Goal: Task Accomplishment & Management: Use online tool/utility

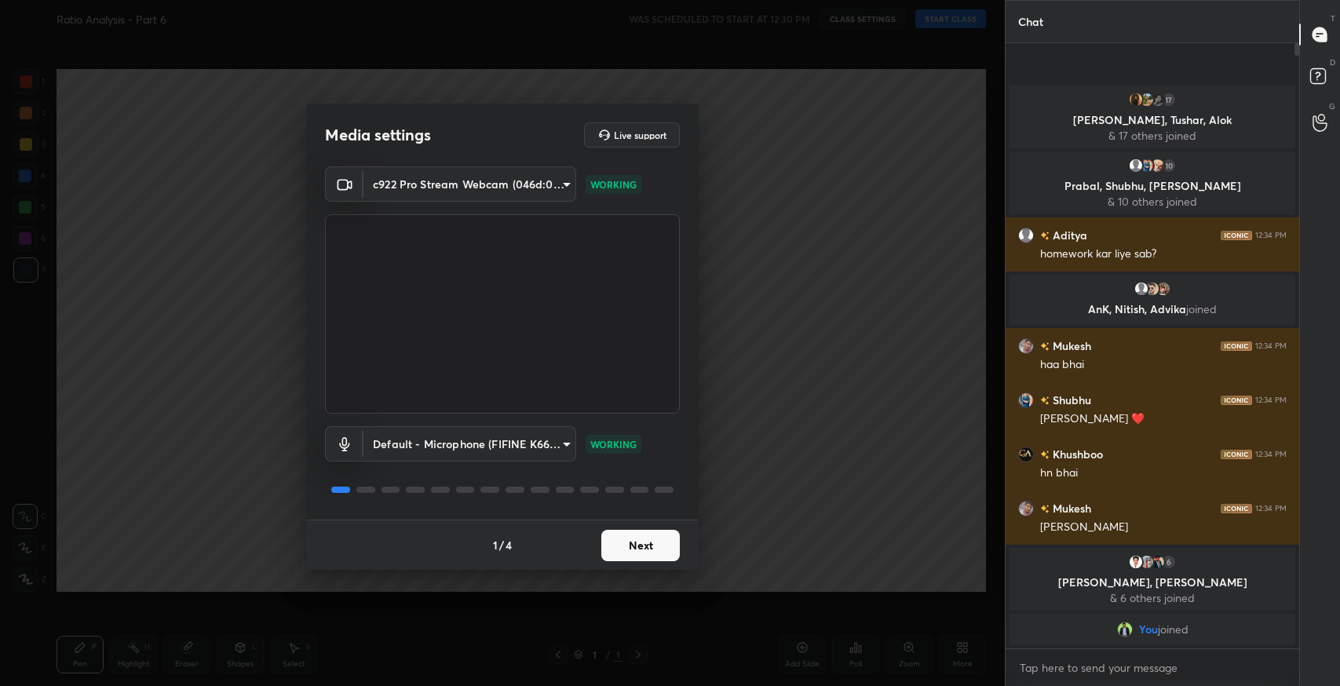
click at [625, 542] on button "Next" at bounding box center [640, 545] width 79 height 31
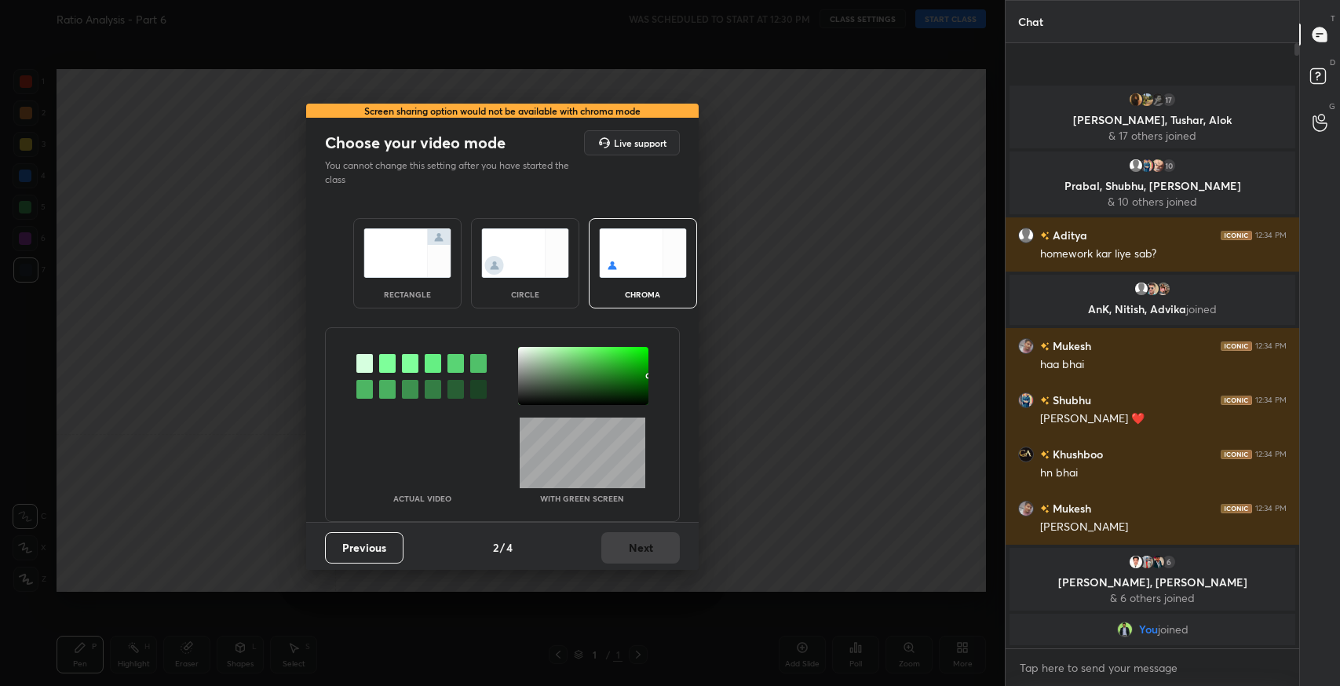
click at [433, 287] on div "rectangle" at bounding box center [407, 263] width 108 height 90
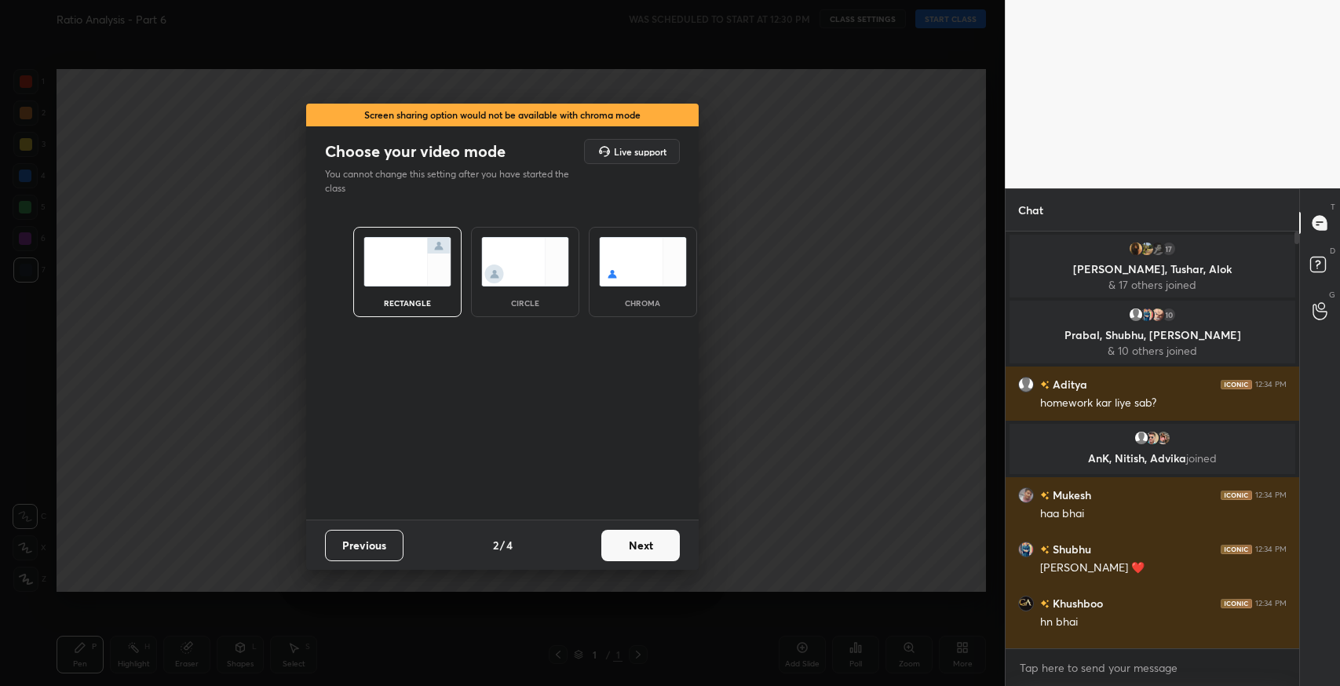
scroll to position [451, 289]
click at [626, 549] on button "Next" at bounding box center [640, 545] width 79 height 31
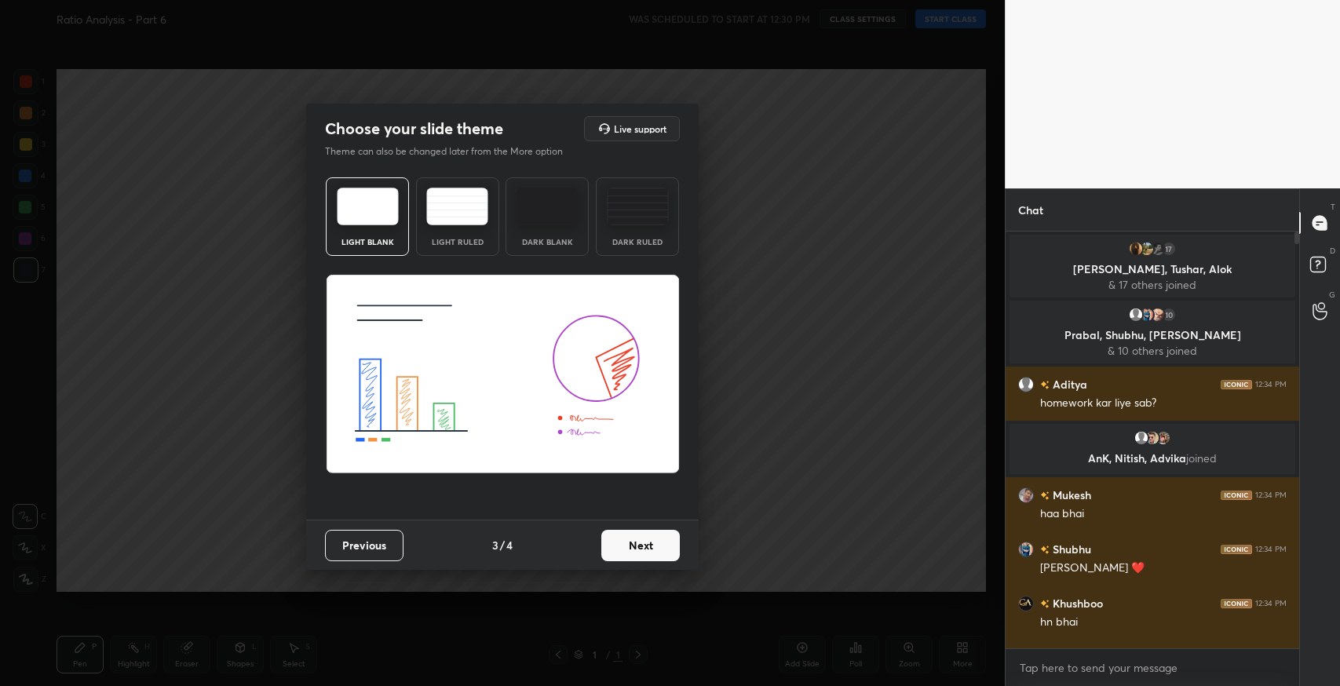
click at [461, 223] on img at bounding box center [457, 207] width 62 height 38
click at [629, 542] on button "Next" at bounding box center [640, 545] width 79 height 31
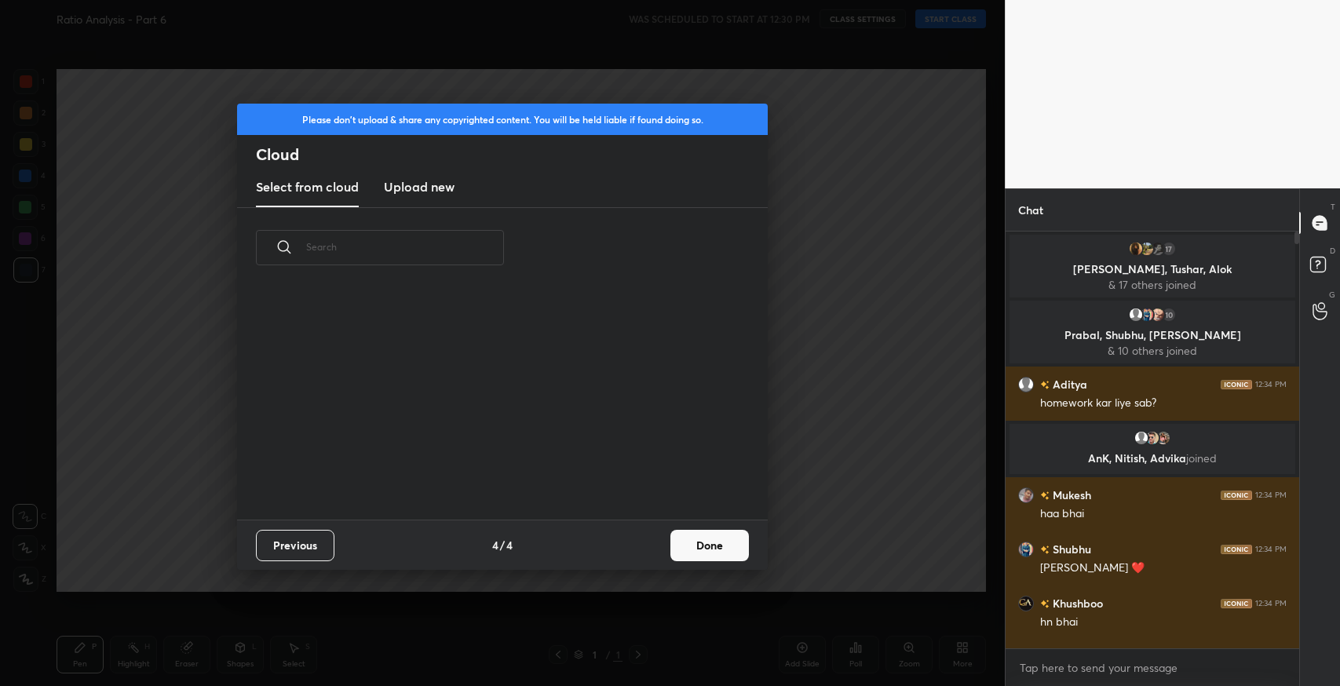
click at [706, 548] on button "Done" at bounding box center [709, 545] width 79 height 31
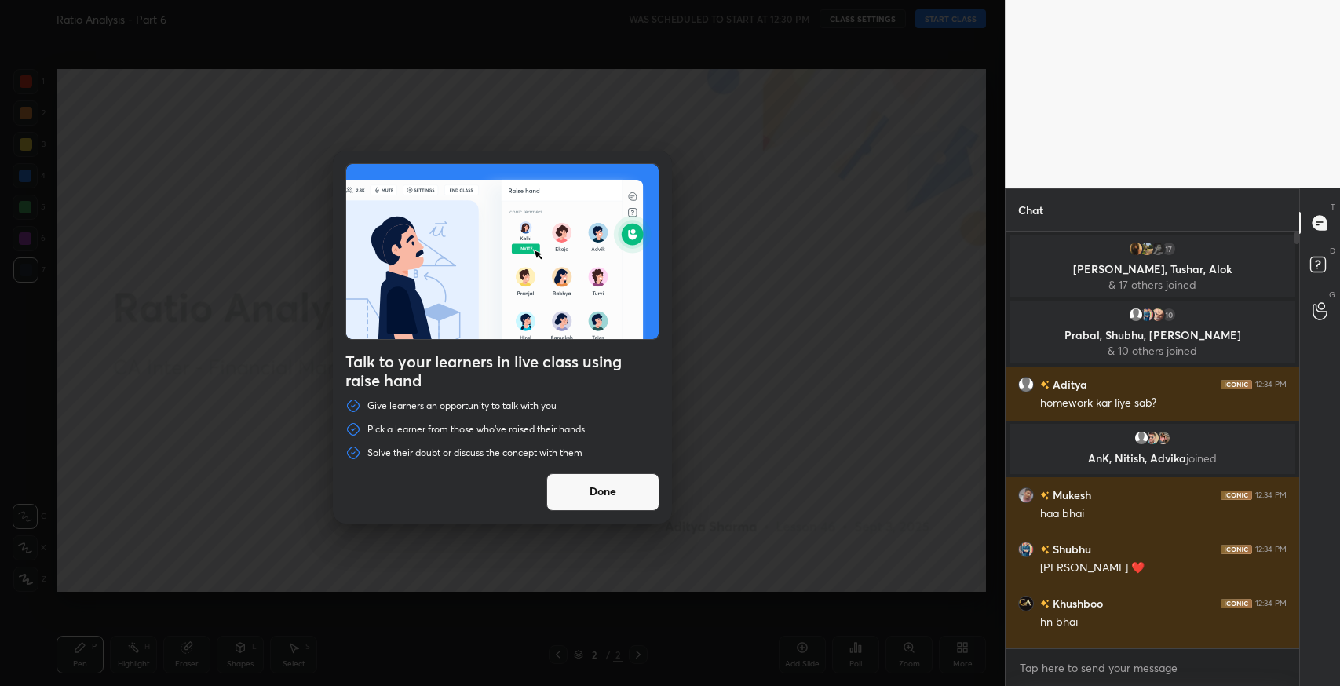
click at [646, 488] on button "Done" at bounding box center [602, 492] width 113 height 38
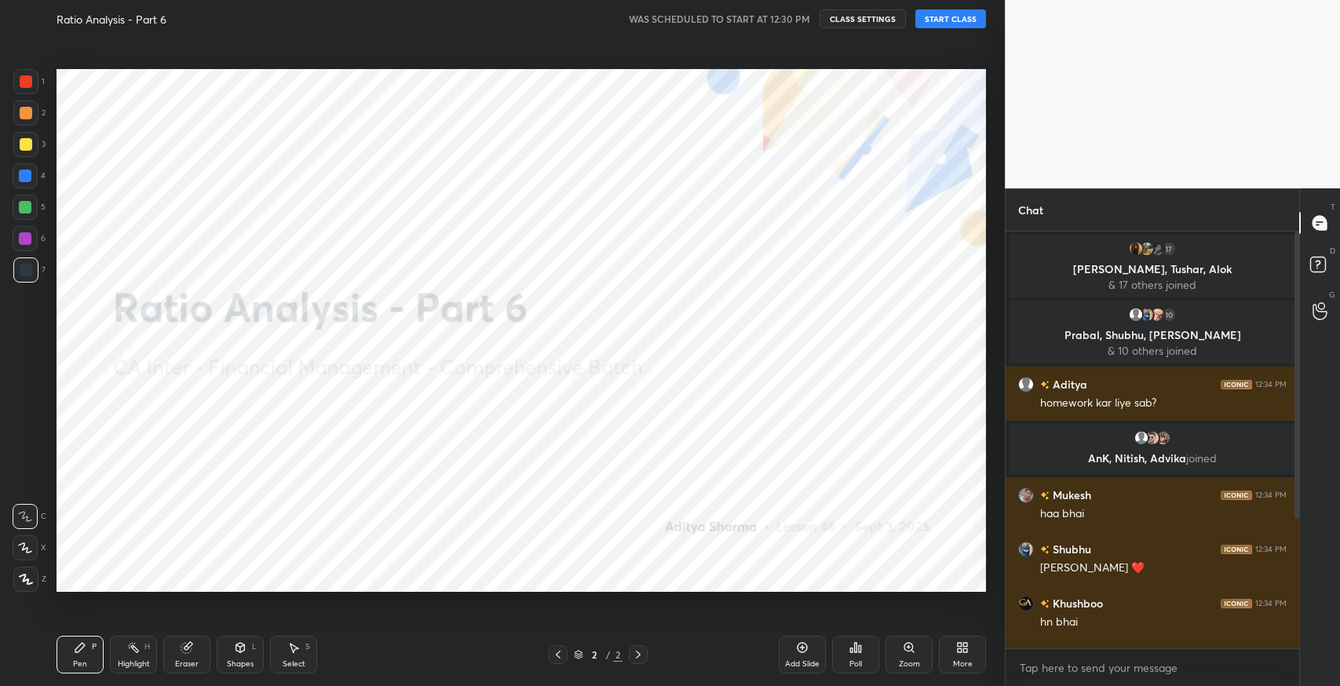
click at [939, 25] on button "START CLASS" at bounding box center [950, 18] width 71 height 19
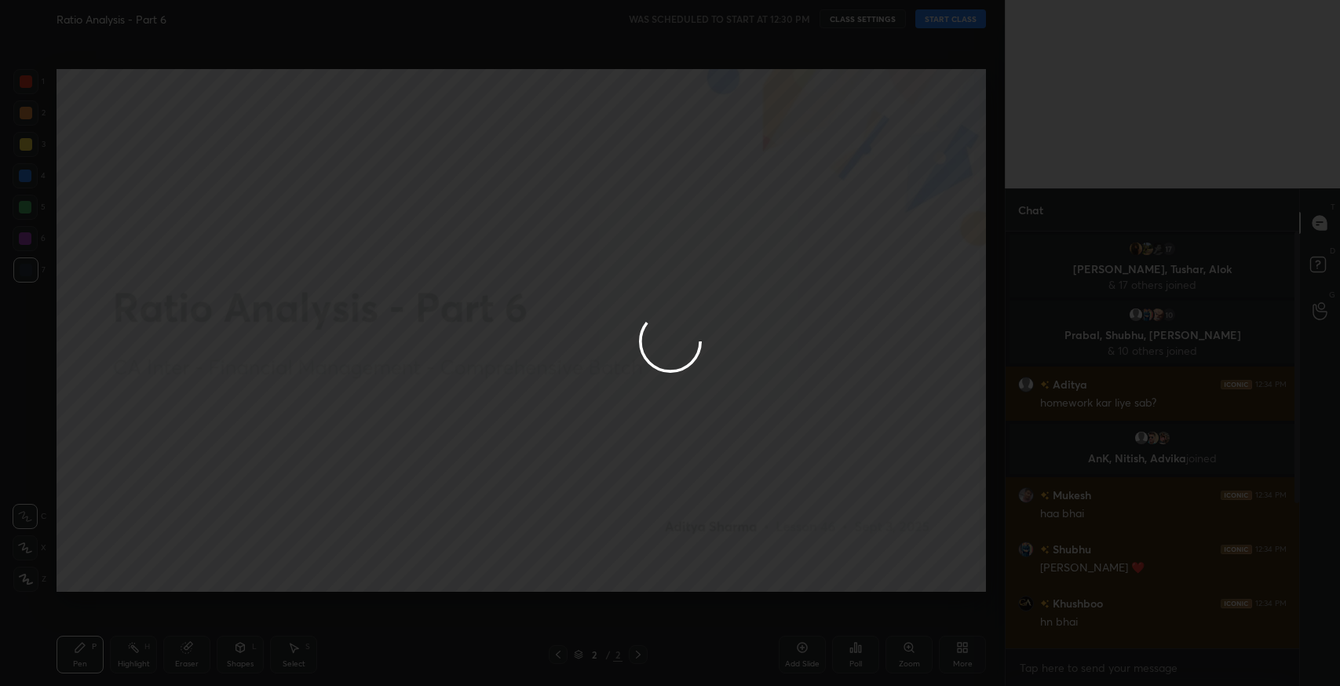
type textarea "x"
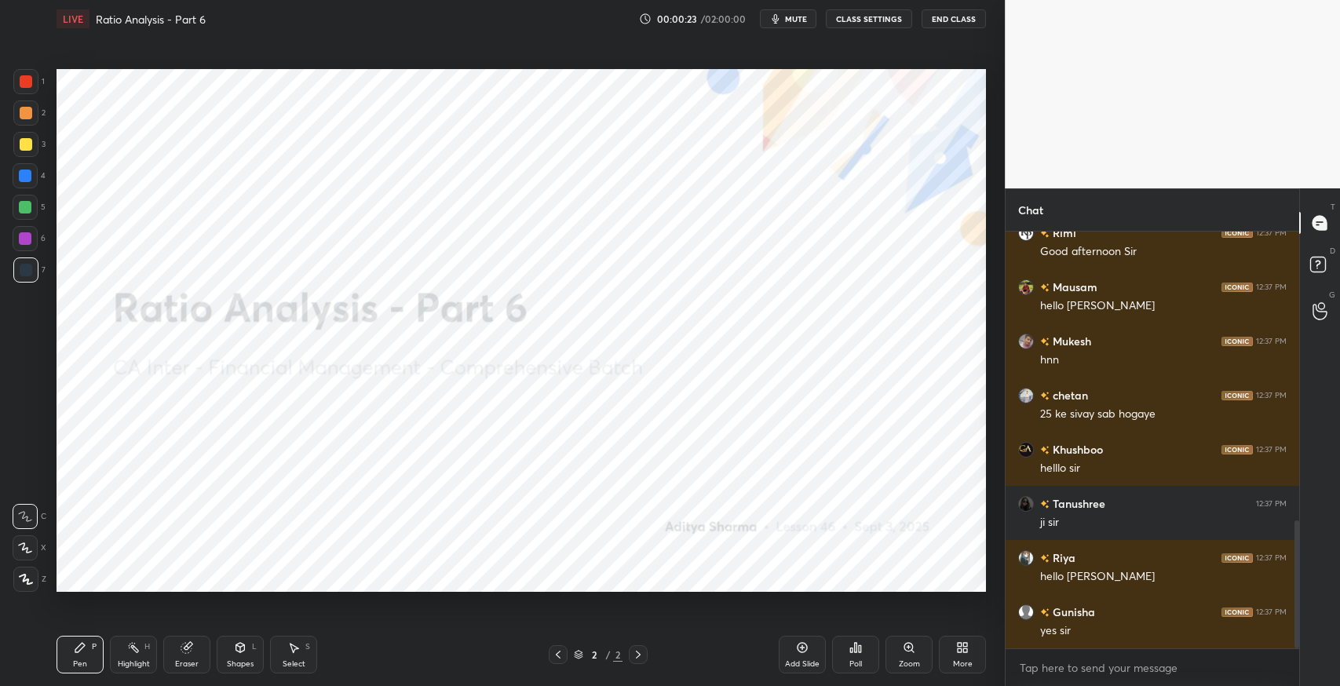
scroll to position [996, 0]
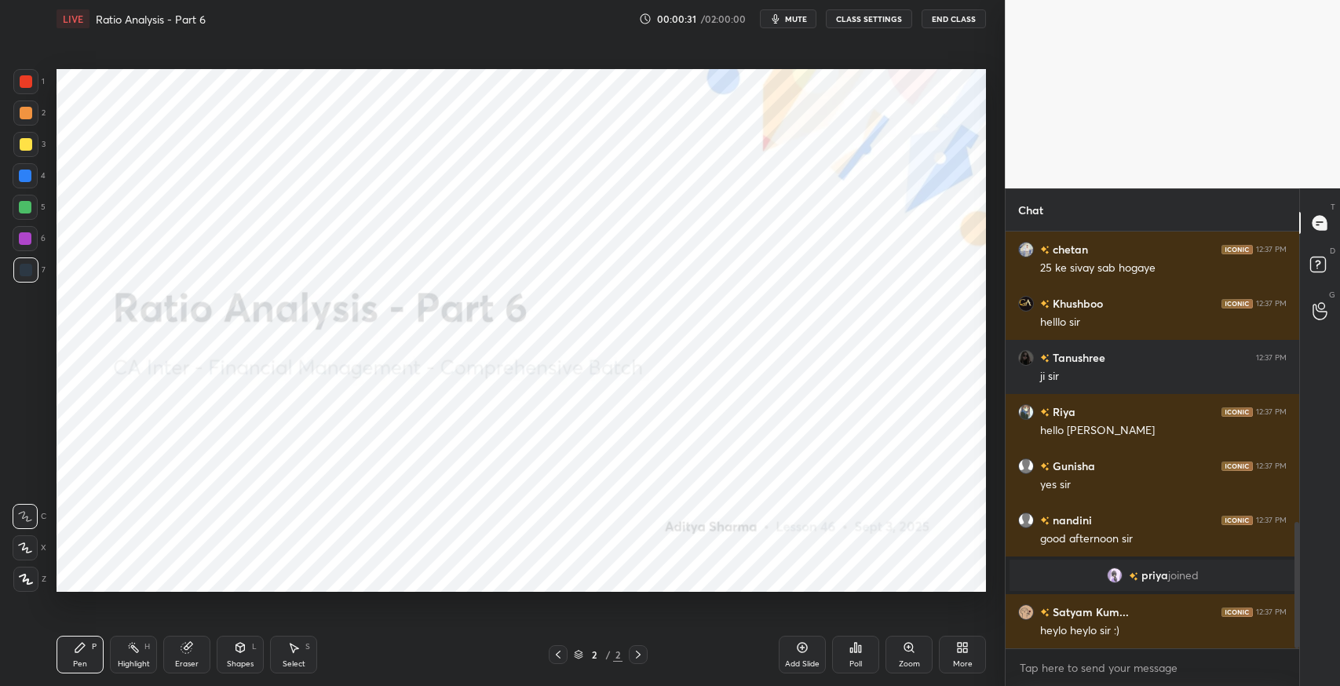
click at [798, 18] on span "mute" at bounding box center [796, 18] width 22 height 11
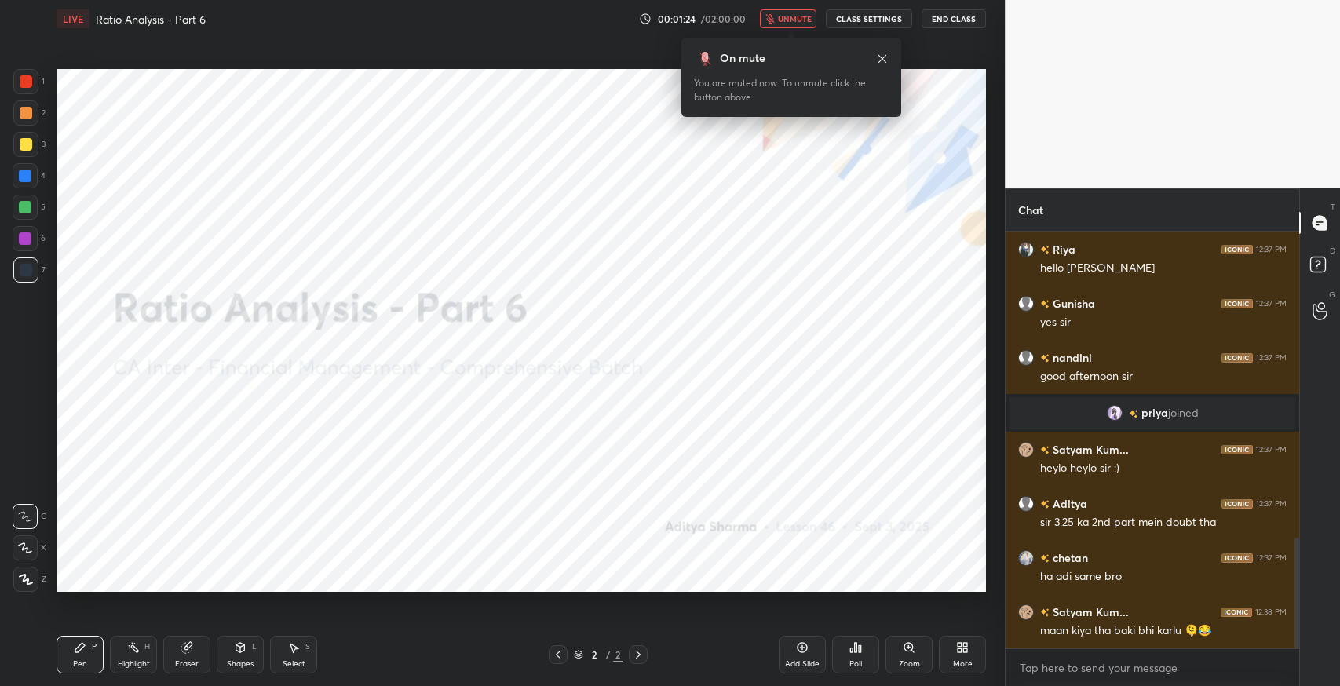
scroll to position [1155, 0]
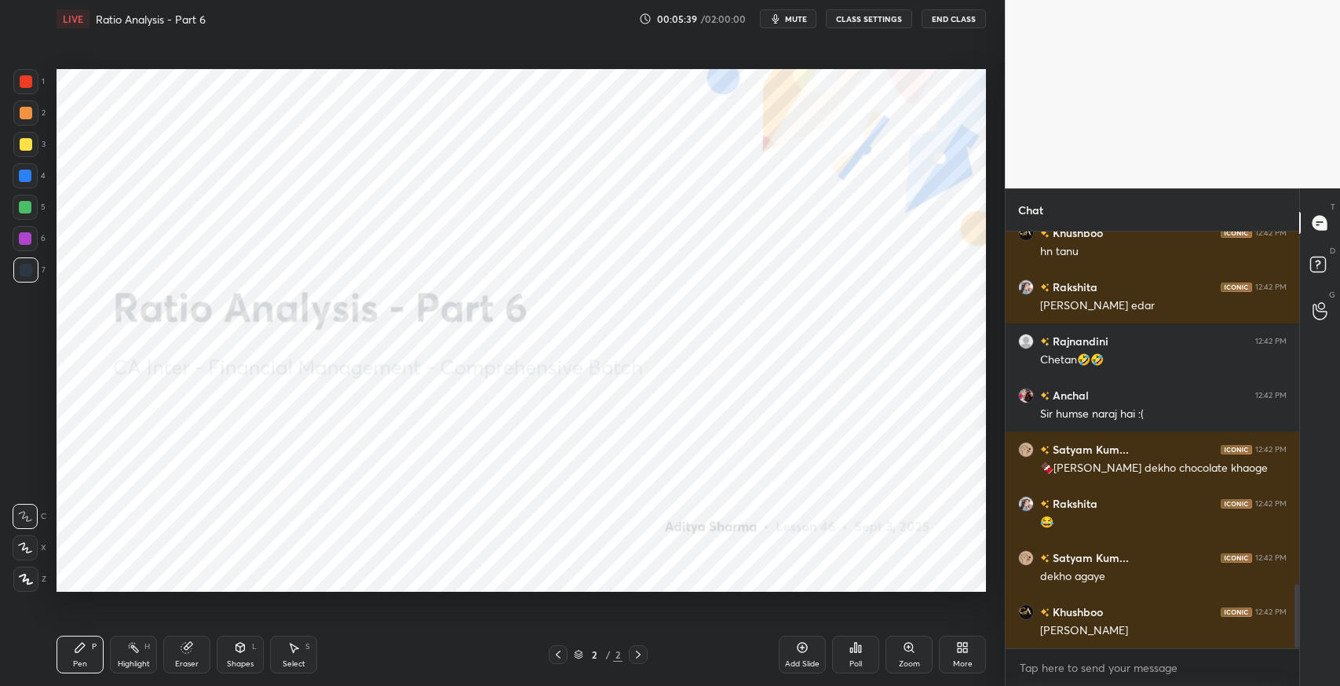
scroll to position [2340, 0]
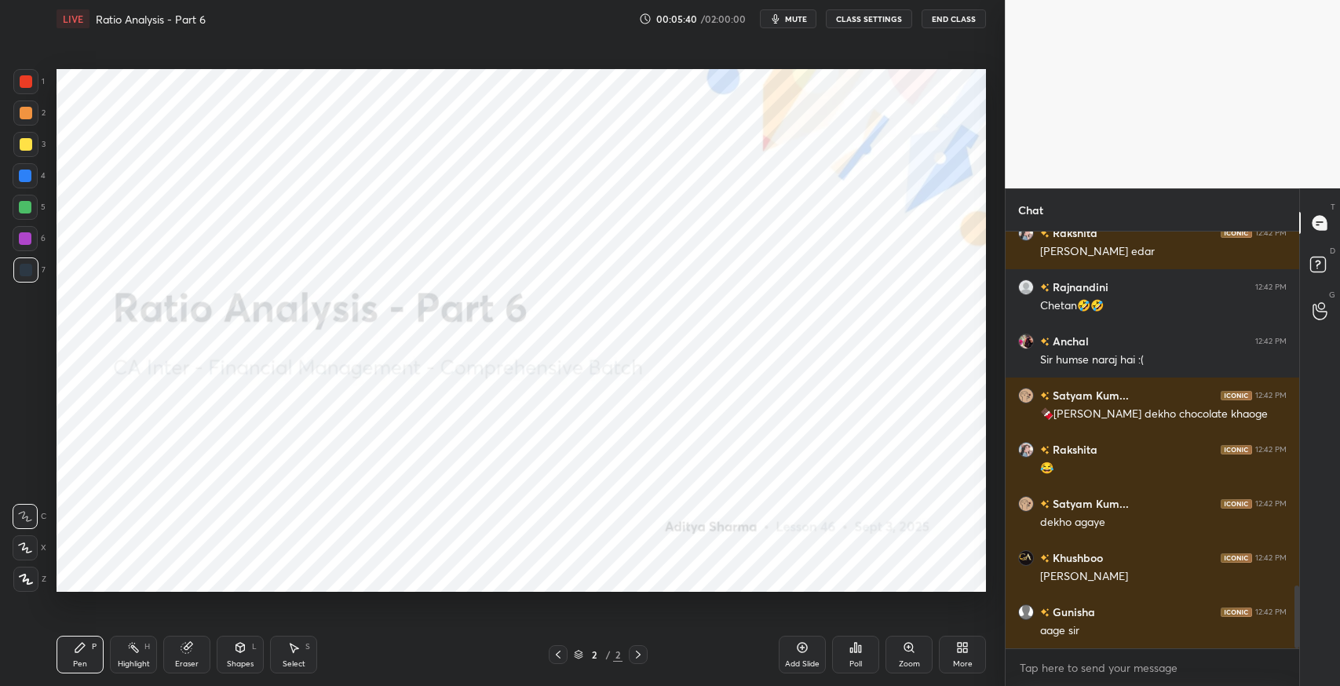
click at [953, 663] on div "More" at bounding box center [963, 664] width 20 height 8
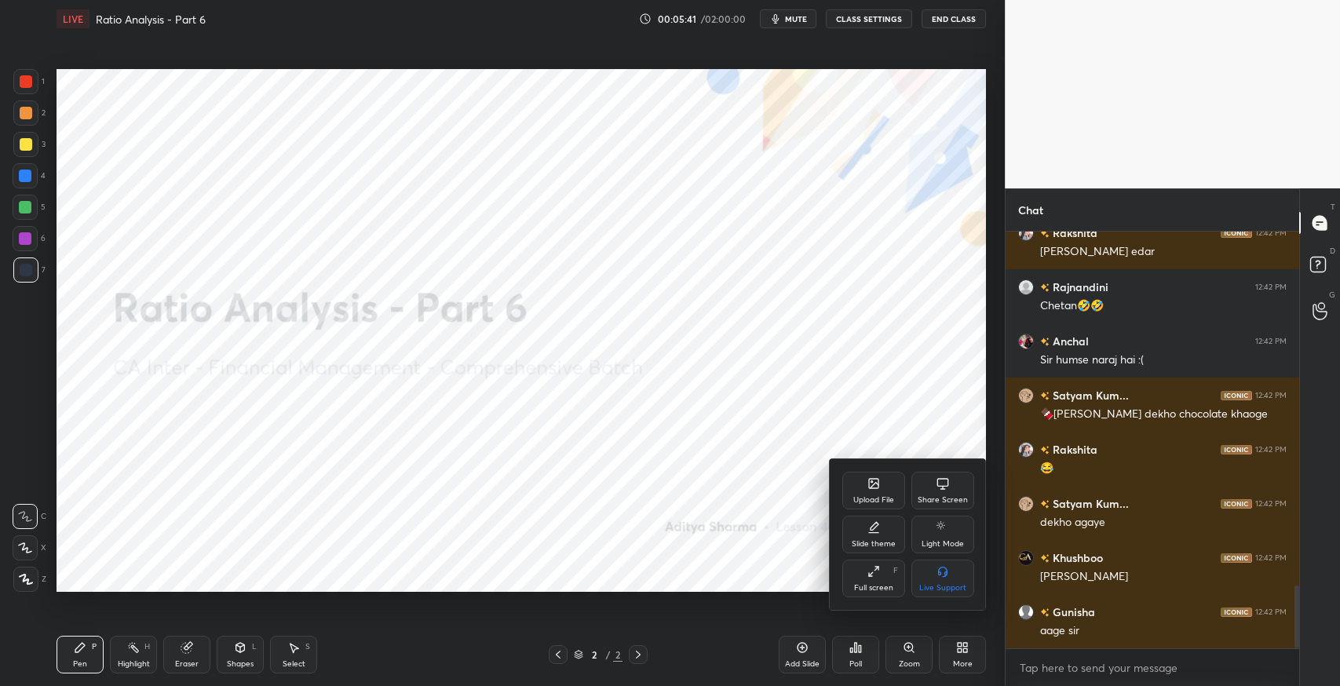
click at [868, 496] on div "Upload File" at bounding box center [873, 500] width 41 height 8
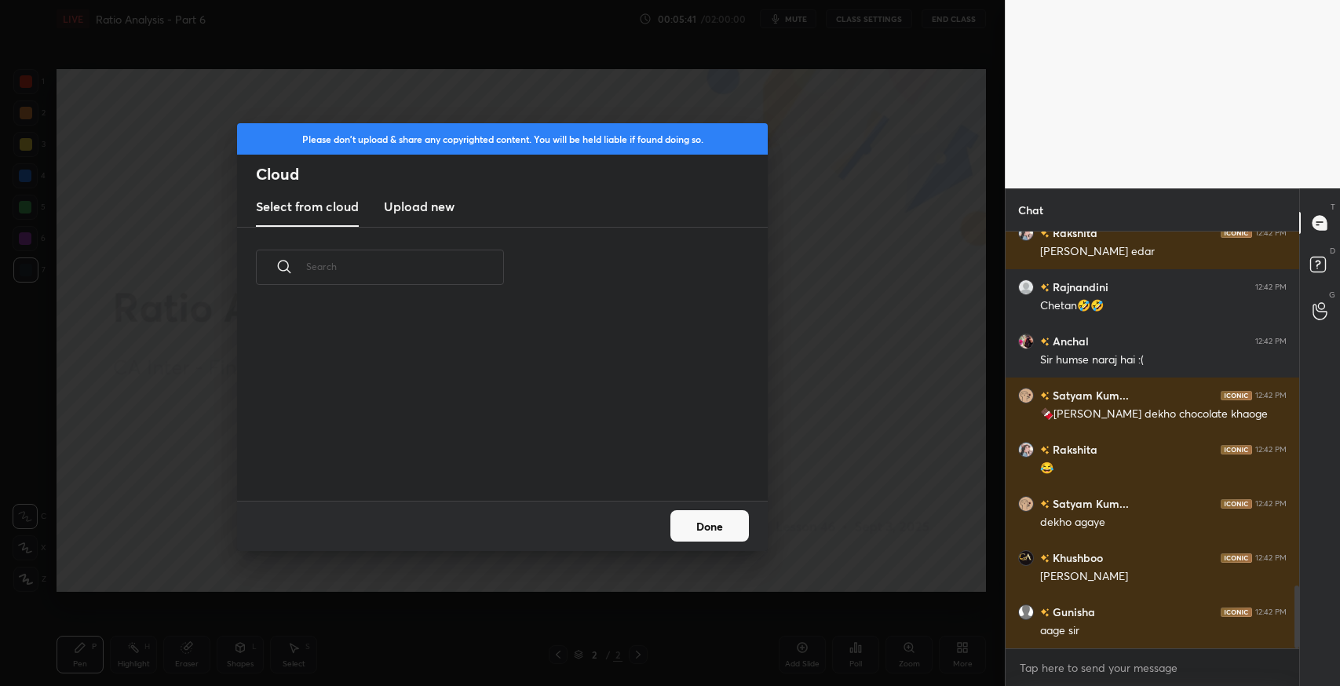
click at [403, 221] on new "Upload new" at bounding box center [419, 207] width 71 height 39
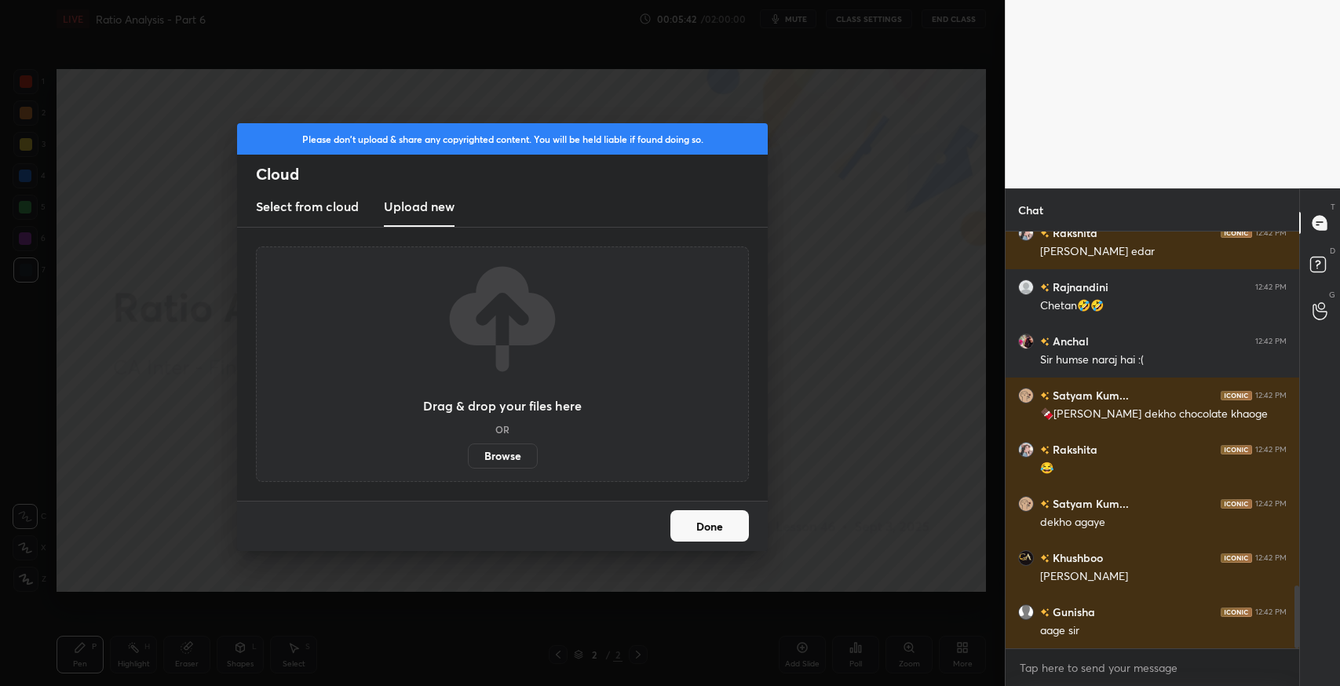
click at [498, 461] on label "Browse" at bounding box center [503, 456] width 70 height 25
click at [468, 461] on input "Browse" at bounding box center [468, 456] width 0 height 25
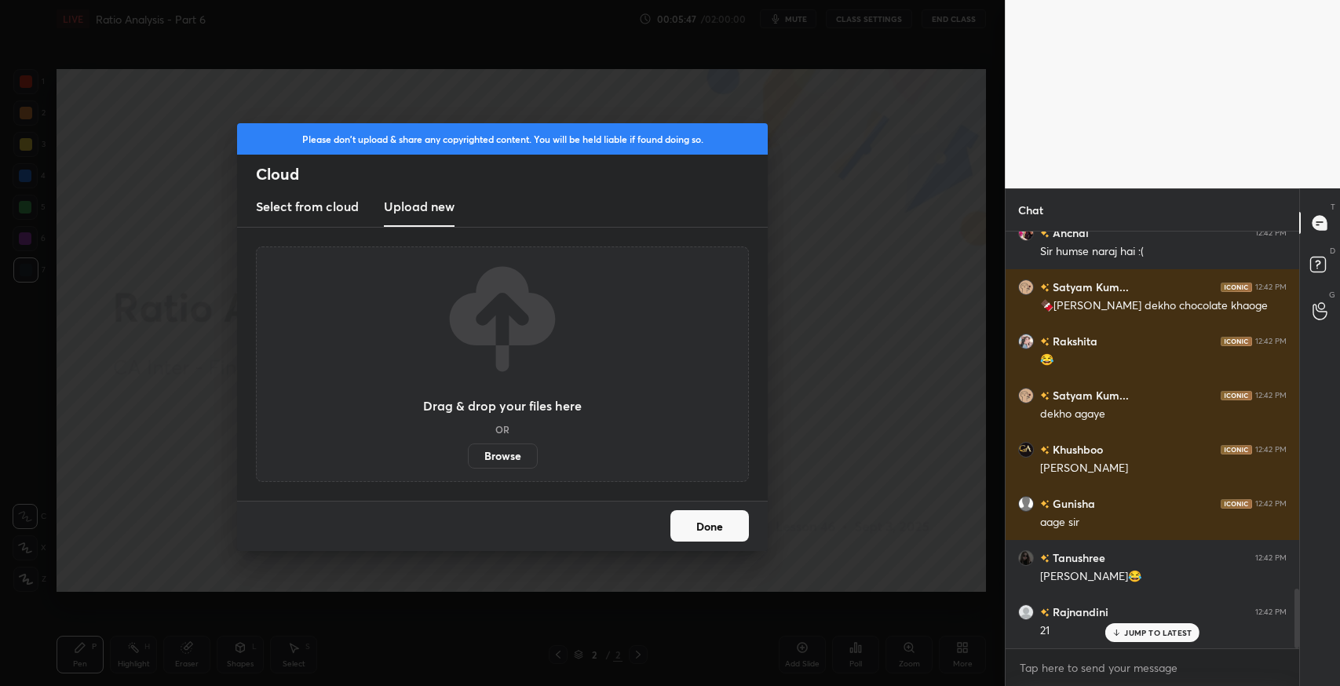
scroll to position [2501, 0]
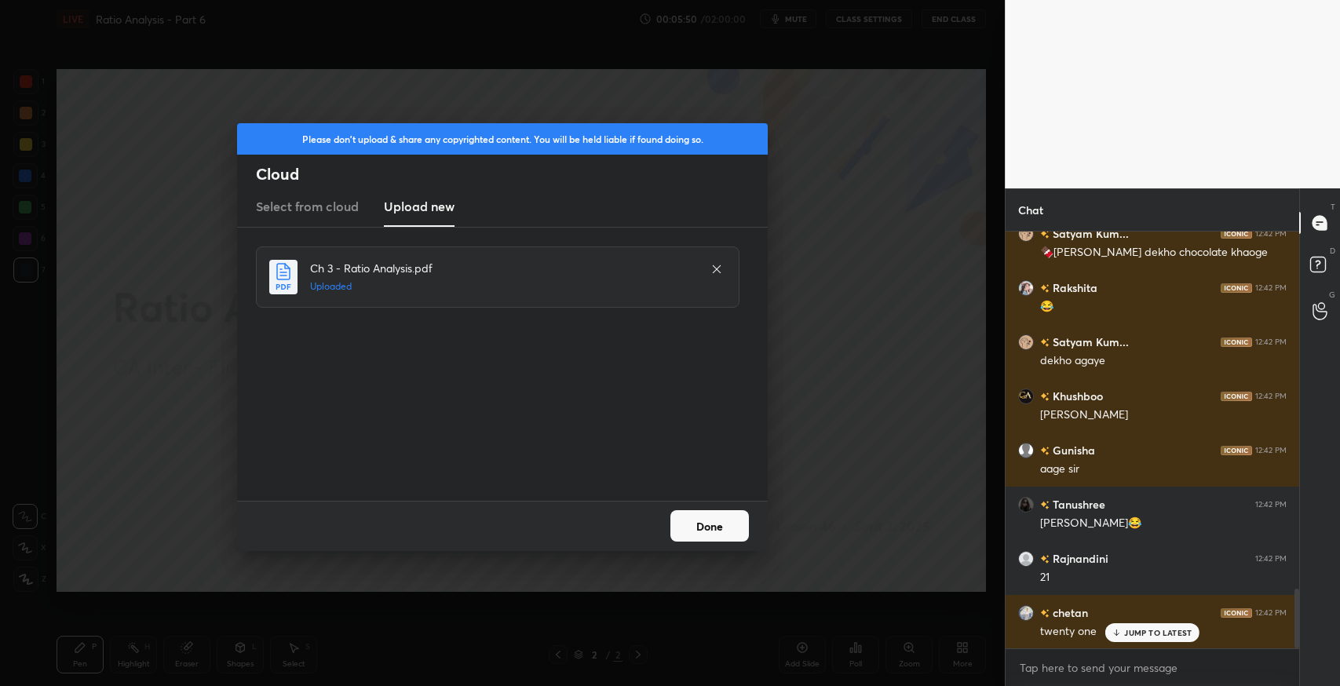
click at [707, 533] on button "Done" at bounding box center [709, 525] width 79 height 31
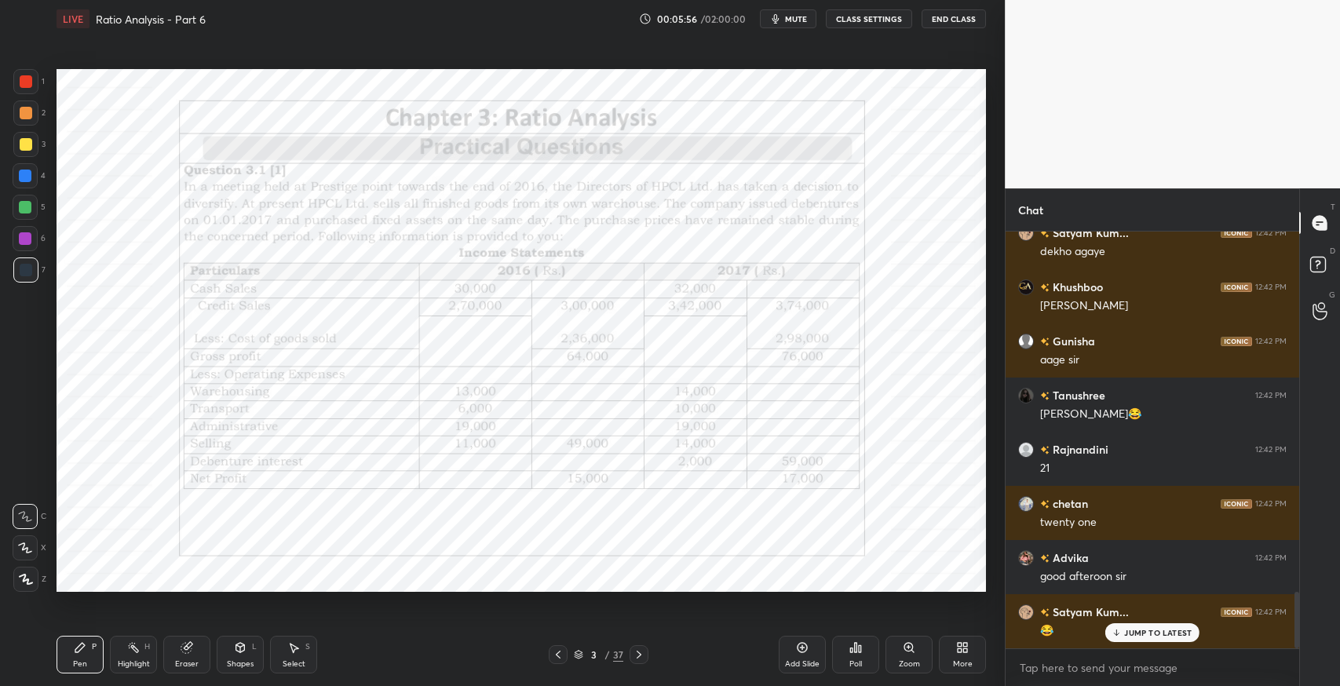
scroll to position [2664, 0]
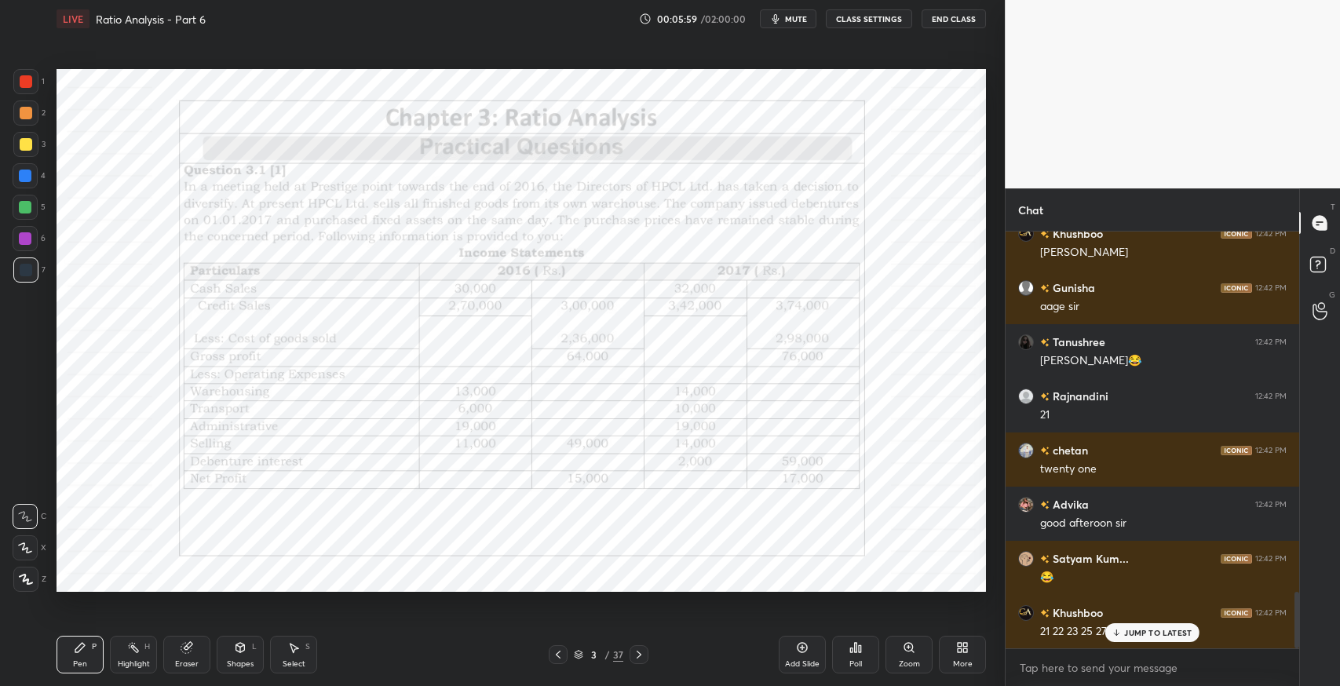
click at [579, 653] on icon at bounding box center [579, 653] width 8 height 4
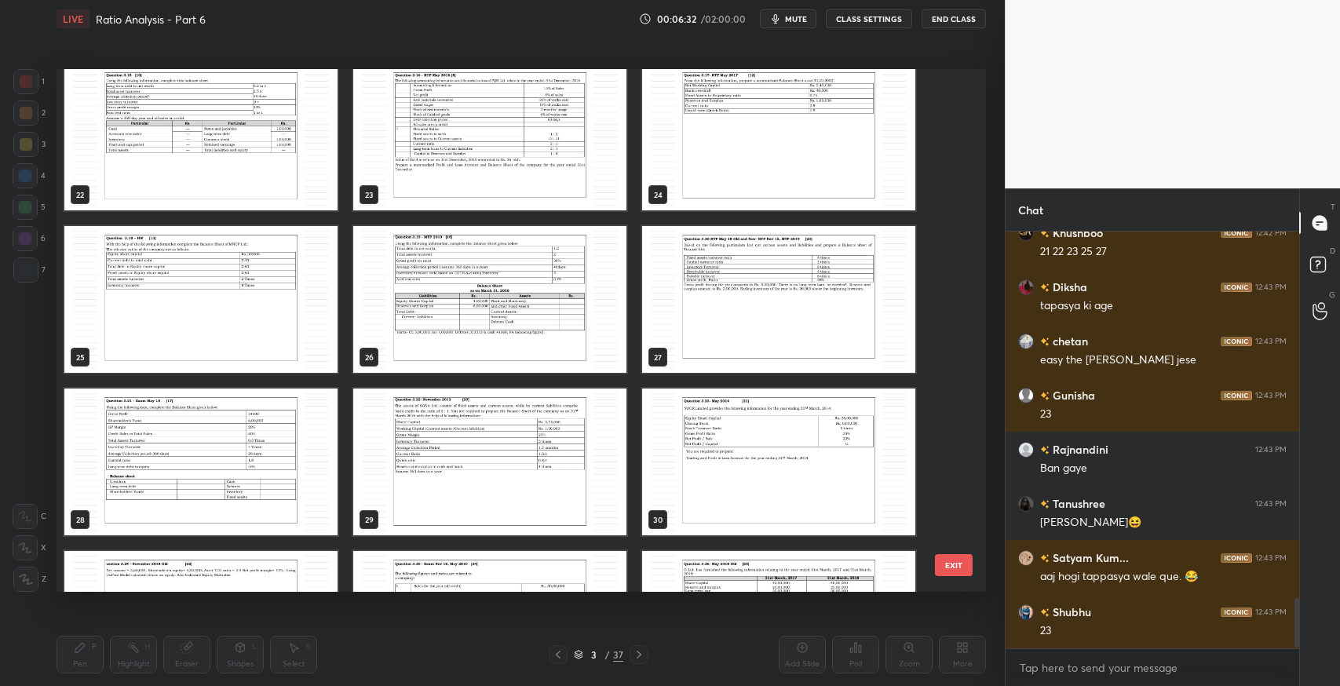
scroll to position [3097, 0]
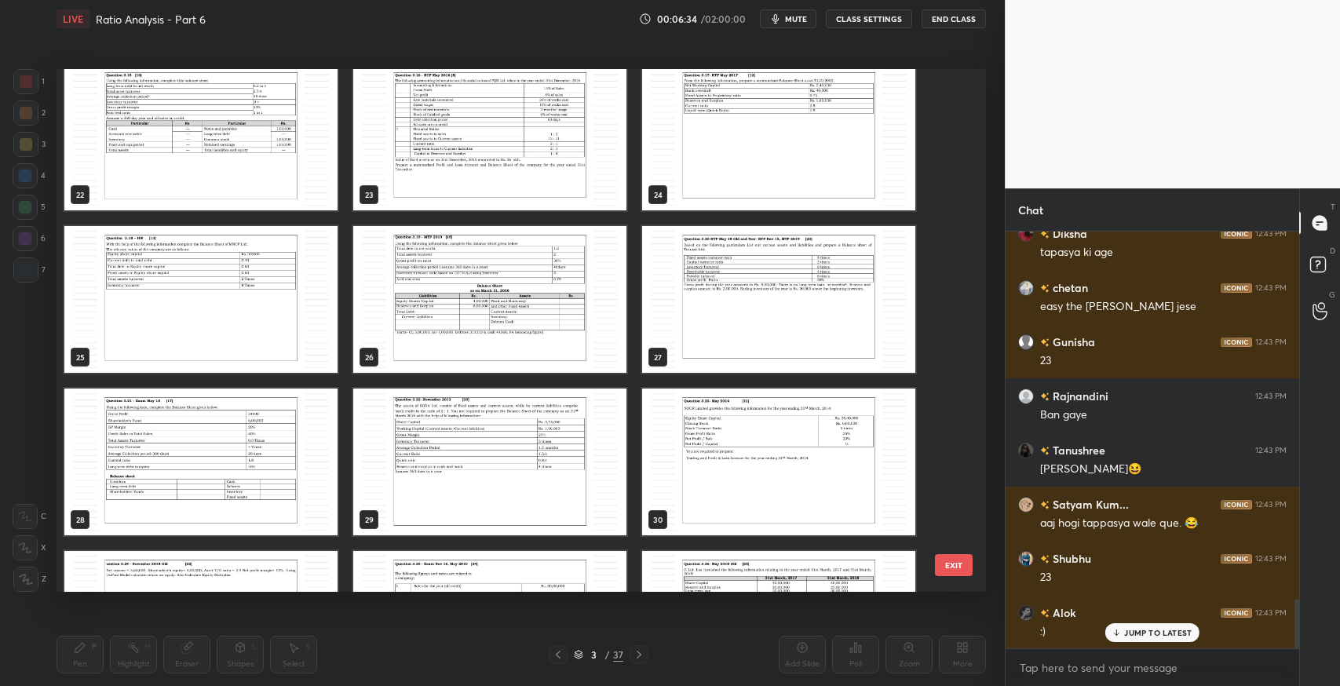
click at [254, 447] on img "grid" at bounding box center [200, 462] width 273 height 147
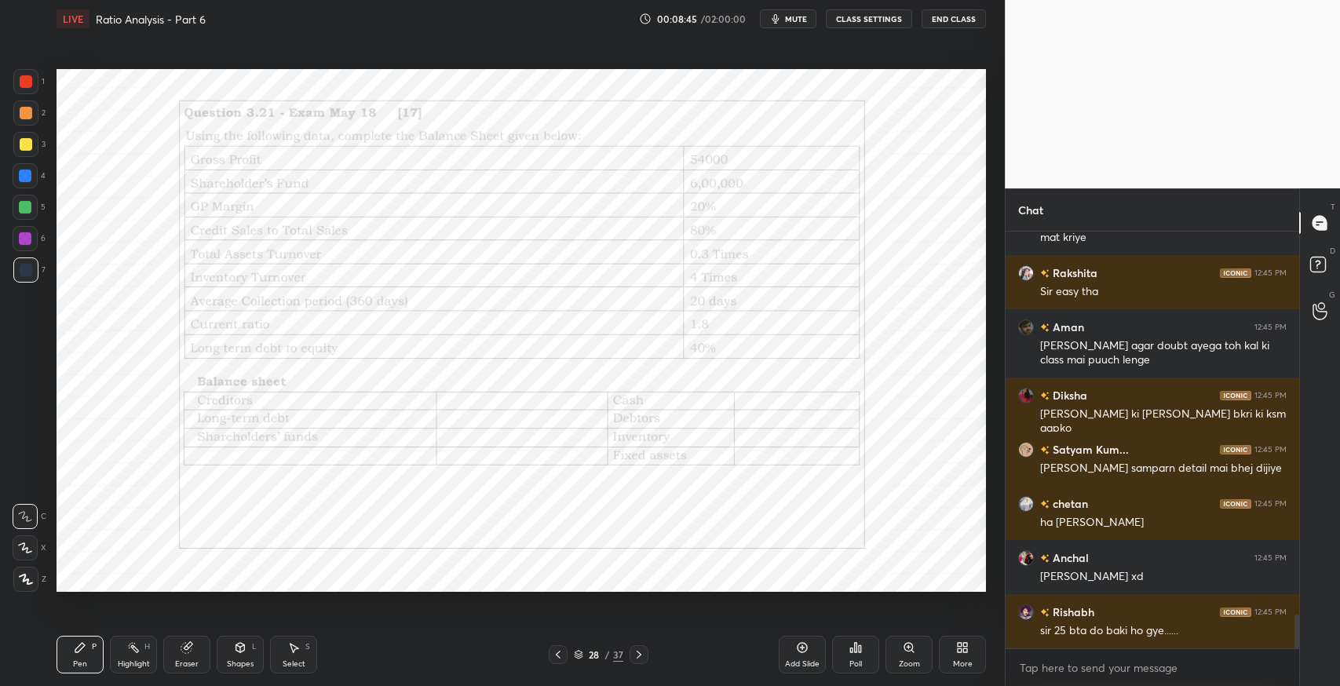
scroll to position [4780, 0]
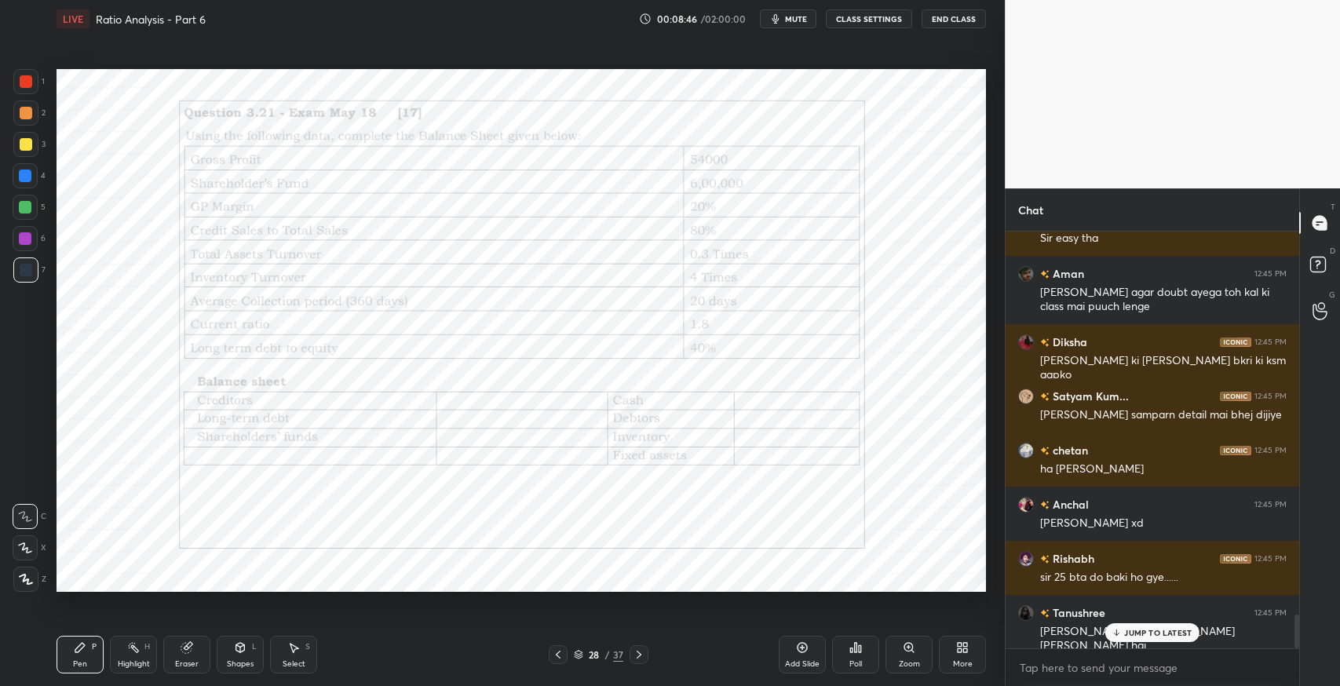
click at [282, 594] on div "Setting up your live class Poll for secs No correct answer Start poll" at bounding box center [521, 331] width 942 height 586
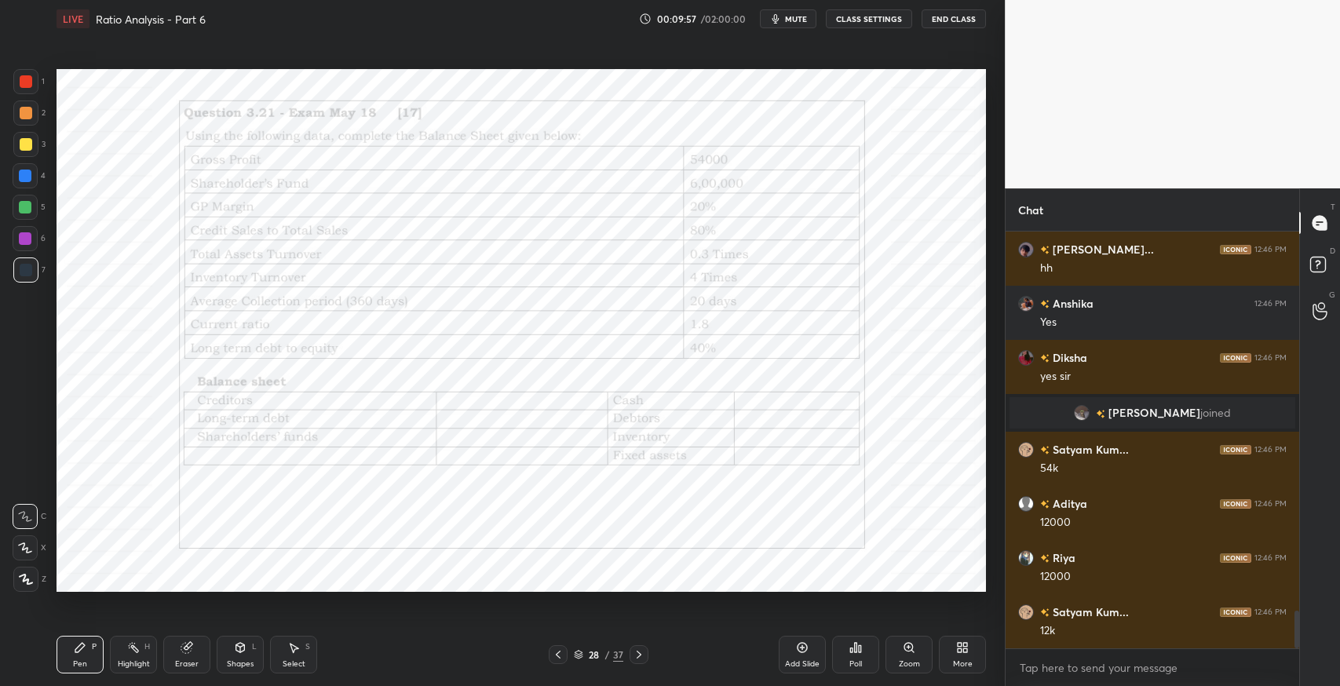
scroll to position [4287, 0]
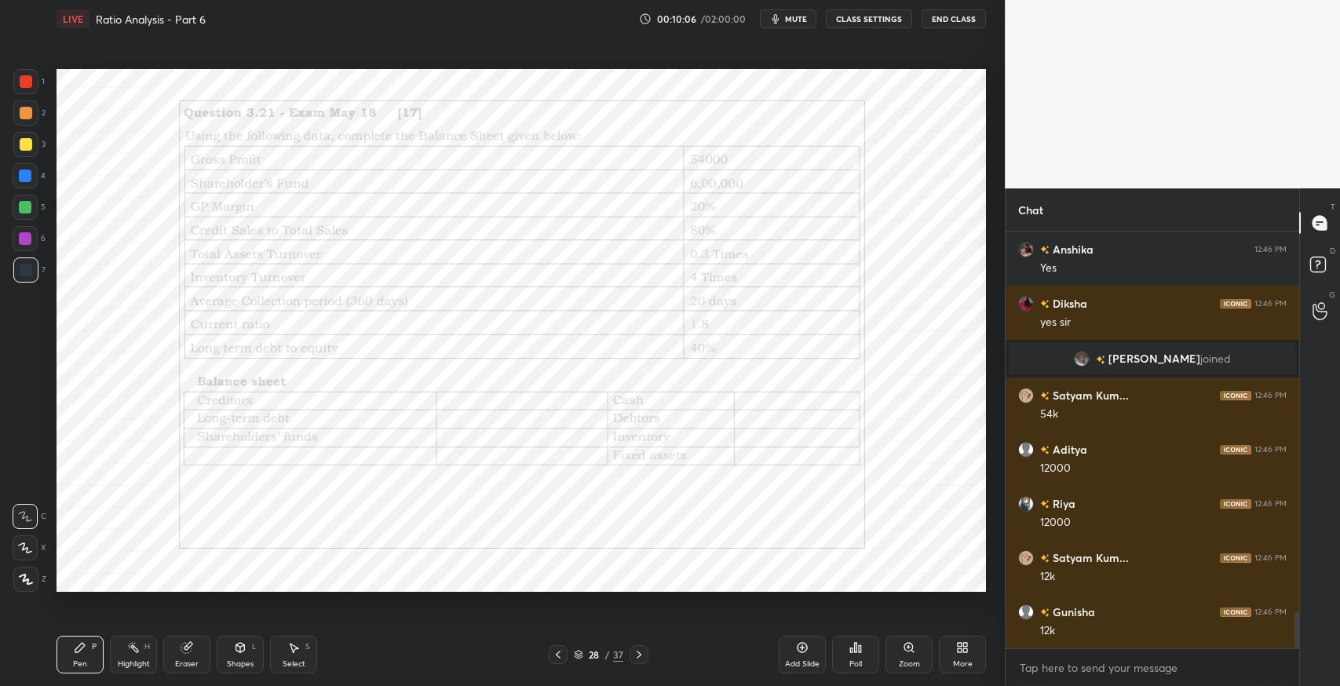
click at [553, 653] on icon at bounding box center [558, 654] width 13 height 13
click at [561, 652] on icon at bounding box center [558, 654] width 13 height 13
click at [639, 656] on icon at bounding box center [639, 655] width 5 height 8
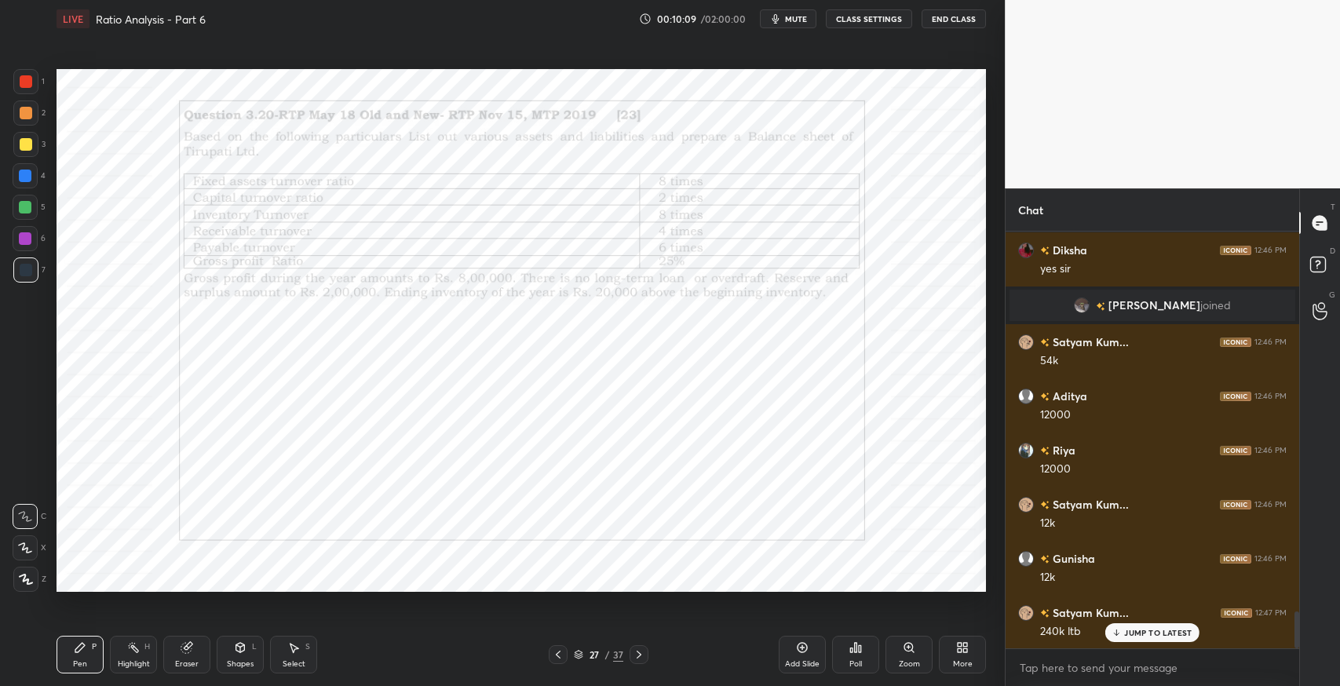
click at [635, 656] on icon at bounding box center [639, 654] width 13 height 13
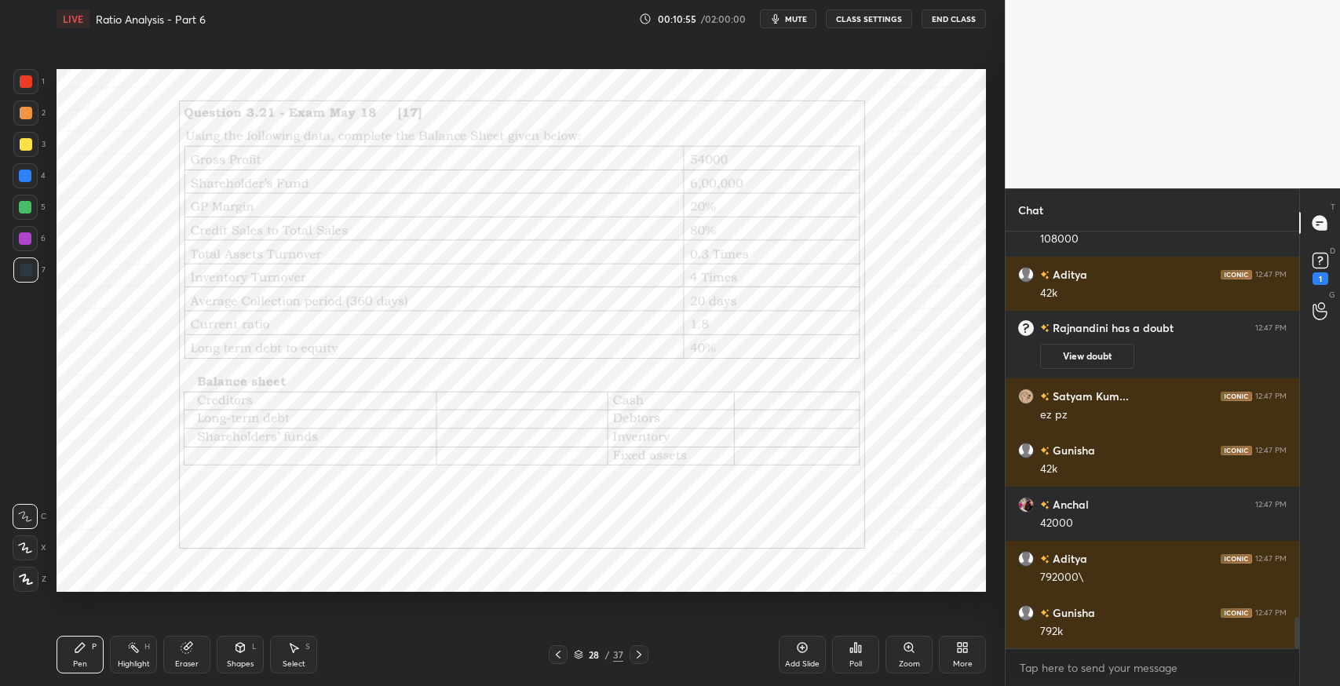
scroll to position [5175, 0]
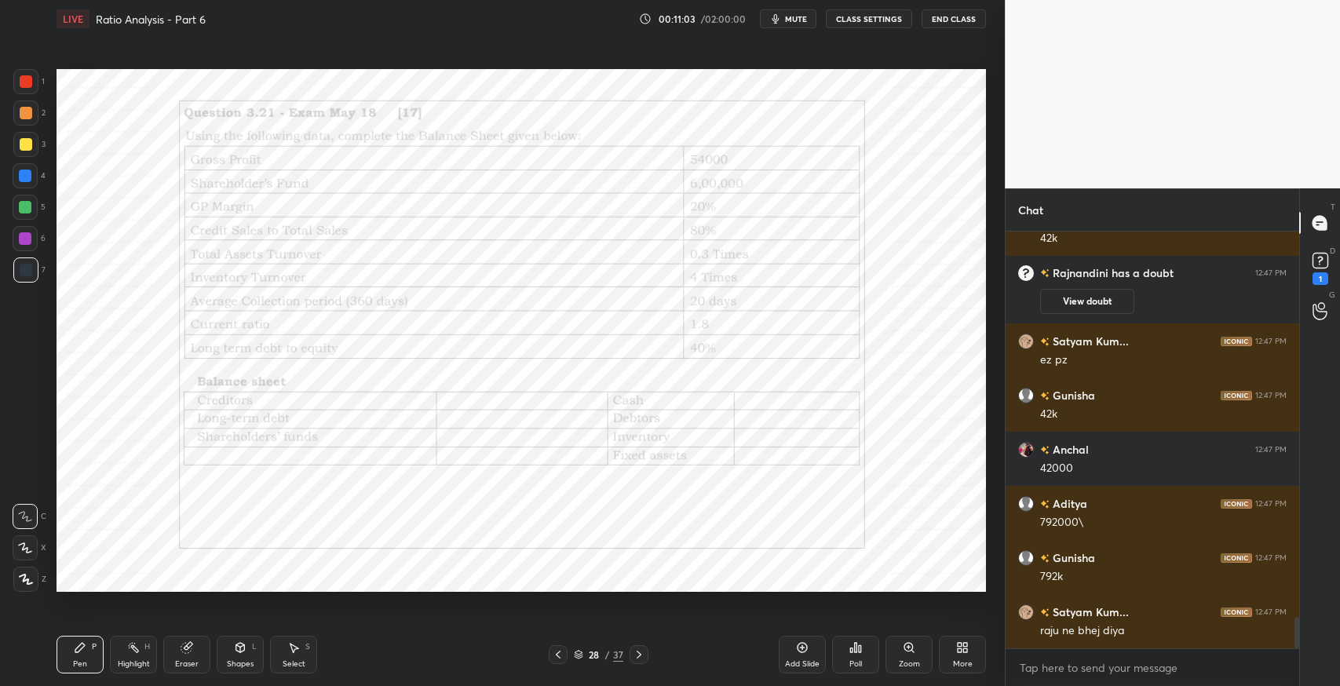
click at [1338, 273] on div "D Doubts (D) 1" at bounding box center [1320, 267] width 40 height 44
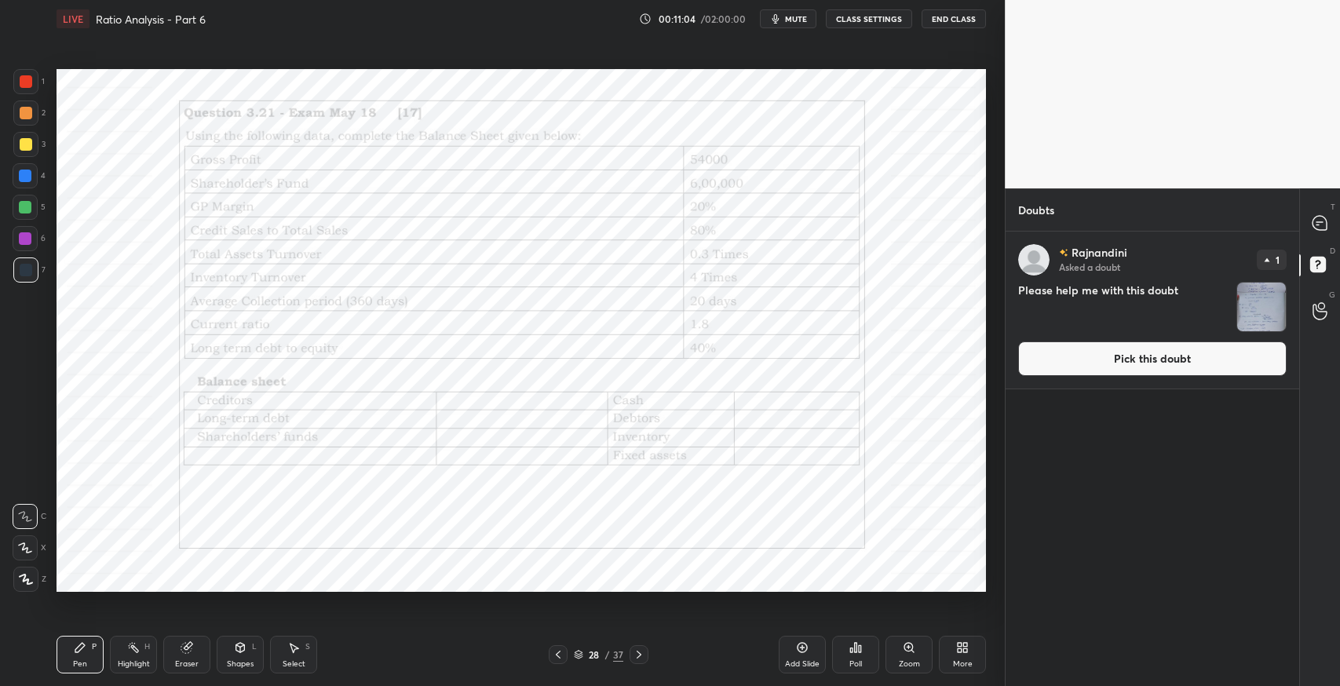
click at [1156, 356] on button "Pick this doubt" at bounding box center [1152, 359] width 268 height 35
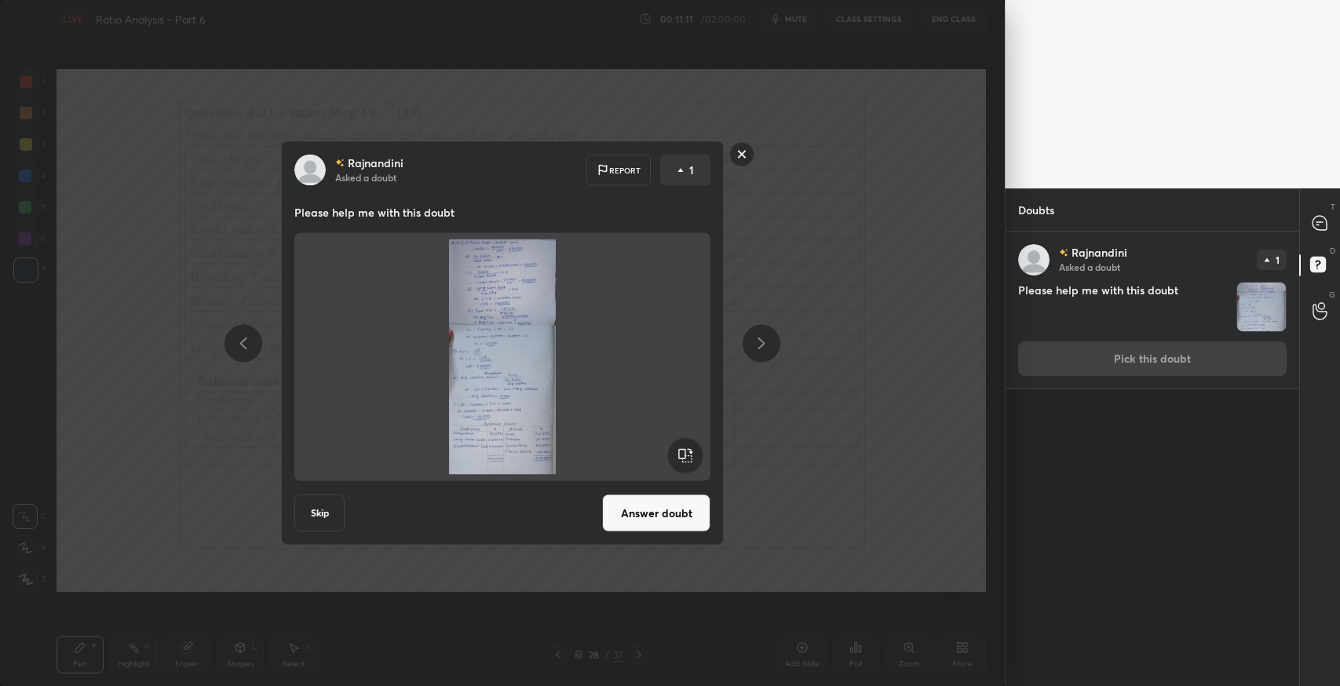
click at [852, 339] on div "[PERSON_NAME] Asked a doubt Report 1 Please help me with this doubt Skip Answer…" at bounding box center [502, 343] width 1005 height 686
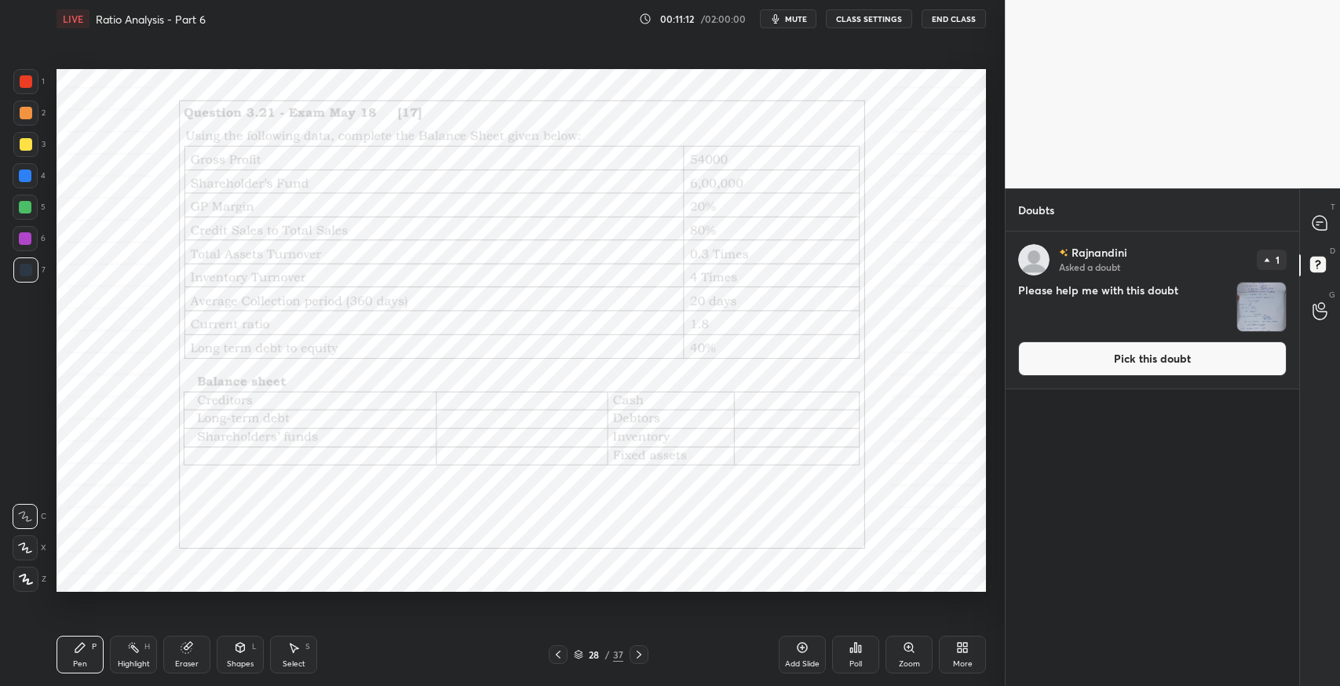
click at [959, 652] on icon at bounding box center [960, 650] width 4 height 4
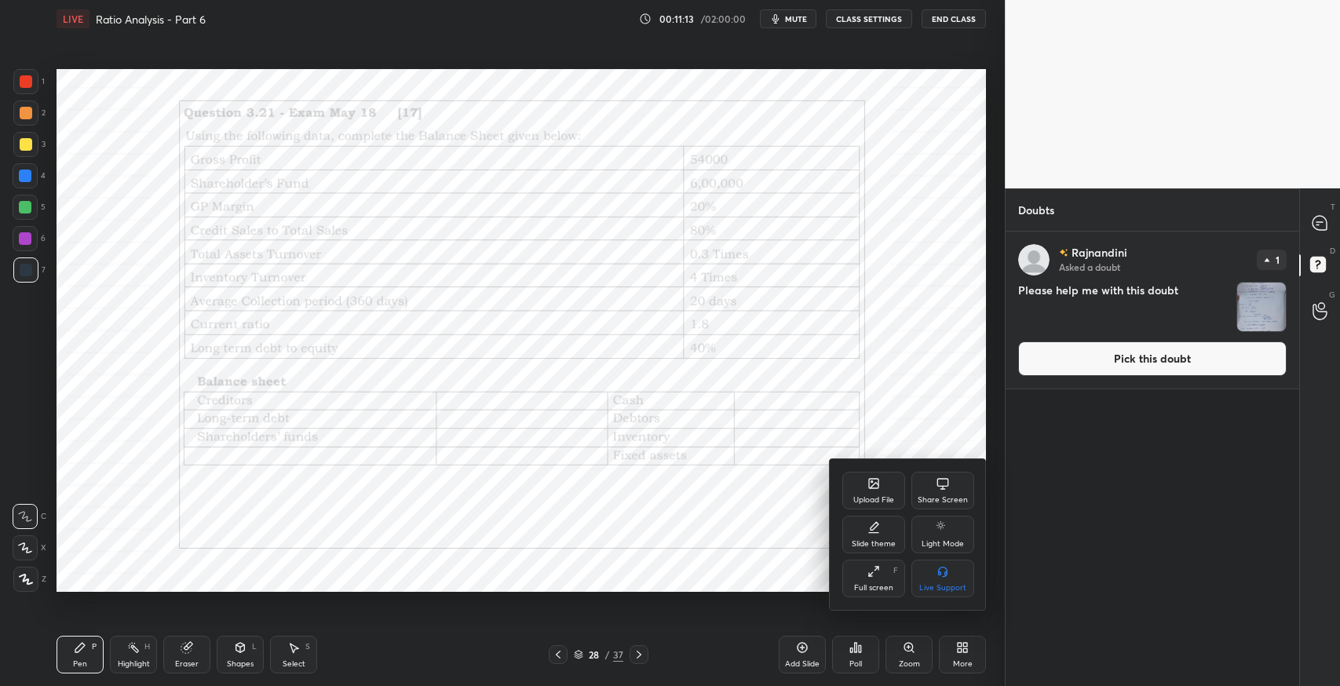
click at [859, 487] on div "Upload File" at bounding box center [873, 491] width 63 height 38
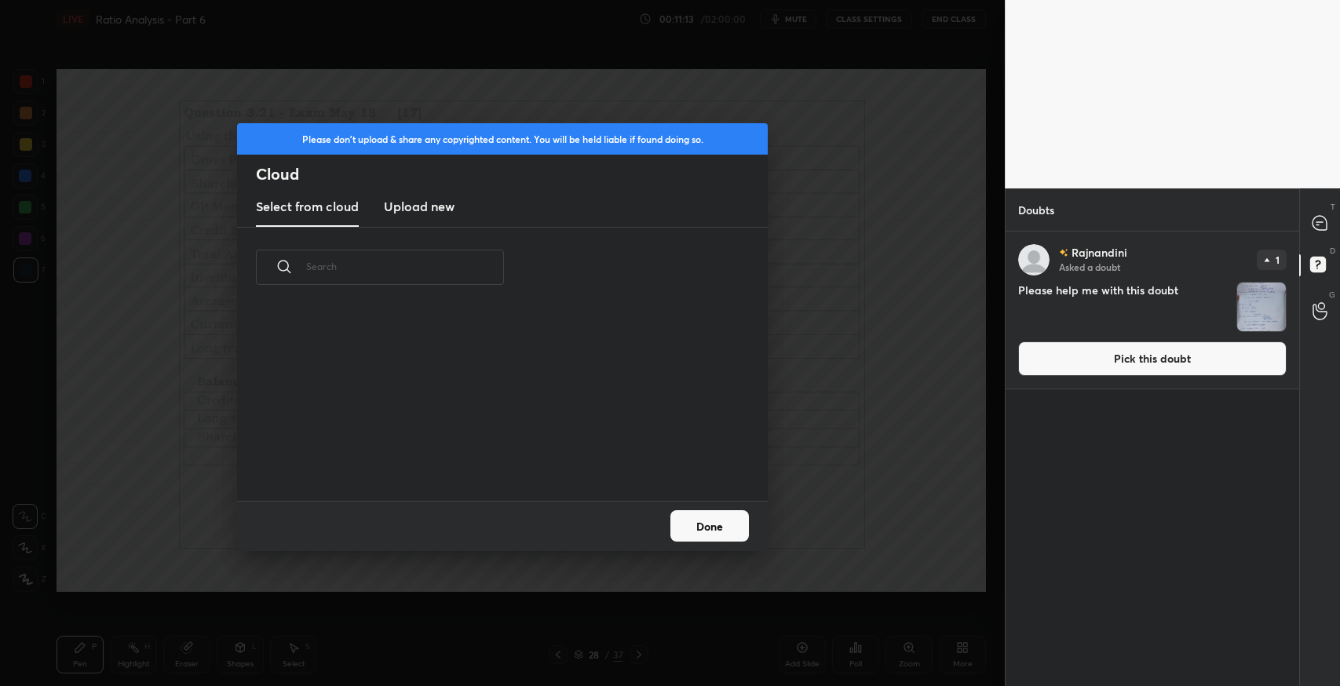
scroll to position [194, 503]
click at [430, 209] on h3 "Upload new" at bounding box center [419, 206] width 71 height 19
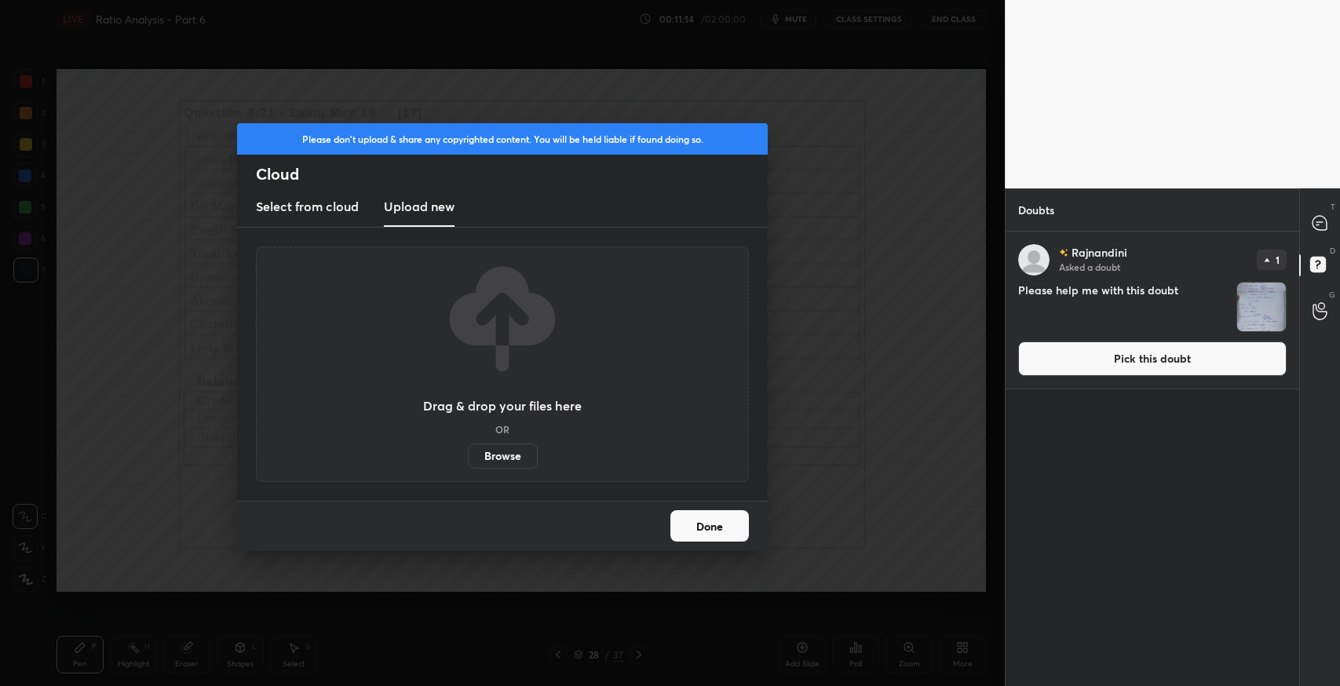
click at [513, 464] on label "Browse" at bounding box center [503, 456] width 70 height 25
click at [468, 464] on input "Browse" at bounding box center [468, 456] width 0 height 25
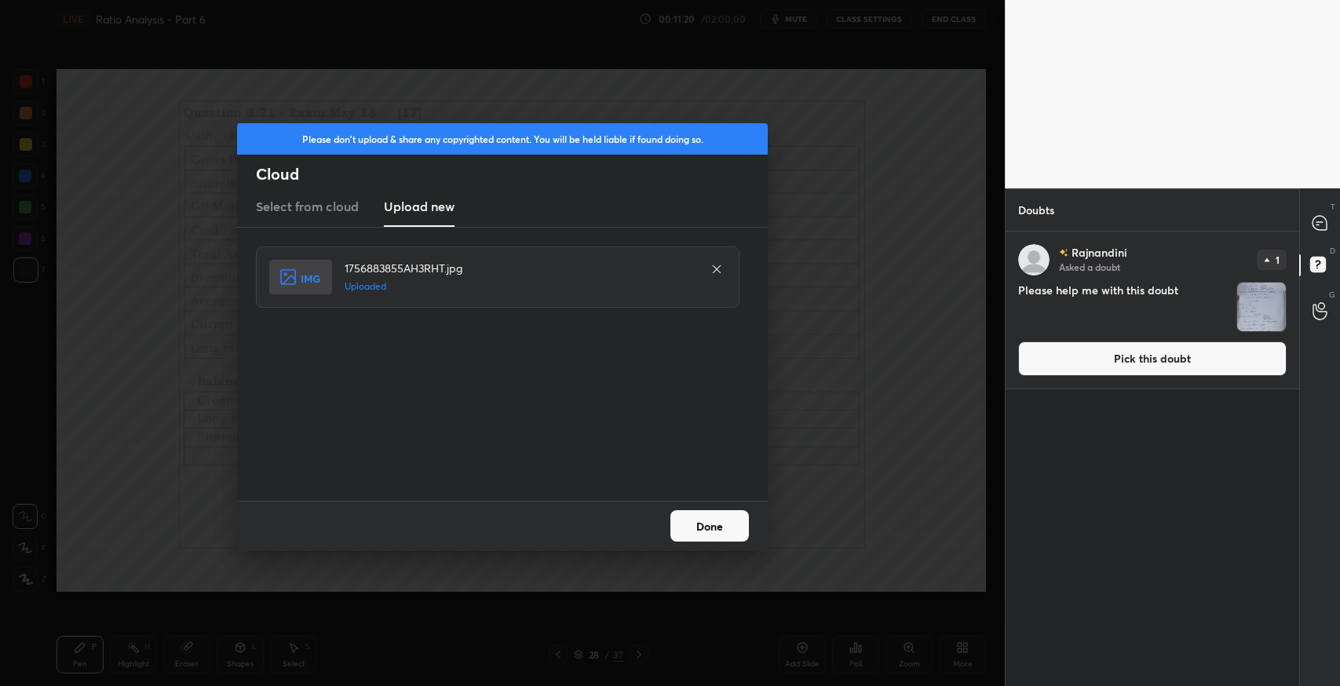
click at [692, 511] on button "Done" at bounding box center [709, 525] width 79 height 31
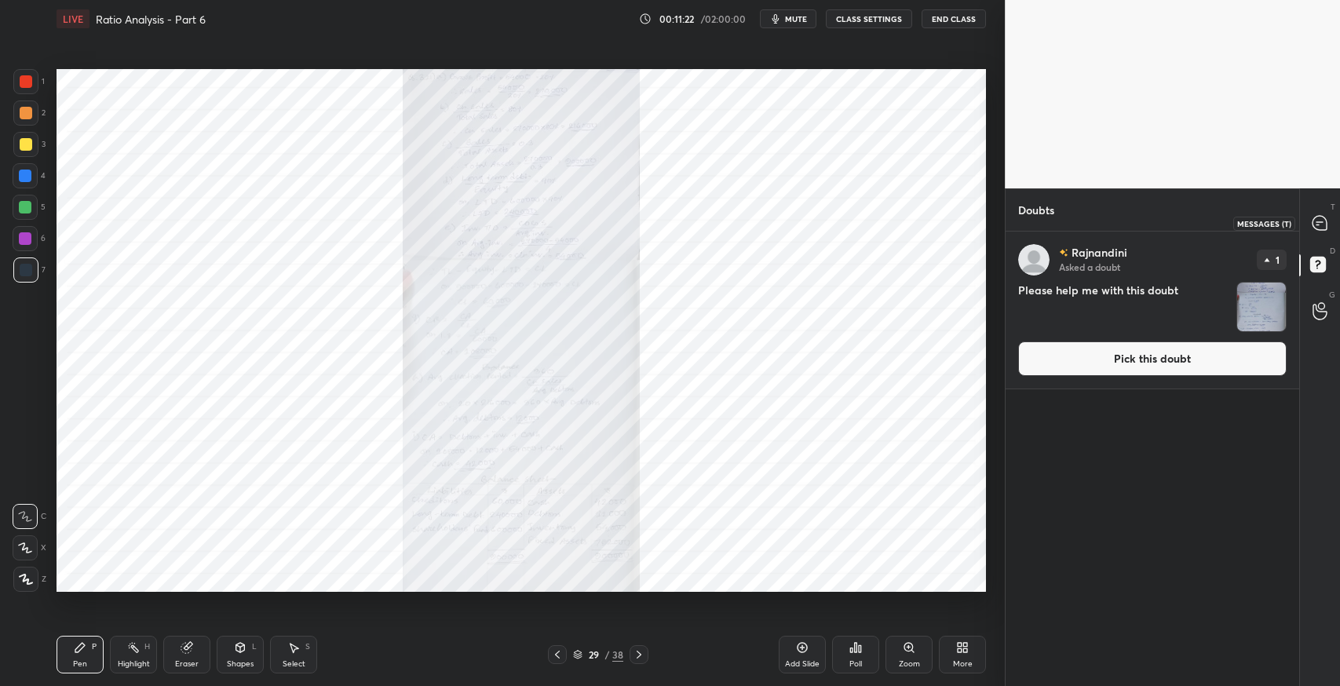
click at [1331, 220] on div at bounding box center [1320, 223] width 31 height 28
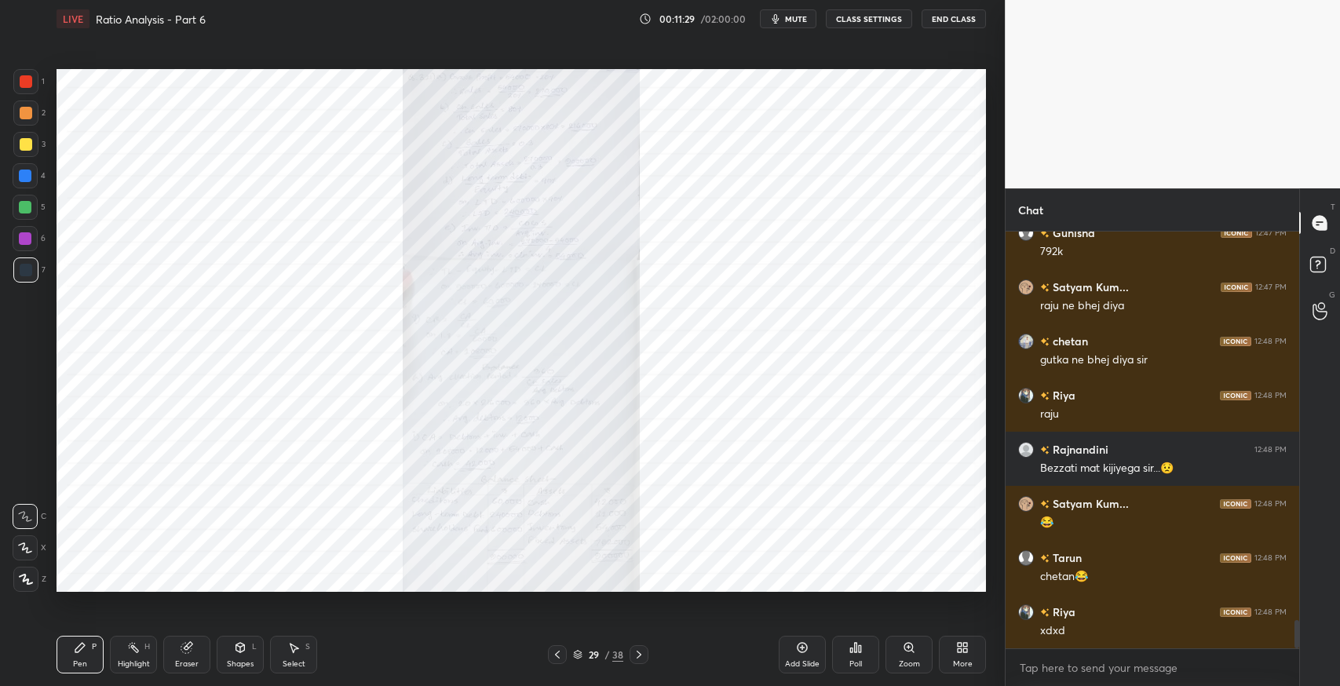
scroll to position [6026, 0]
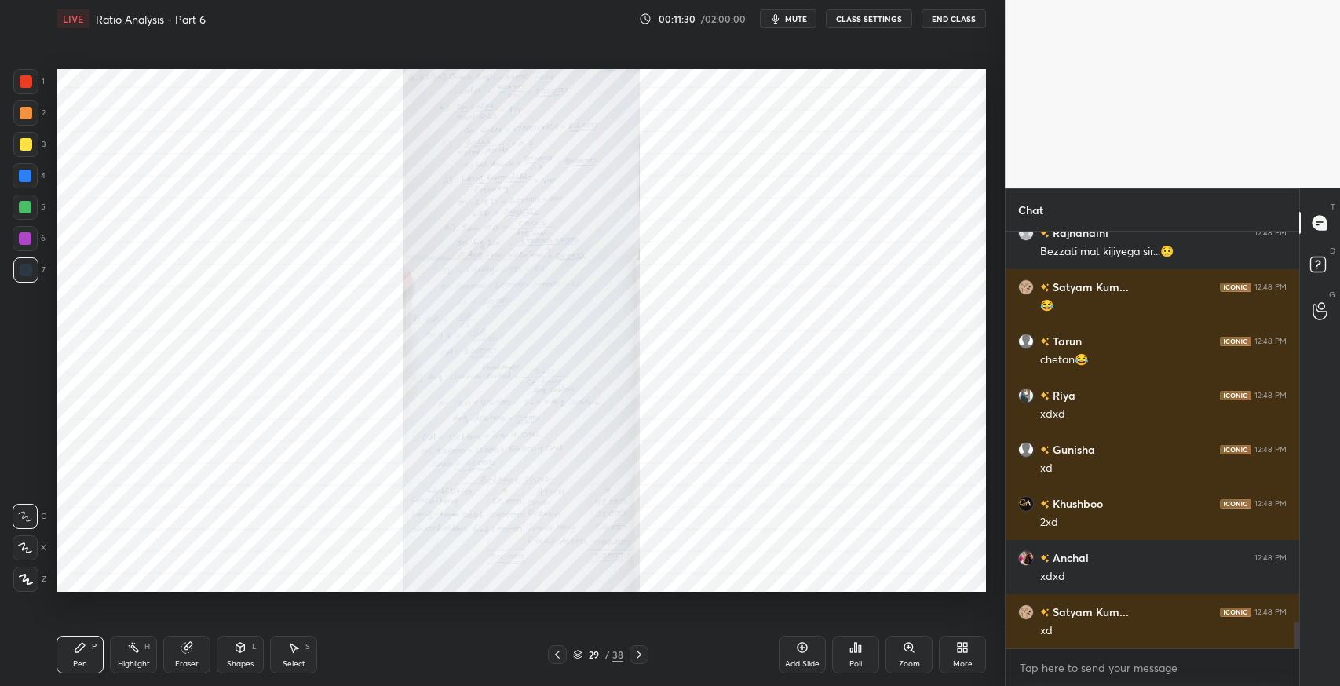
click at [908, 663] on div "Zoom" at bounding box center [909, 664] width 21 height 8
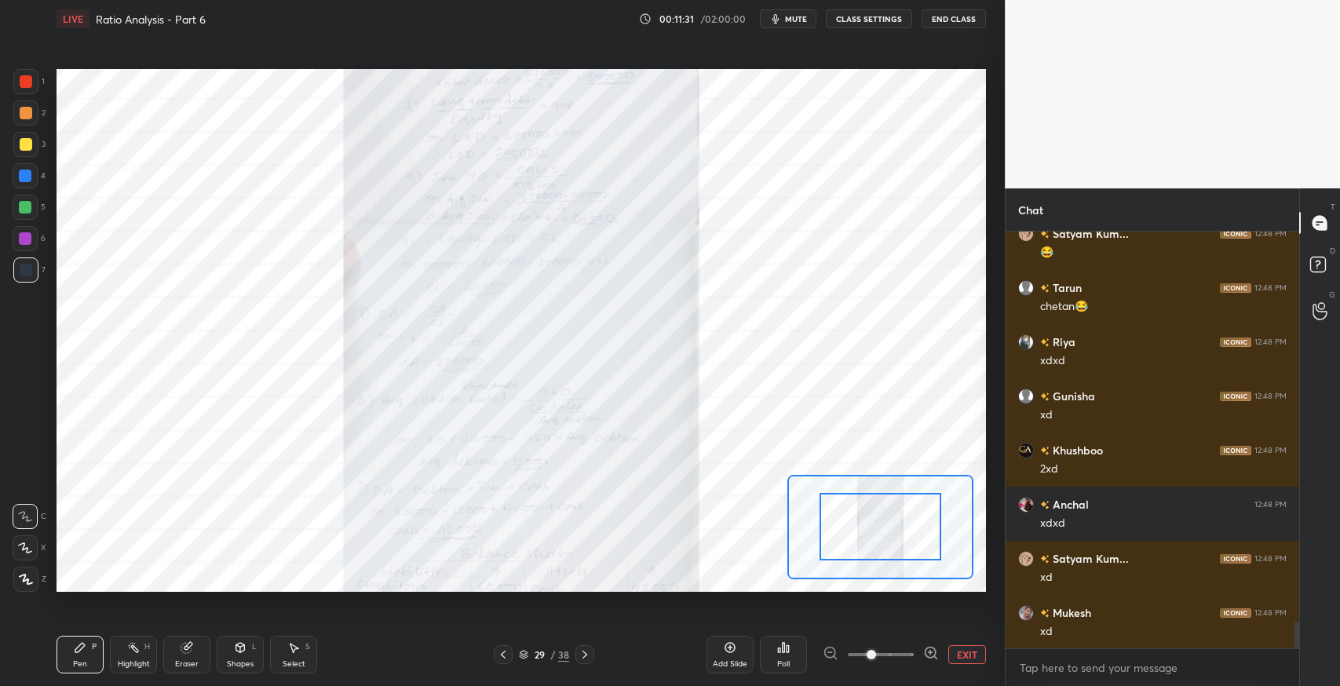
scroll to position [6135, 0]
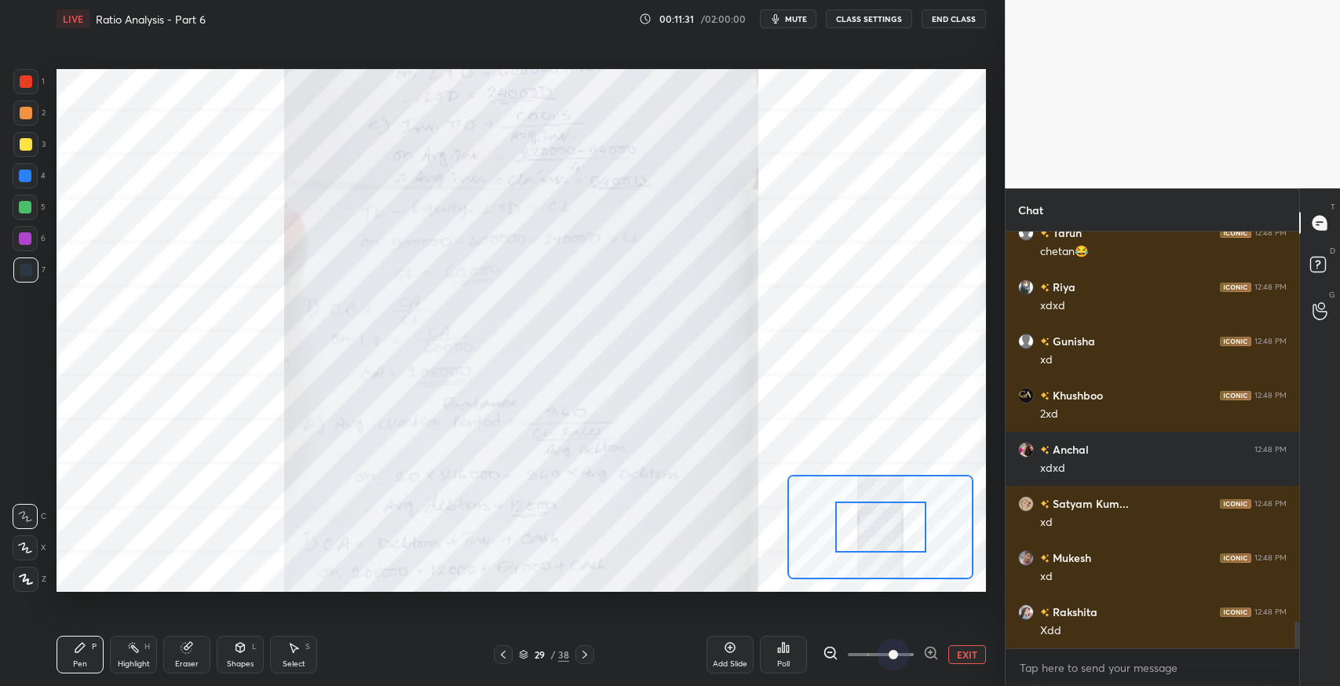
click at [900, 657] on span at bounding box center [881, 654] width 66 height 35
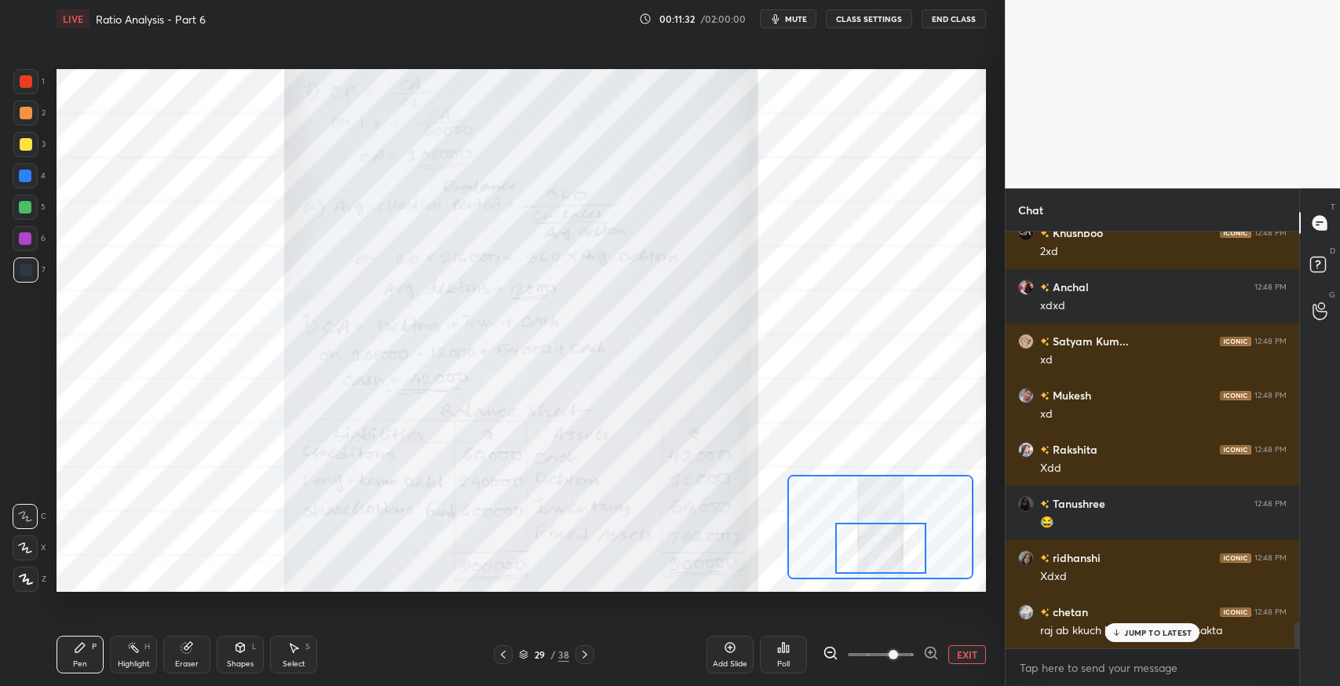
scroll to position [6350, 0]
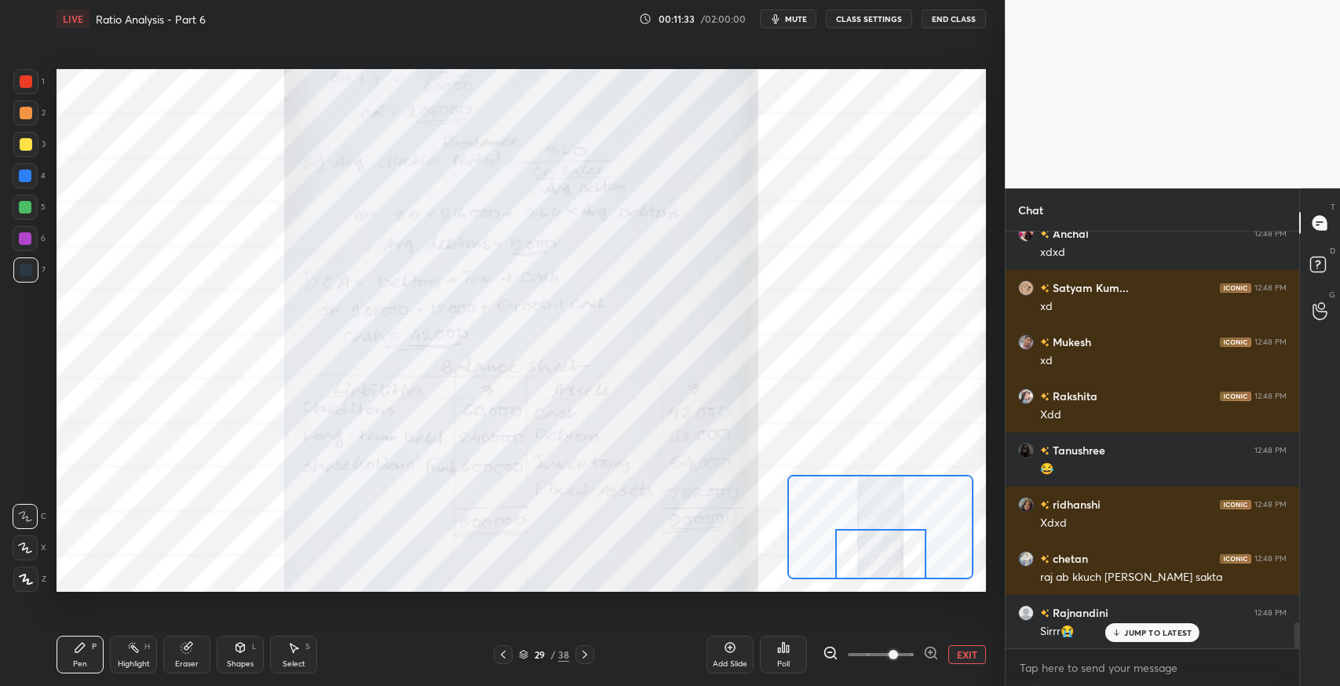
click at [892, 586] on div "Setting up your live class Poll for secs No correct answer Start poll" at bounding box center [522, 330] width 930 height 523
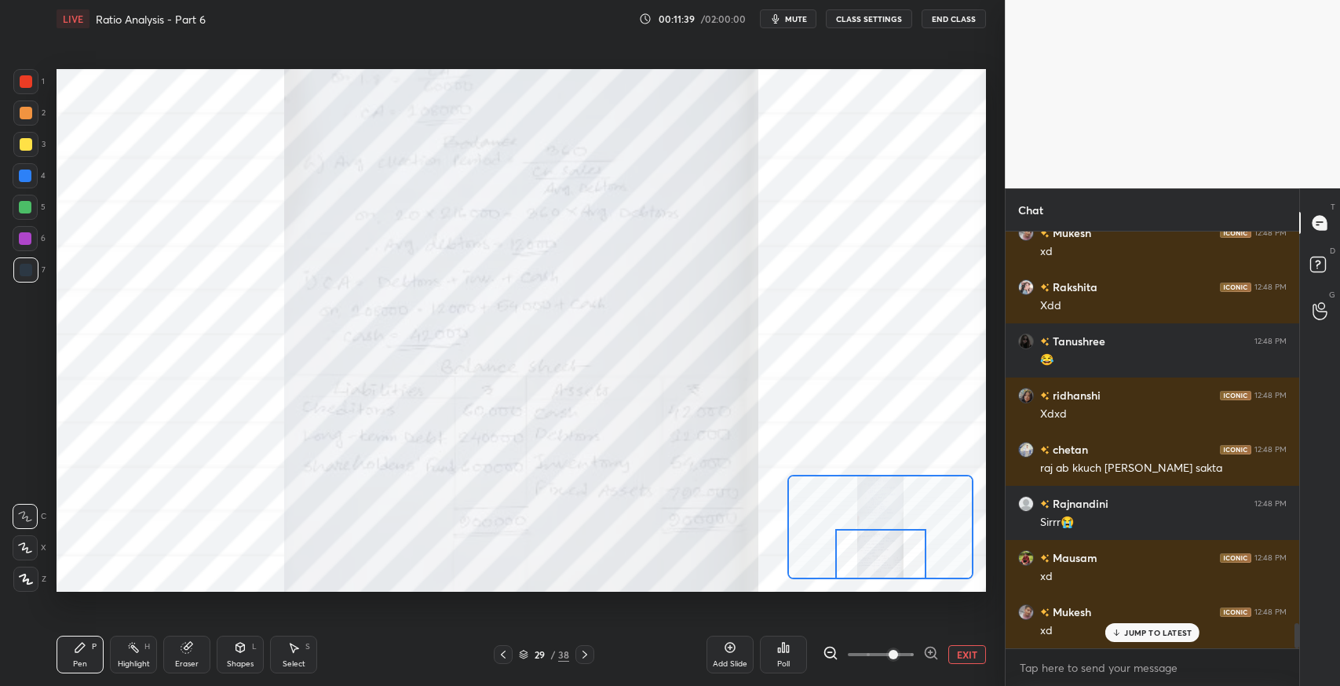
scroll to position [6513, 0]
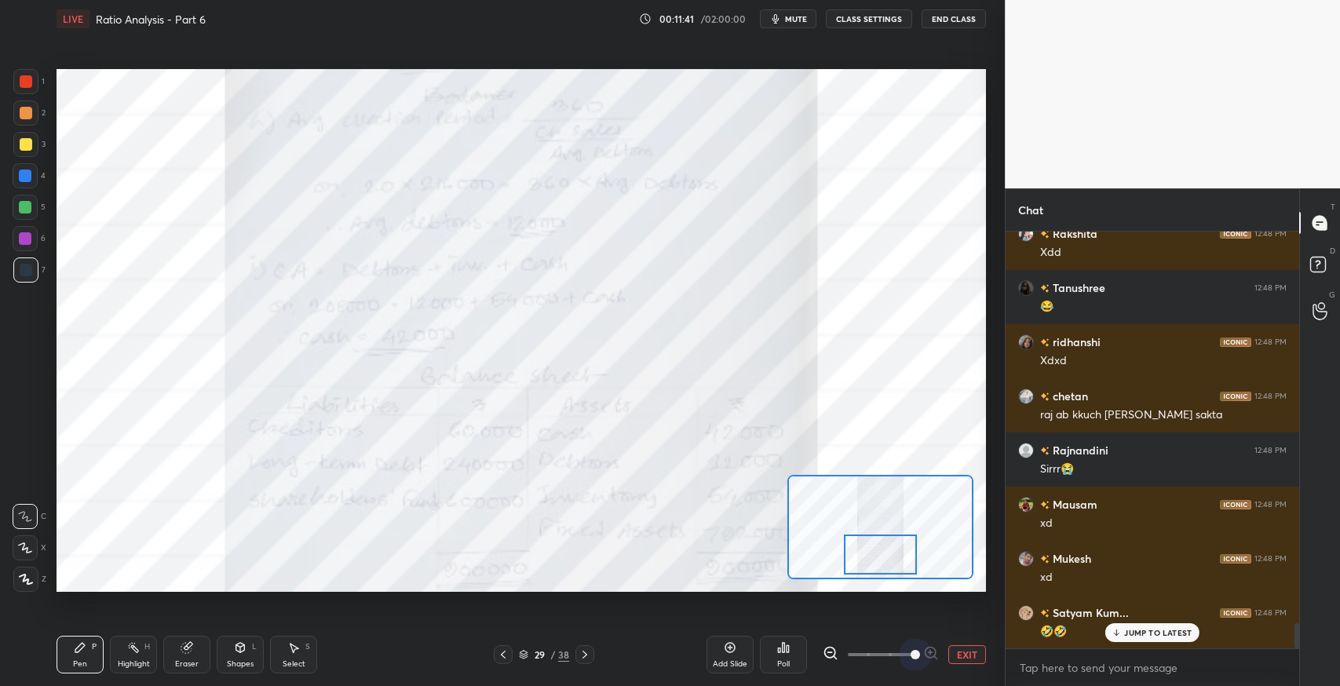
click at [911, 656] on span at bounding box center [881, 654] width 66 height 35
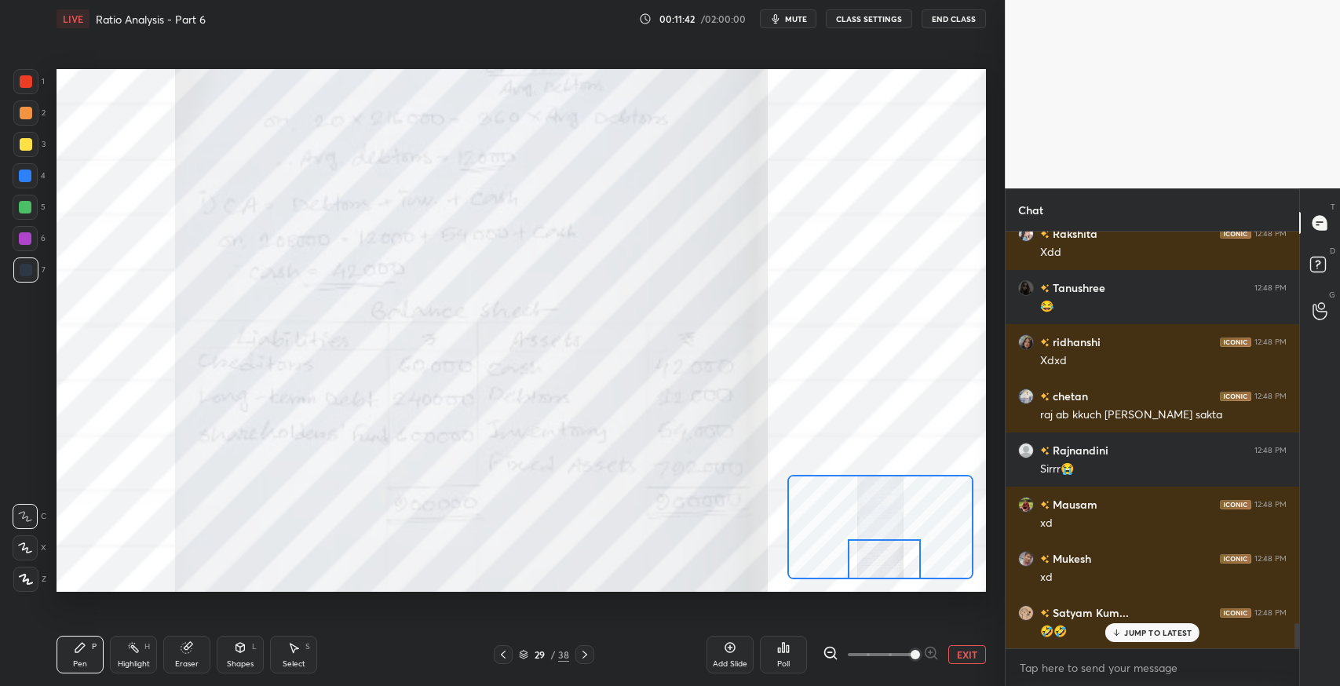
drag, startPoint x: 903, startPoint y: 546, endPoint x: 907, endPoint y: 574, distance: 27.8
click at [907, 574] on div at bounding box center [884, 559] width 73 height 41
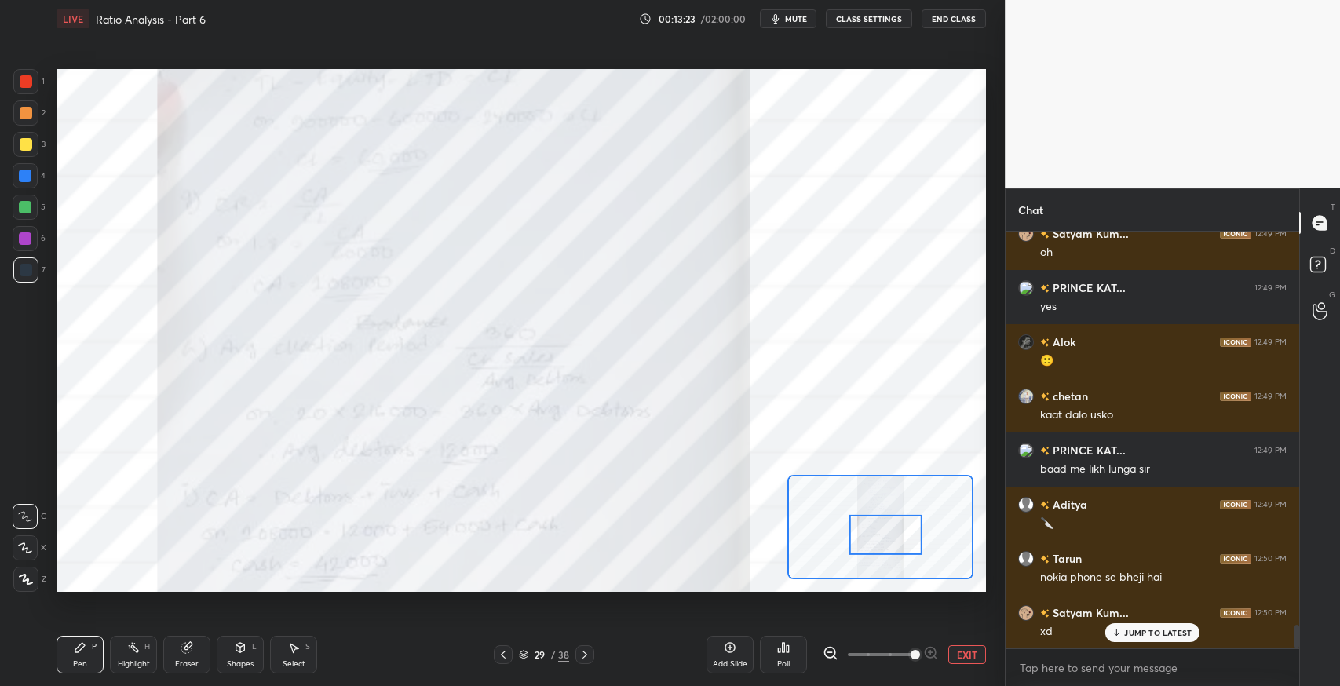
scroll to position [7123, 0]
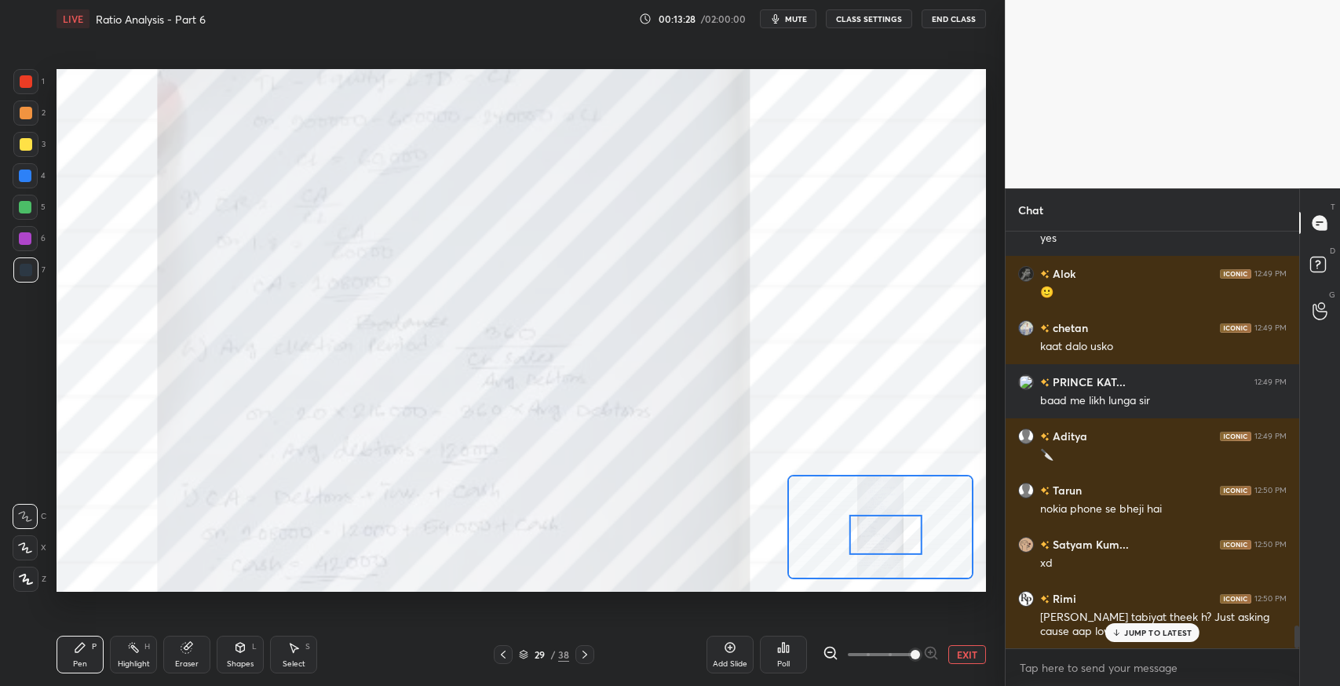
click at [1146, 634] on p "JUMP TO LATEST" at bounding box center [1158, 632] width 68 height 9
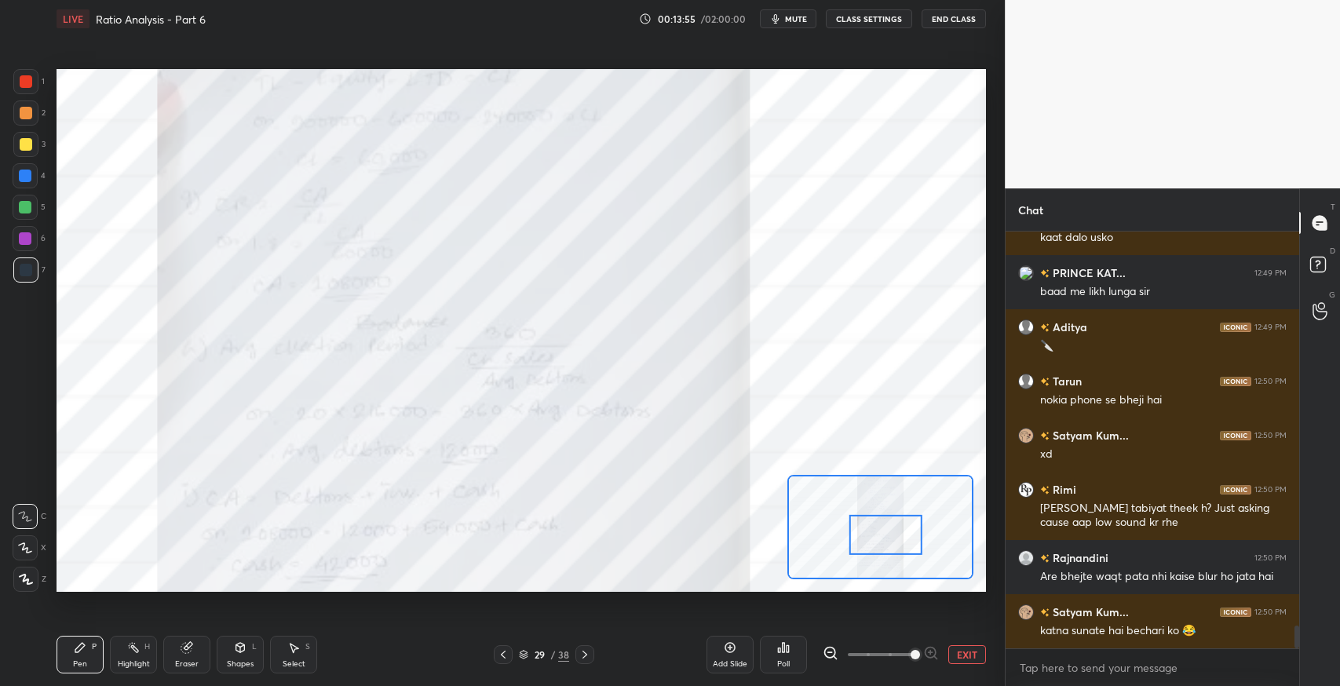
scroll to position [7286, 0]
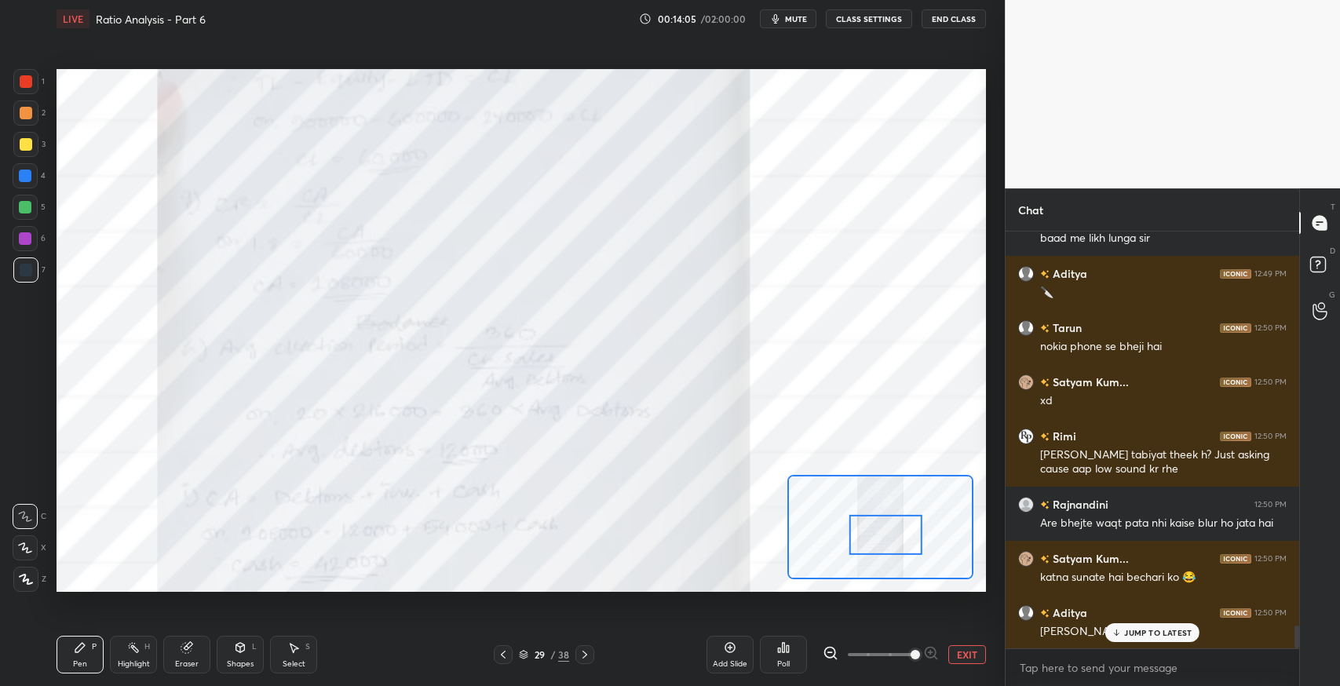
click at [586, 647] on div at bounding box center [584, 654] width 19 height 19
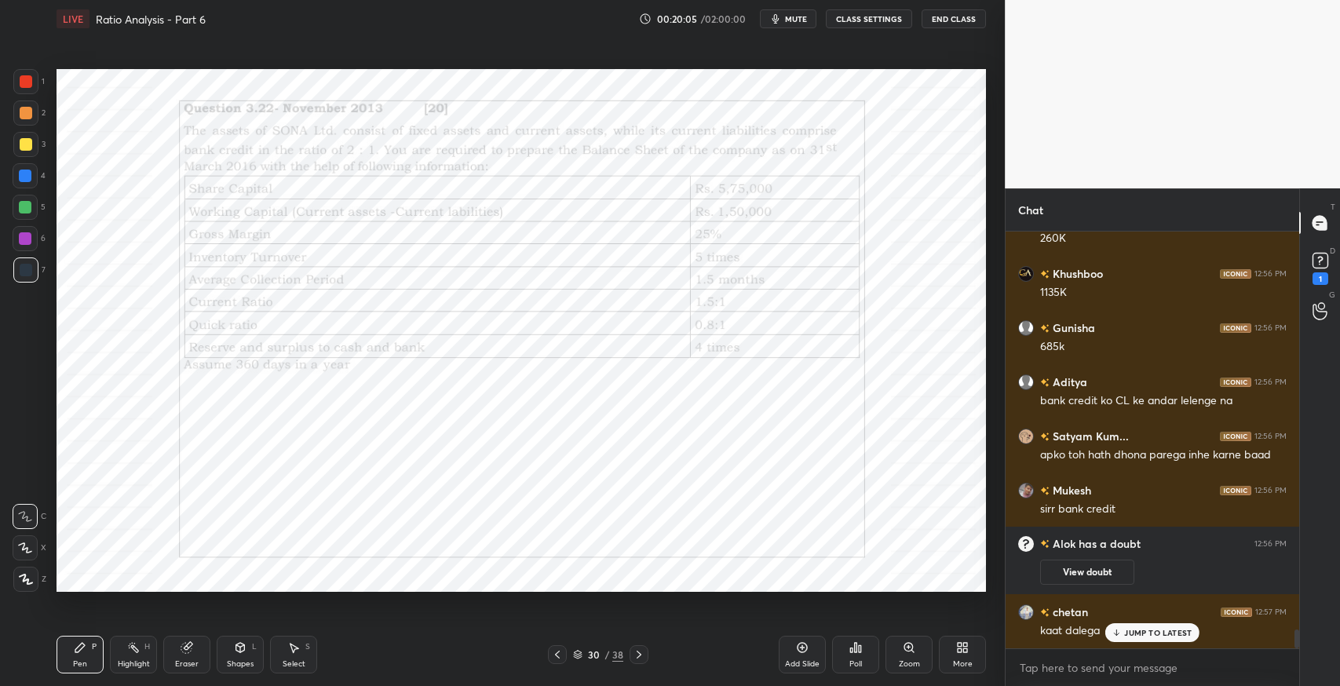
scroll to position [8781, 0]
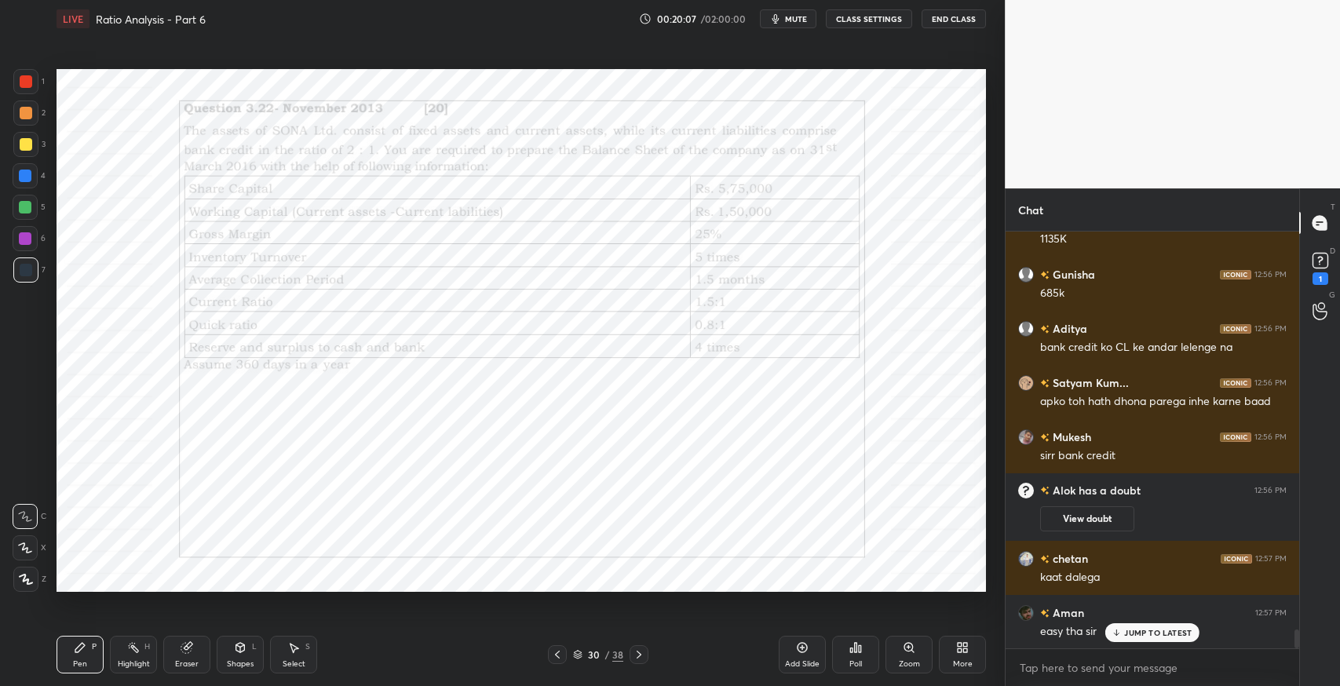
click at [188, 657] on div "Eraser" at bounding box center [186, 655] width 47 height 38
click at [85, 650] on icon at bounding box center [80, 647] width 13 height 13
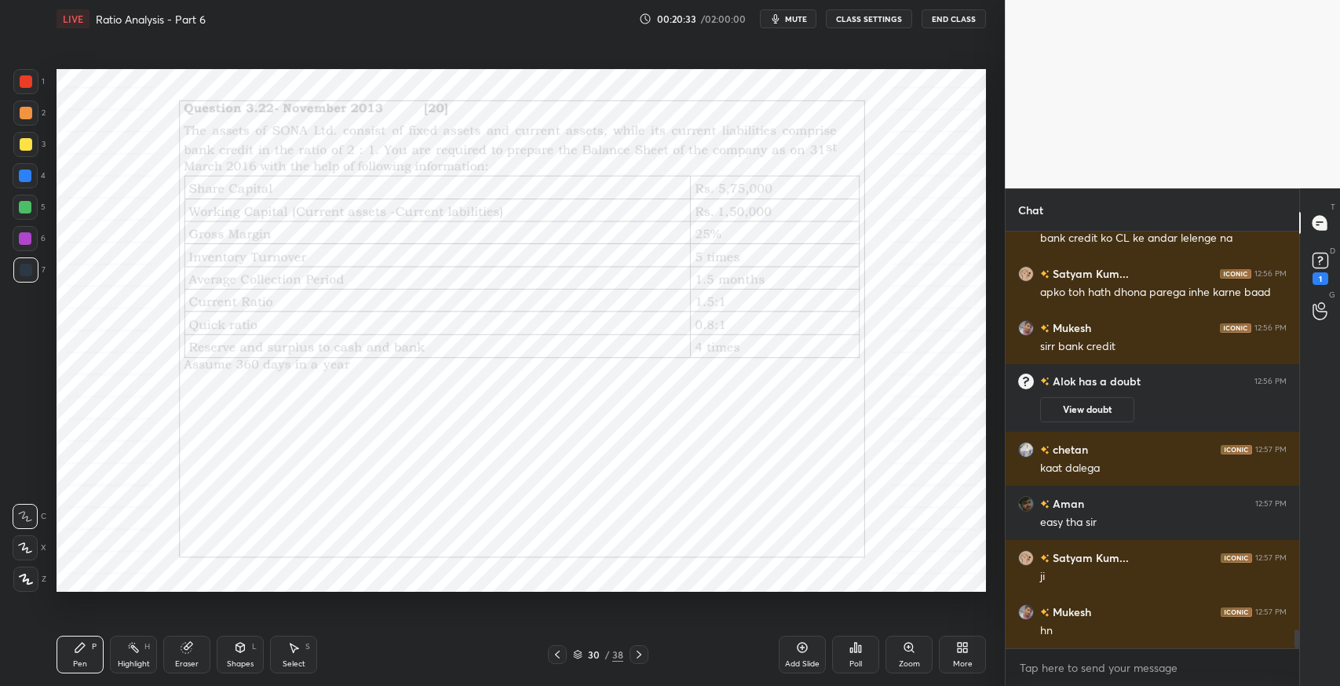
scroll to position [9012, 0]
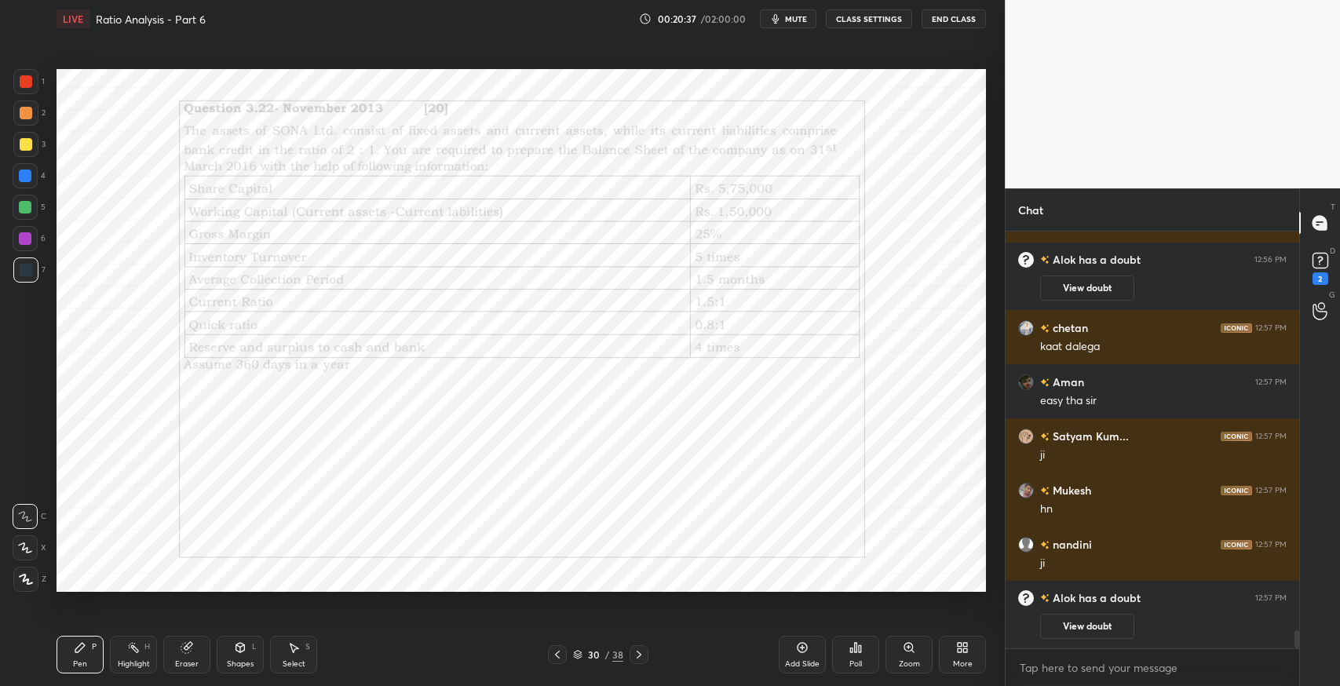
click at [639, 654] on icon at bounding box center [639, 654] width 13 height 13
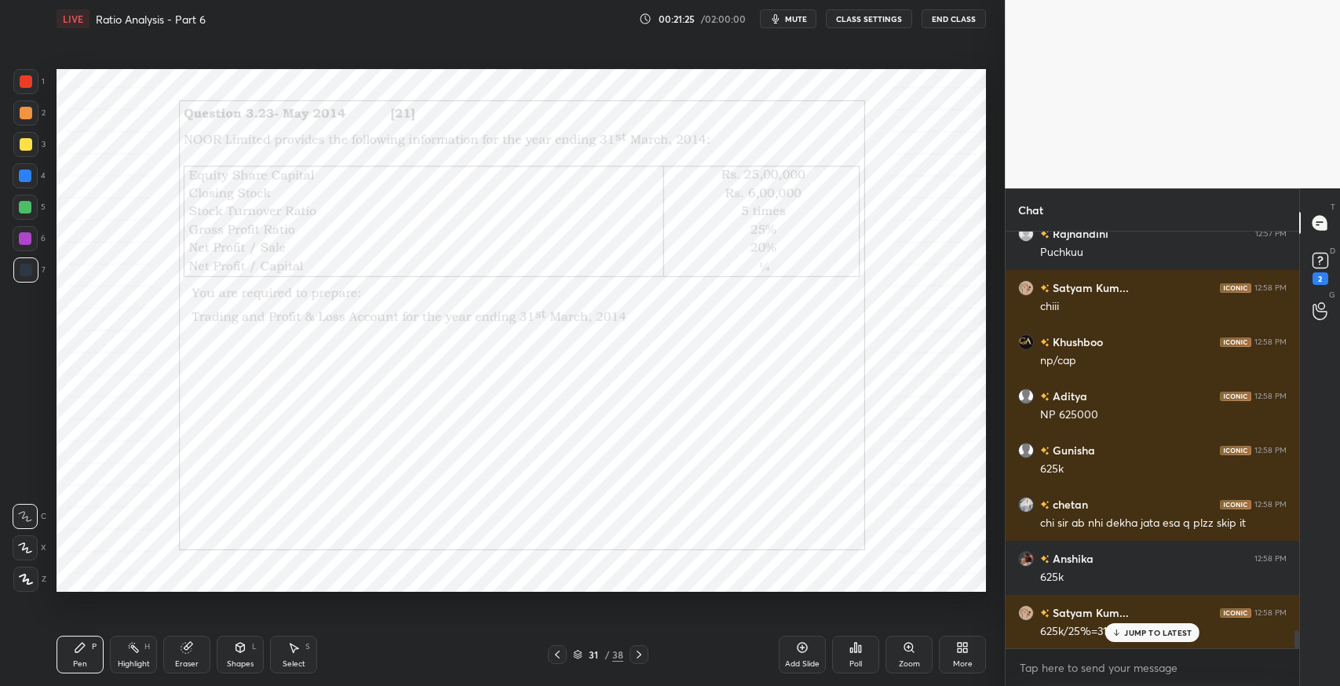
scroll to position [9457, 0]
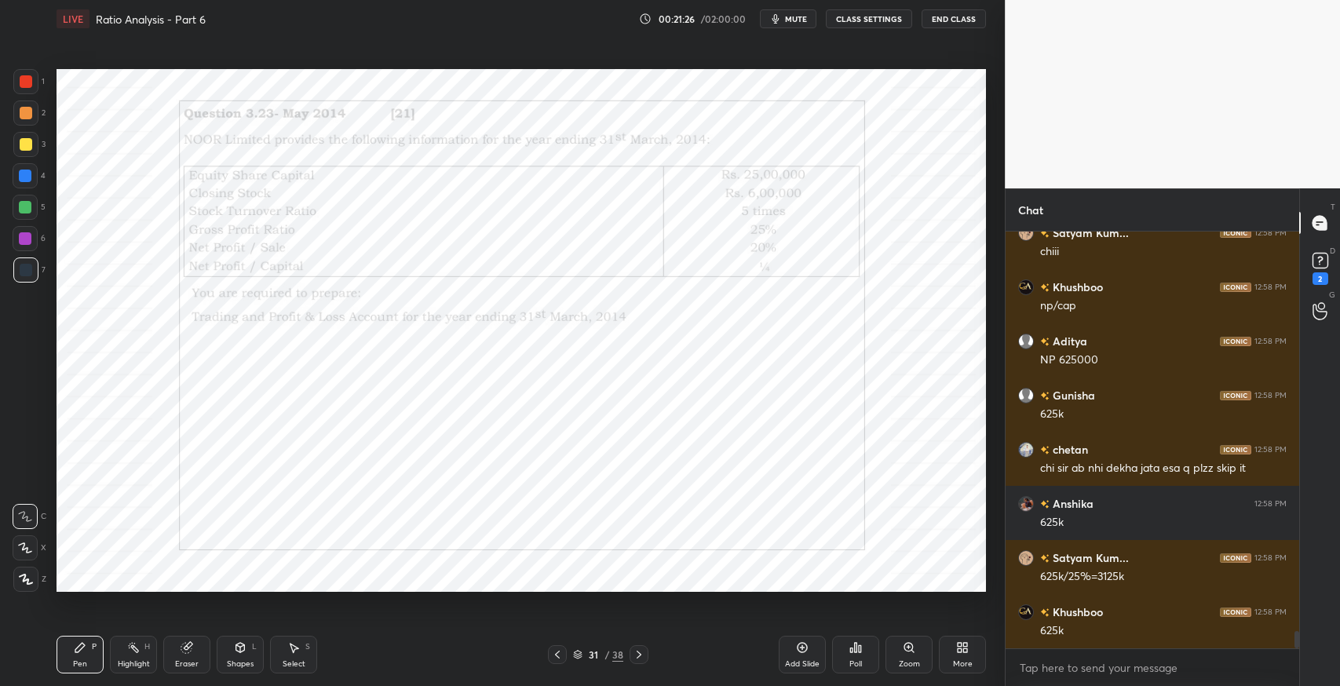
click at [283, 637] on div "Select S" at bounding box center [293, 655] width 47 height 38
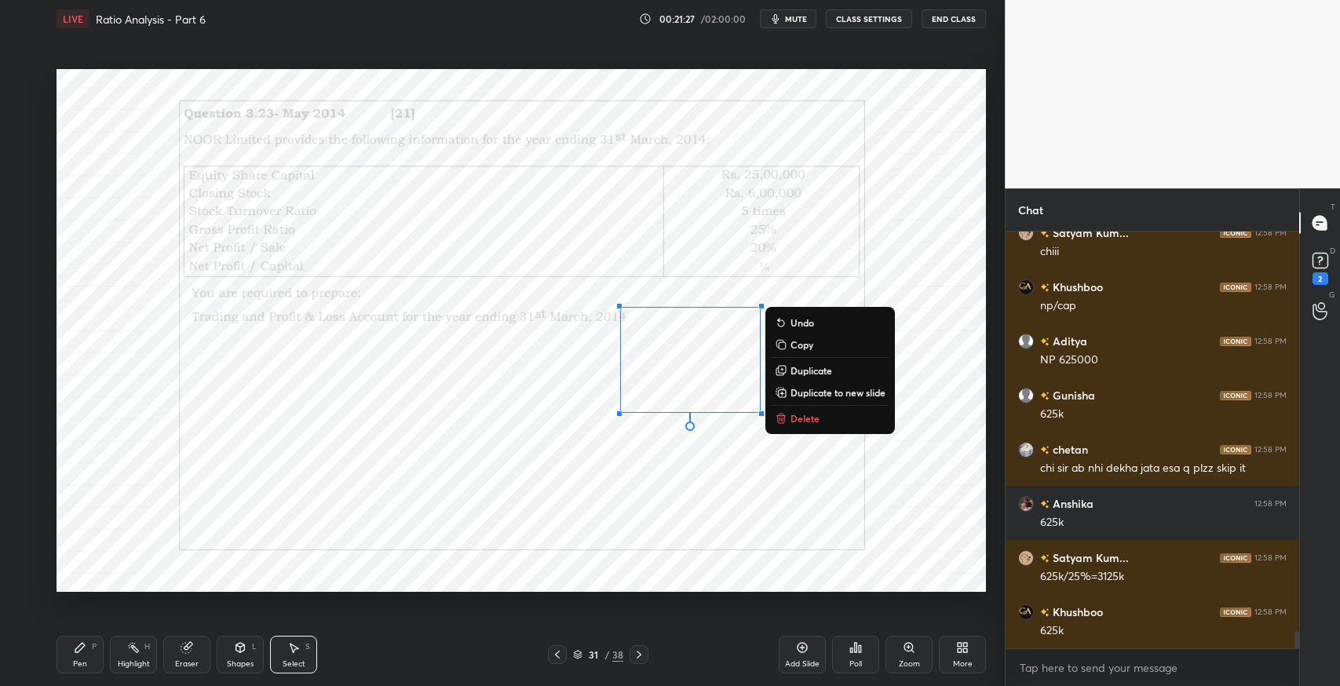
click at [806, 422] on p "Delete" at bounding box center [805, 418] width 29 height 13
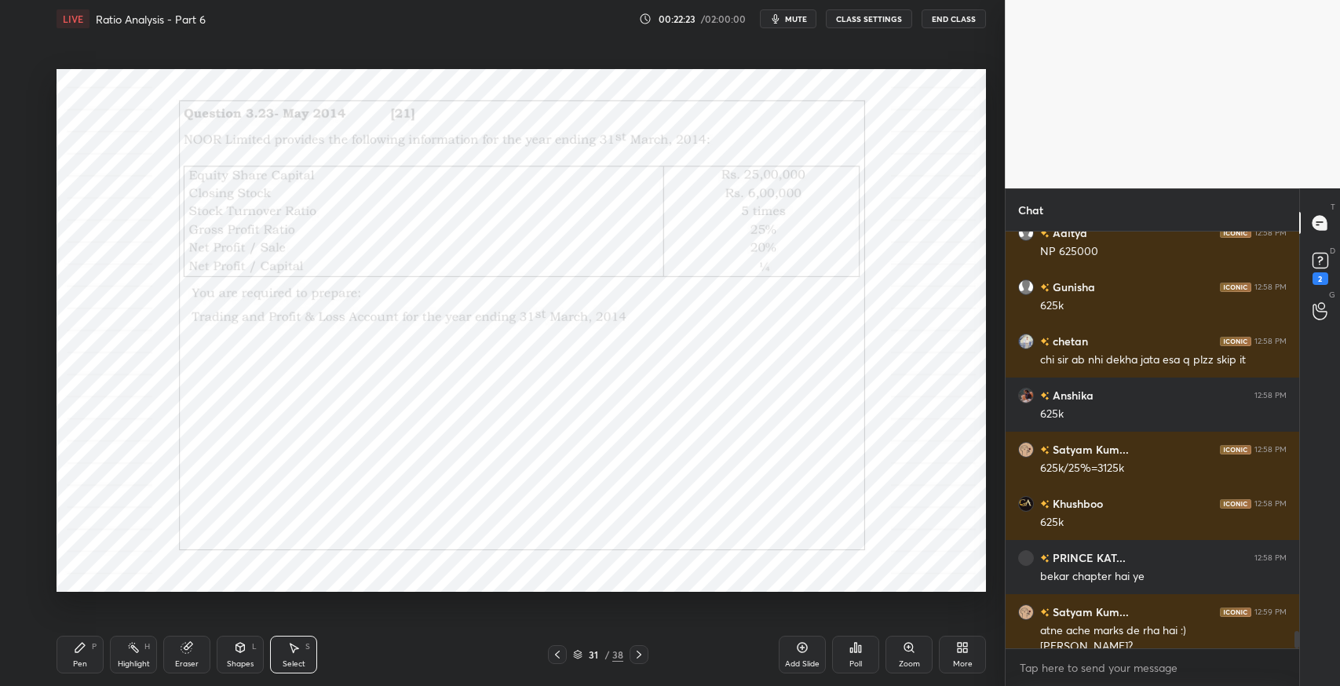
scroll to position [9581, 0]
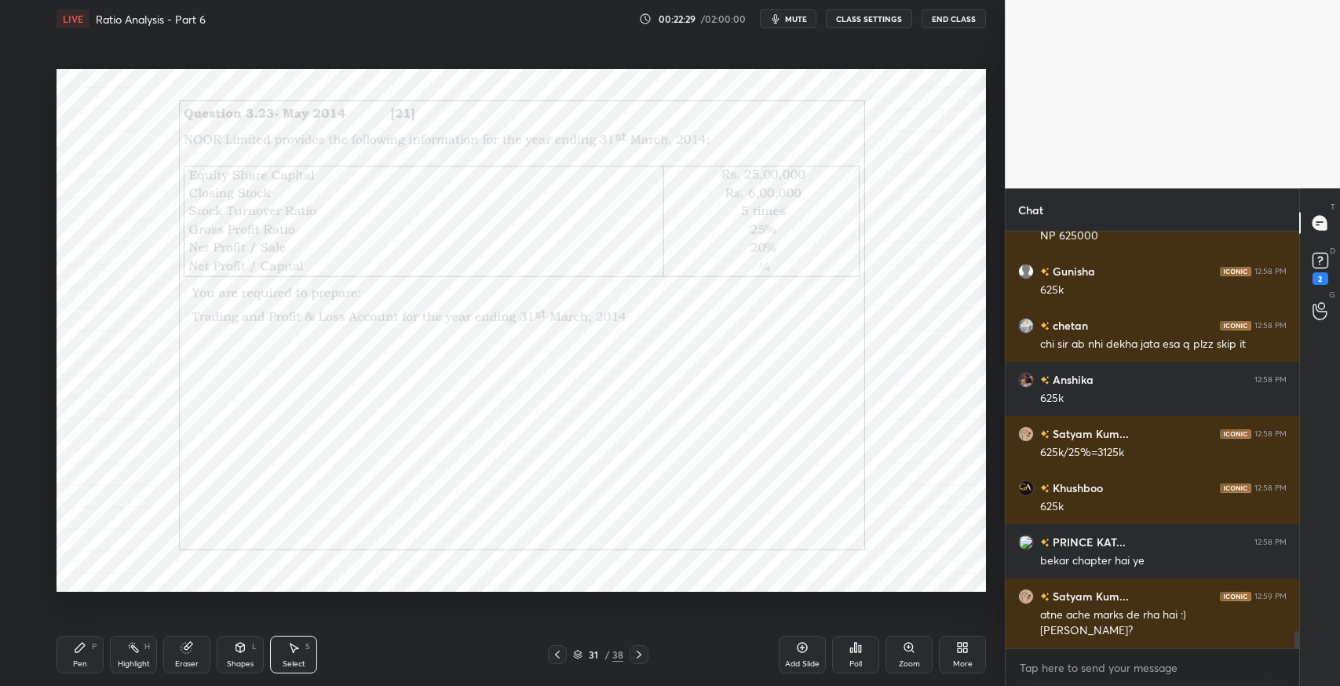
click at [90, 639] on div "Pen P" at bounding box center [80, 655] width 47 height 38
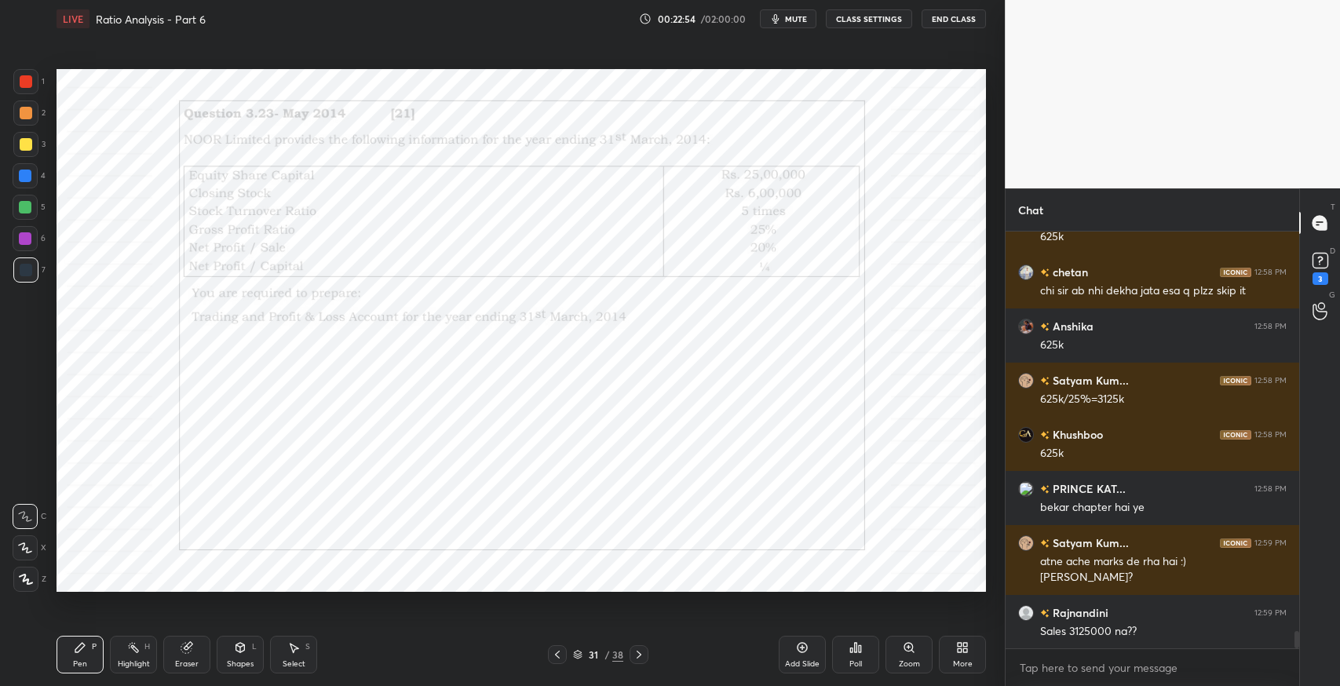
click at [295, 645] on icon at bounding box center [293, 647] width 13 height 13
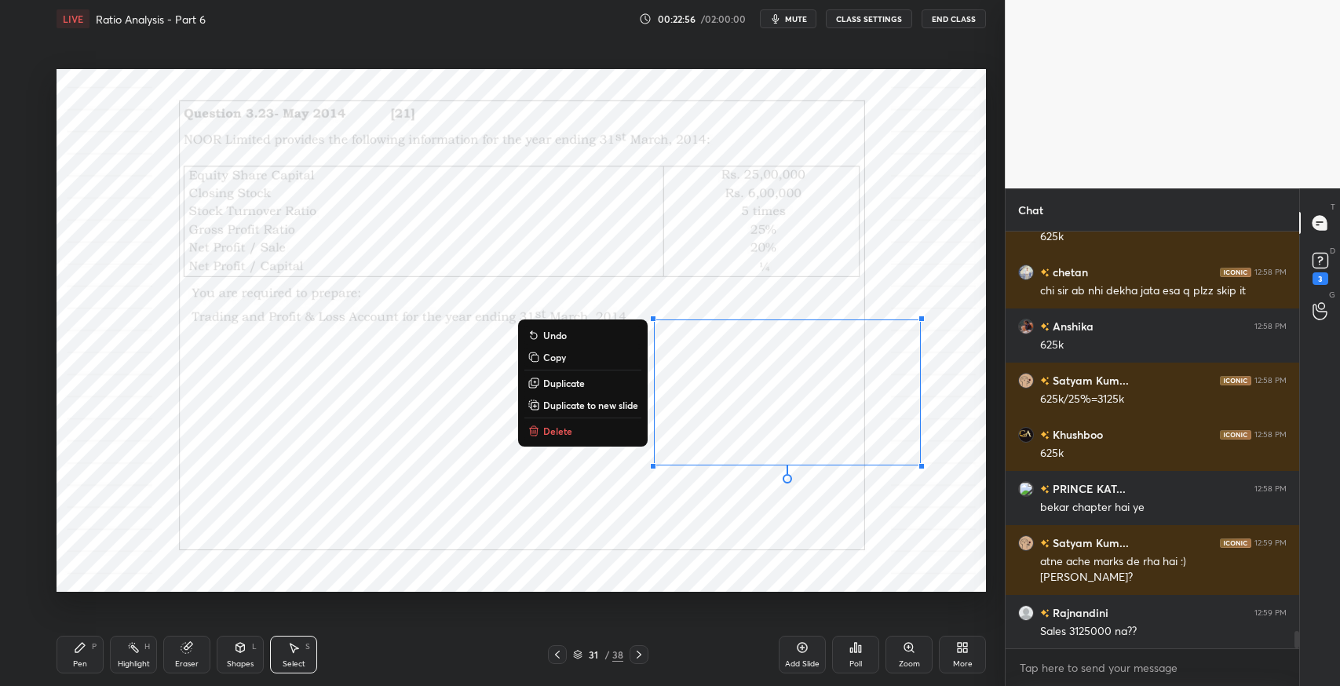
click at [575, 429] on button "Delete" at bounding box center [582, 431] width 117 height 19
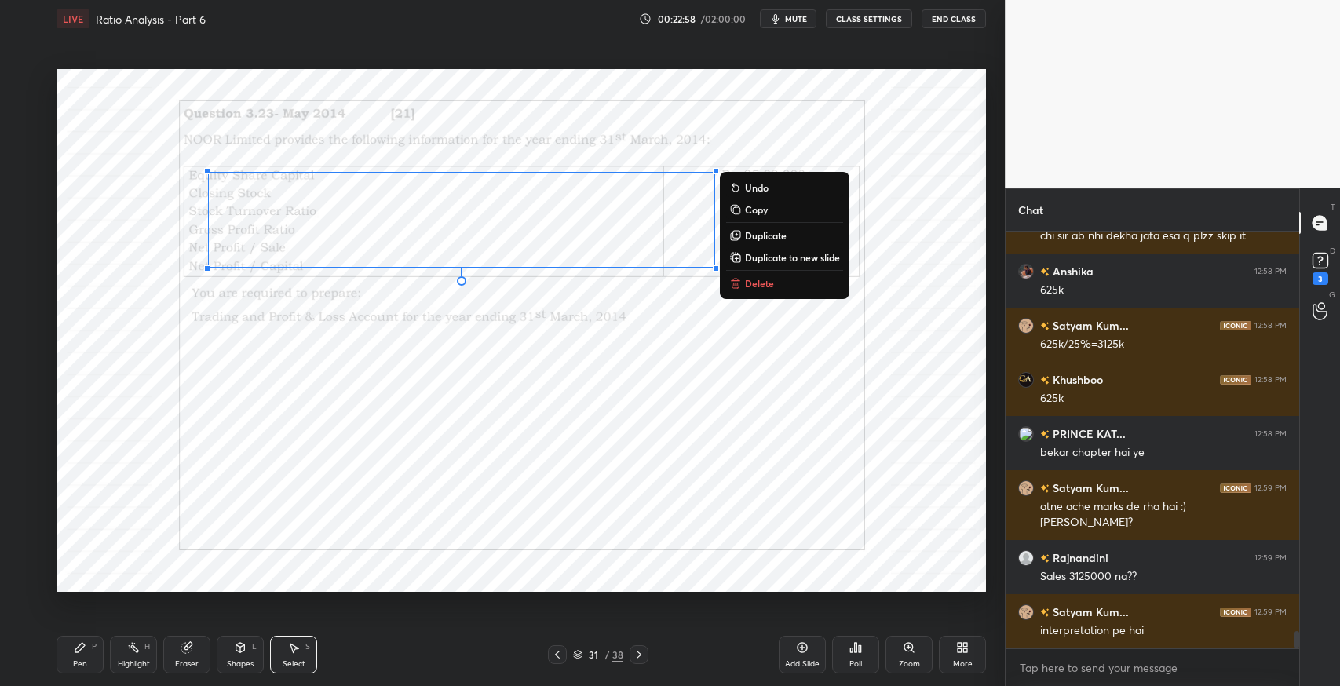
scroll to position [9743, 0]
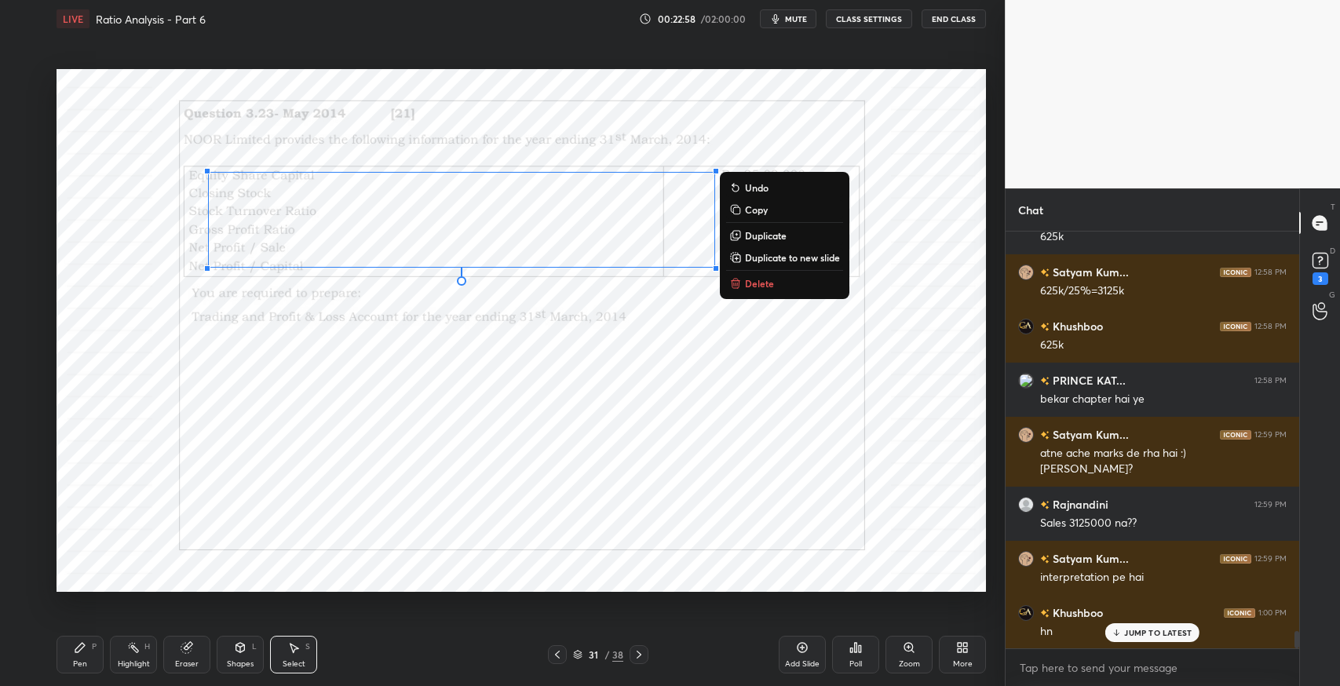
click at [766, 289] on p "Delete" at bounding box center [759, 283] width 29 height 13
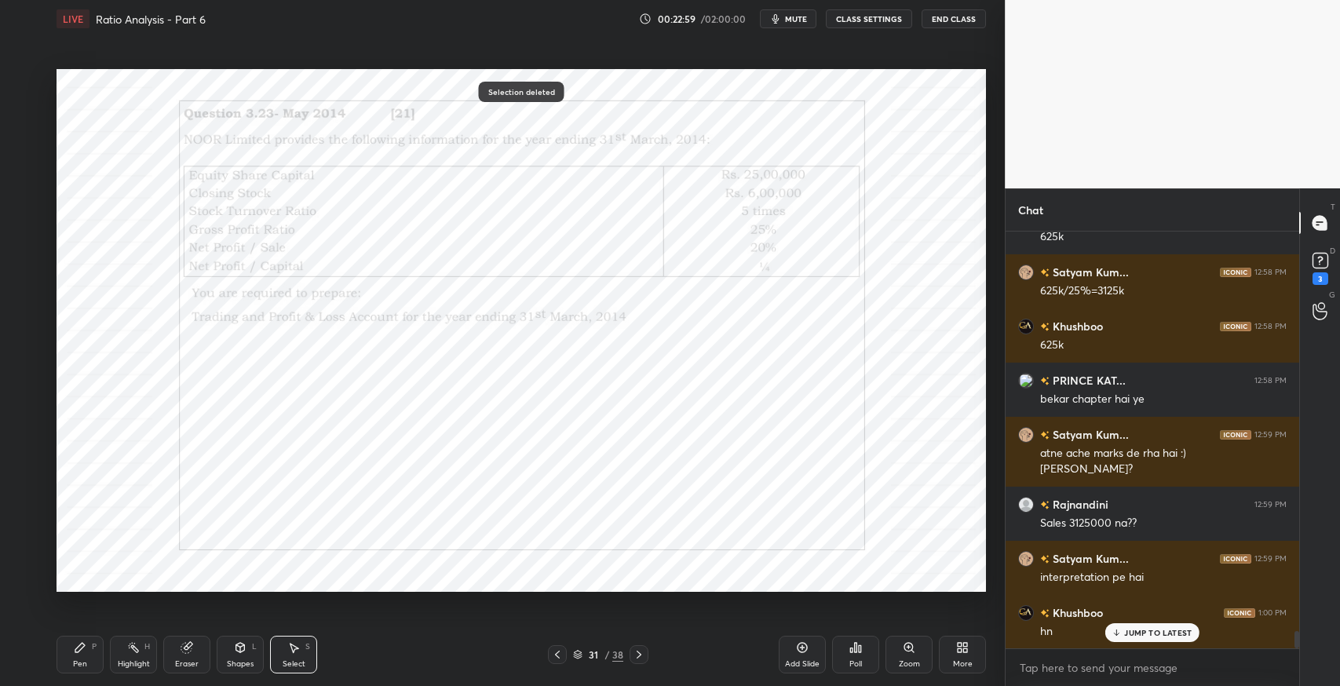
click at [89, 651] on div "Pen P" at bounding box center [80, 655] width 47 height 38
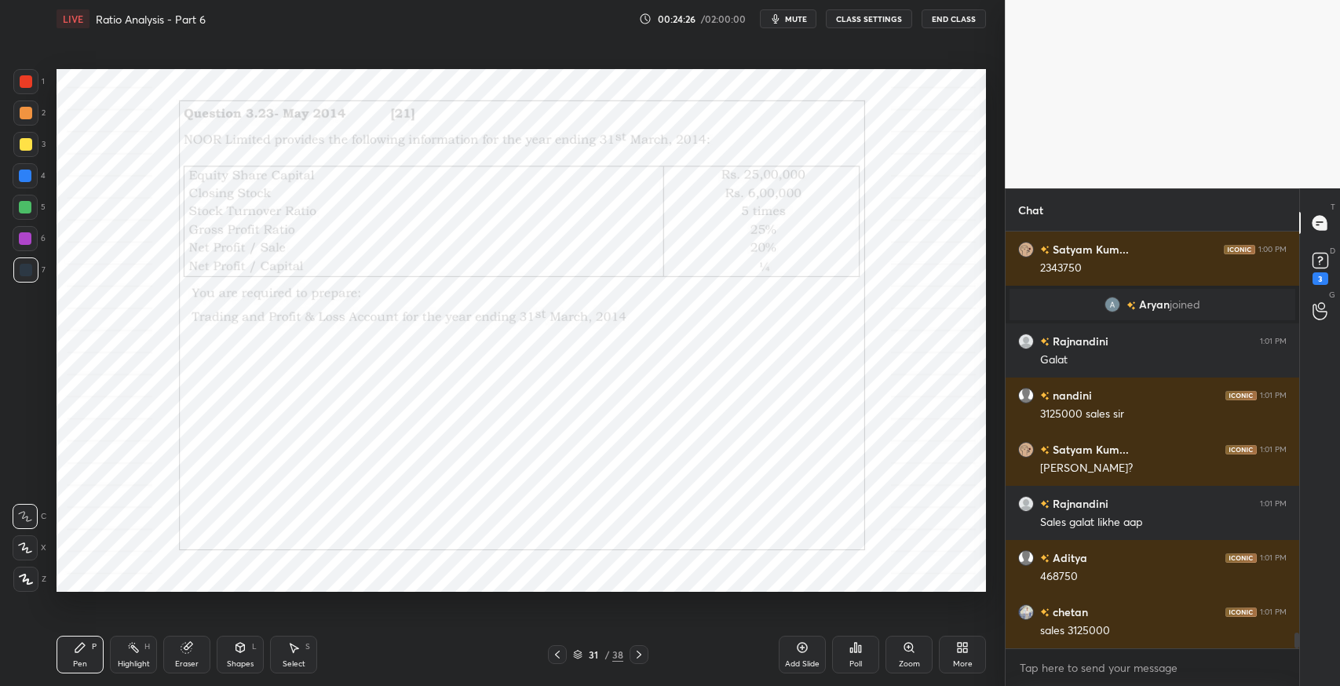
scroll to position [10533, 0]
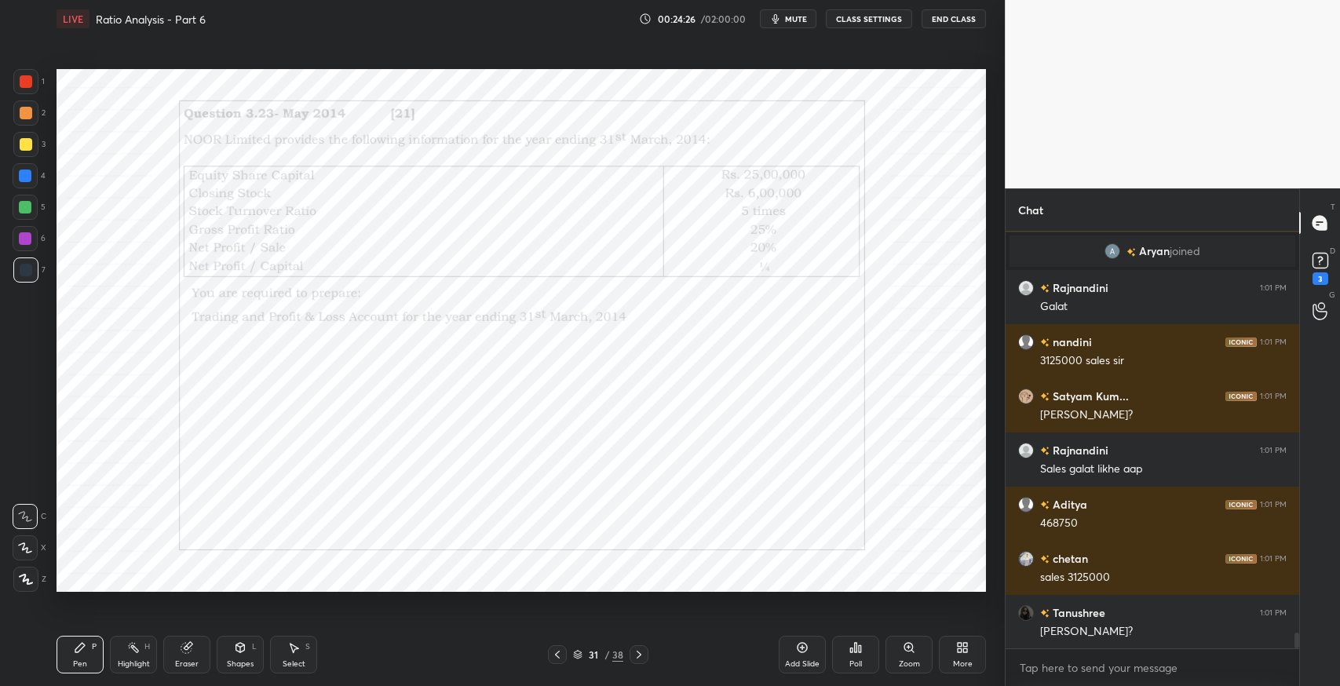
click at [164, 656] on div "Eraser" at bounding box center [186, 655] width 47 height 38
click at [92, 647] on div "P" at bounding box center [94, 647] width 5 height 8
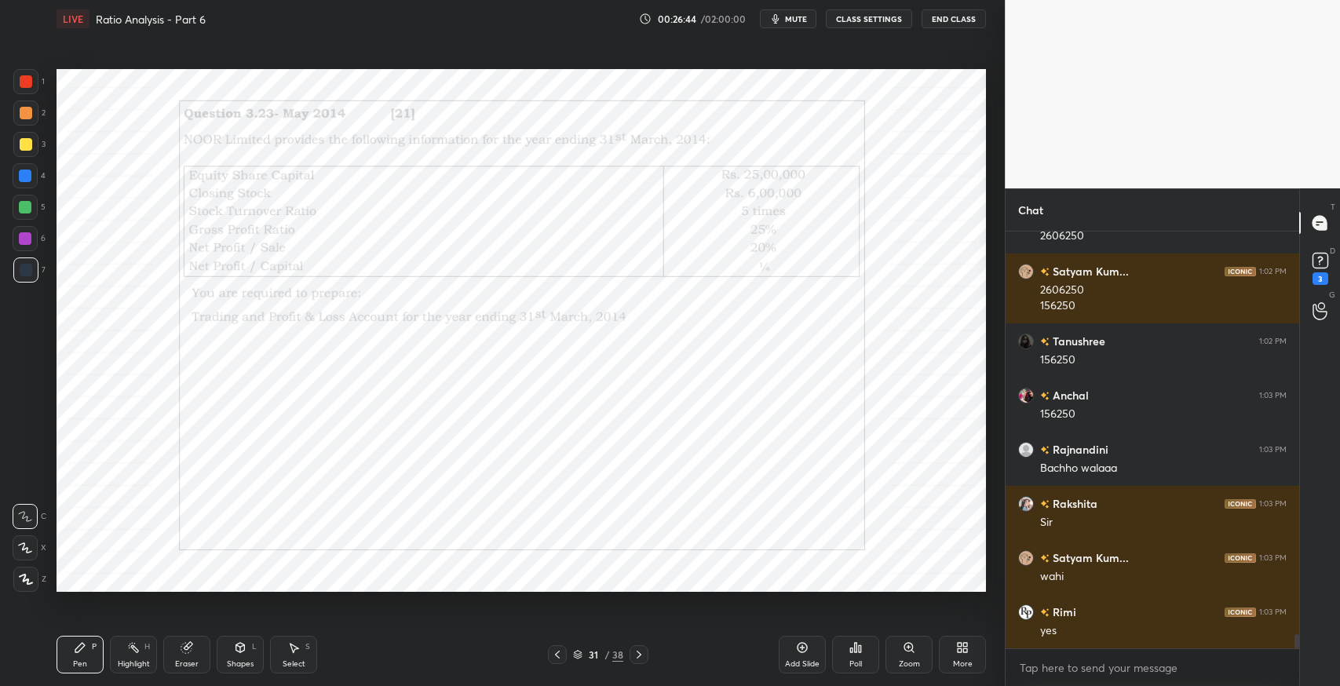
scroll to position [11683, 0]
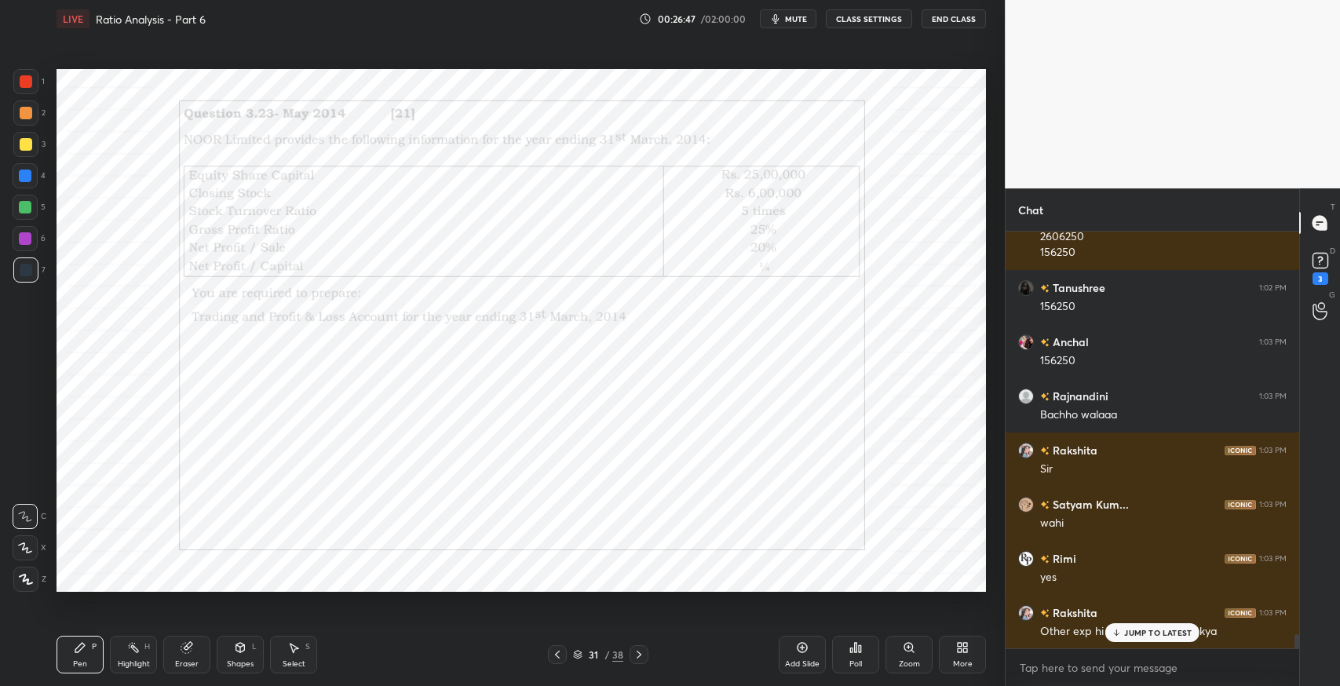
click at [1160, 639] on div "JUMP TO LATEST" at bounding box center [1152, 632] width 94 height 19
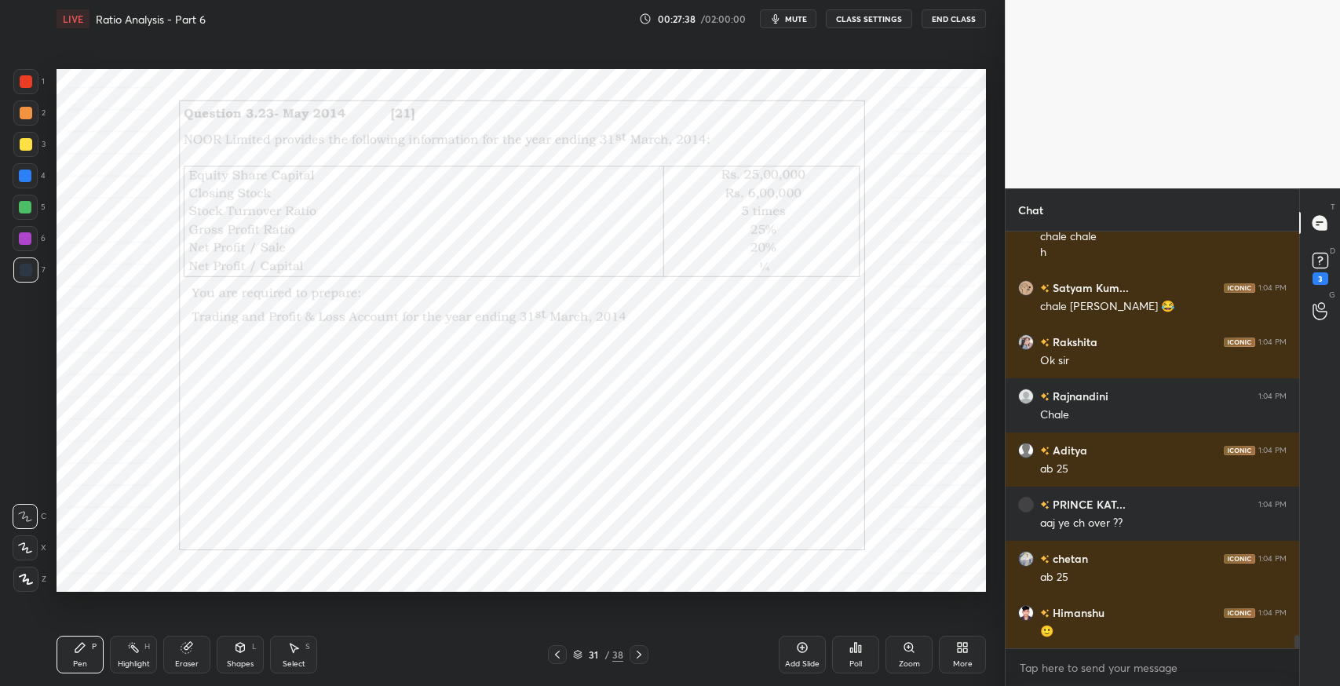
scroll to position [12241, 0]
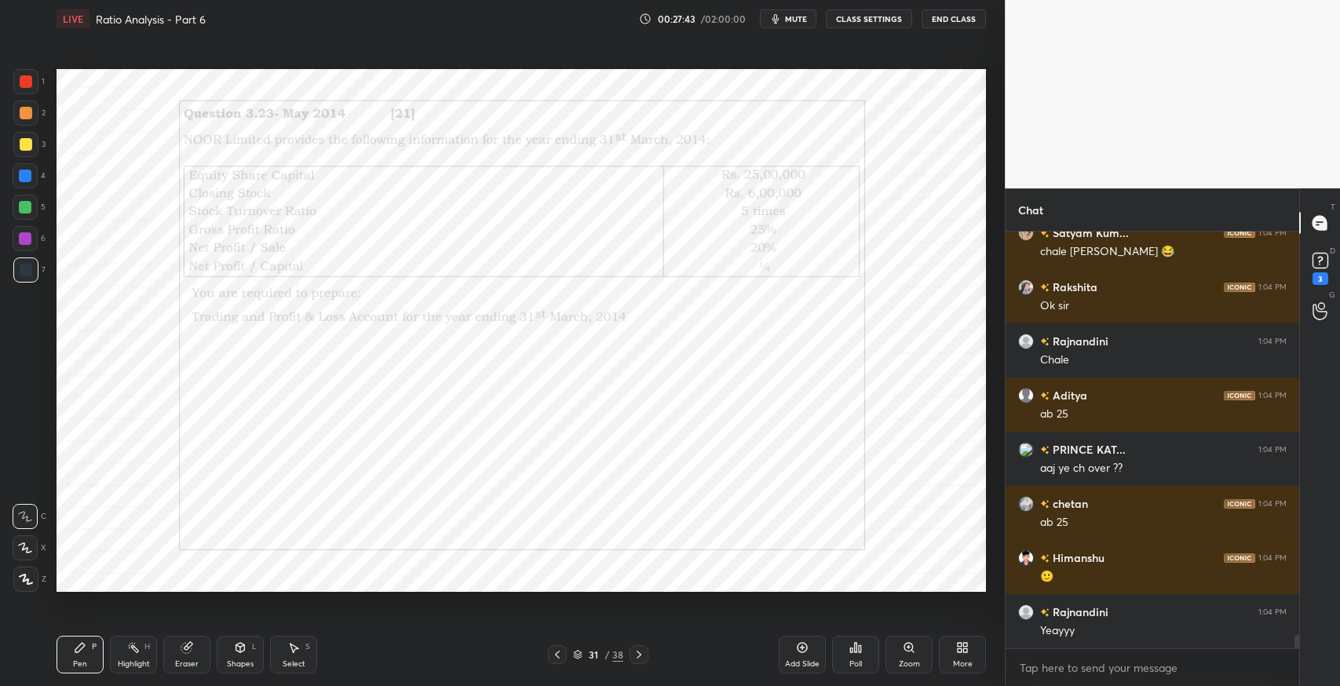
click at [795, 660] on div "Add Slide" at bounding box center [802, 664] width 35 height 8
click at [644, 659] on icon at bounding box center [639, 654] width 13 height 13
click at [643, 656] on icon at bounding box center [639, 654] width 13 height 13
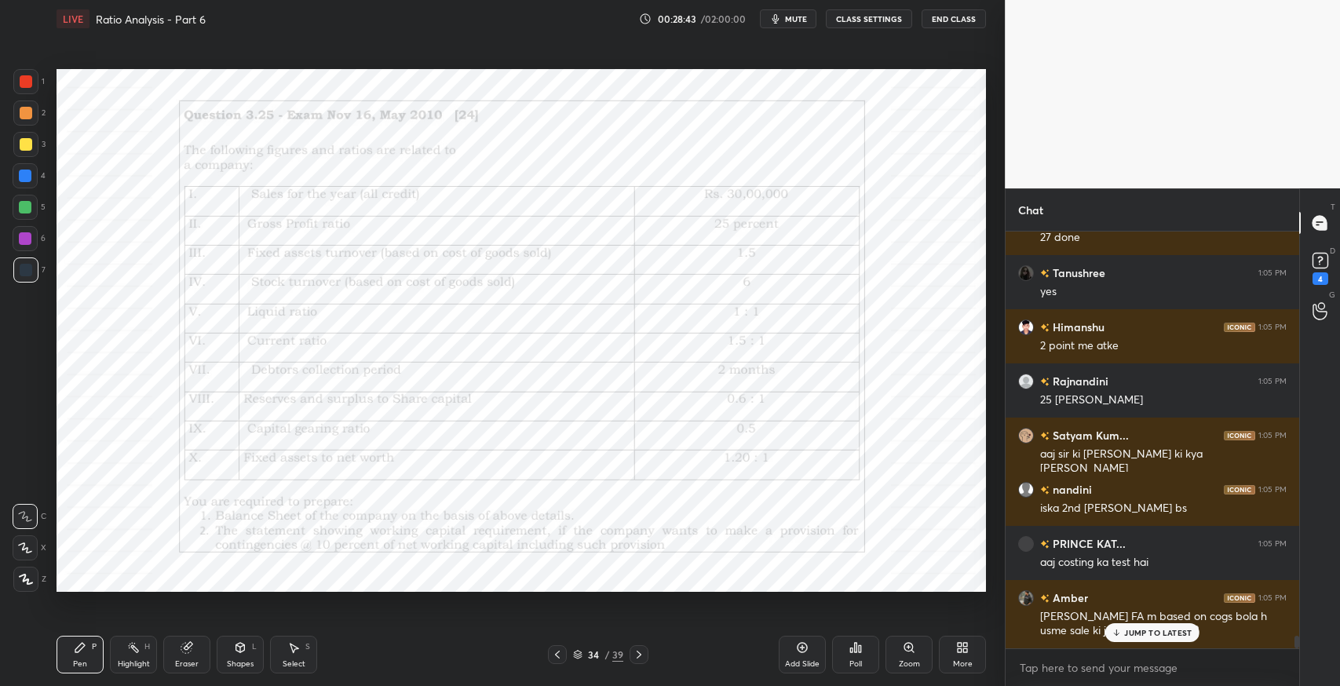
scroll to position [13516, 0]
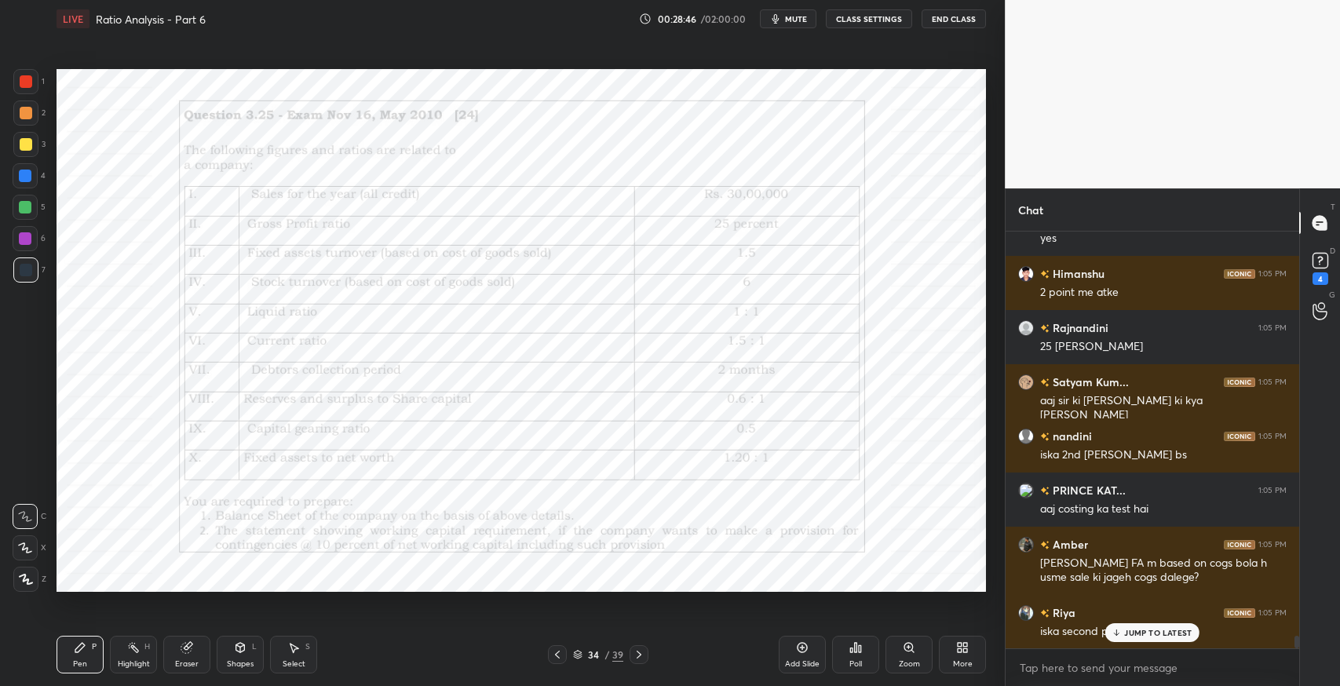
click at [1124, 634] on p "JUMP TO LATEST" at bounding box center [1158, 632] width 68 height 9
click at [181, 656] on div "Eraser" at bounding box center [186, 655] width 47 height 38
click at [21, 575] on span "Erase all" at bounding box center [25, 579] width 24 height 11
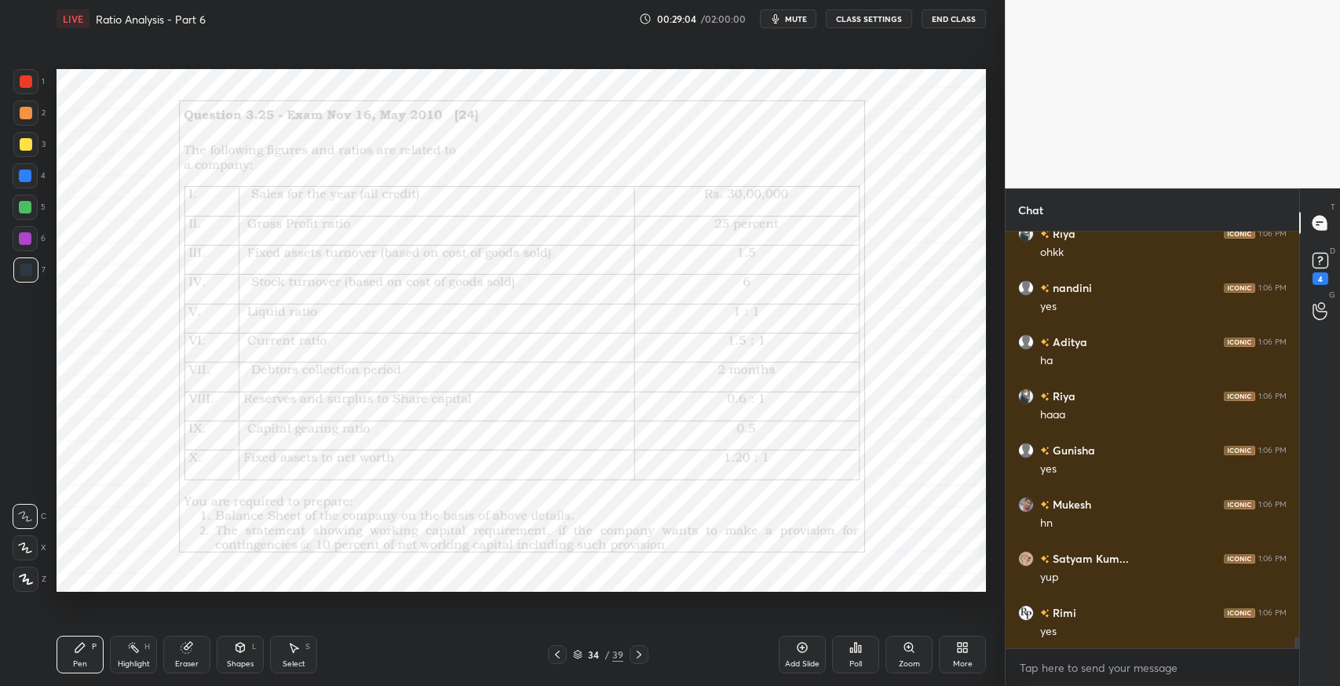
scroll to position [14004, 0]
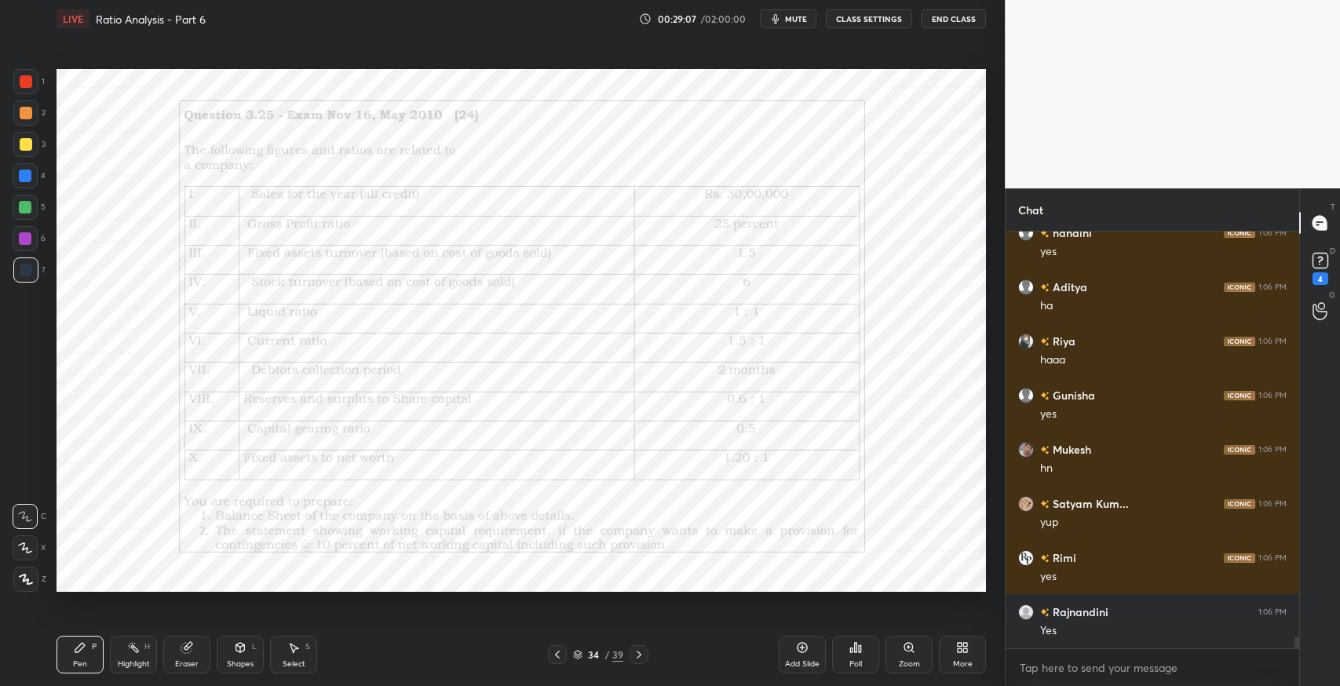
click at [90, 651] on div "Pen P" at bounding box center [80, 655] width 47 height 38
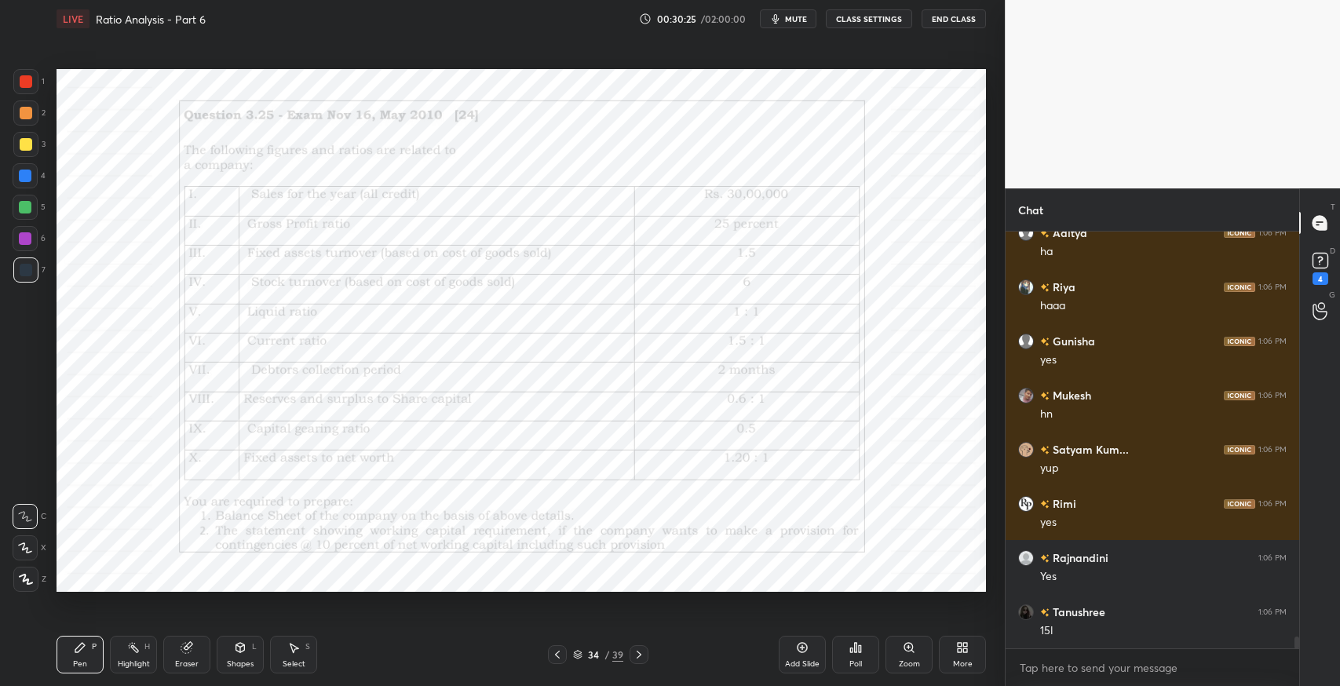
scroll to position [14113, 0]
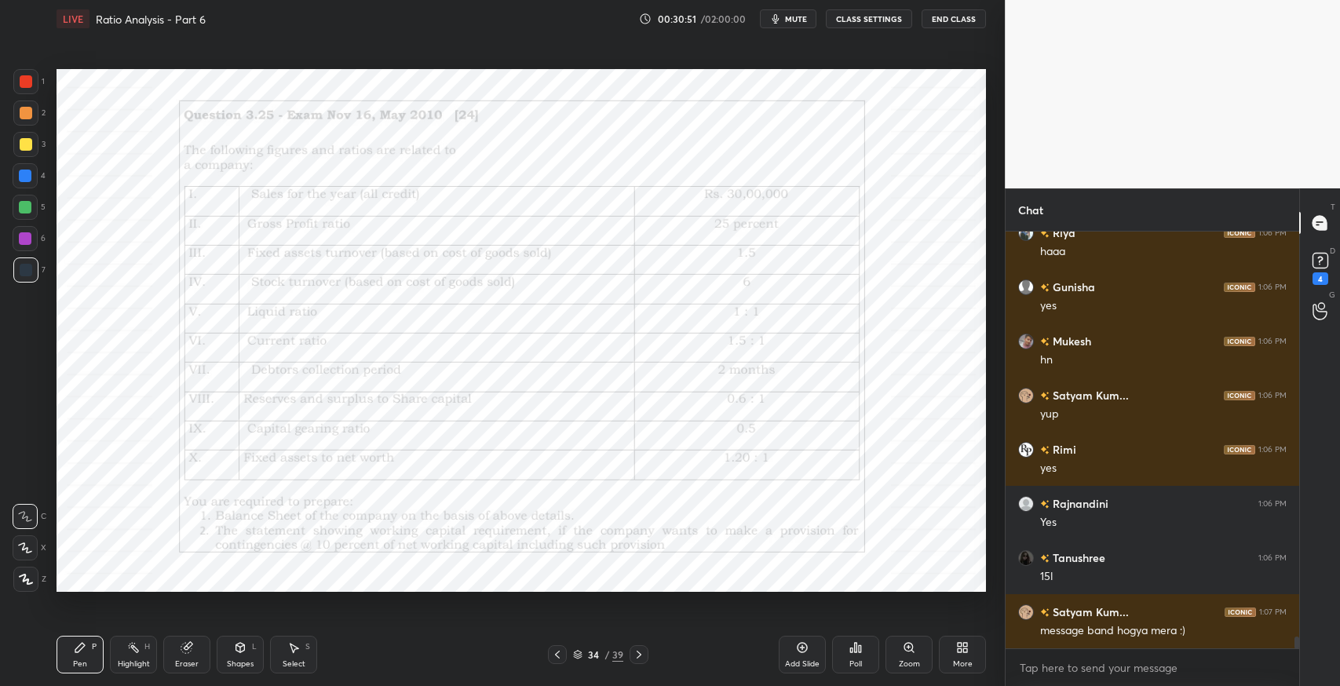
click at [1011, 565] on div "[PERSON_NAME] 1:06 PM 15l" at bounding box center [1153, 567] width 294 height 54
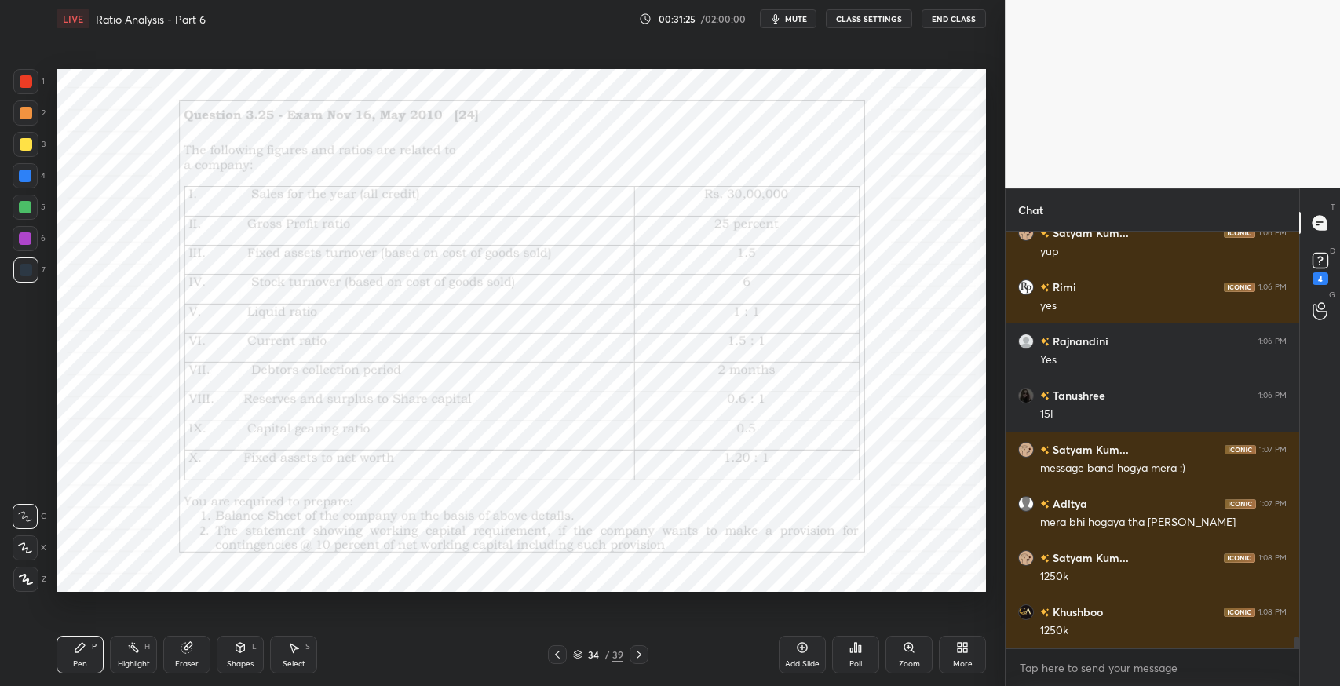
scroll to position [14290, 0]
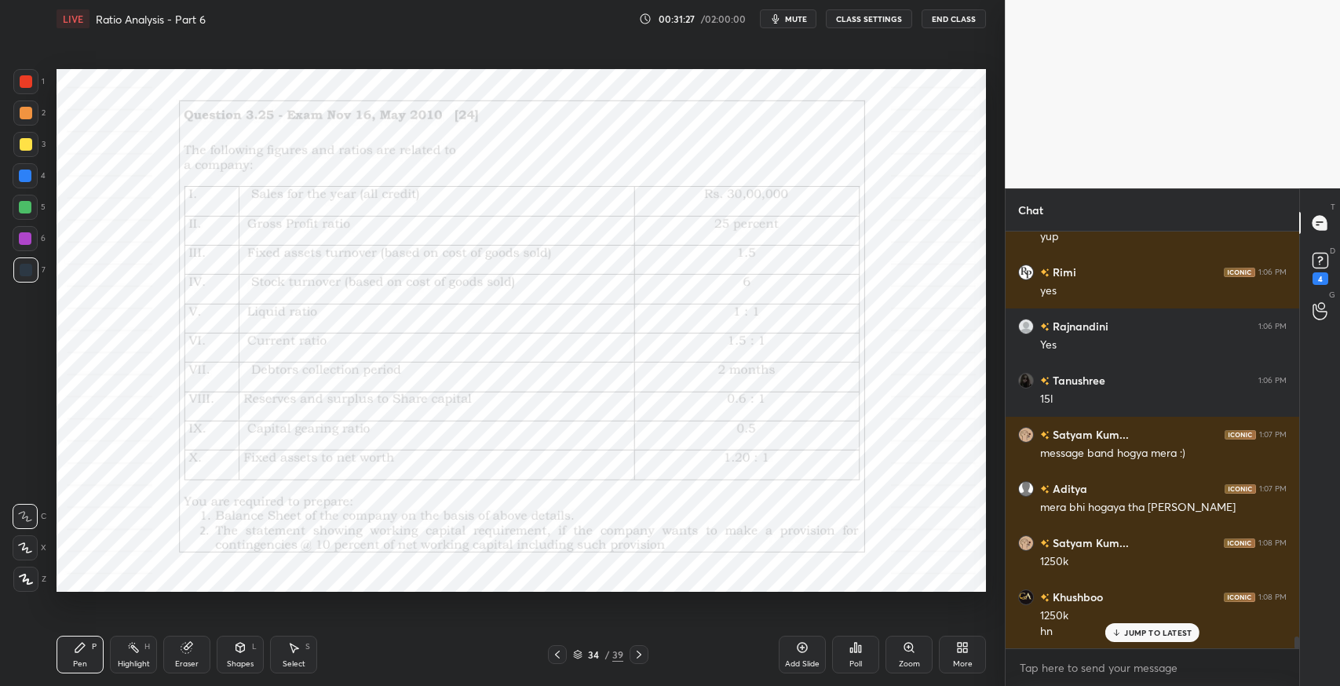
click at [199, 656] on div "Eraser" at bounding box center [186, 655] width 47 height 38
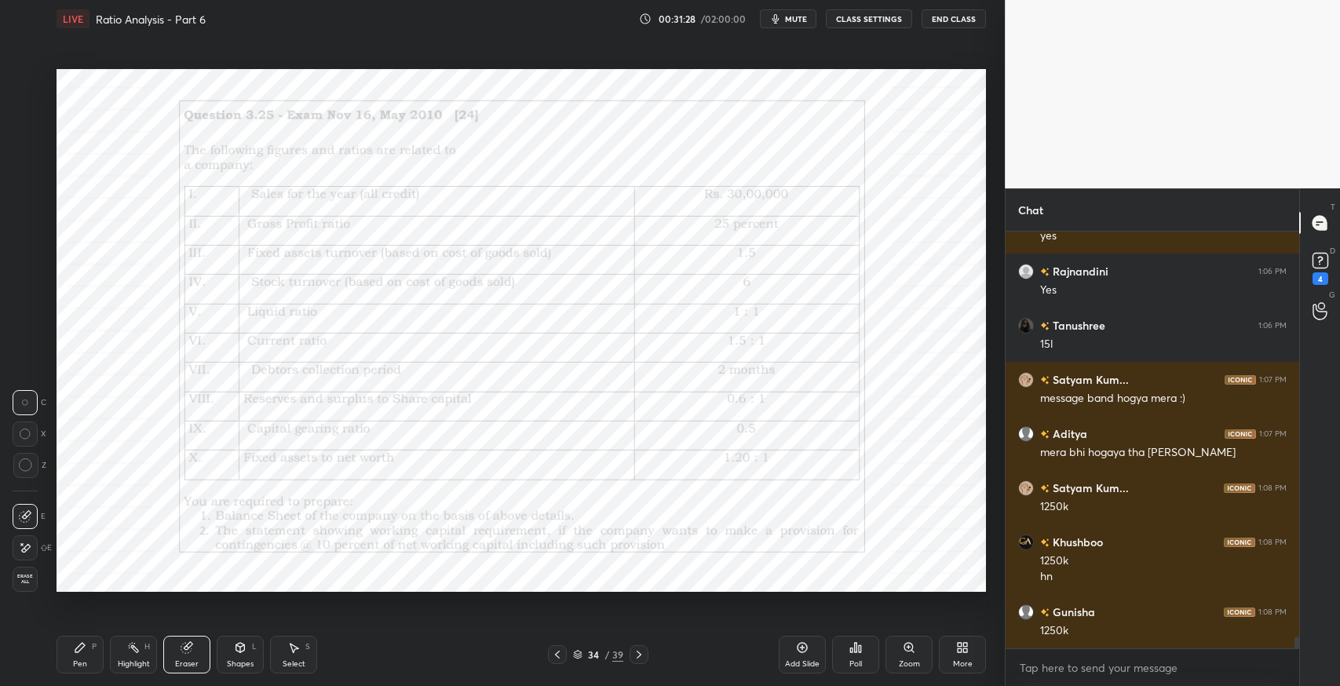
click at [89, 659] on div "Pen P" at bounding box center [80, 655] width 47 height 38
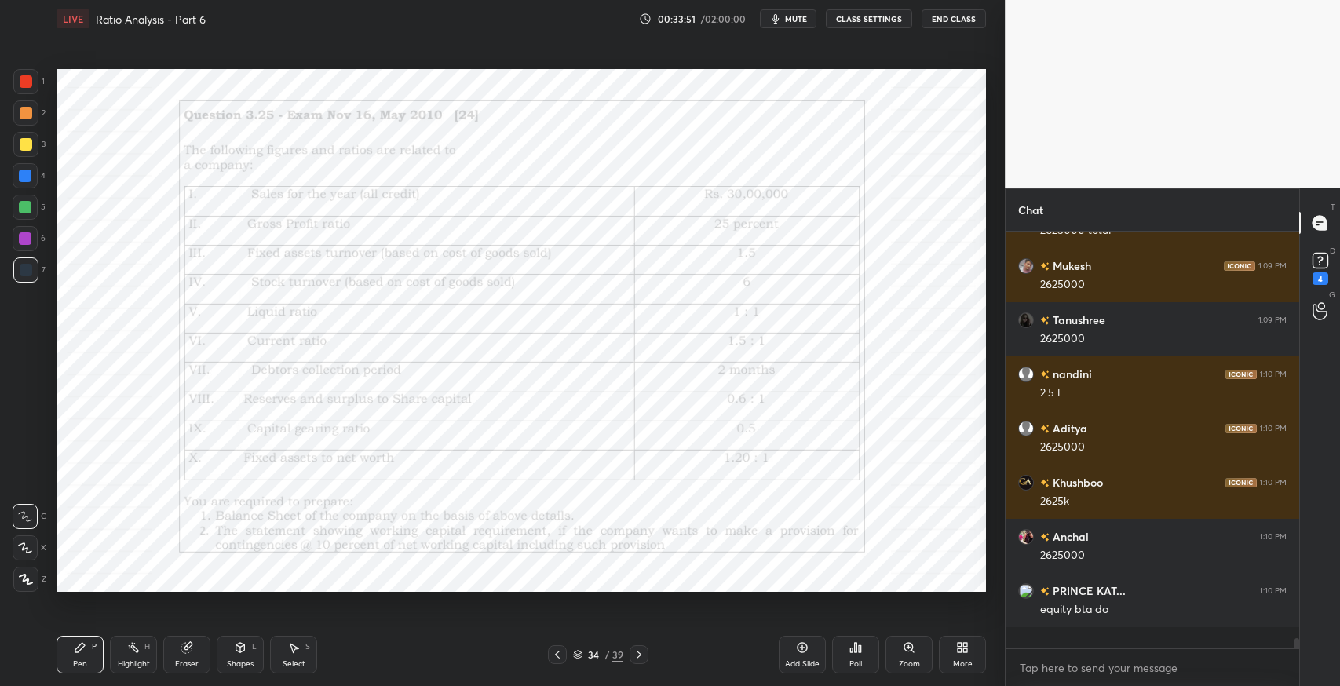
scroll to position [15661, 0]
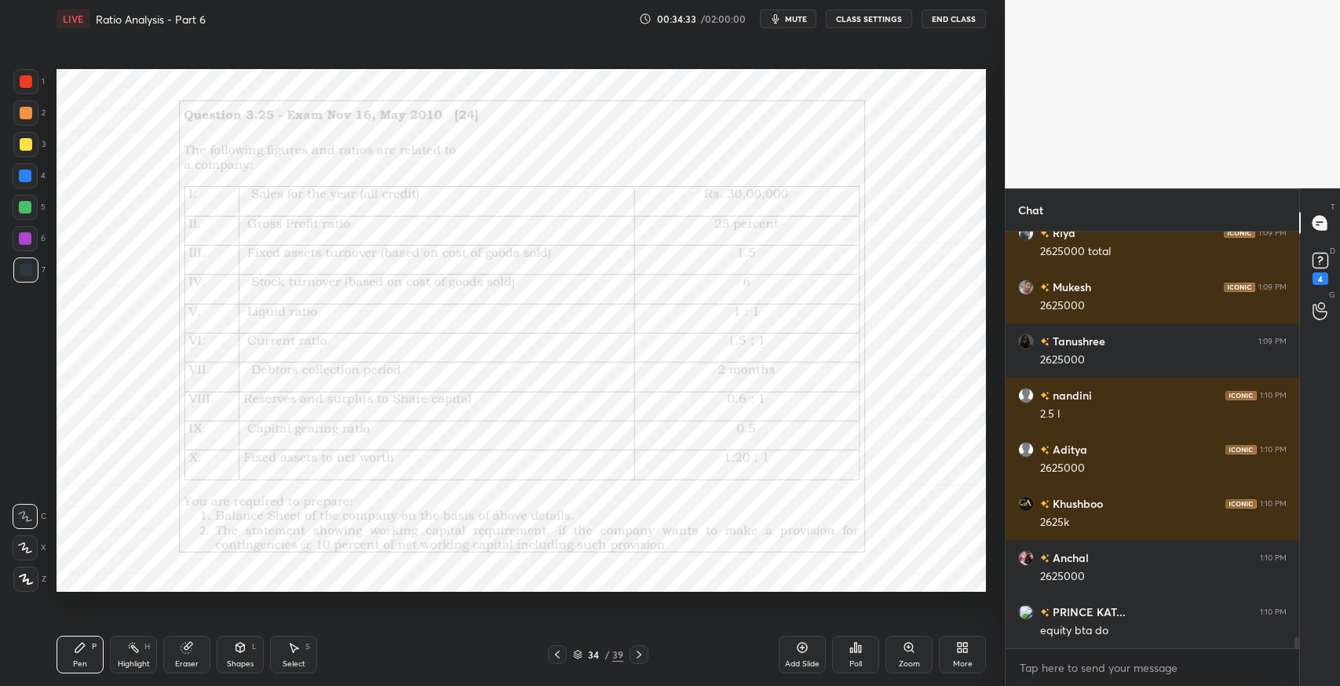
click at [196, 652] on div "Eraser" at bounding box center [186, 655] width 47 height 38
click at [83, 651] on icon at bounding box center [80, 647] width 13 height 13
click at [188, 646] on icon at bounding box center [186, 648] width 10 height 10
click at [89, 644] on div "Pen P" at bounding box center [80, 655] width 47 height 38
click at [195, 646] on div "Eraser" at bounding box center [186, 655] width 47 height 38
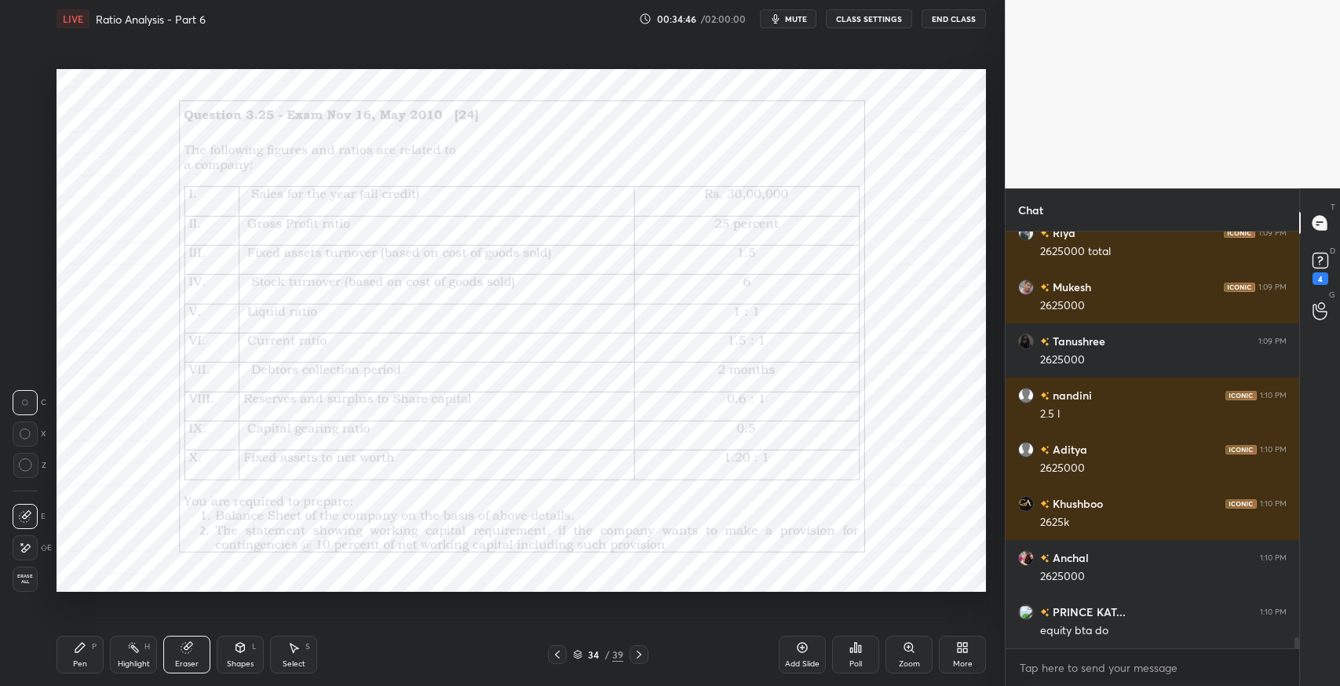
click at [93, 644] on div "P" at bounding box center [94, 647] width 5 height 8
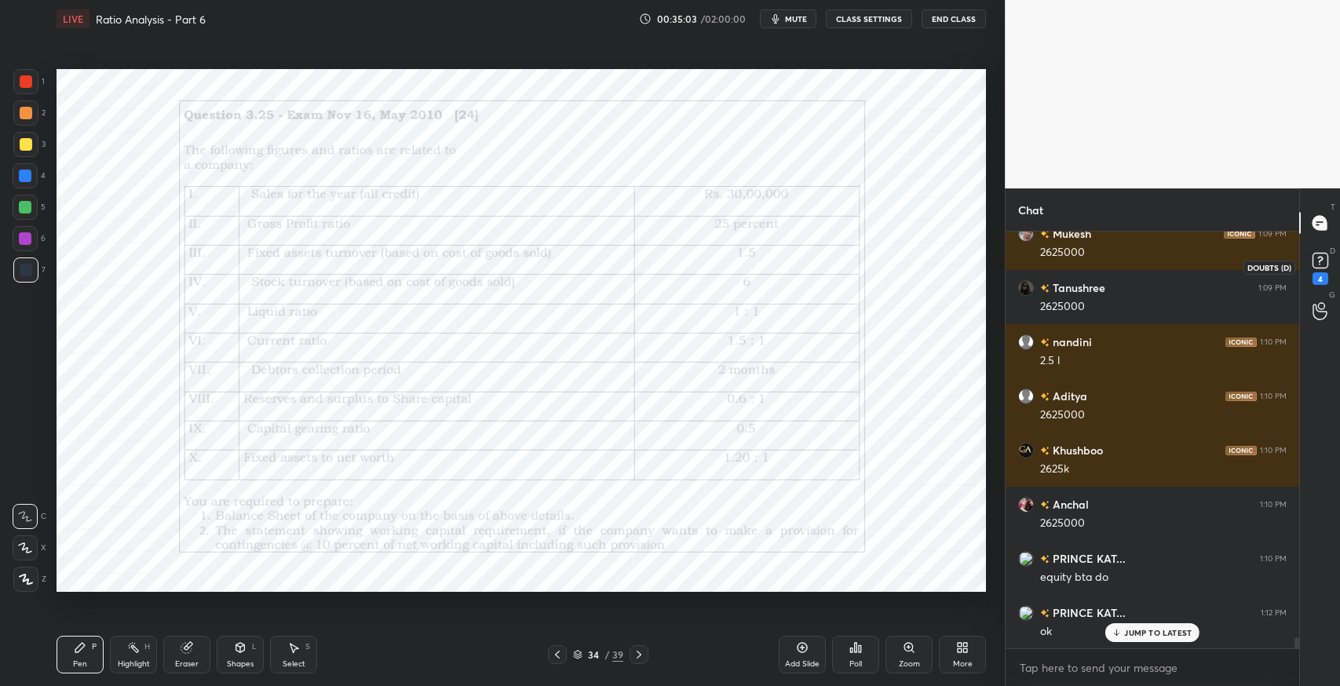
click at [1312, 270] on icon at bounding box center [1321, 261] width 24 height 24
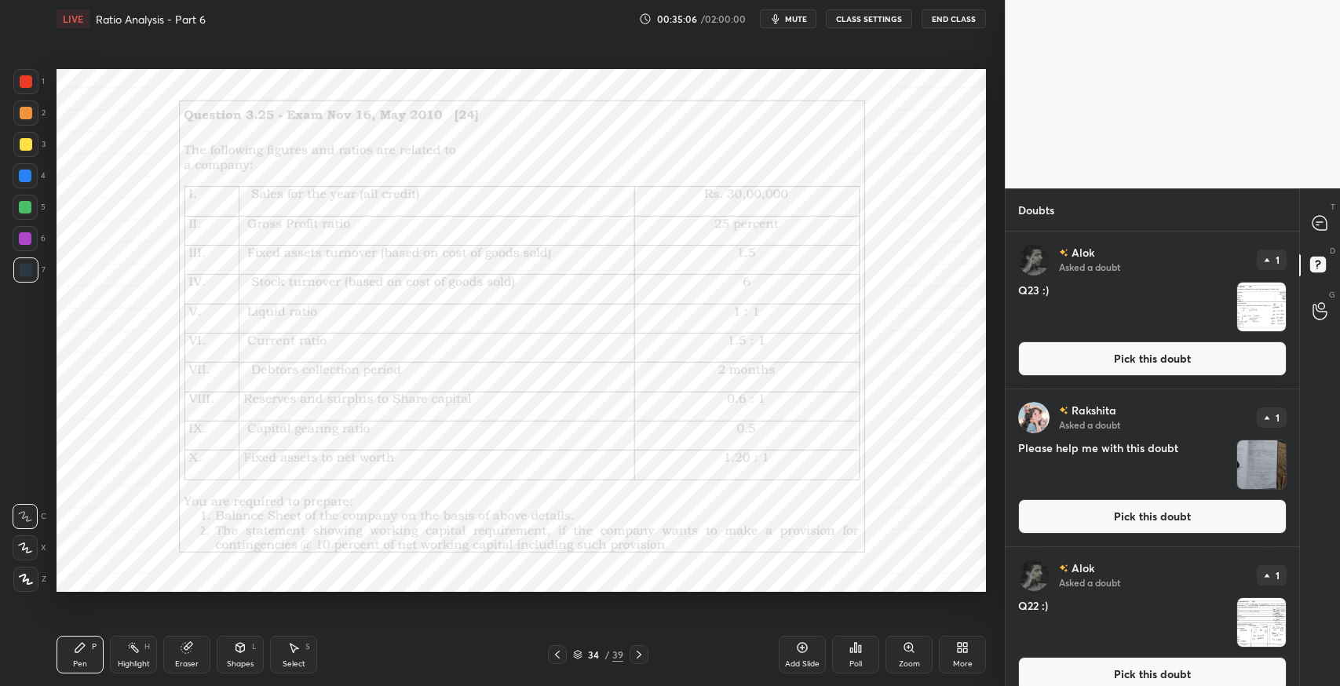
click at [1083, 513] on button "Pick this doubt" at bounding box center [1152, 516] width 268 height 35
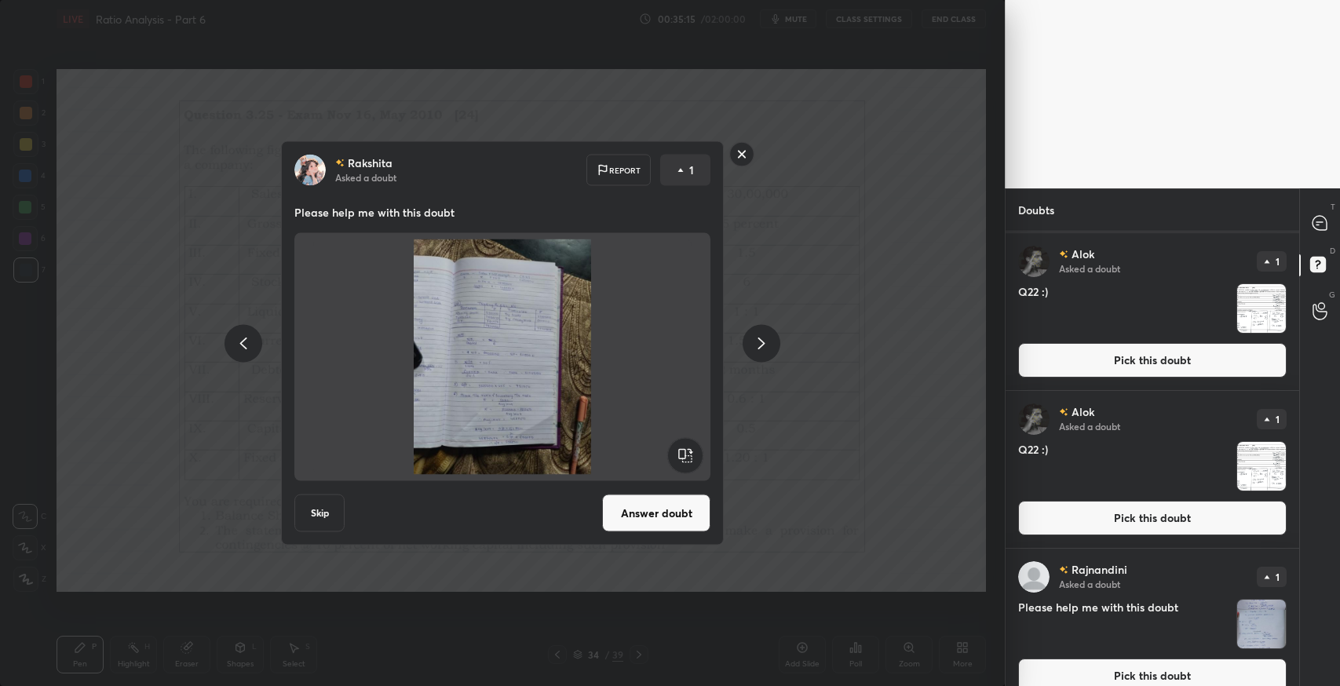
scroll to position [334, 0]
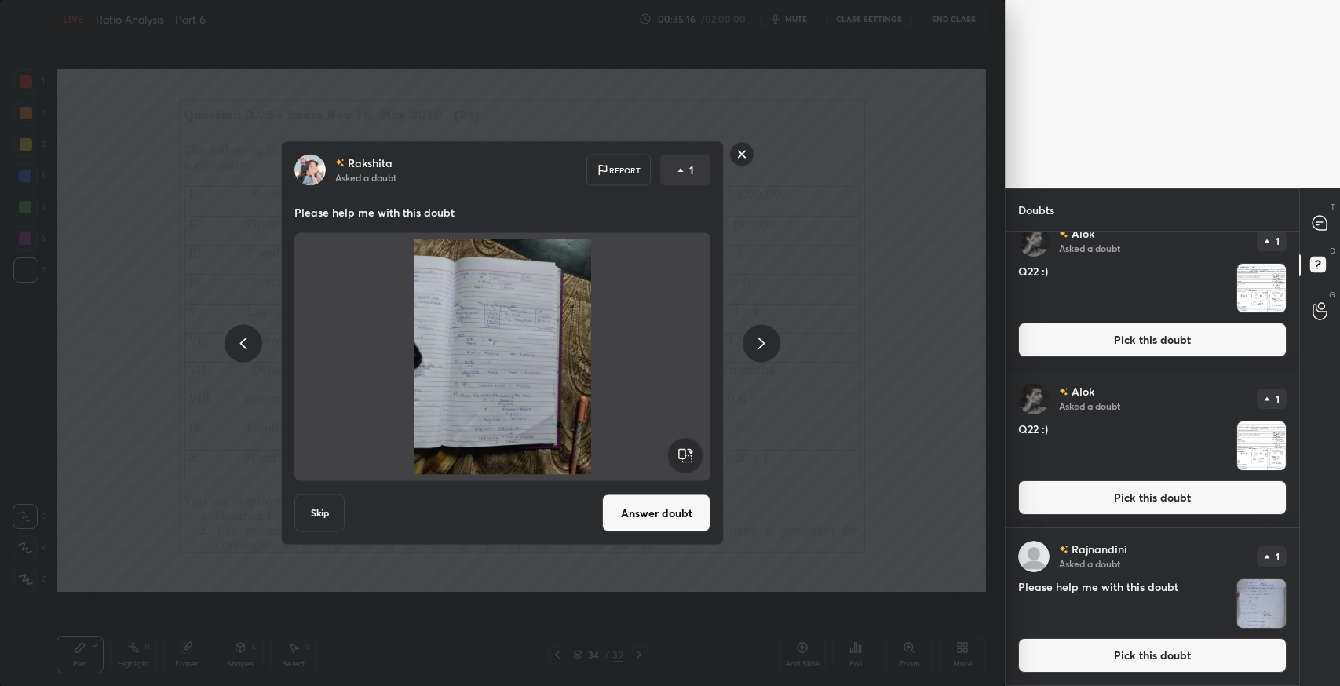
click at [663, 529] on button "Answer doubt" at bounding box center [656, 514] width 108 height 38
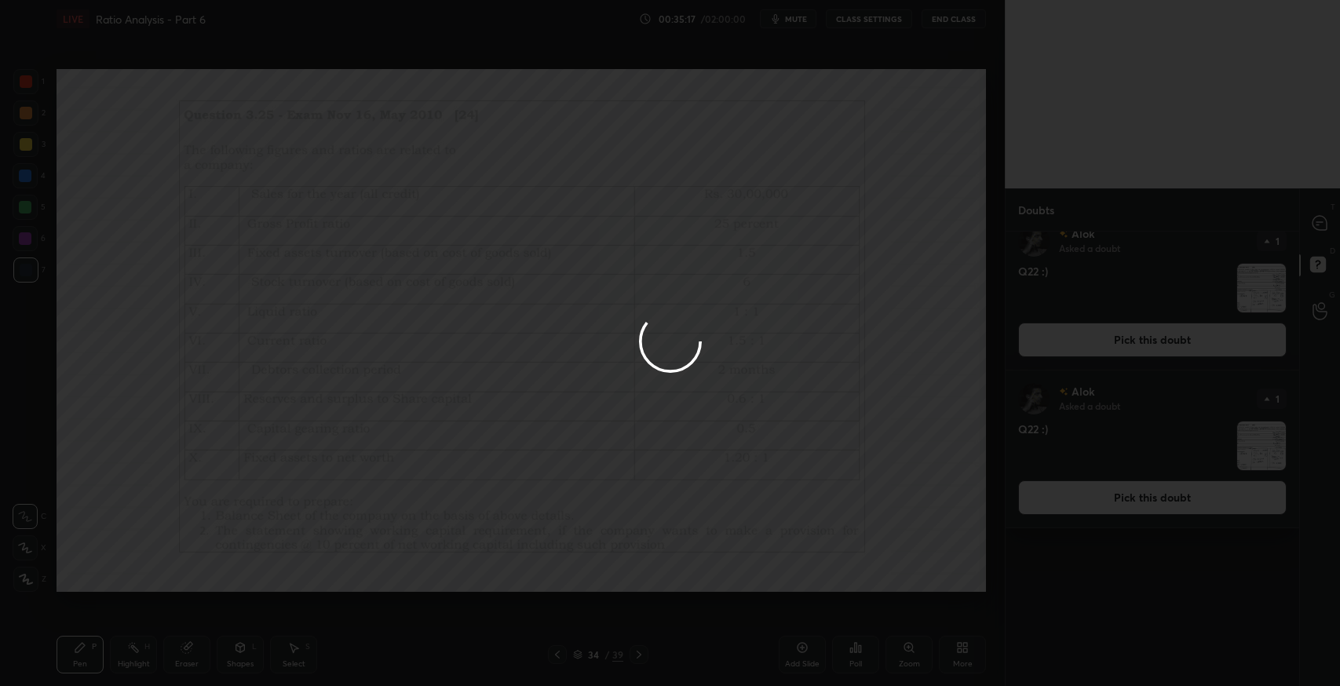
scroll to position [0, 0]
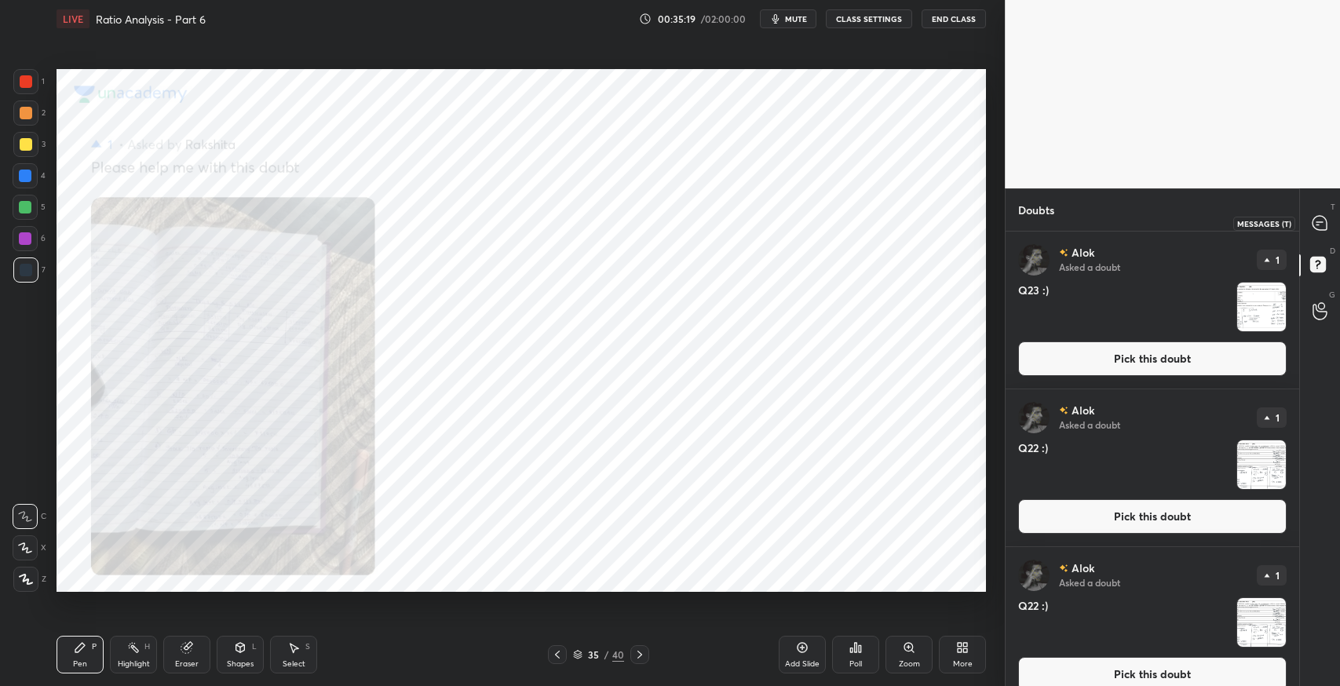
click at [1324, 225] on icon at bounding box center [1320, 223] width 14 height 14
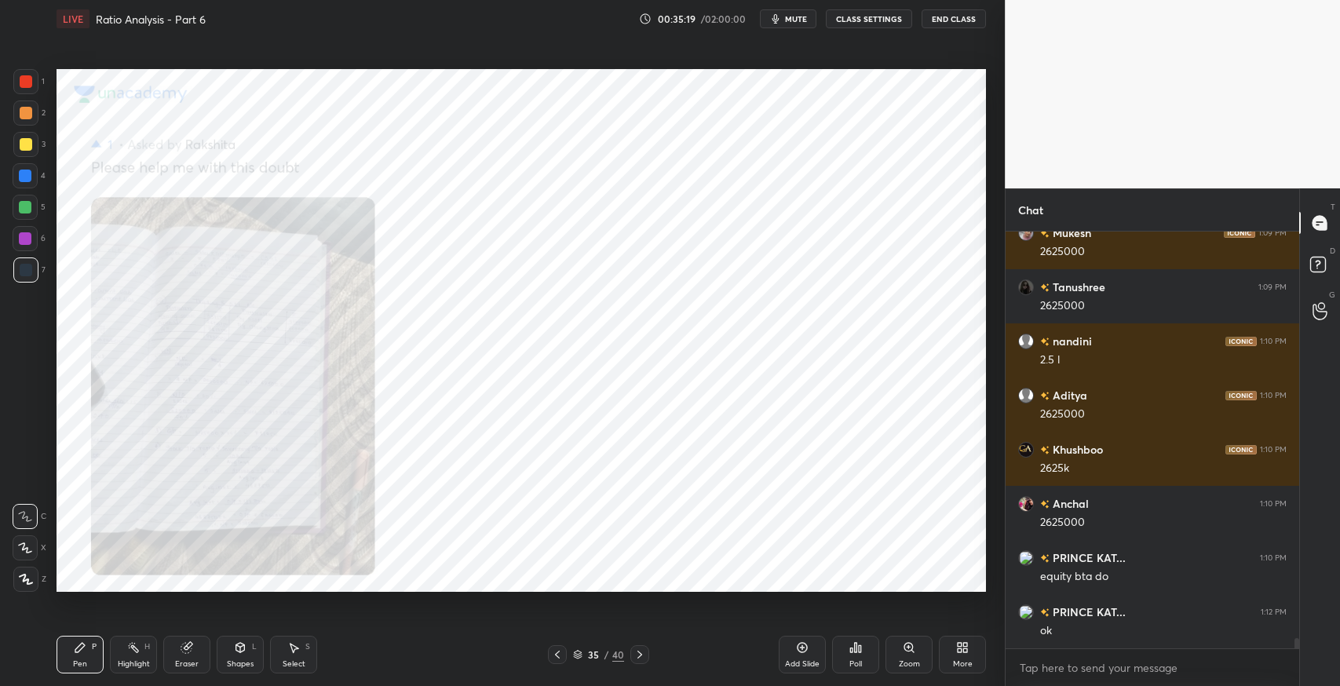
scroll to position [413, 289]
click at [896, 655] on div "Zoom" at bounding box center [909, 655] width 47 height 38
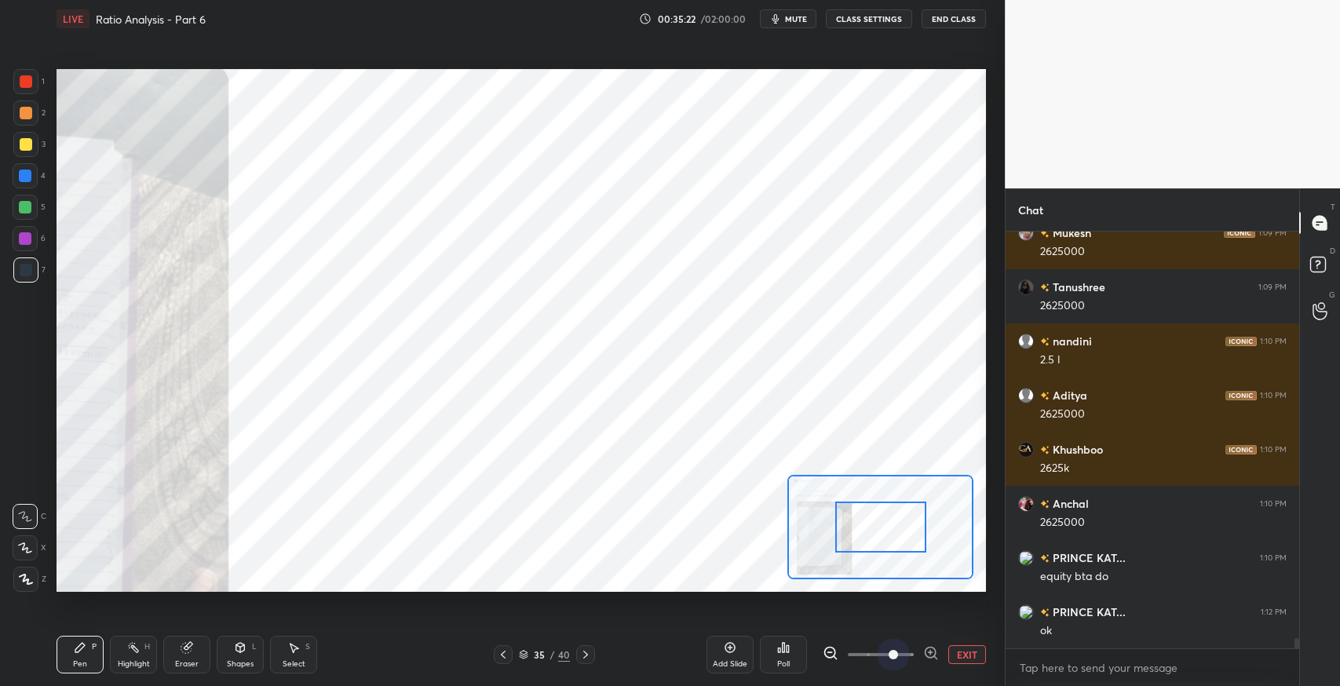
click at [895, 655] on span at bounding box center [881, 654] width 66 height 35
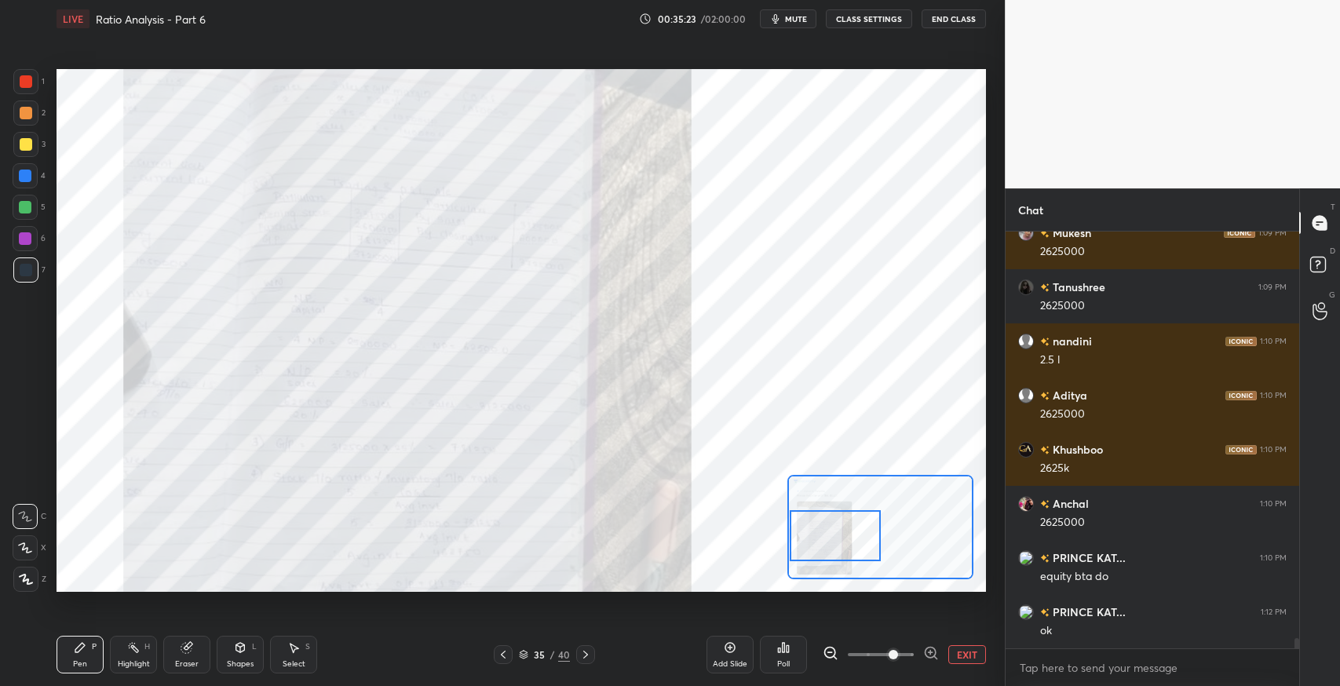
drag, startPoint x: 908, startPoint y: 538, endPoint x: 853, endPoint y: 547, distance: 55.8
click at [853, 547] on div at bounding box center [835, 535] width 91 height 51
click at [1325, 227] on icon at bounding box center [1320, 223] width 14 height 14
click at [958, 655] on button "EXIT" at bounding box center [967, 654] width 38 height 19
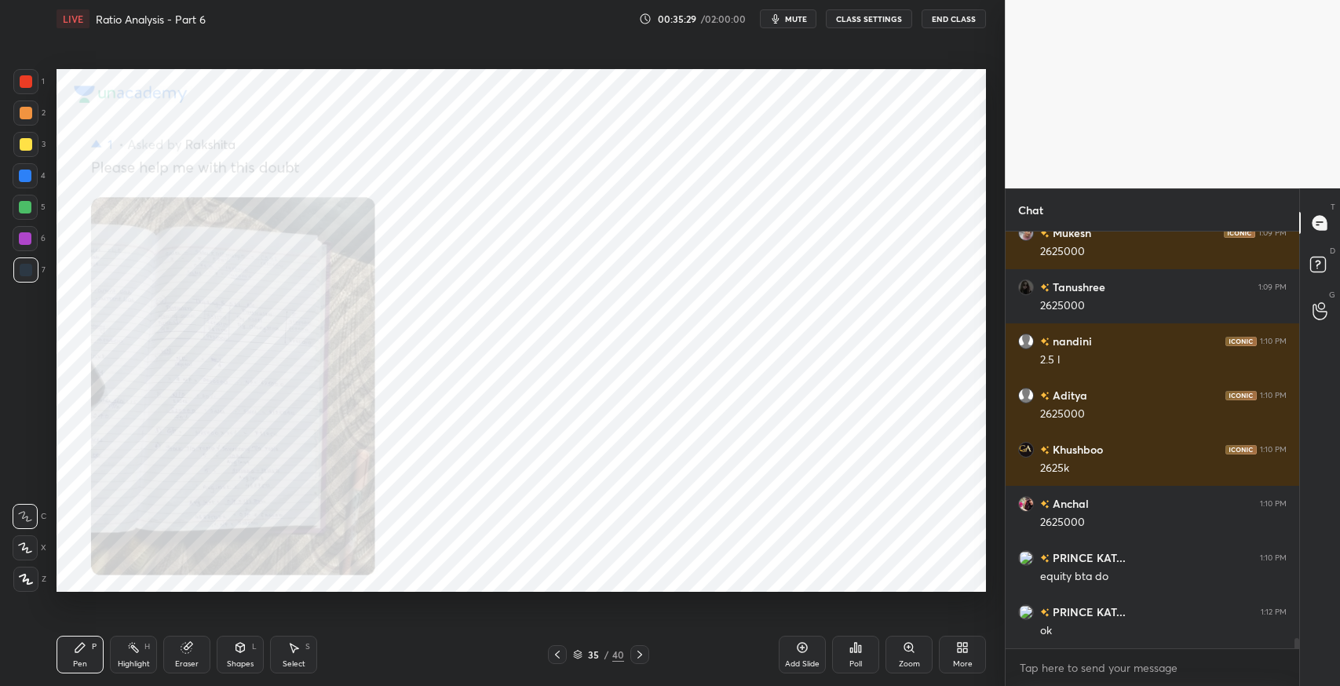
click at [552, 652] on icon at bounding box center [557, 654] width 13 height 13
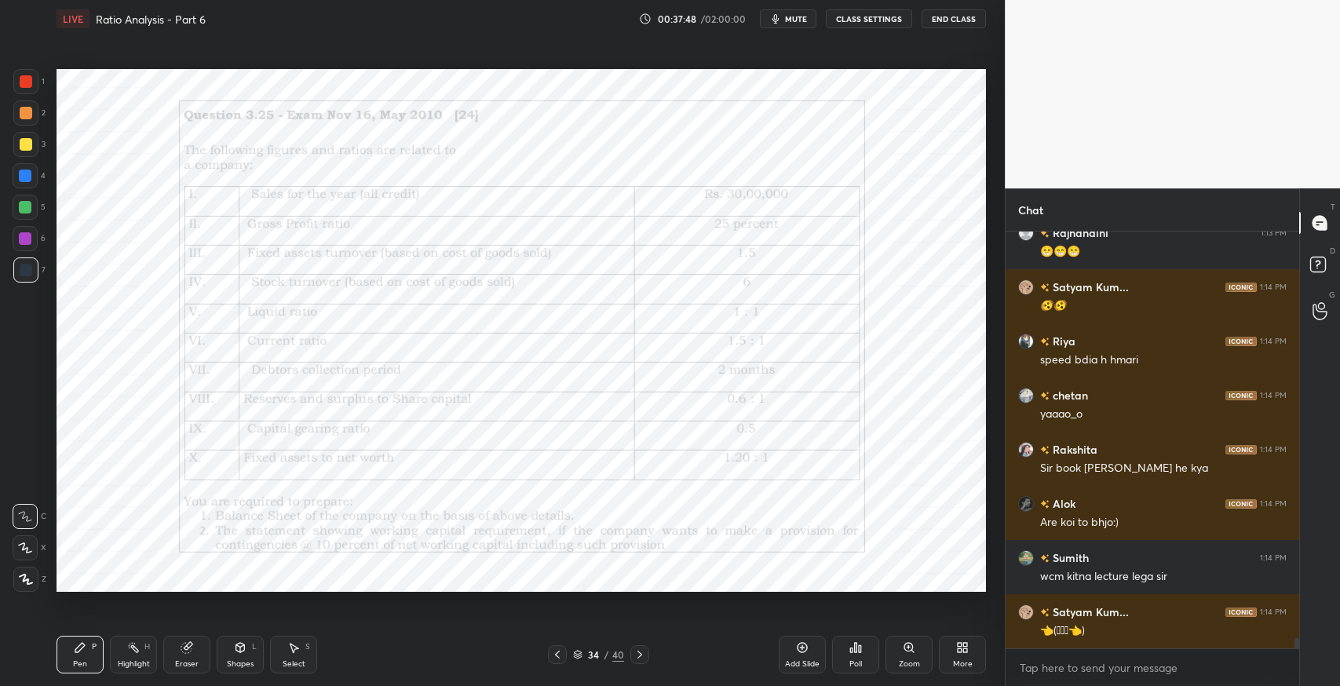
scroll to position [16814, 0]
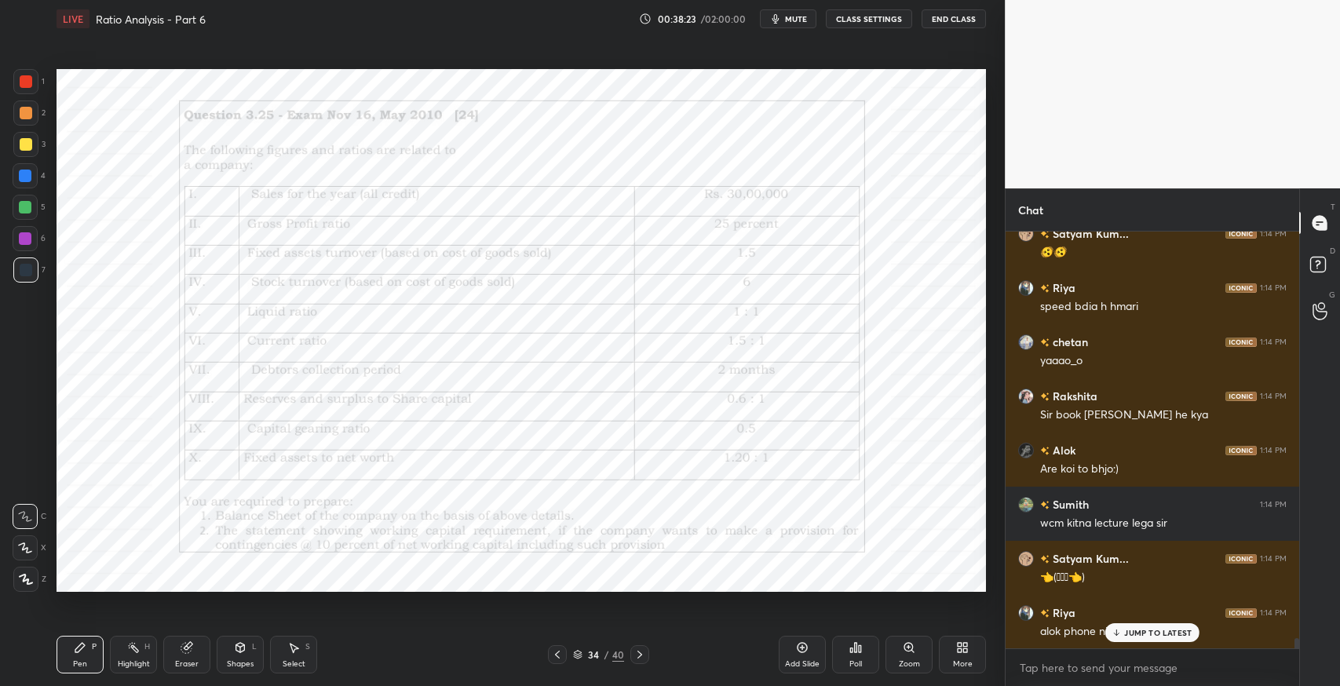
click at [965, 667] on div "More" at bounding box center [963, 664] width 20 height 8
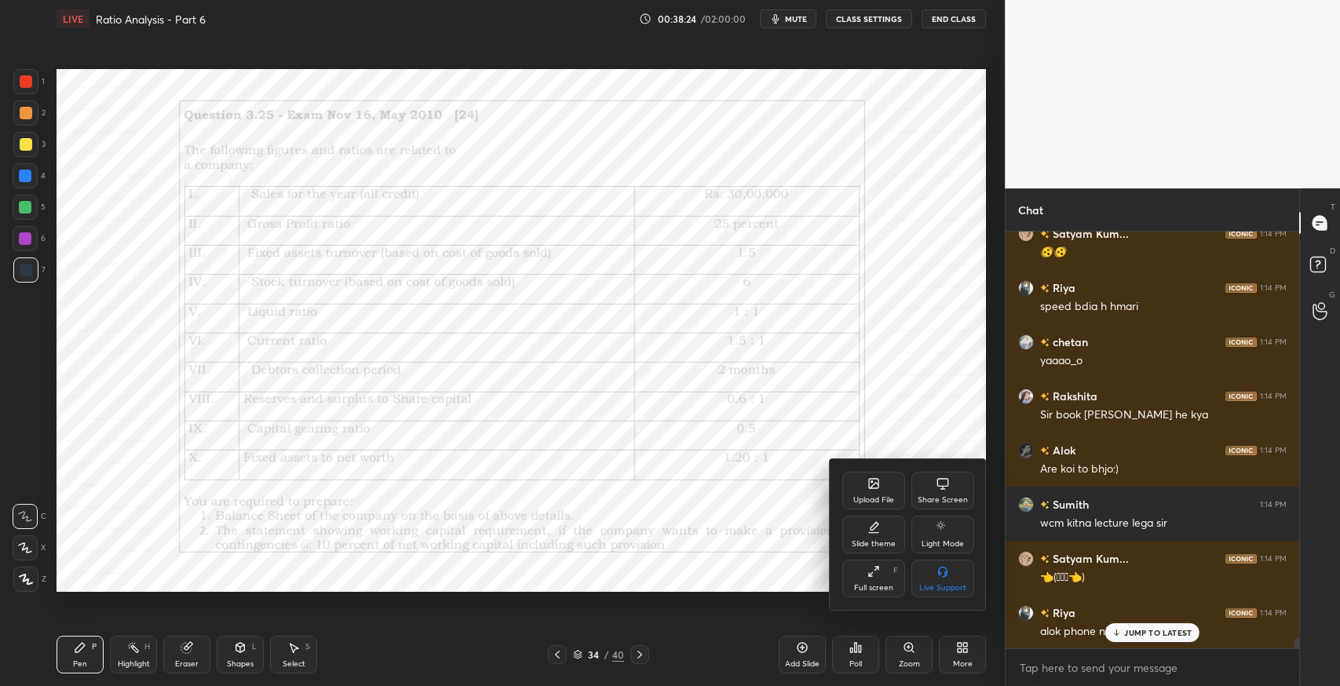
click at [857, 489] on div "Upload File" at bounding box center [873, 491] width 63 height 38
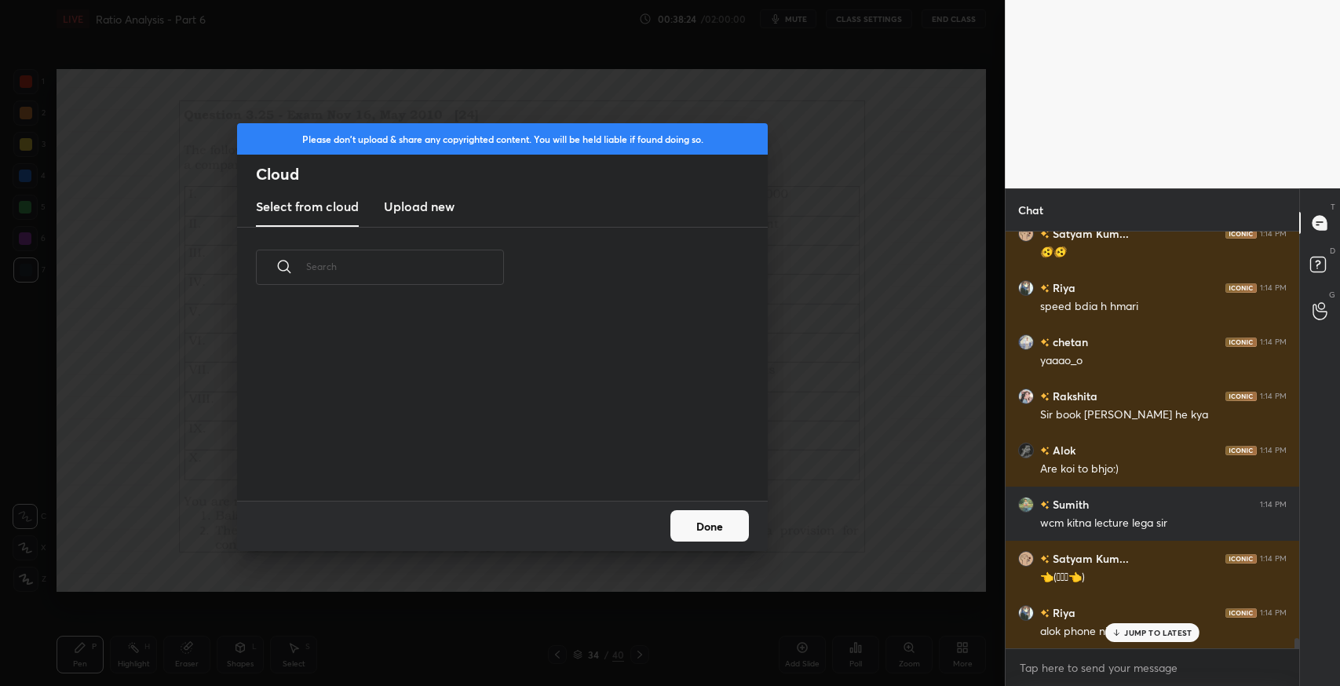
scroll to position [194, 503]
click at [424, 211] on h3 "Upload new" at bounding box center [419, 206] width 71 height 19
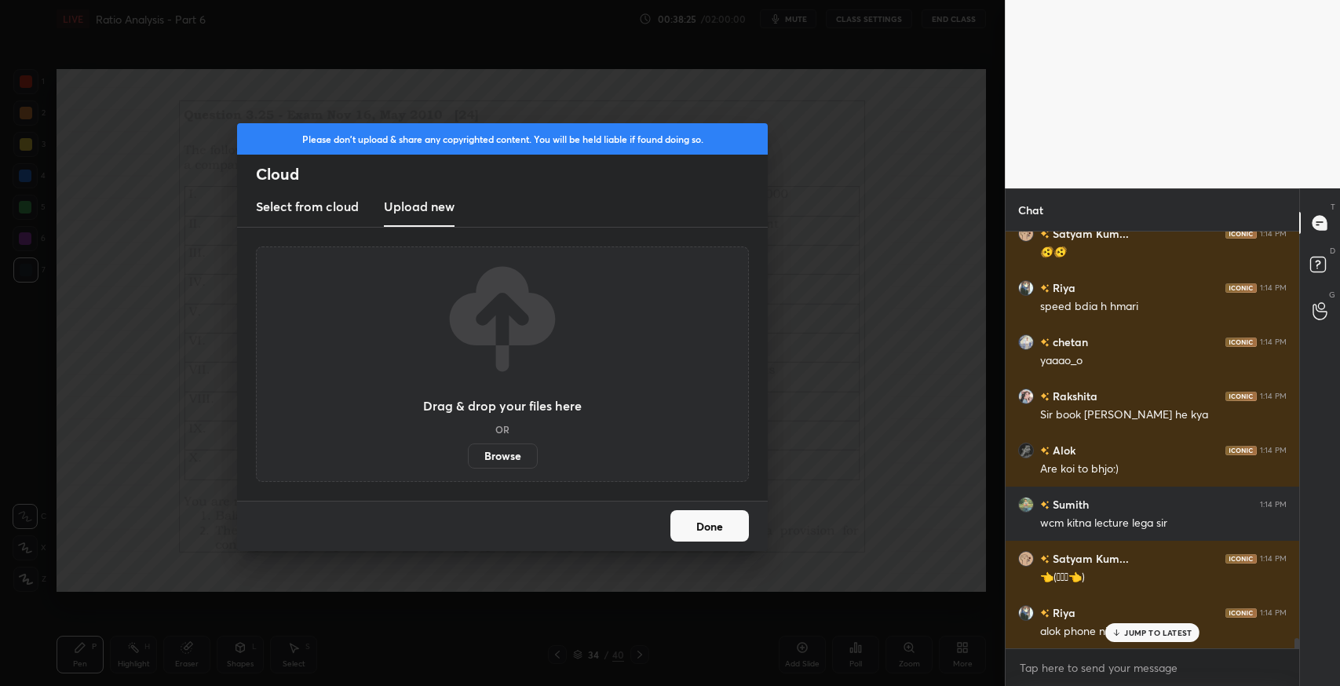
click at [497, 462] on label "Browse" at bounding box center [503, 456] width 70 height 25
click at [468, 462] on input "Browse" at bounding box center [468, 456] width 0 height 25
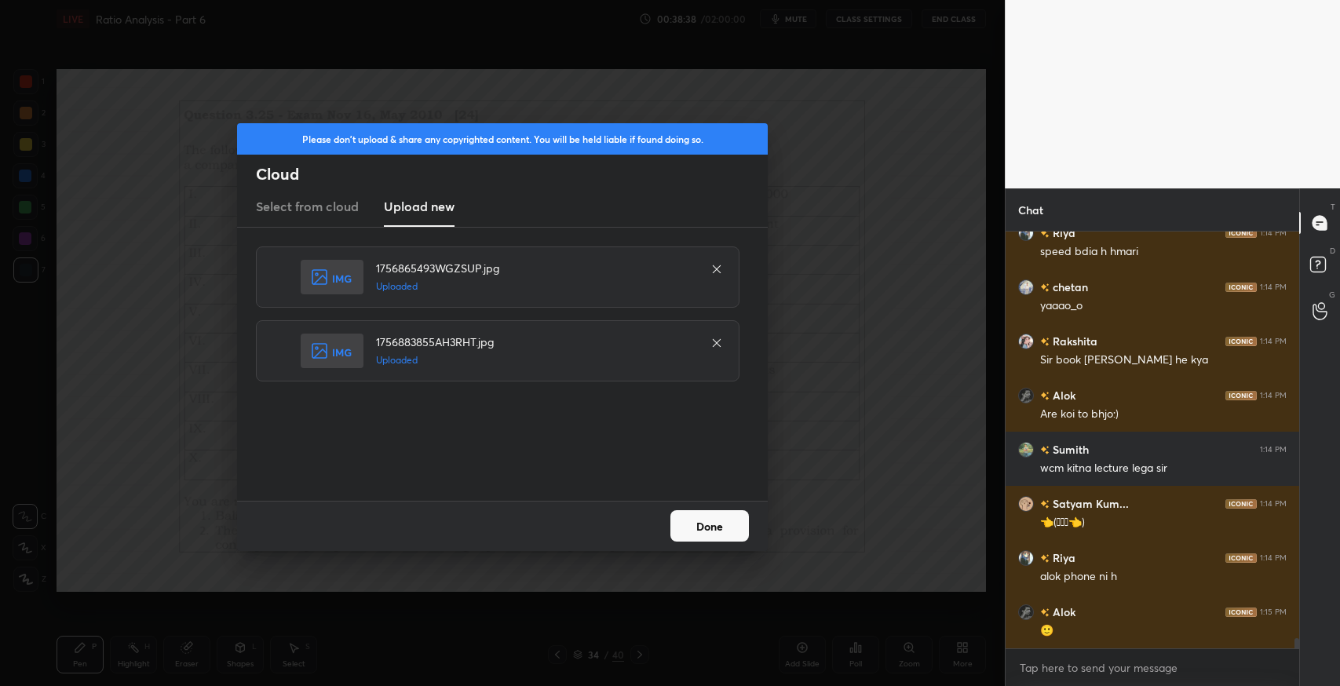
click at [697, 527] on button "Done" at bounding box center [709, 525] width 79 height 31
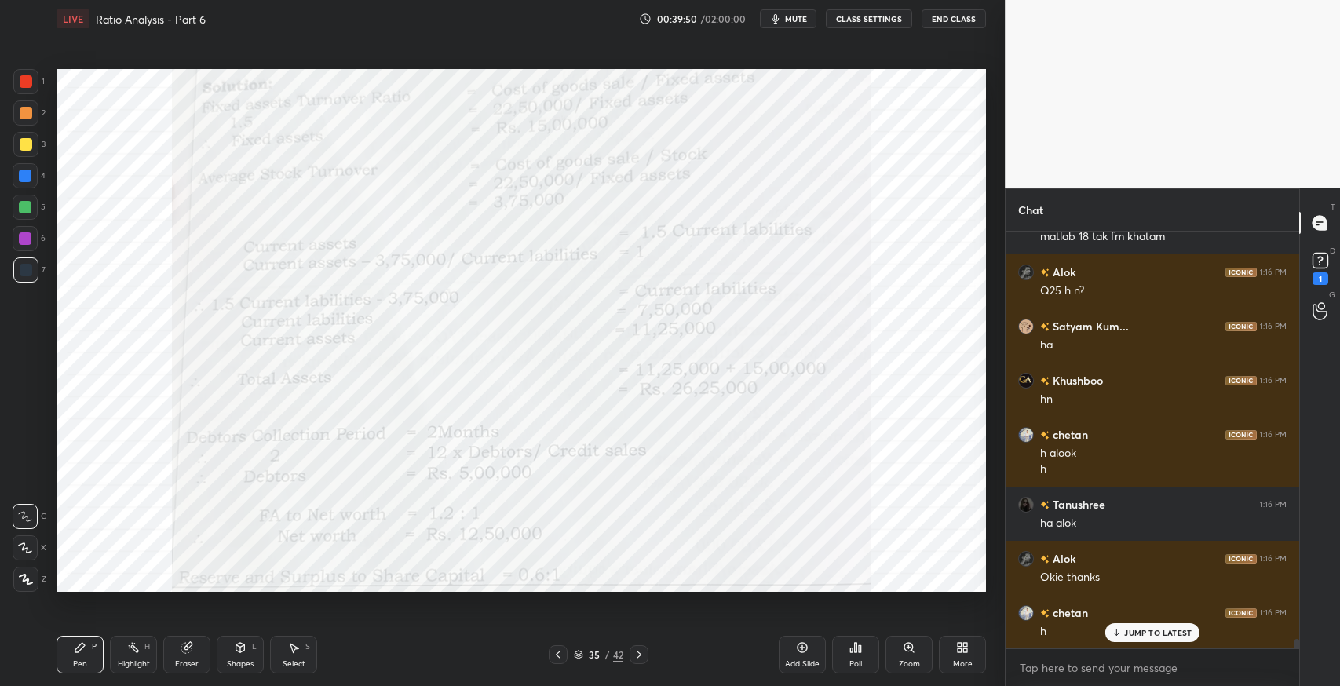
scroll to position [17372, 0]
click at [639, 656] on icon at bounding box center [639, 655] width 5 height 8
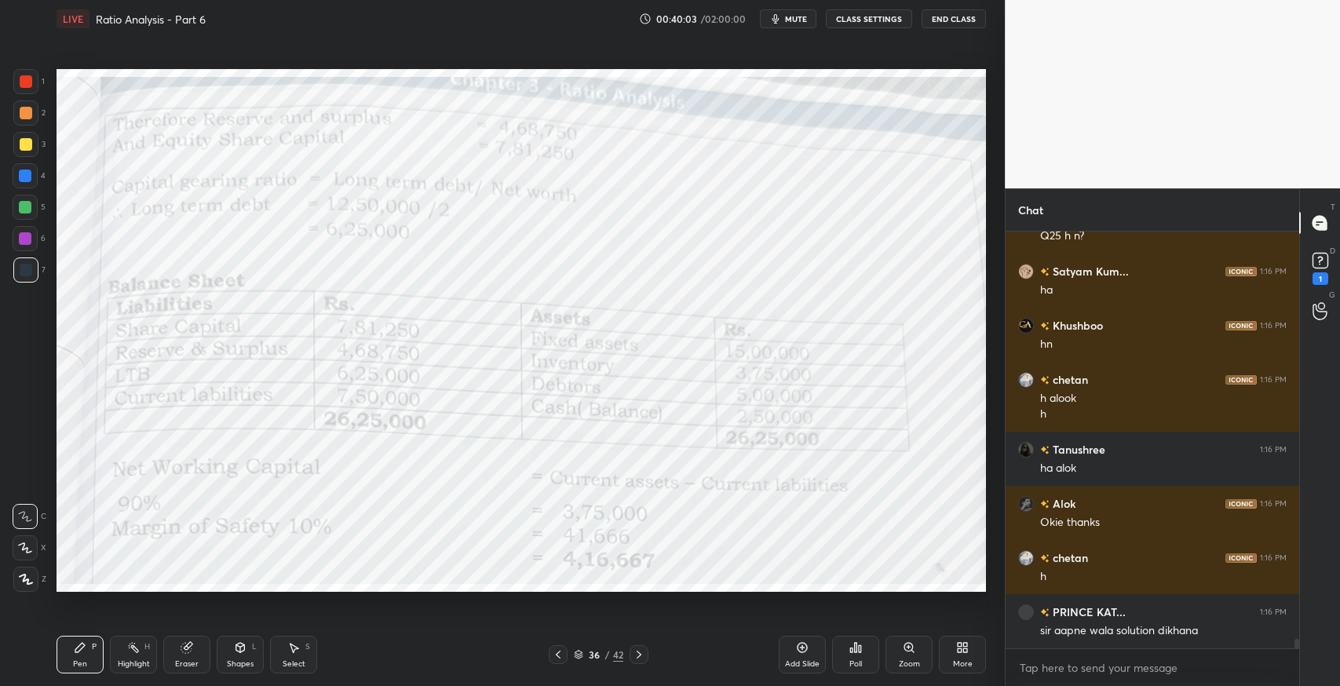
scroll to position [17426, 0]
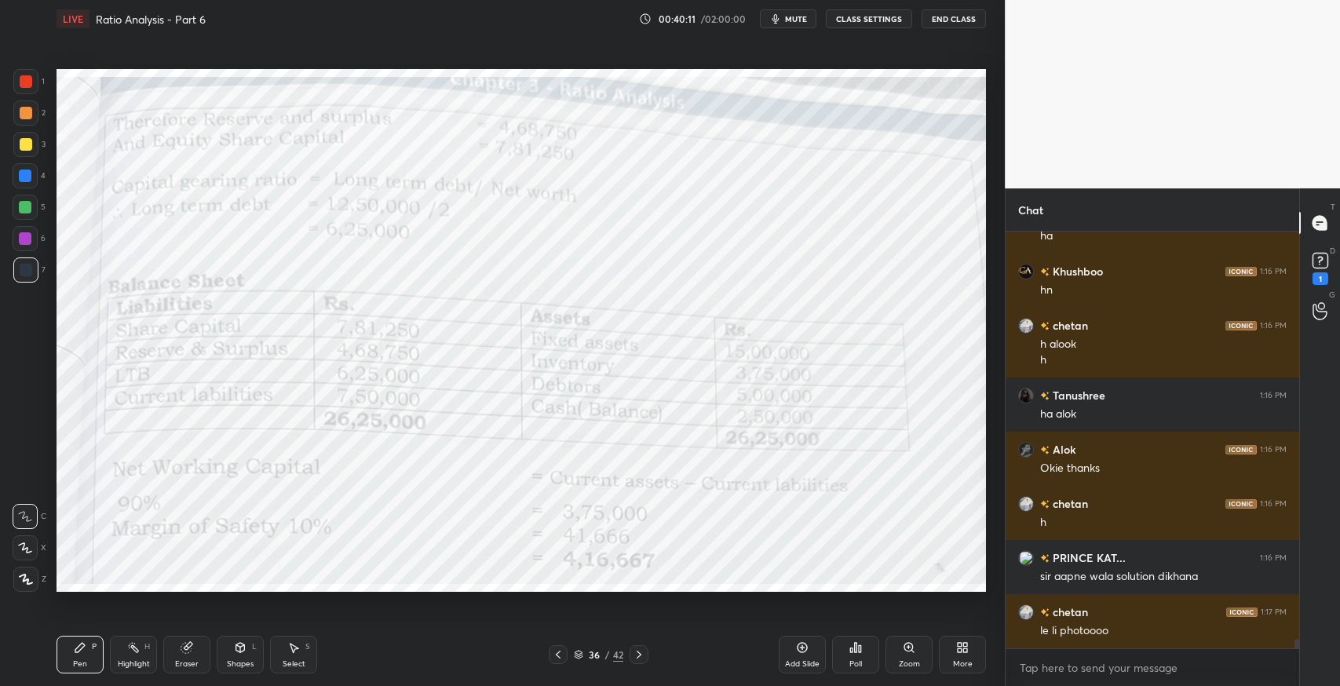
click at [561, 652] on icon at bounding box center [558, 654] width 13 height 13
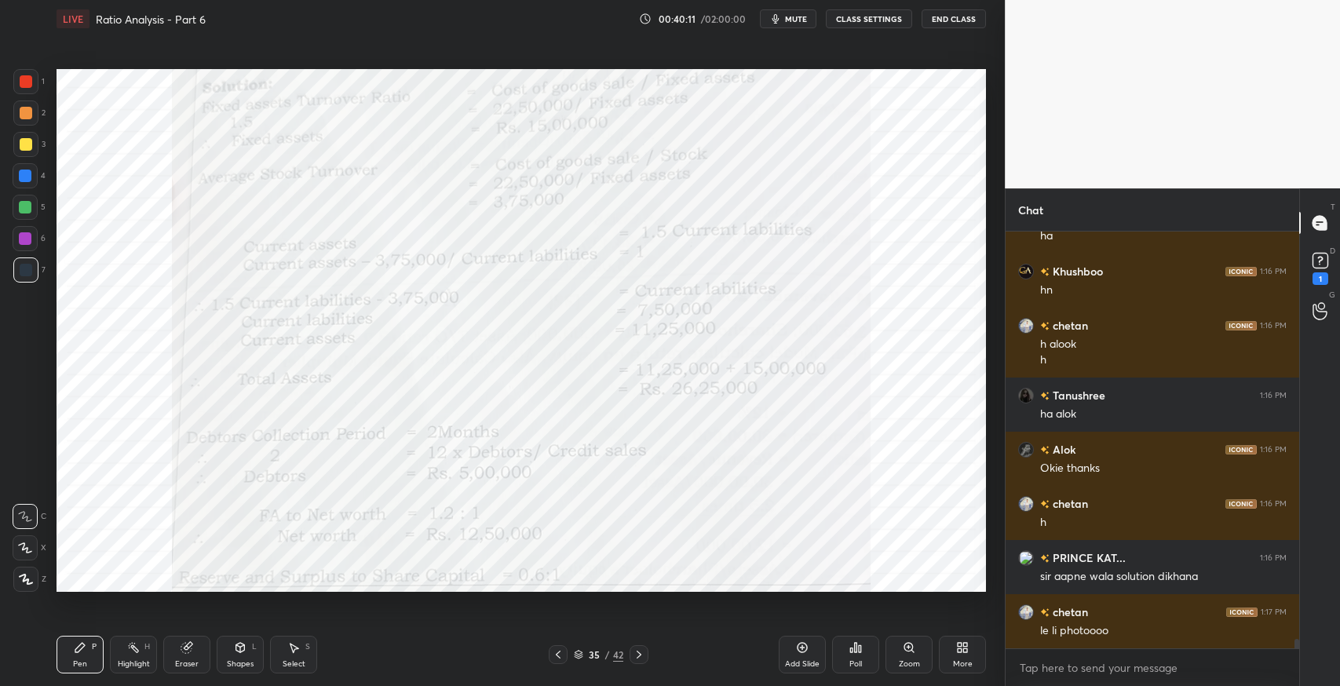
click at [559, 651] on icon at bounding box center [558, 655] width 5 height 8
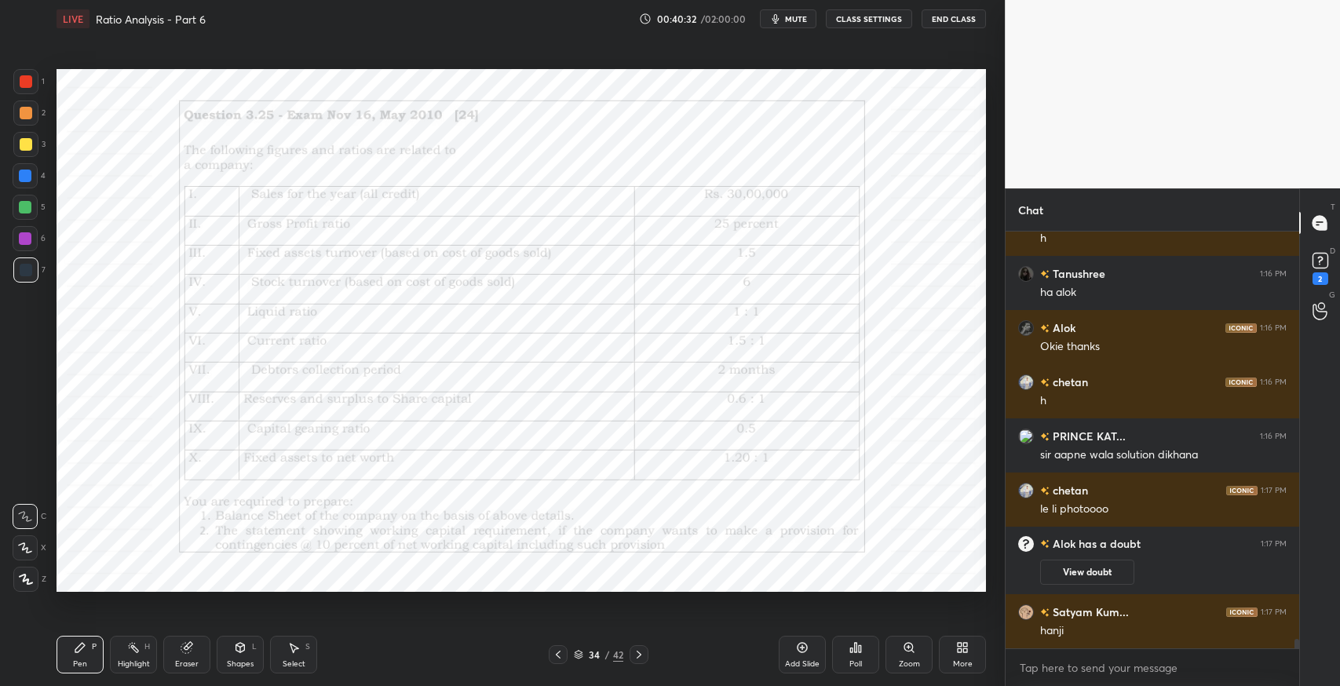
scroll to position [15375, 0]
click at [195, 647] on div "Eraser" at bounding box center [186, 655] width 47 height 38
click at [27, 577] on span "Erase all" at bounding box center [25, 579] width 24 height 11
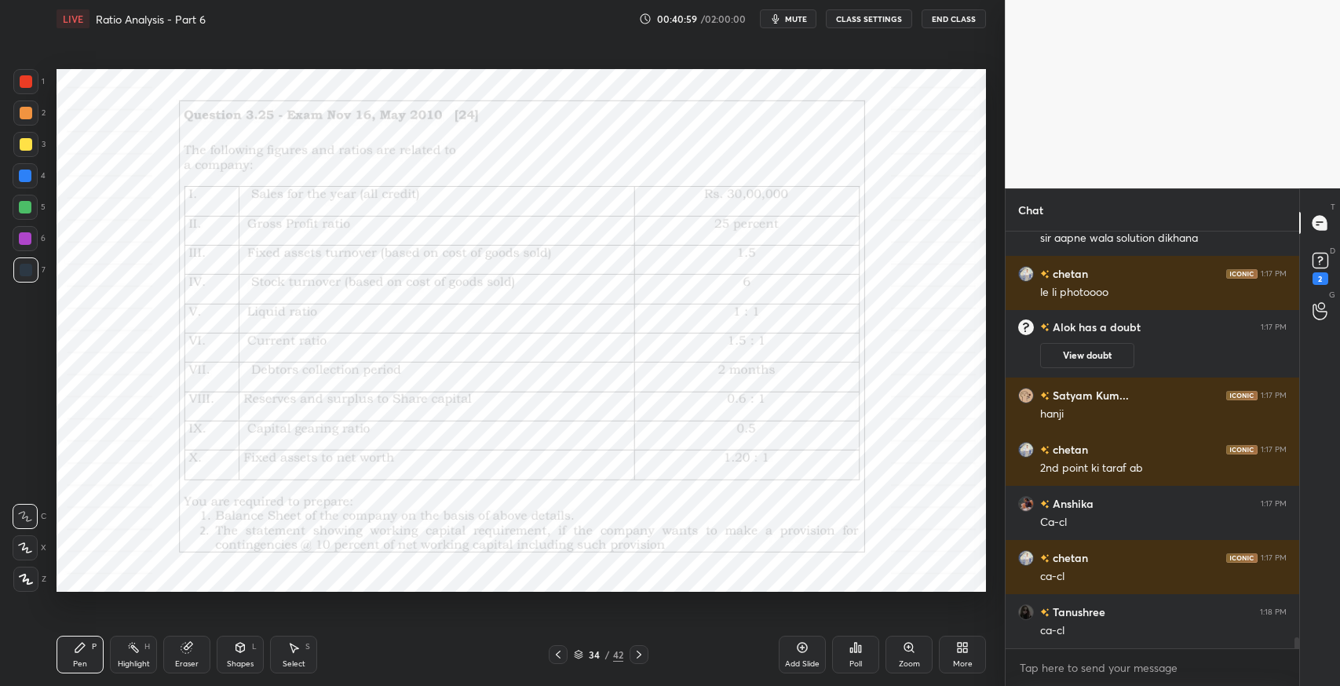
scroll to position [15645, 0]
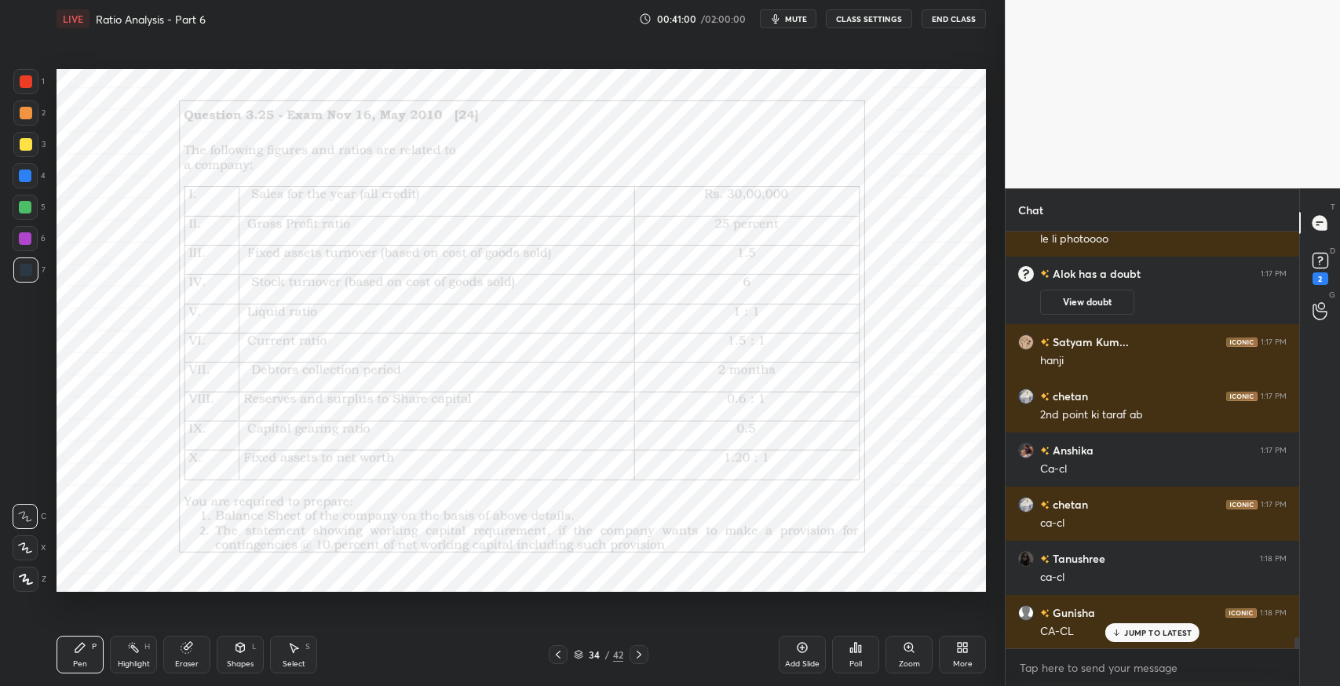
click at [794, 656] on div "Add Slide" at bounding box center [802, 655] width 47 height 38
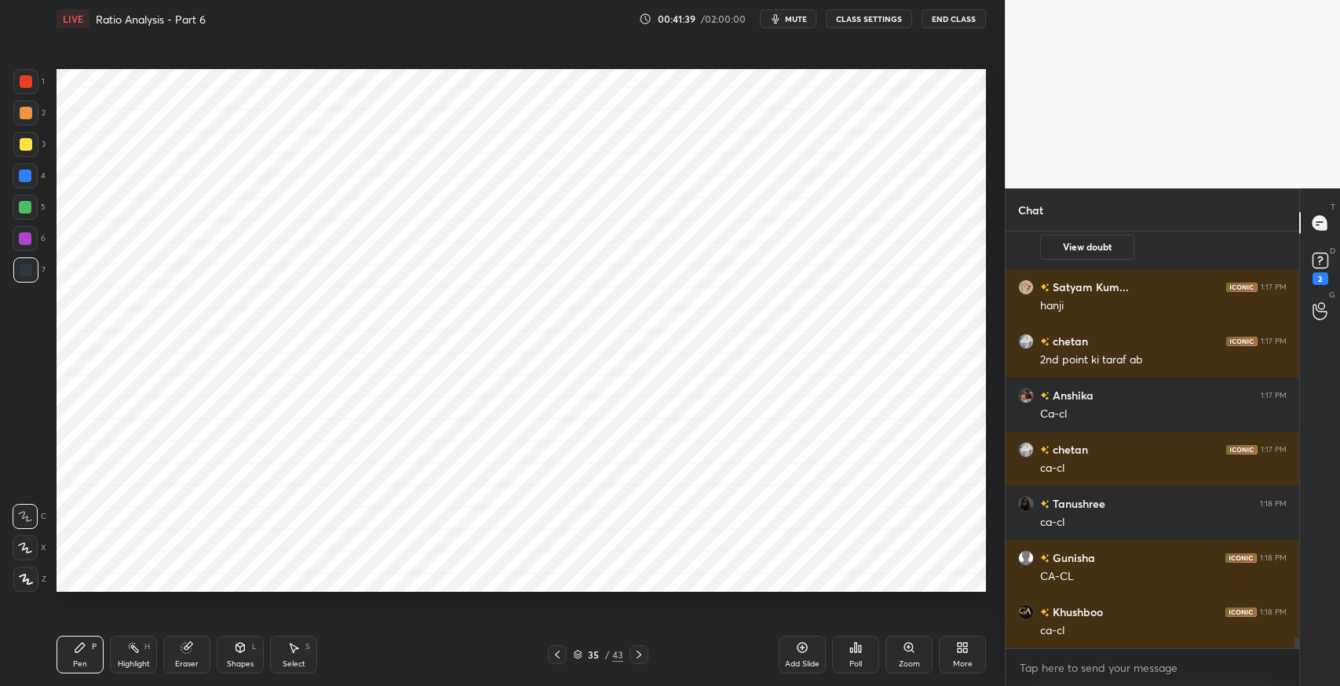
click at [473, 609] on div "Setting up your live class Poll for secs No correct answer Start poll" at bounding box center [521, 331] width 942 height 586
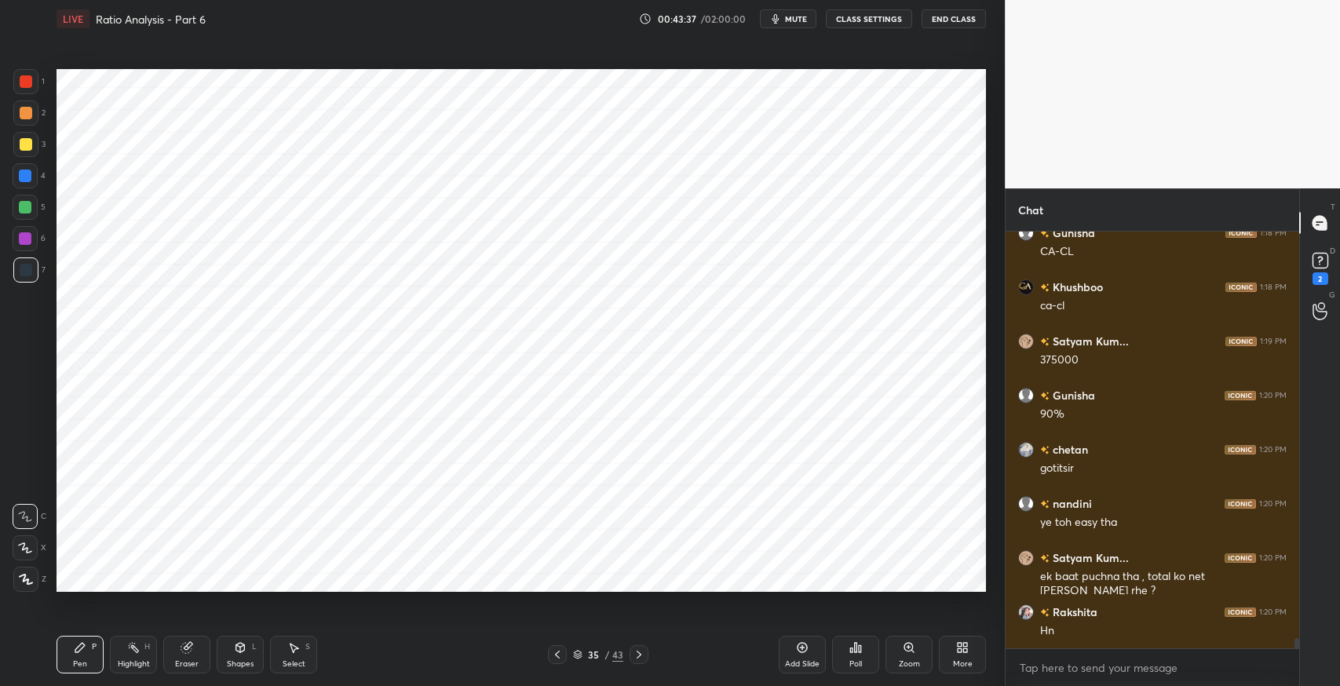
scroll to position [16078, 0]
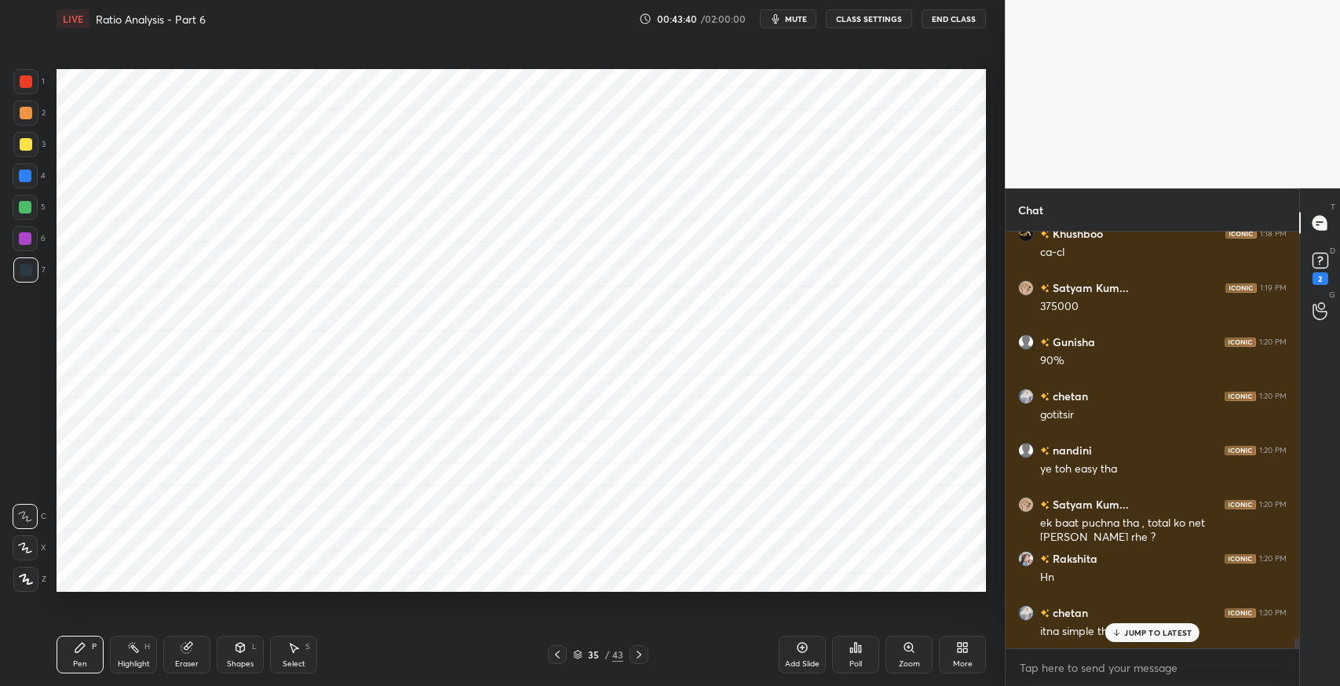
click at [1157, 634] on p "JUMP TO LATEST" at bounding box center [1158, 632] width 68 height 9
click at [638, 654] on icon at bounding box center [639, 654] width 13 height 13
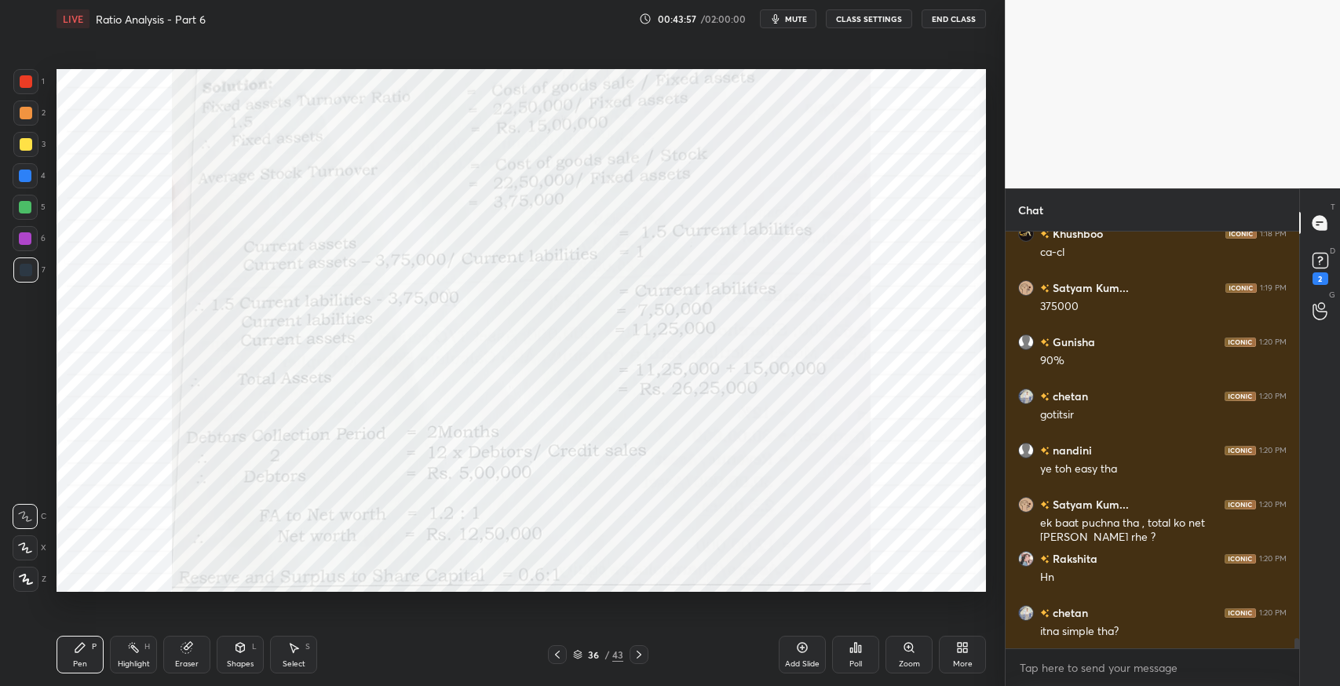
click at [638, 654] on icon at bounding box center [639, 654] width 13 height 13
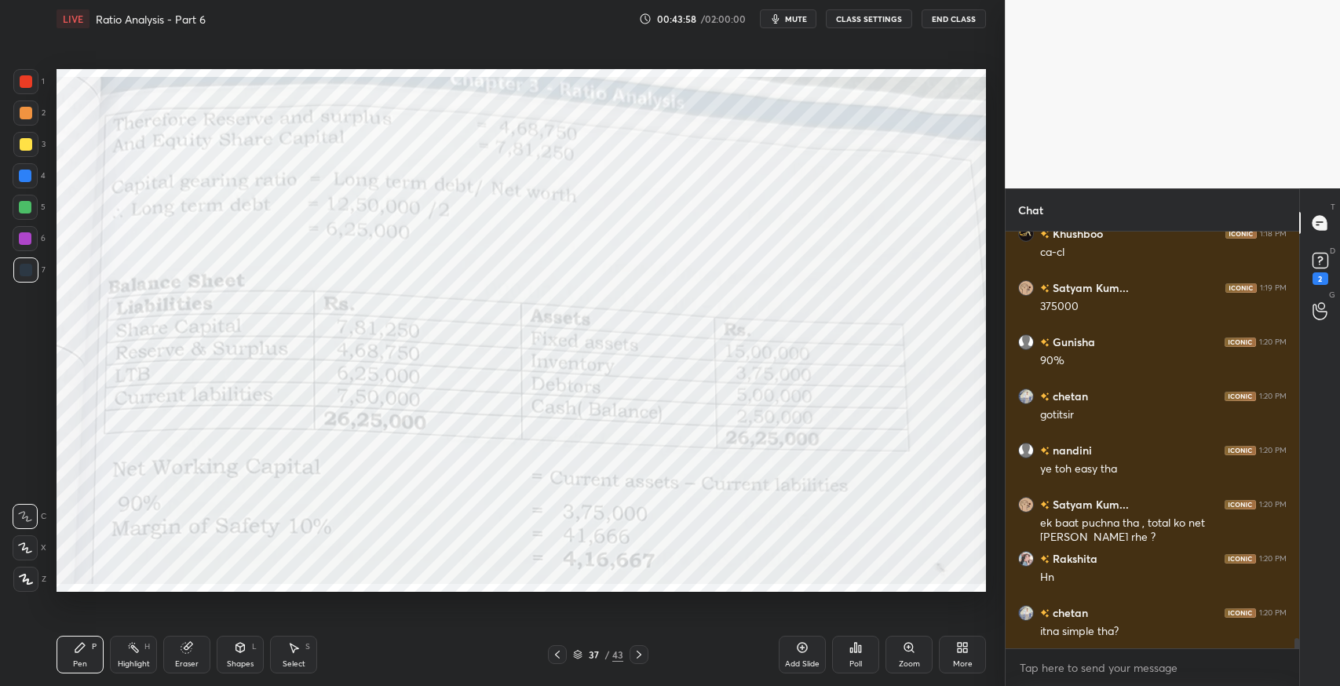
click at [639, 654] on icon at bounding box center [639, 654] width 13 height 13
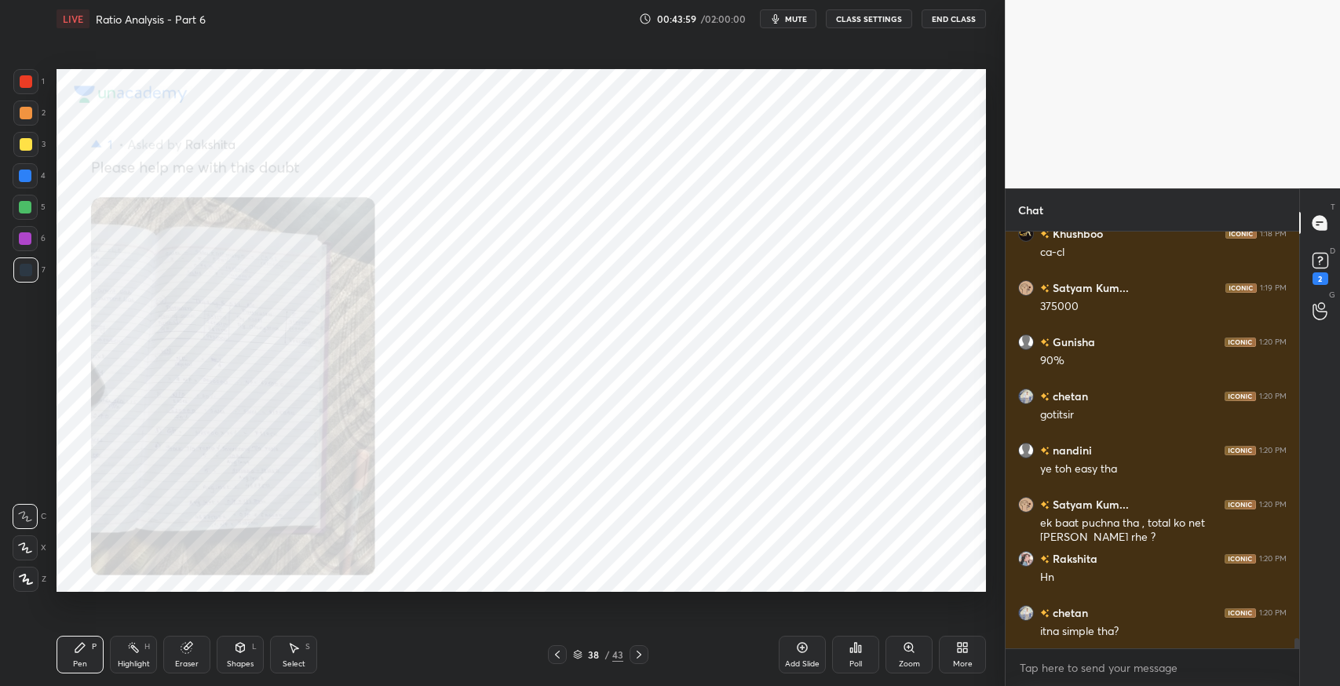
click at [639, 654] on icon at bounding box center [639, 654] width 13 height 13
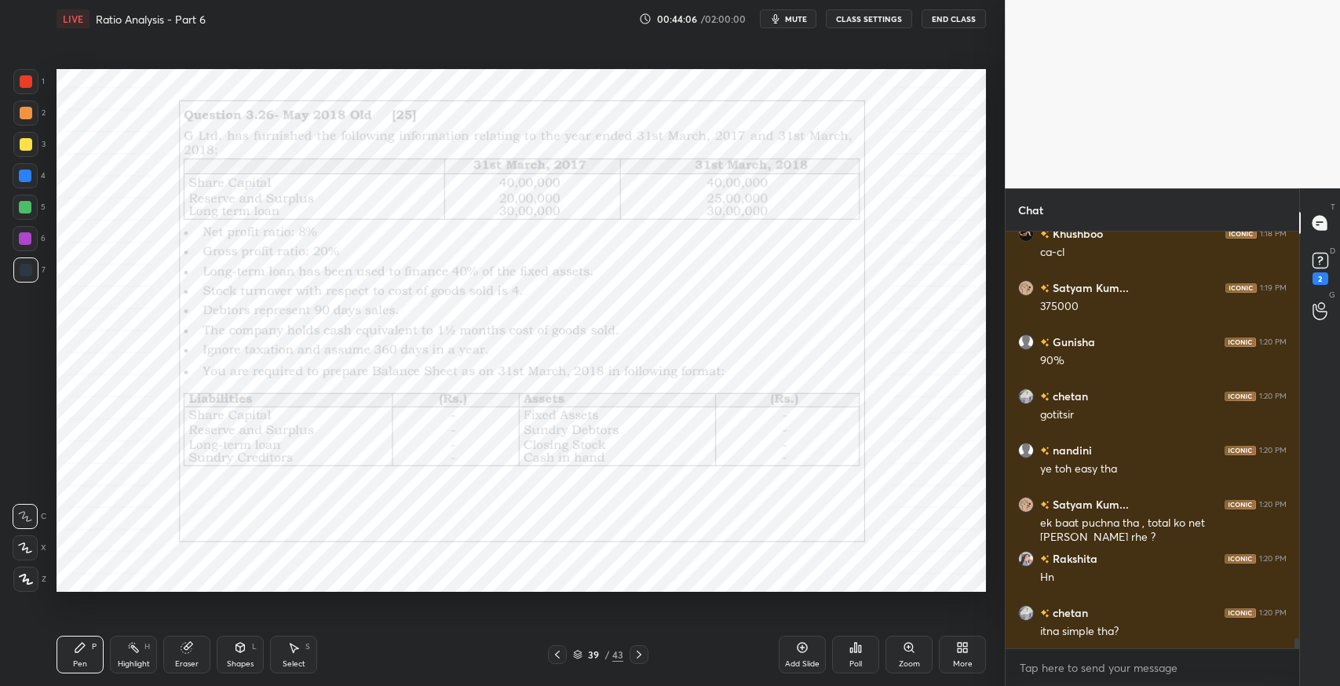
click at [796, 19] on span "mute" at bounding box center [796, 18] width 22 height 11
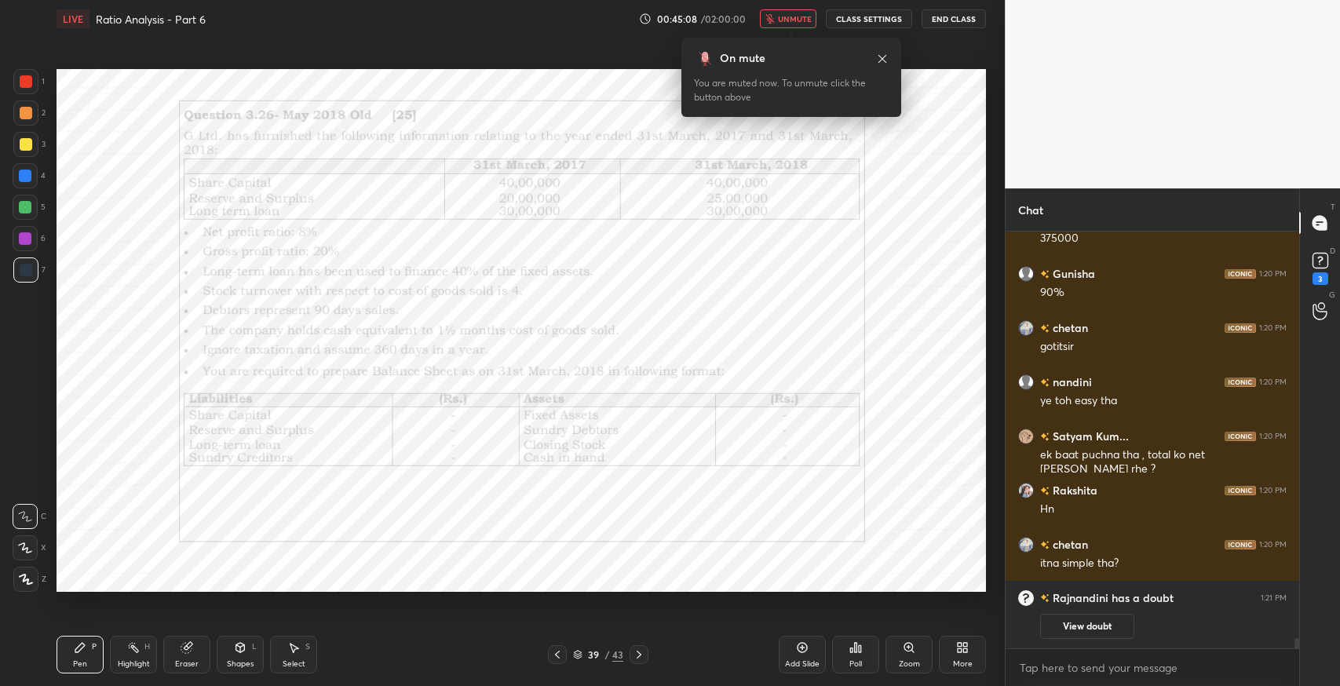
click at [795, 24] on span "unmute" at bounding box center [795, 18] width 34 height 11
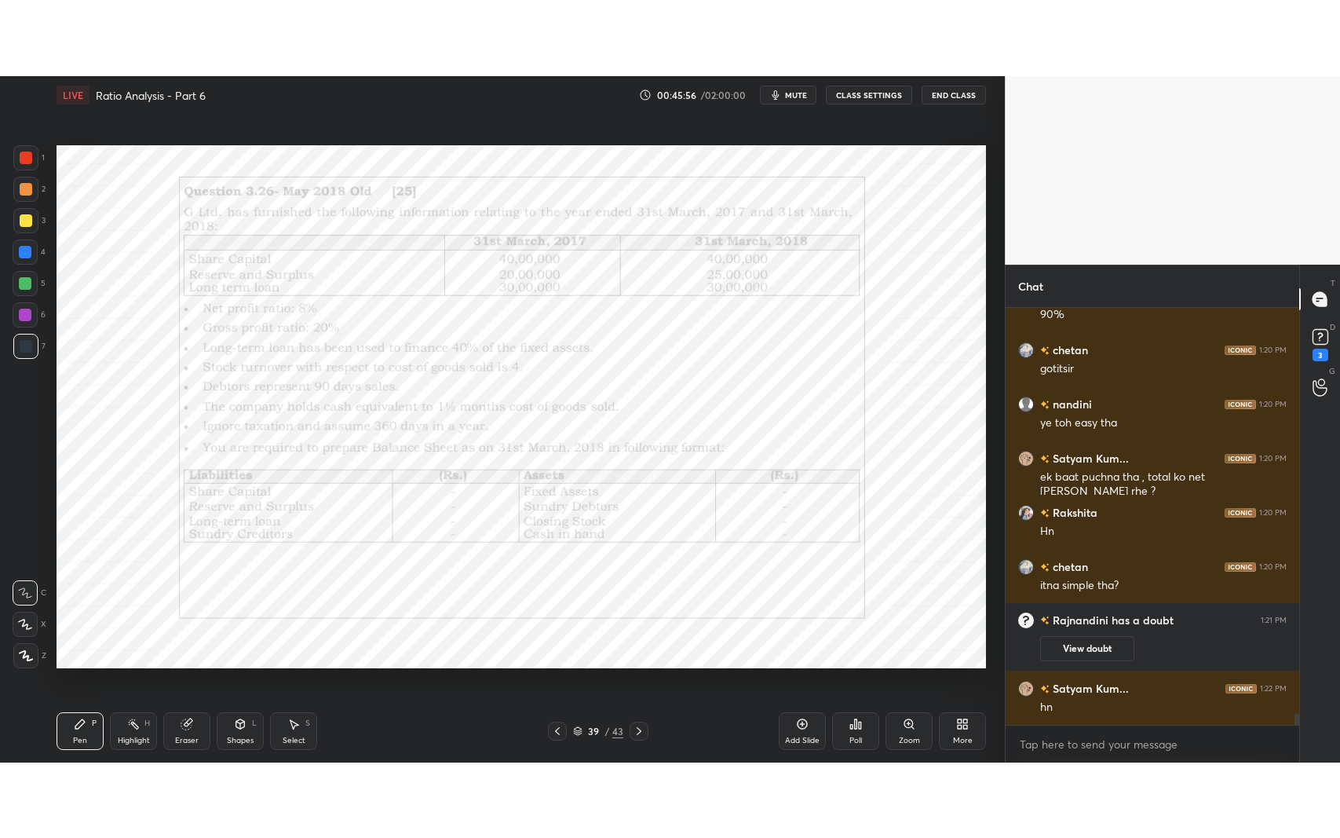
scroll to position [15994, 0]
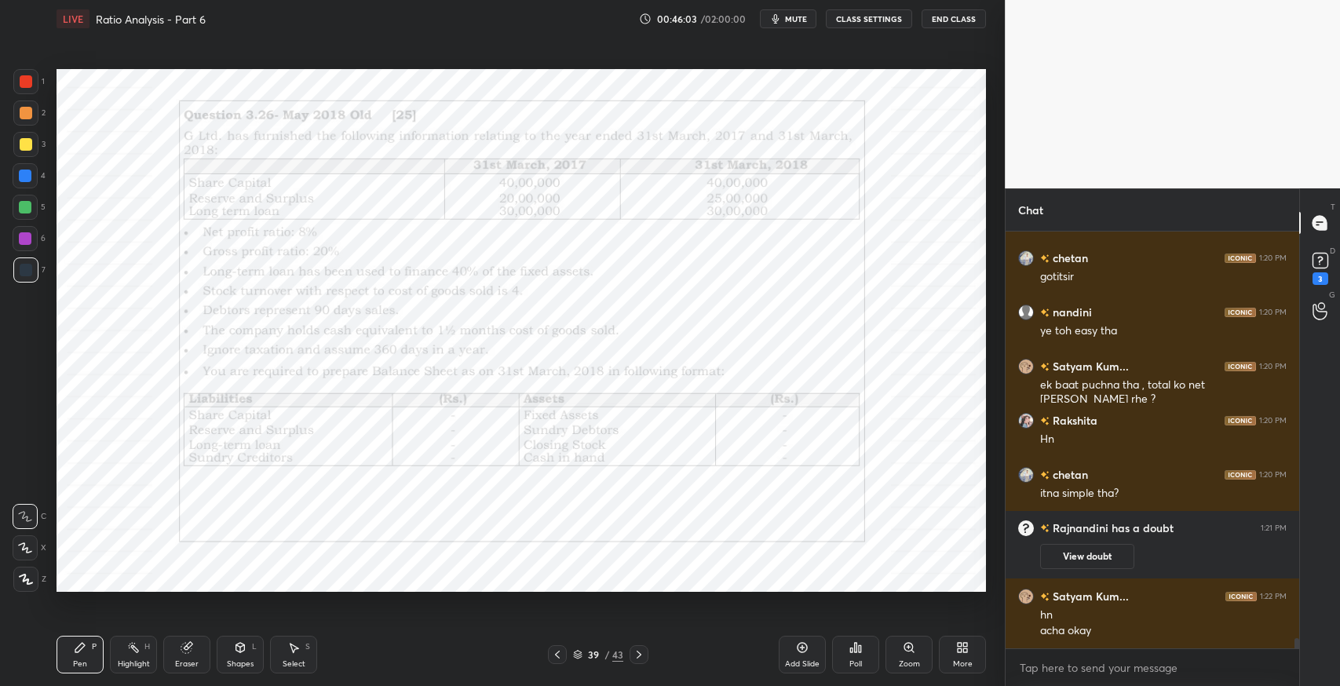
click at [184, 652] on icon at bounding box center [186, 648] width 10 height 10
click at [33, 579] on span "Erase all" at bounding box center [25, 579] width 24 height 11
click at [951, 656] on div "More" at bounding box center [962, 655] width 47 height 38
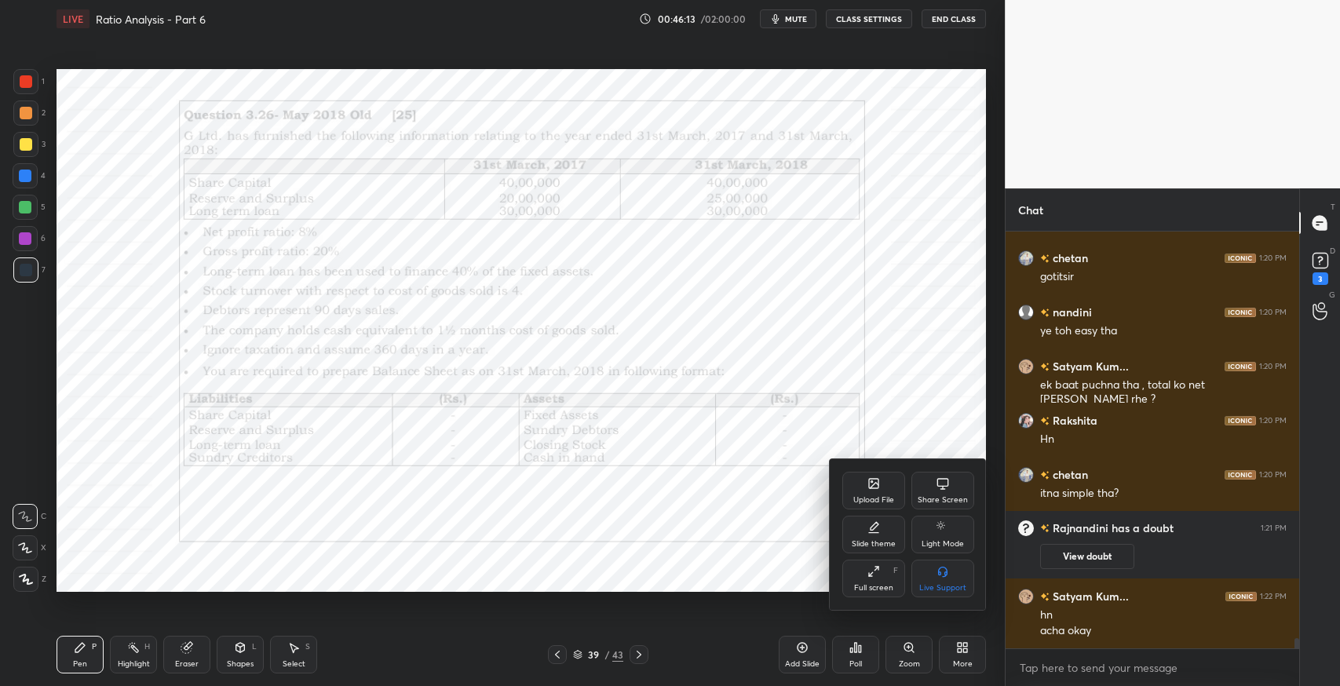
click at [871, 578] on div "Full screen F" at bounding box center [873, 579] width 63 height 38
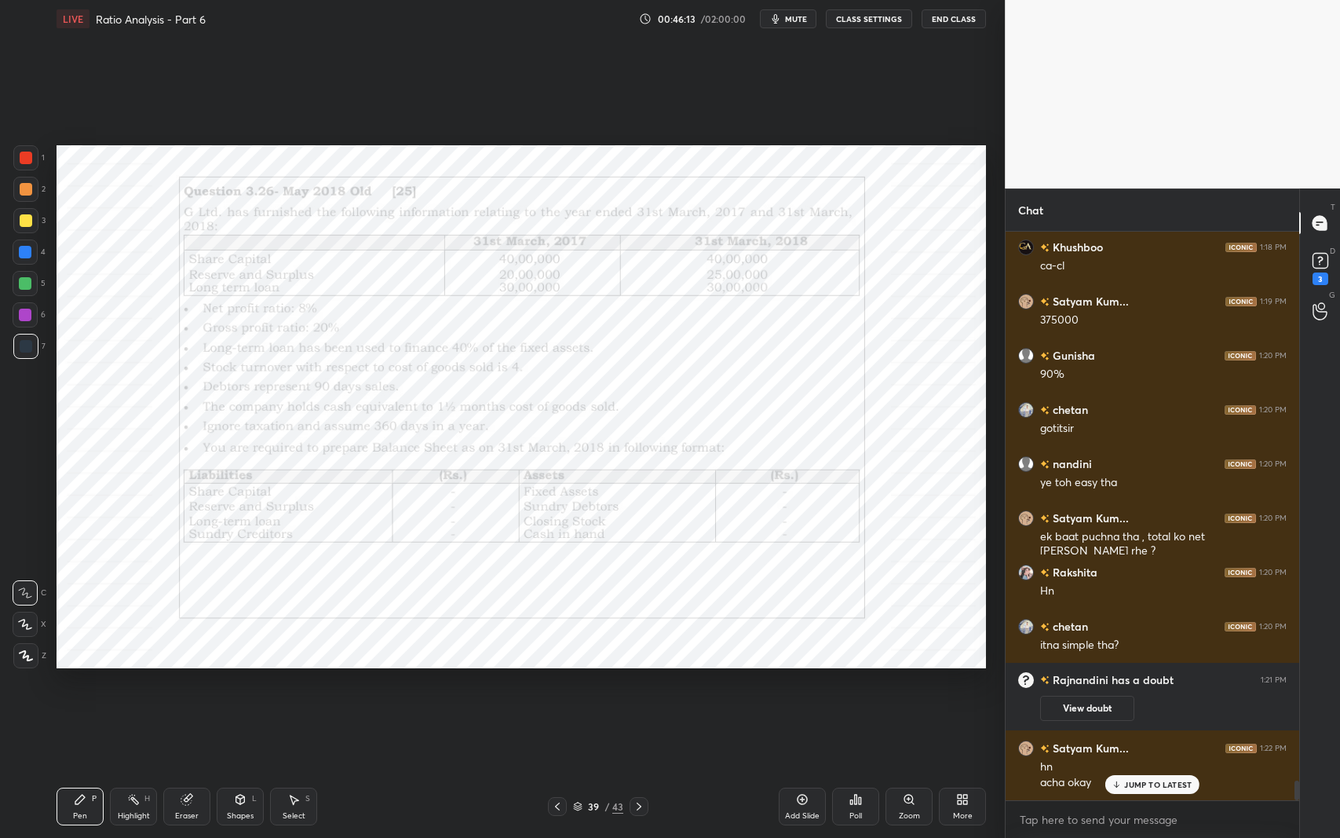
scroll to position [15841, 0]
click at [88, 685] on div "Pen P" at bounding box center [80, 806] width 47 height 38
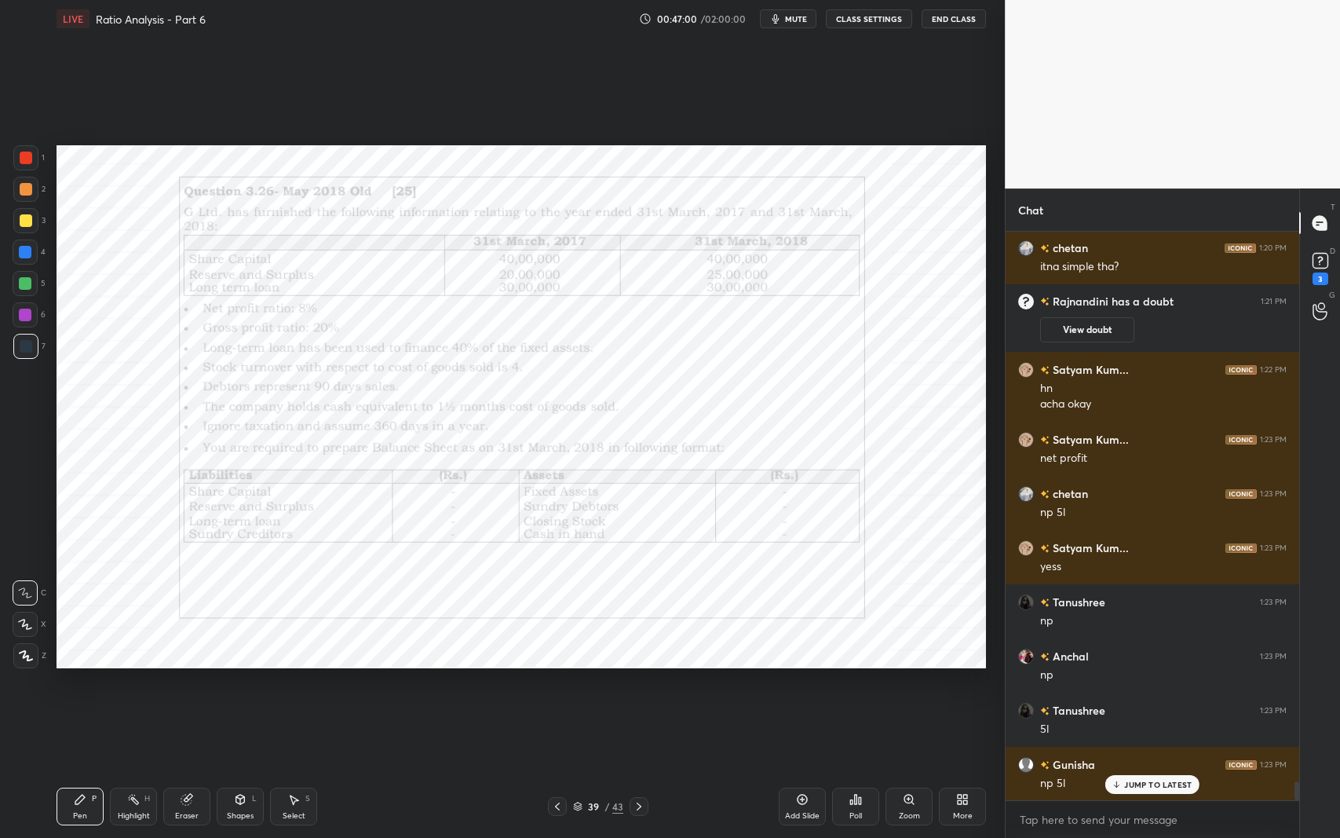
scroll to position [16275, 0]
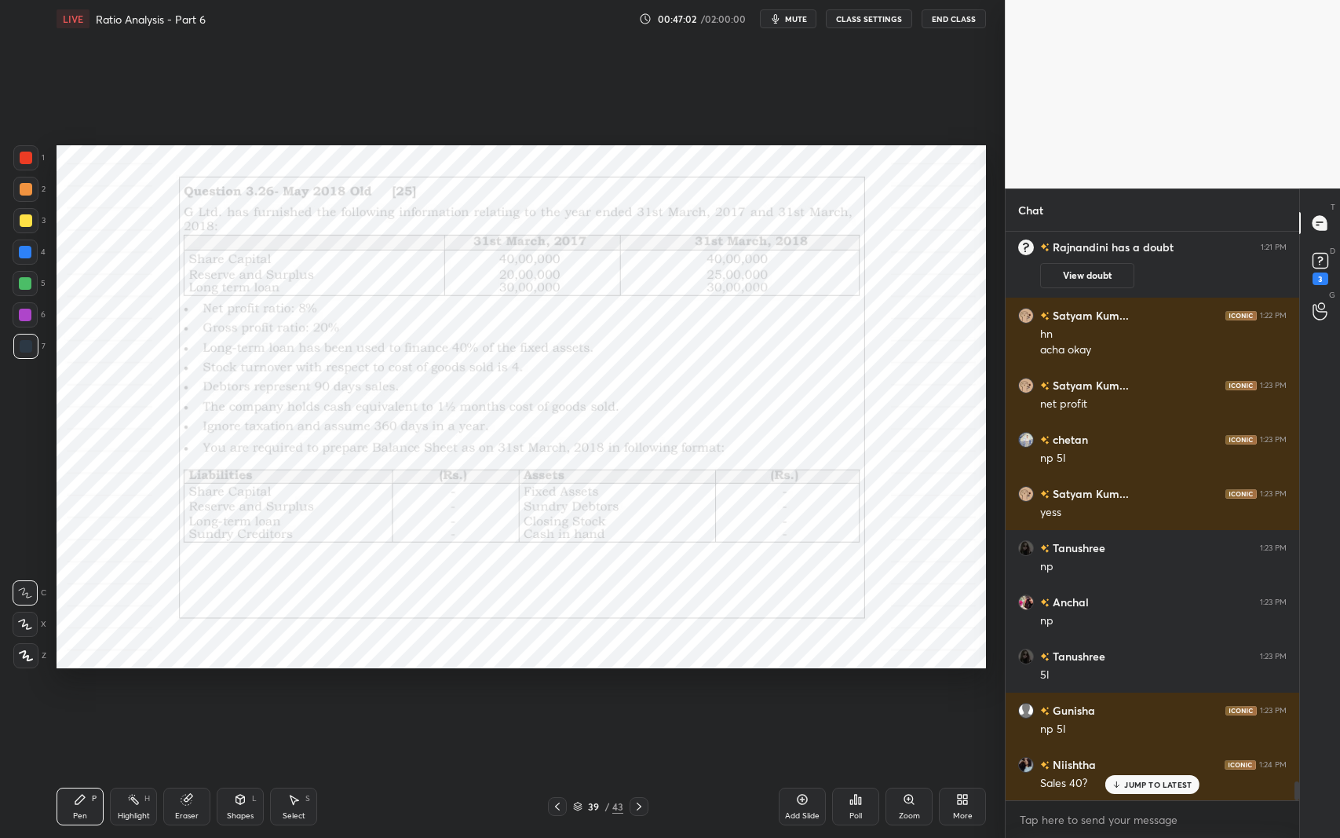
click at [816, 685] on div "Setting up your live class Poll for secs No correct answer Start poll" at bounding box center [521, 406] width 942 height 737
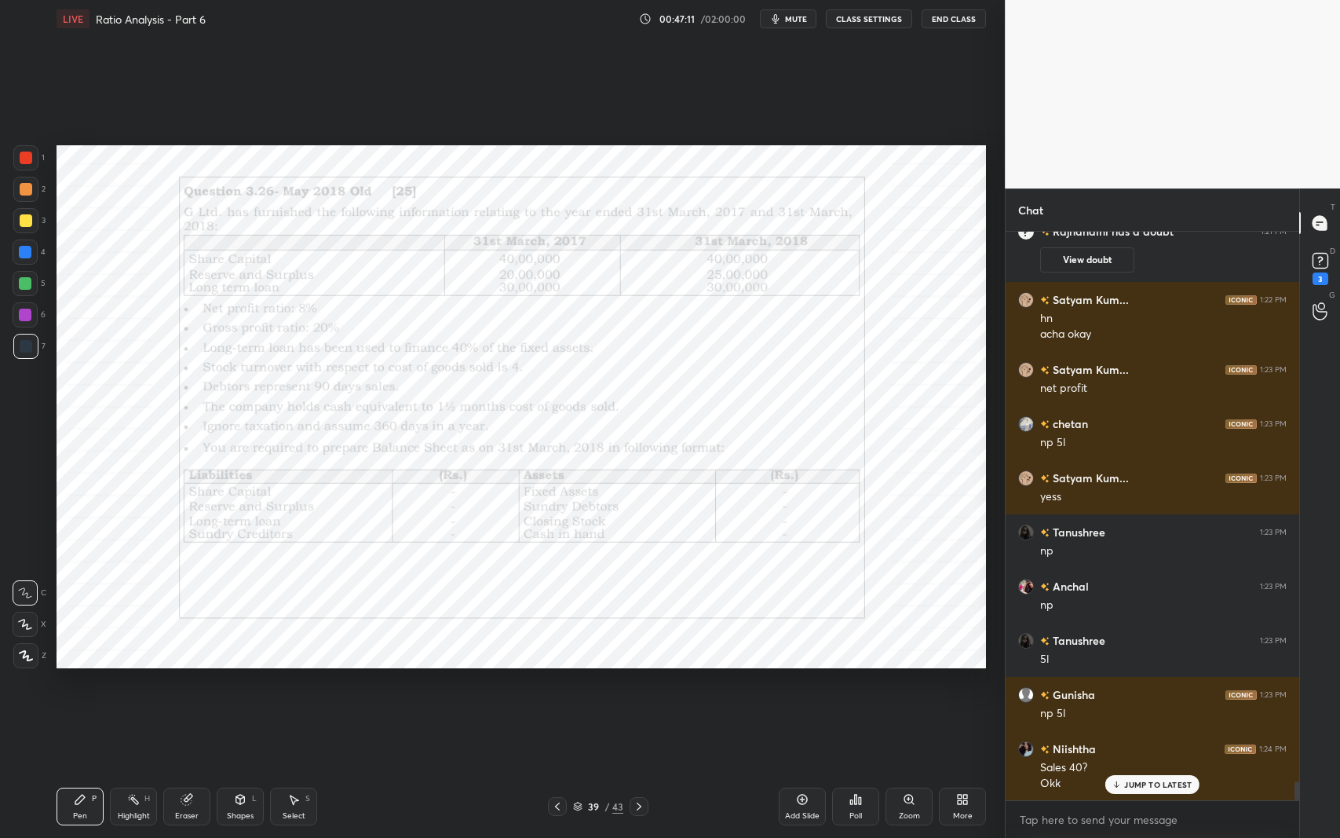
scroll to position [16345, 0]
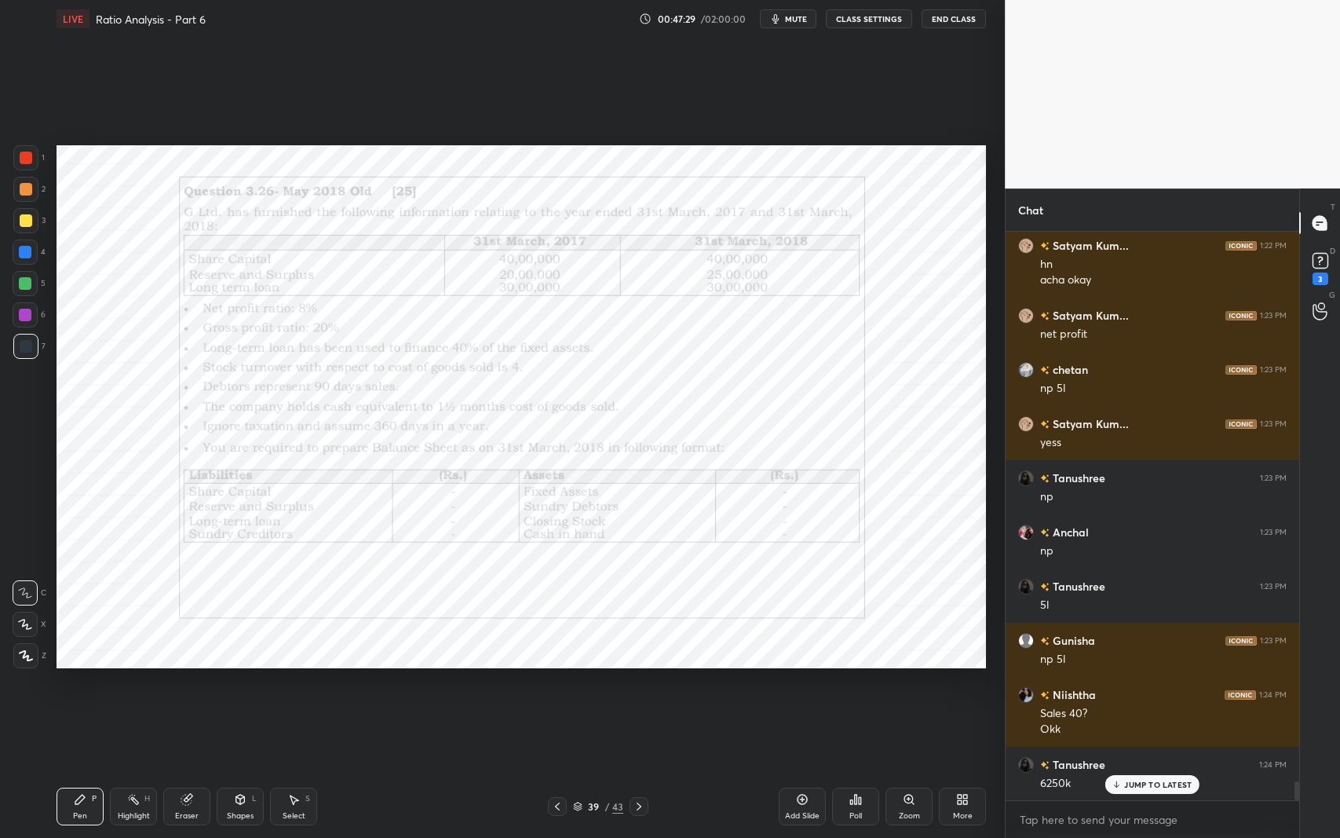
click at [382, 685] on div "Setting up your live class Poll for secs No correct answer Start poll" at bounding box center [521, 406] width 942 height 737
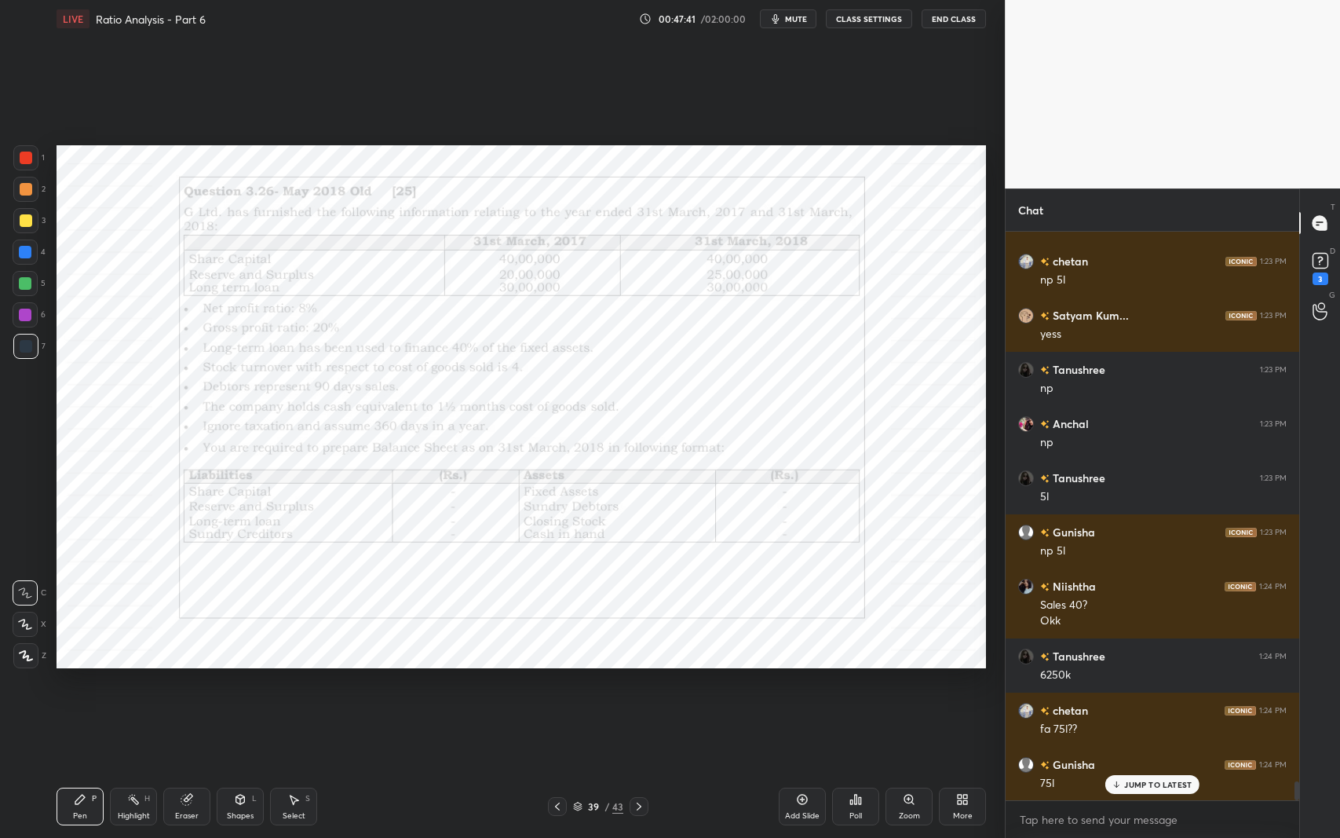
scroll to position [16507, 0]
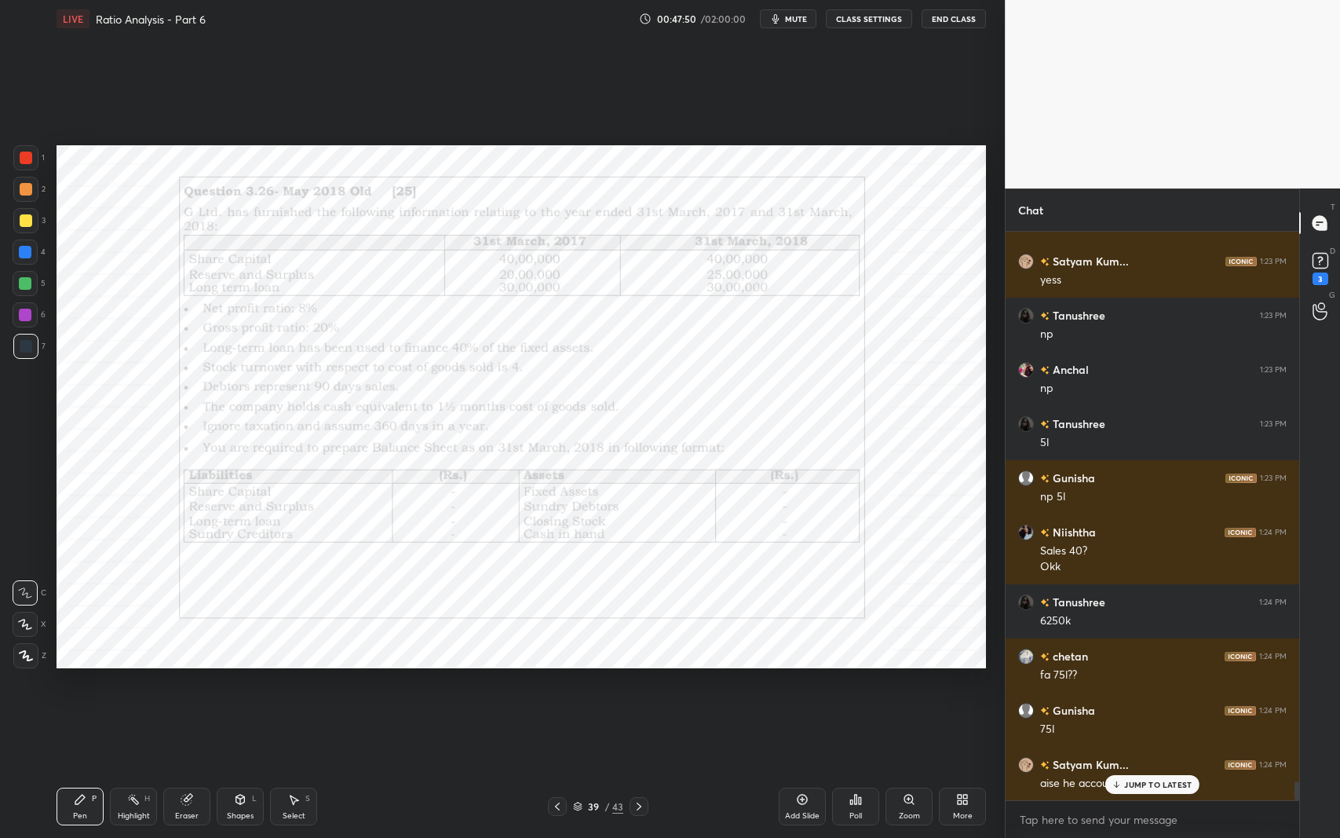
click at [1126, 685] on div "JUMP TO LATEST" at bounding box center [1152, 784] width 94 height 19
click at [282, 685] on div "Select S" at bounding box center [293, 806] width 47 height 38
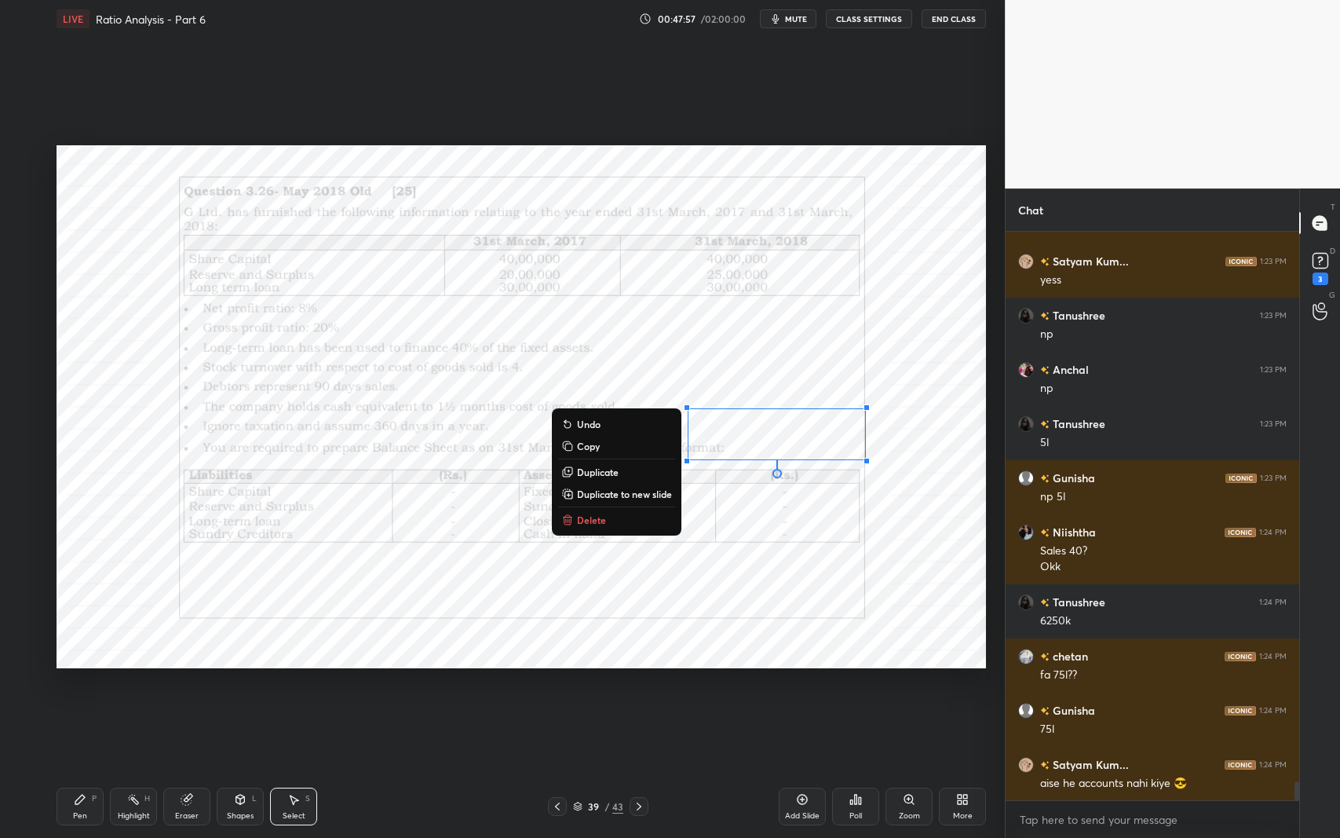
click at [608, 595] on div "0 ° Undo Copy Duplicate Duplicate to new slide Delete" at bounding box center [522, 406] width 930 height 523
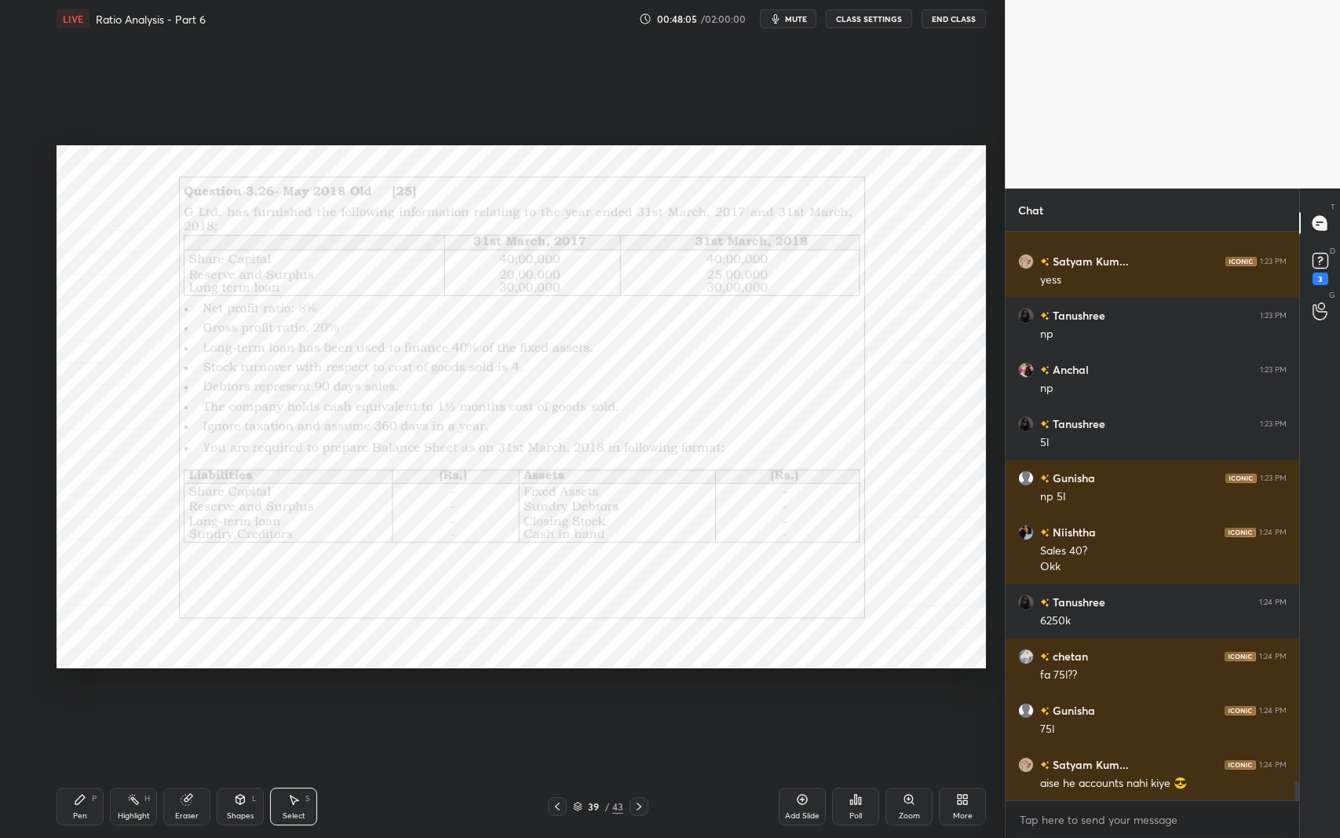
click at [79, 685] on icon at bounding box center [79, 798] width 9 height 9
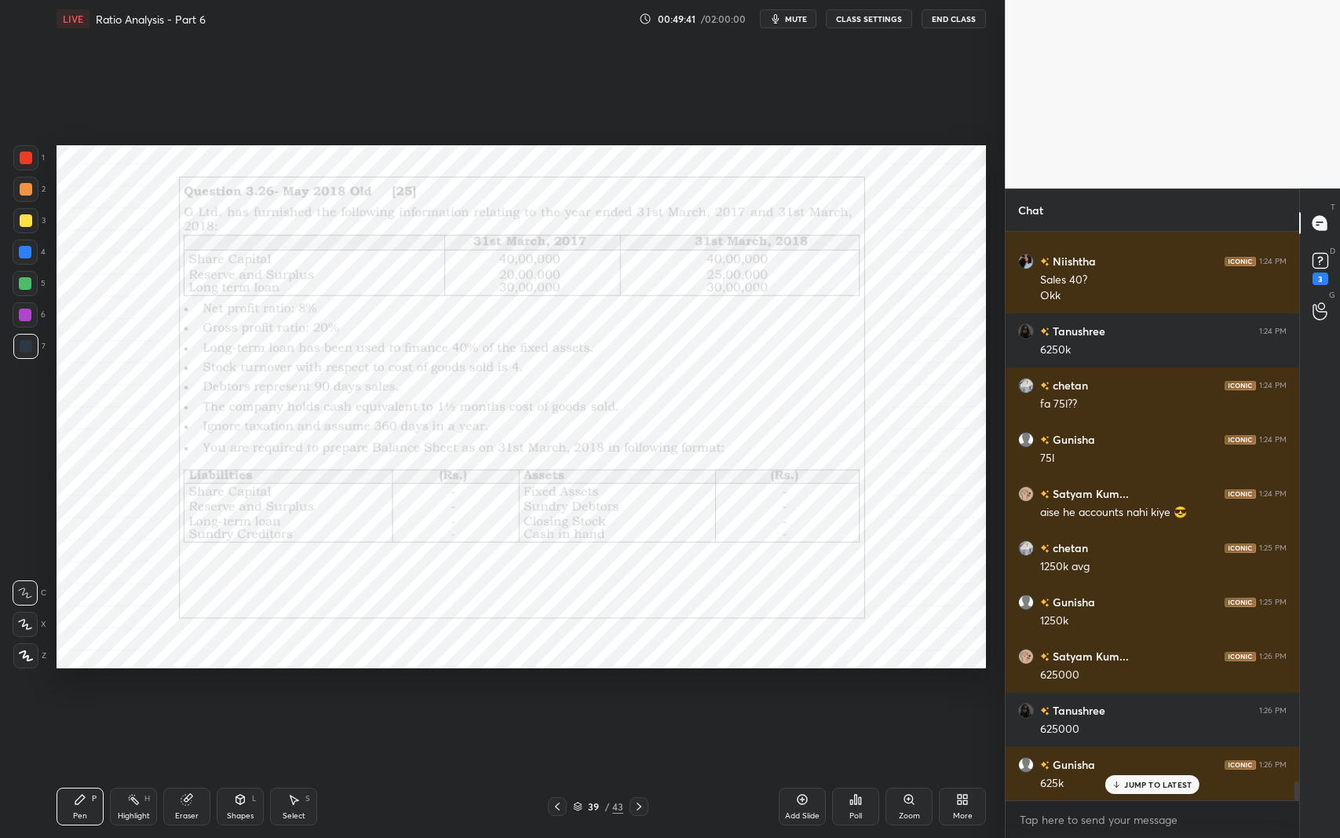
scroll to position [16832, 0]
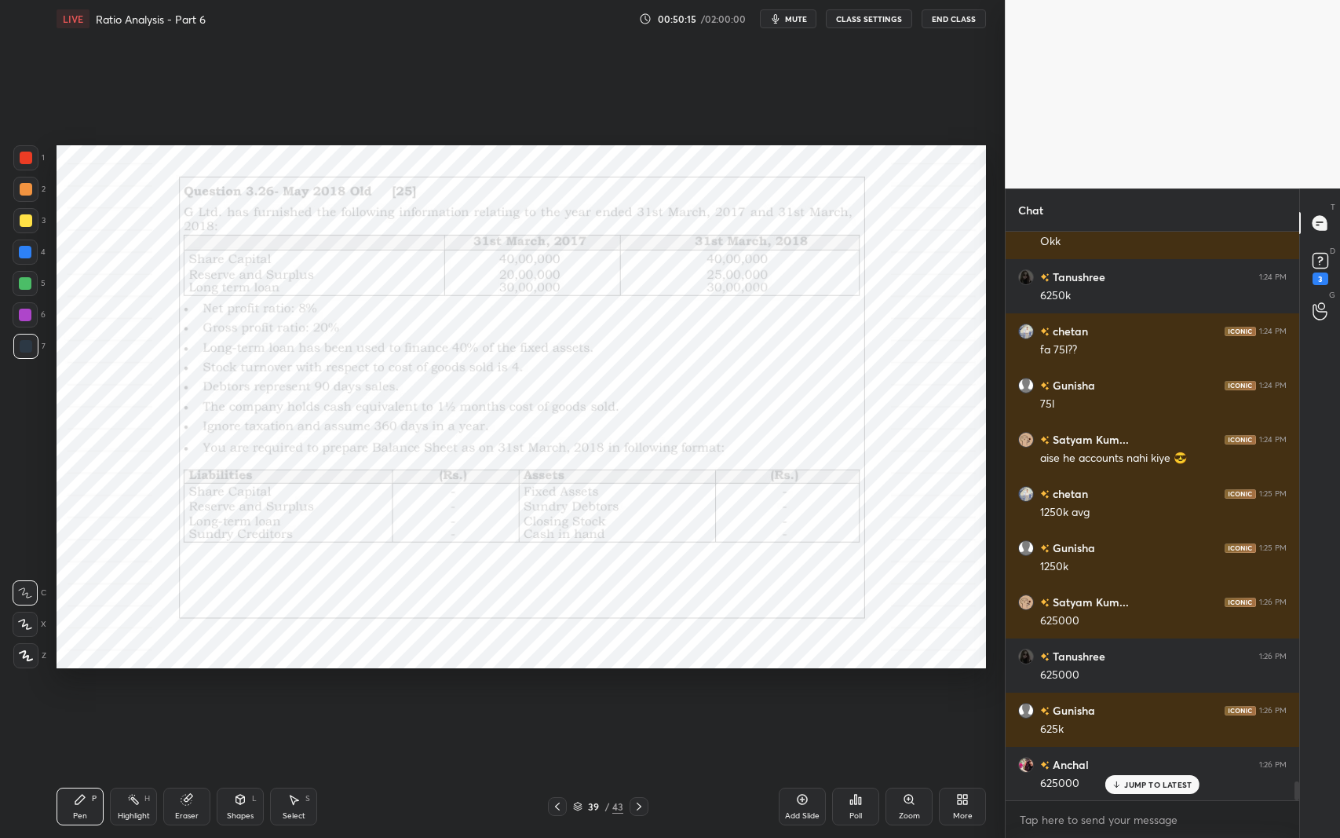
click at [22, 157] on div at bounding box center [26, 158] width 13 height 13
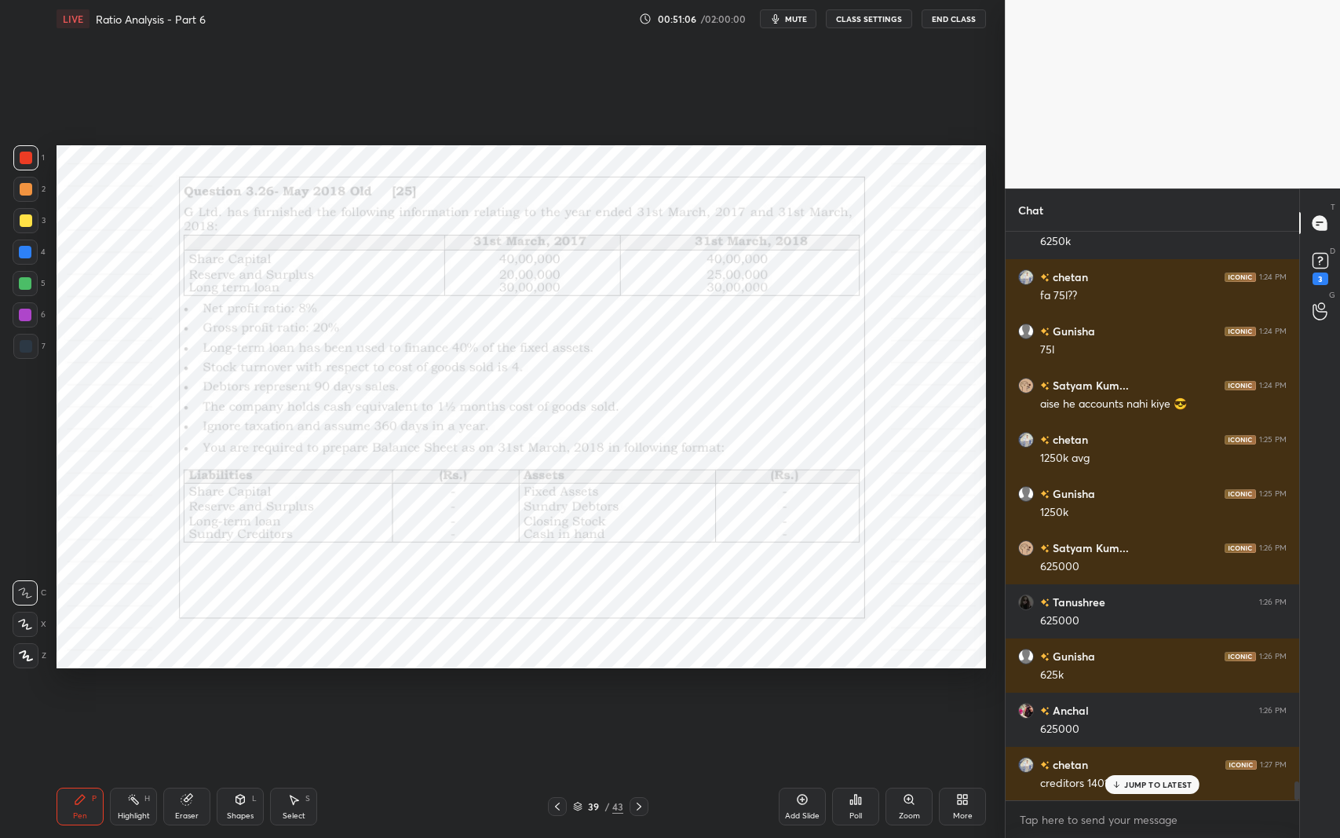
click at [21, 163] on div at bounding box center [26, 158] width 13 height 13
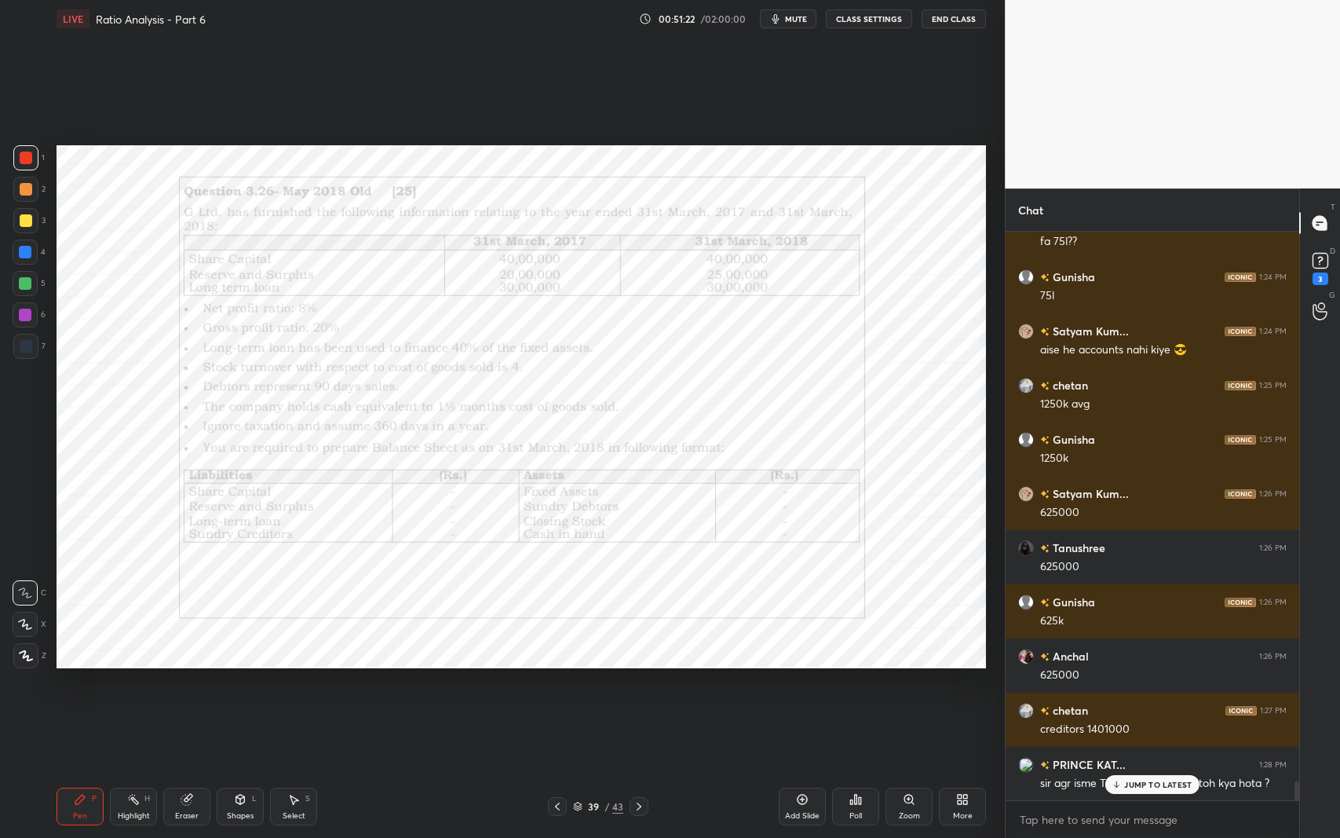
click at [1139, 685] on p "JUMP TO LATEST" at bounding box center [1158, 784] width 68 height 9
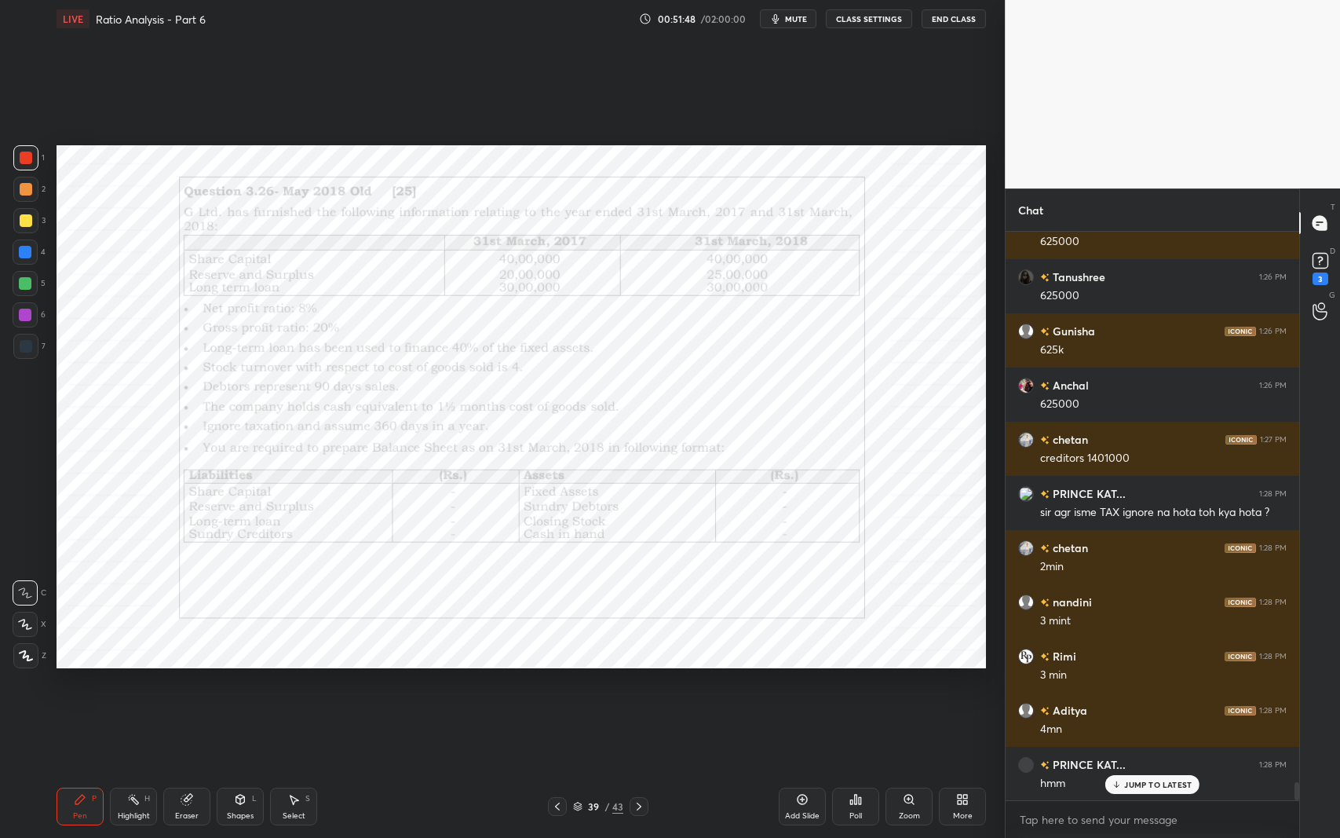
scroll to position [17265, 0]
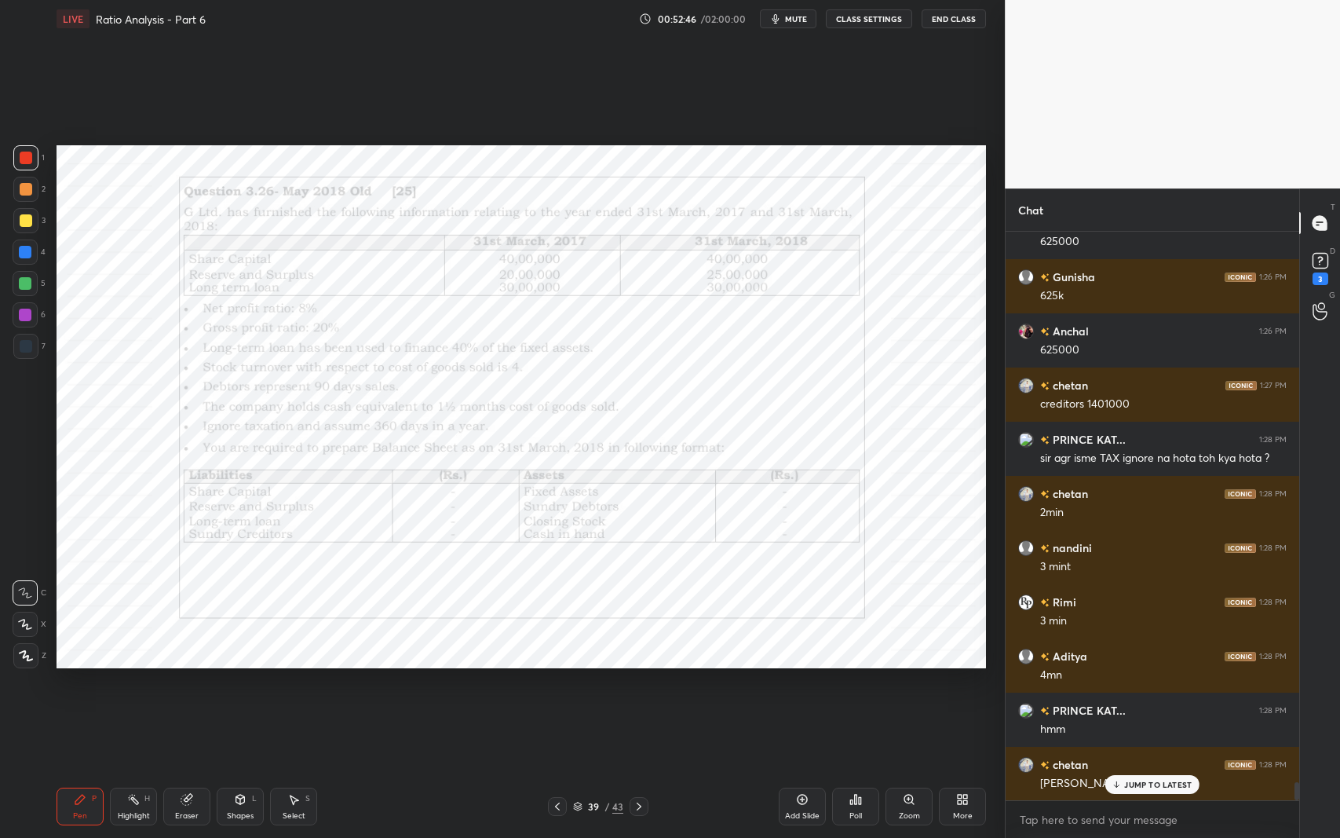
click at [853, 685] on icon at bounding box center [851, 802] width 2 height 4
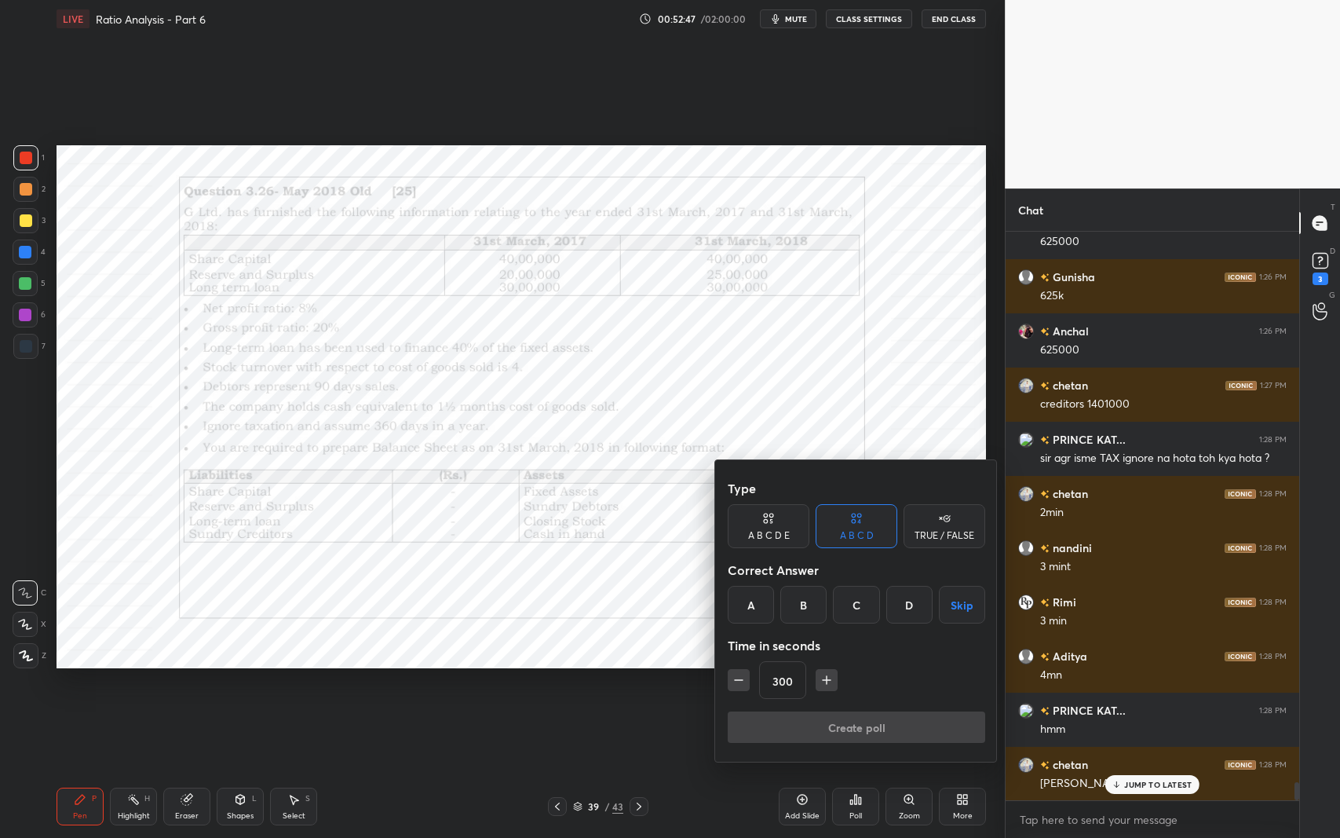
click at [955, 603] on button "Skip" at bounding box center [962, 605] width 46 height 38
click at [909, 685] on button "Create poll" at bounding box center [857, 726] width 258 height 31
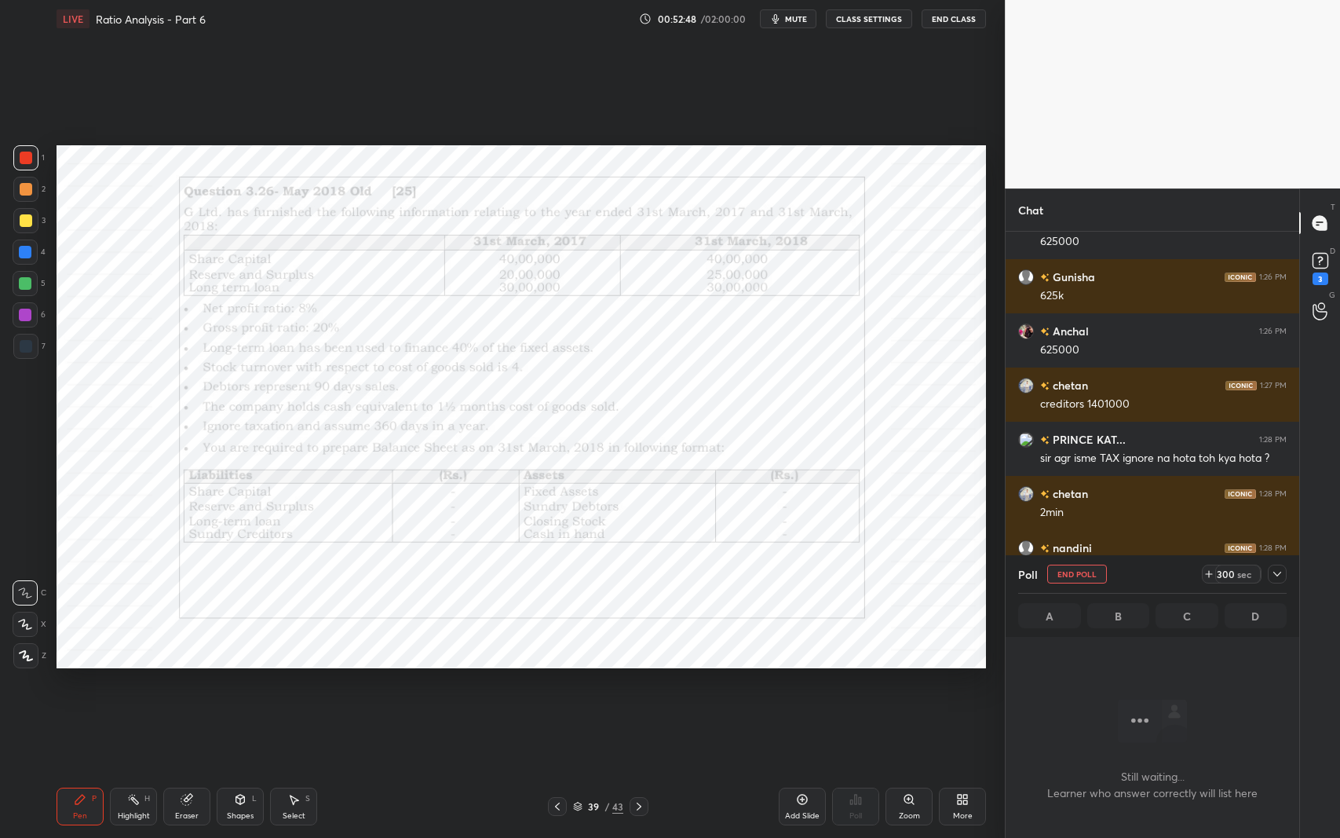
scroll to position [521, 289]
click at [1325, 228] on icon at bounding box center [1320, 223] width 14 height 14
click at [1280, 578] on icon at bounding box center [1277, 574] width 13 height 13
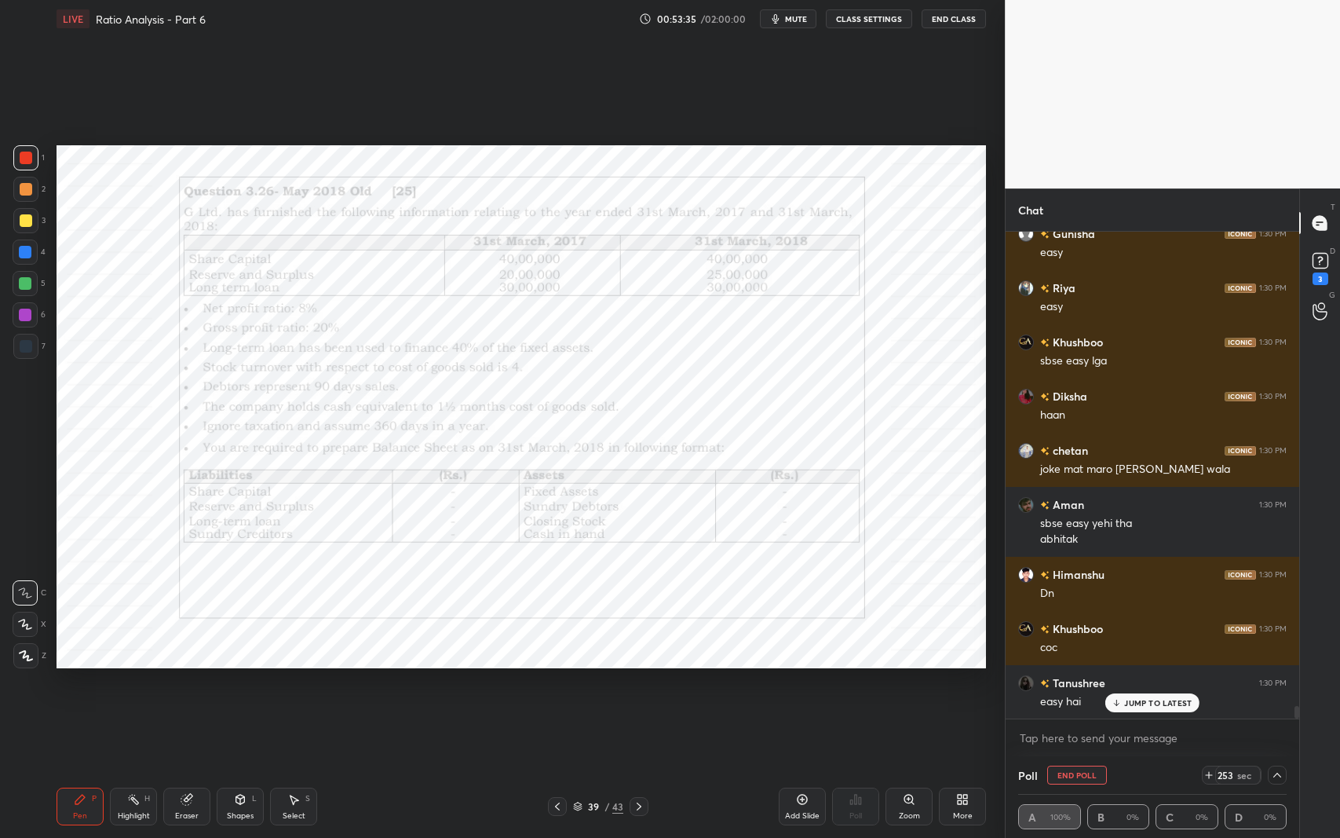
scroll to position [18121, 0]
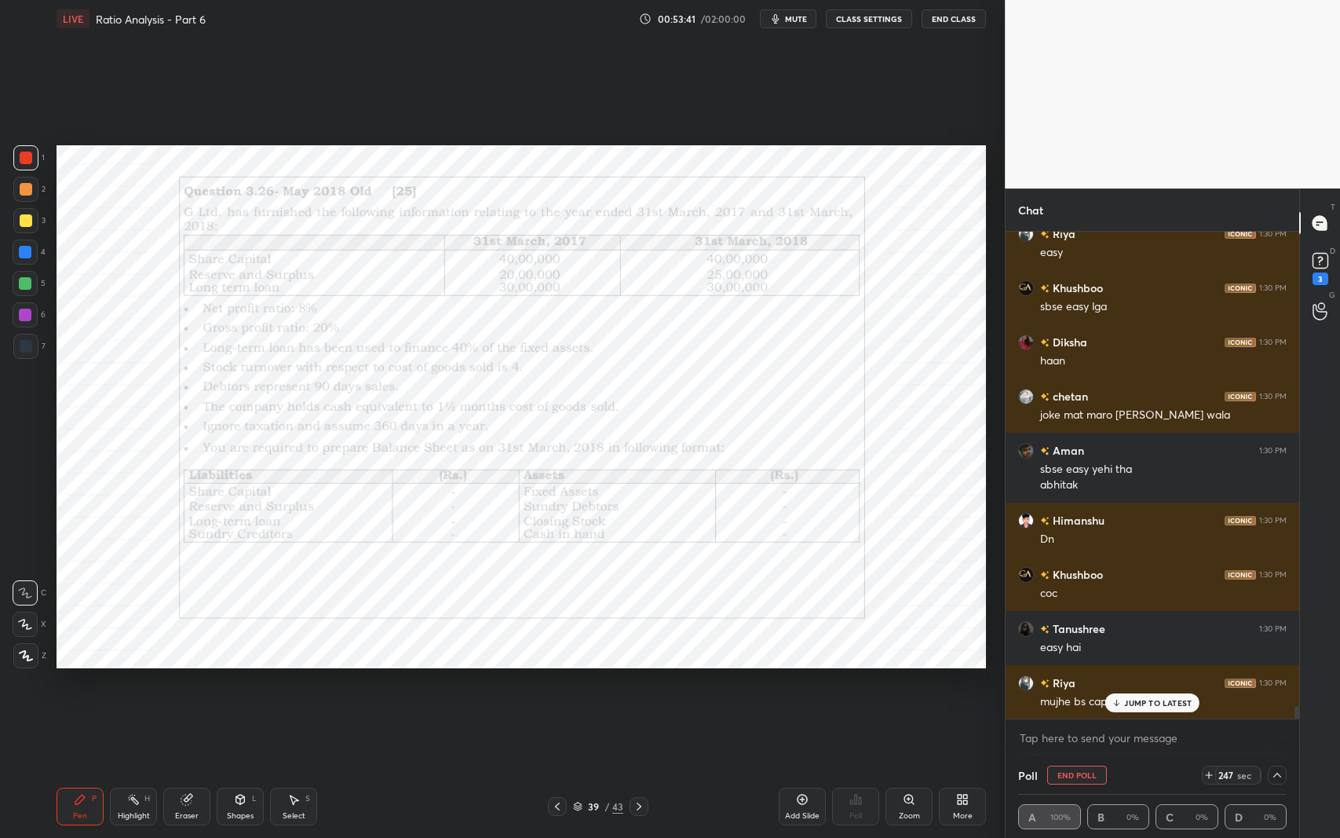
click at [1149, 685] on div "JUMP TO LATEST" at bounding box center [1152, 702] width 94 height 19
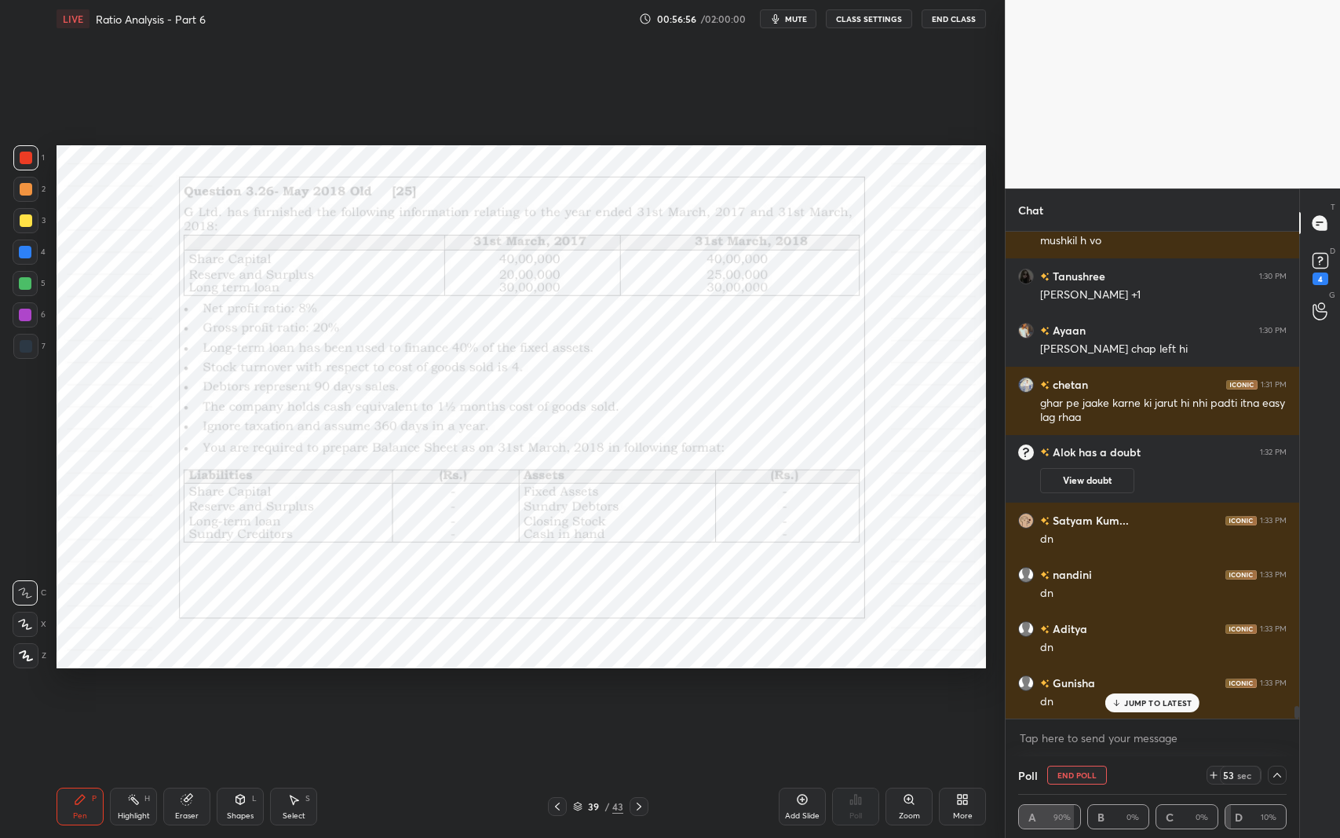
scroll to position [18049, 0]
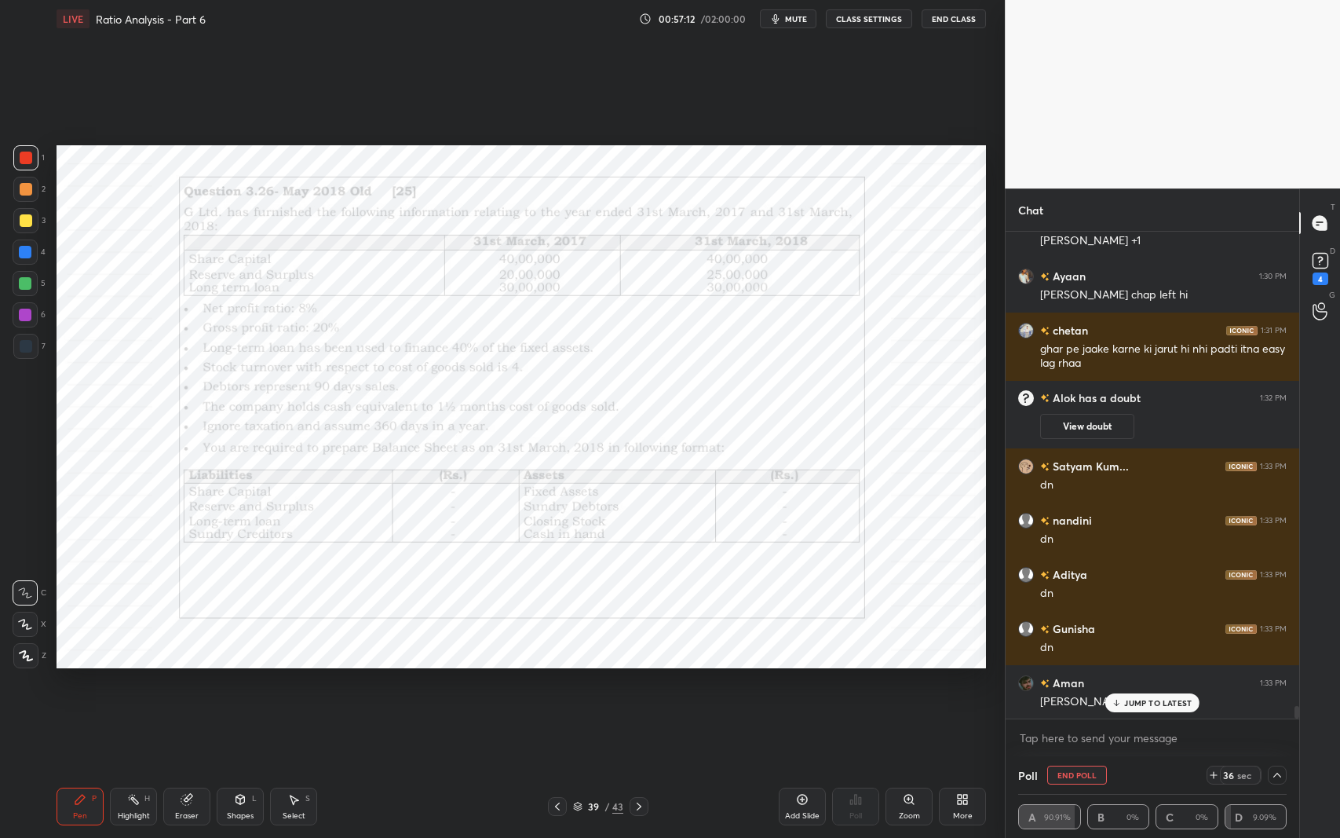
click at [1149, 685] on div "JUMP TO LATEST" at bounding box center [1152, 702] width 94 height 19
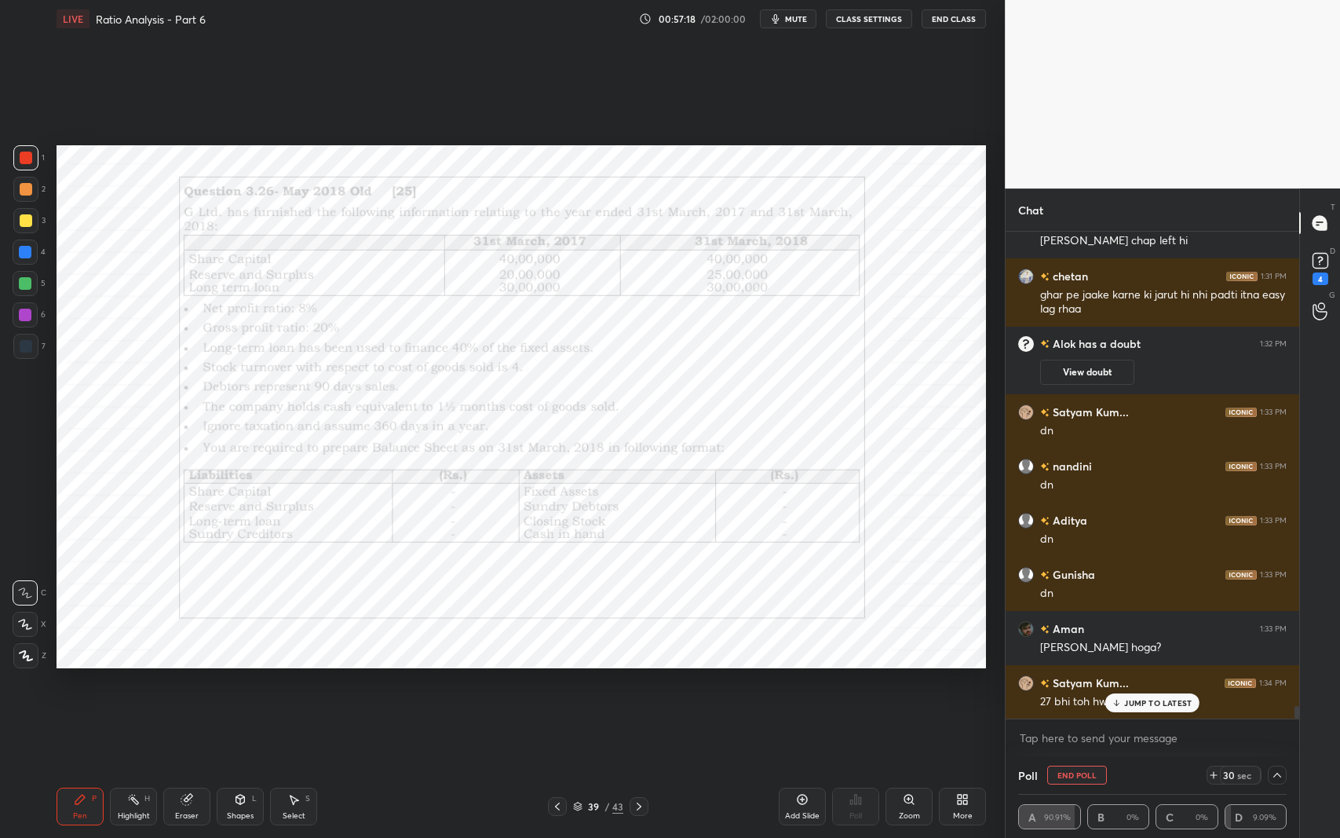
click at [1142, 685] on p "JUMP TO LATEST" at bounding box center [1158, 702] width 68 height 9
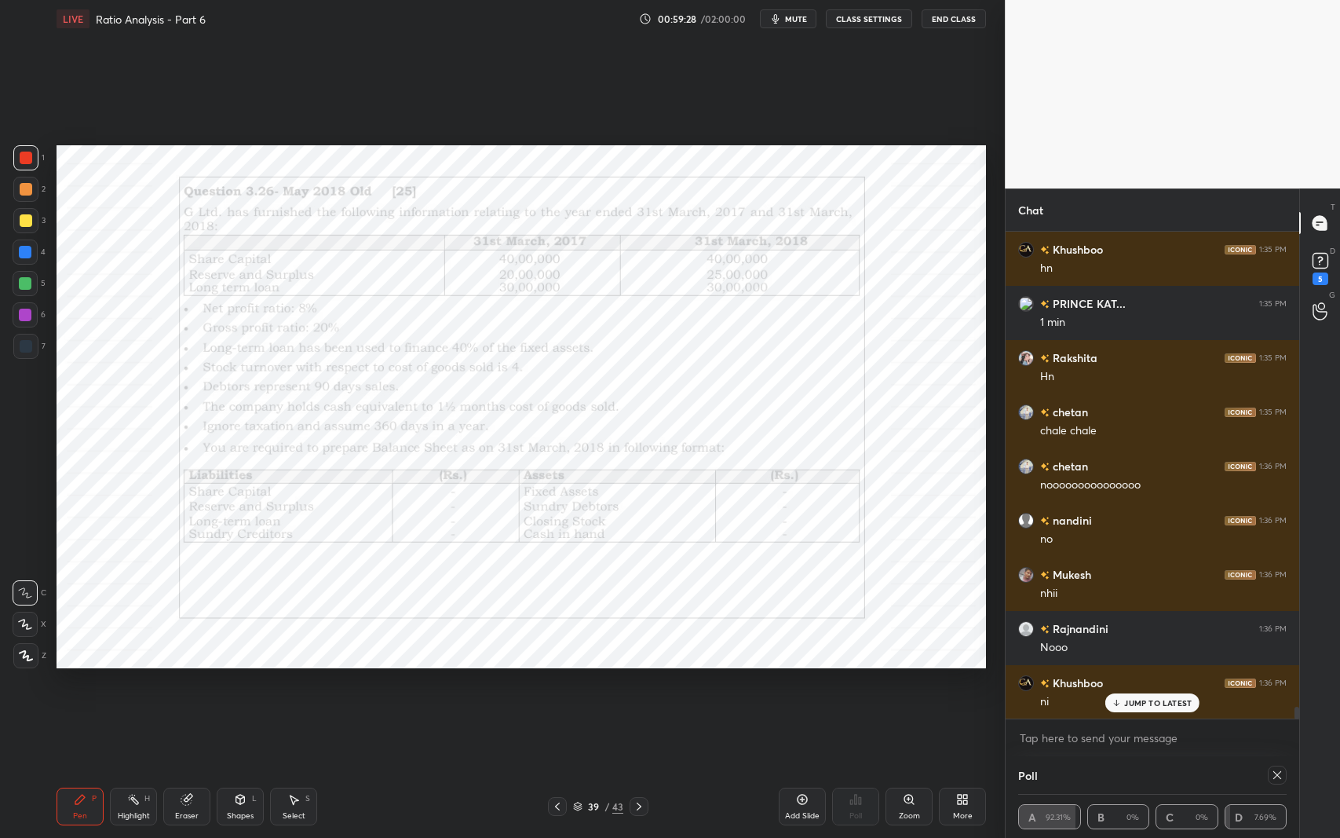
scroll to position [19241, 0]
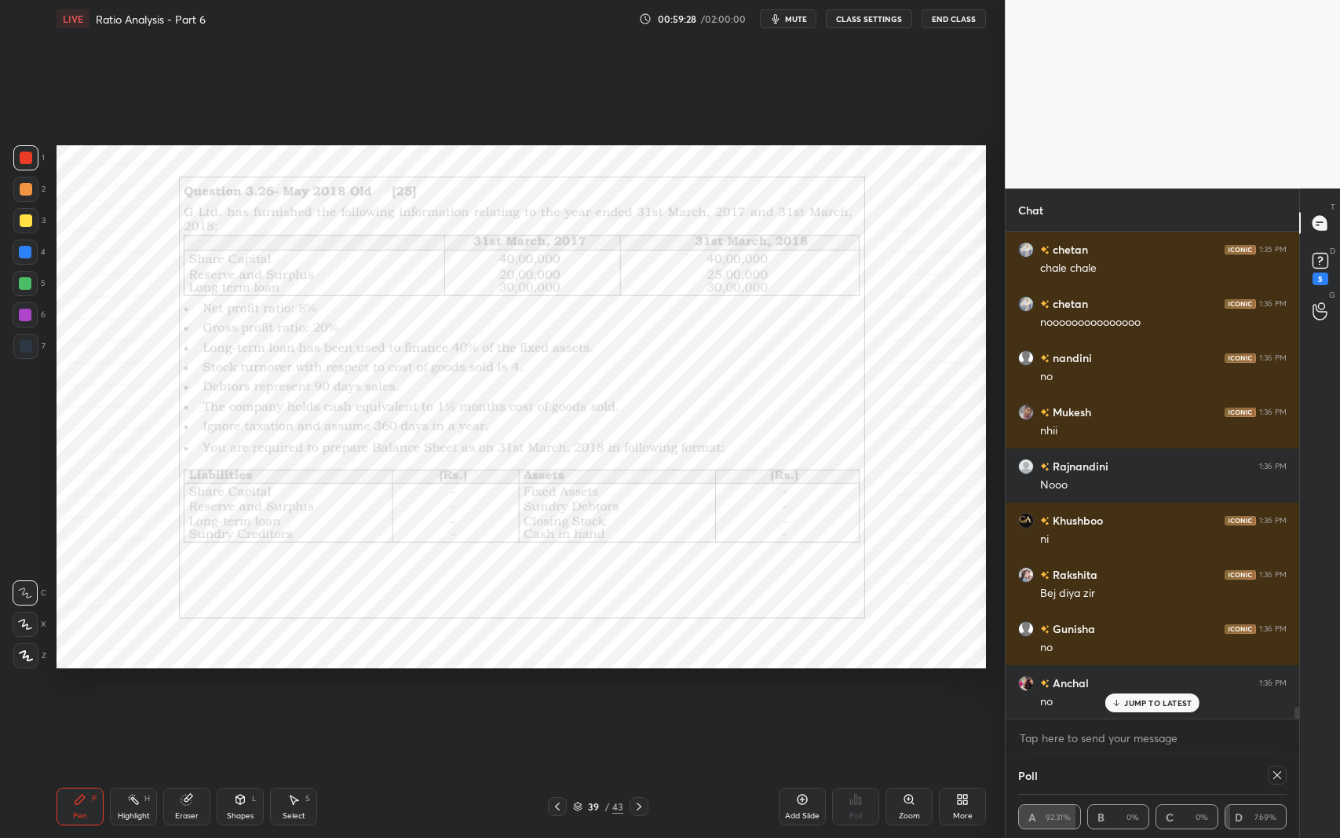
click at [641, 685] on icon at bounding box center [639, 806] width 13 height 13
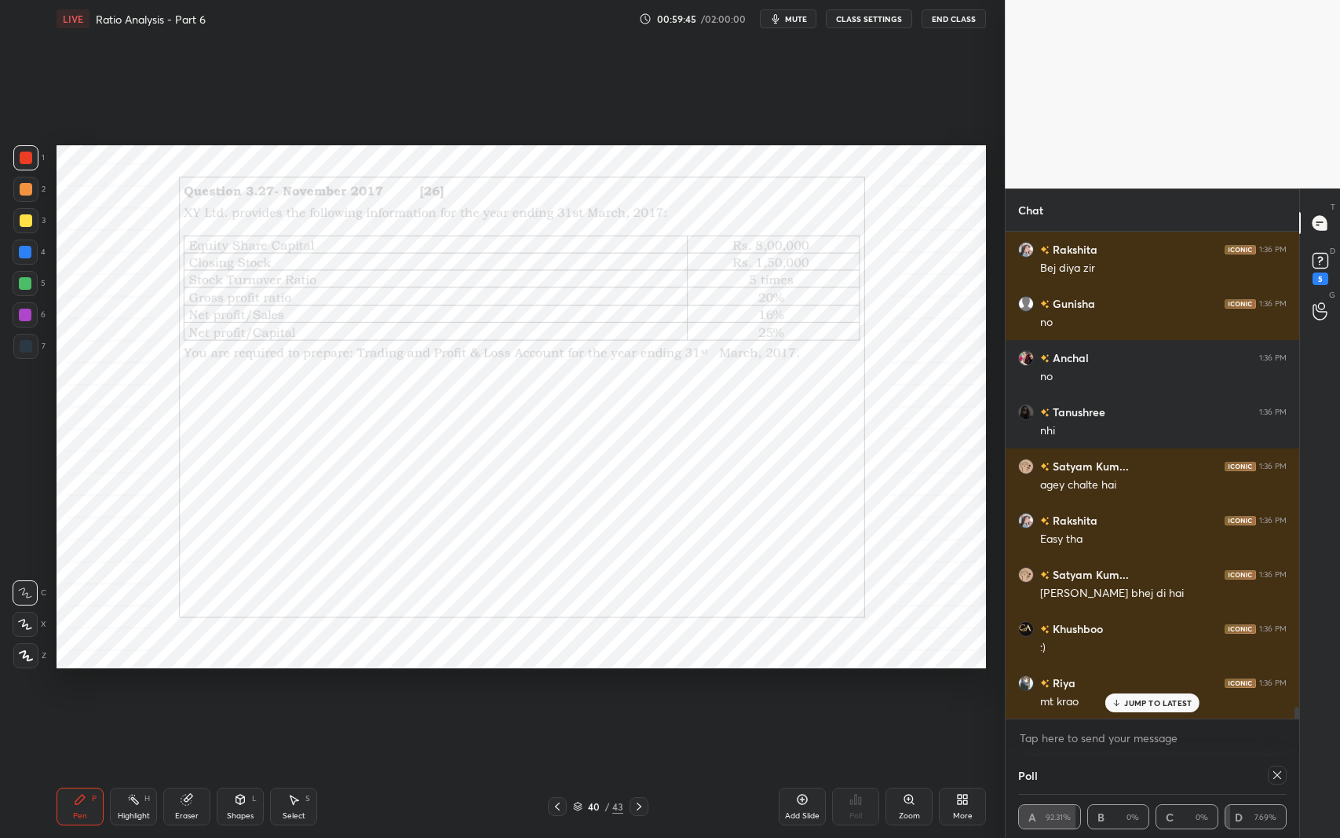
scroll to position [19621, 0]
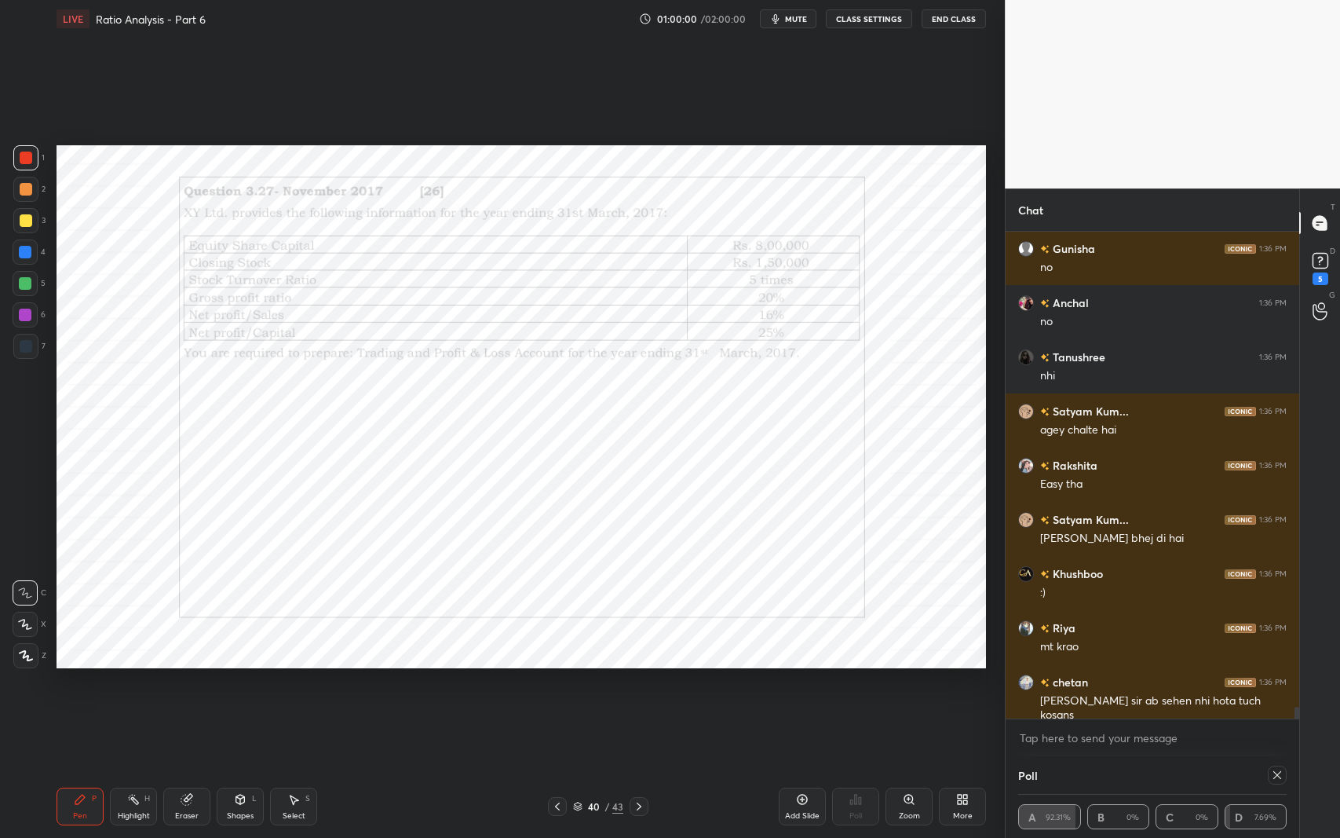
click at [641, 685] on icon at bounding box center [639, 806] width 13 height 13
click at [639, 685] on icon at bounding box center [639, 806] width 13 height 13
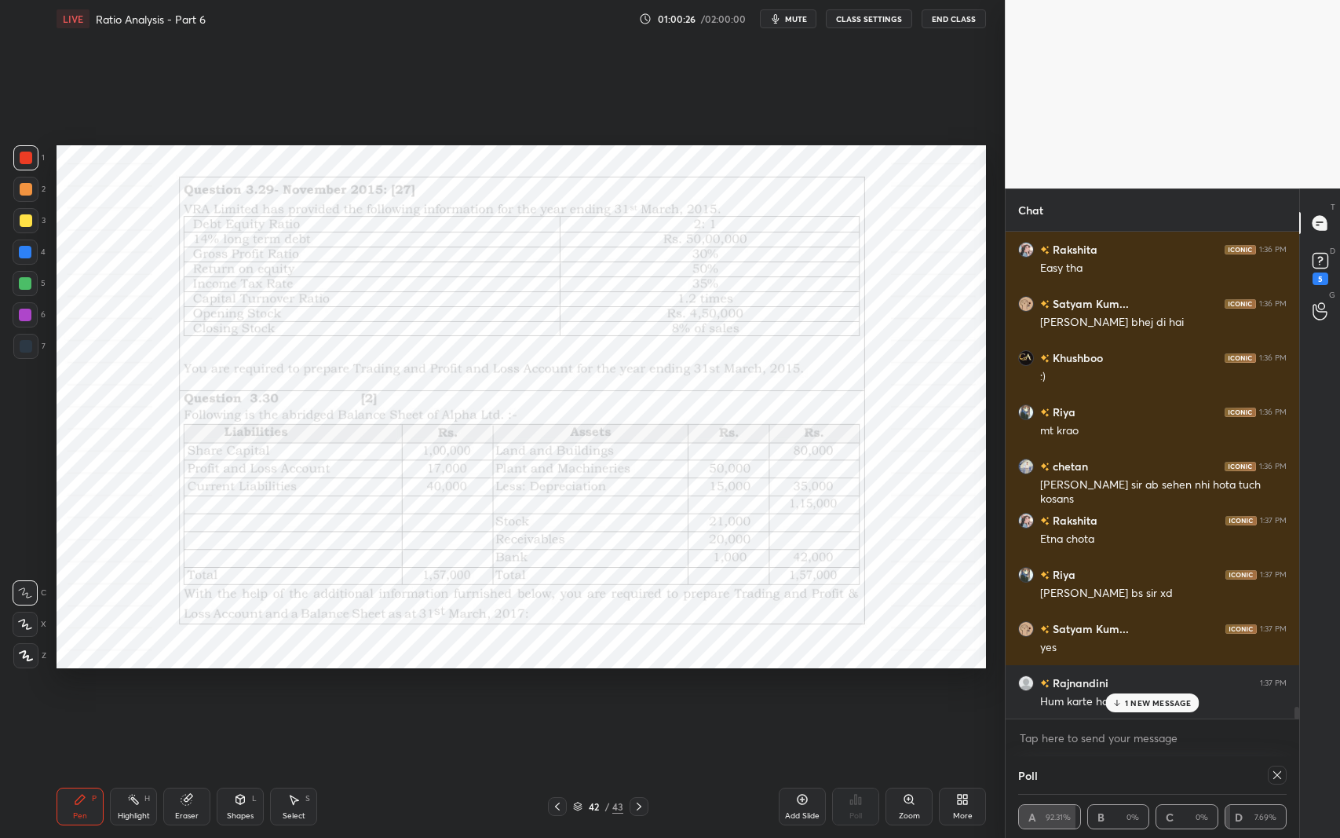
scroll to position [19891, 0]
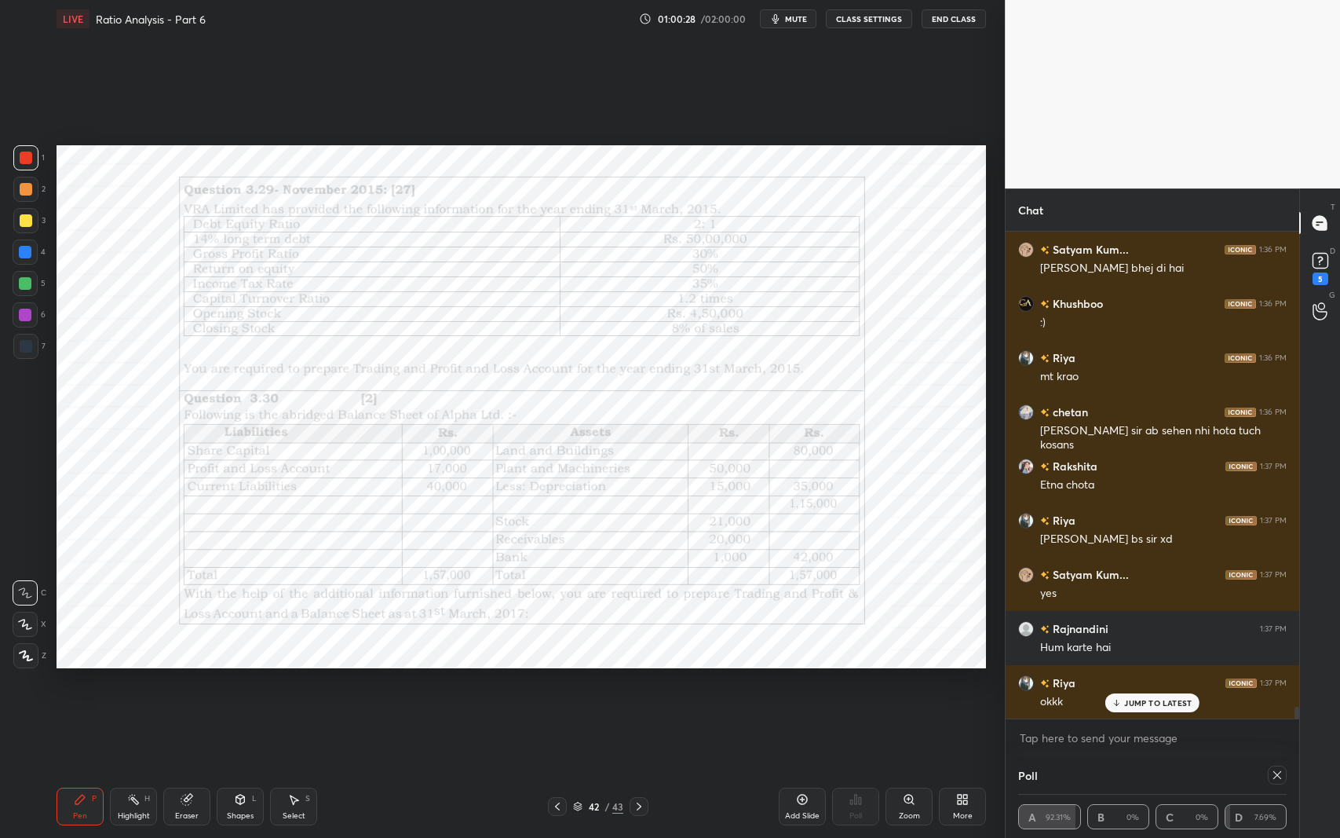
click at [1278, 685] on icon at bounding box center [1277, 775] width 8 height 8
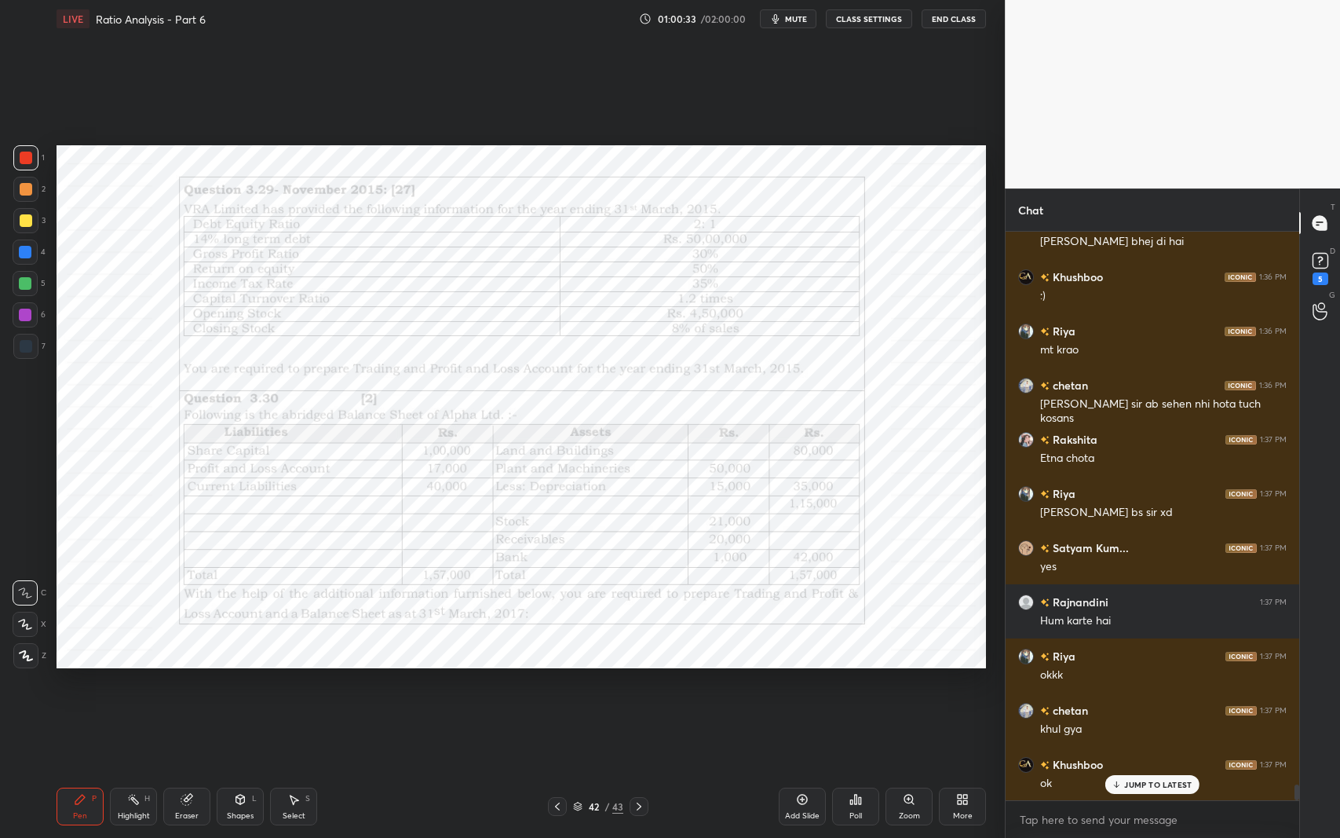
scroll to position [19972, 0]
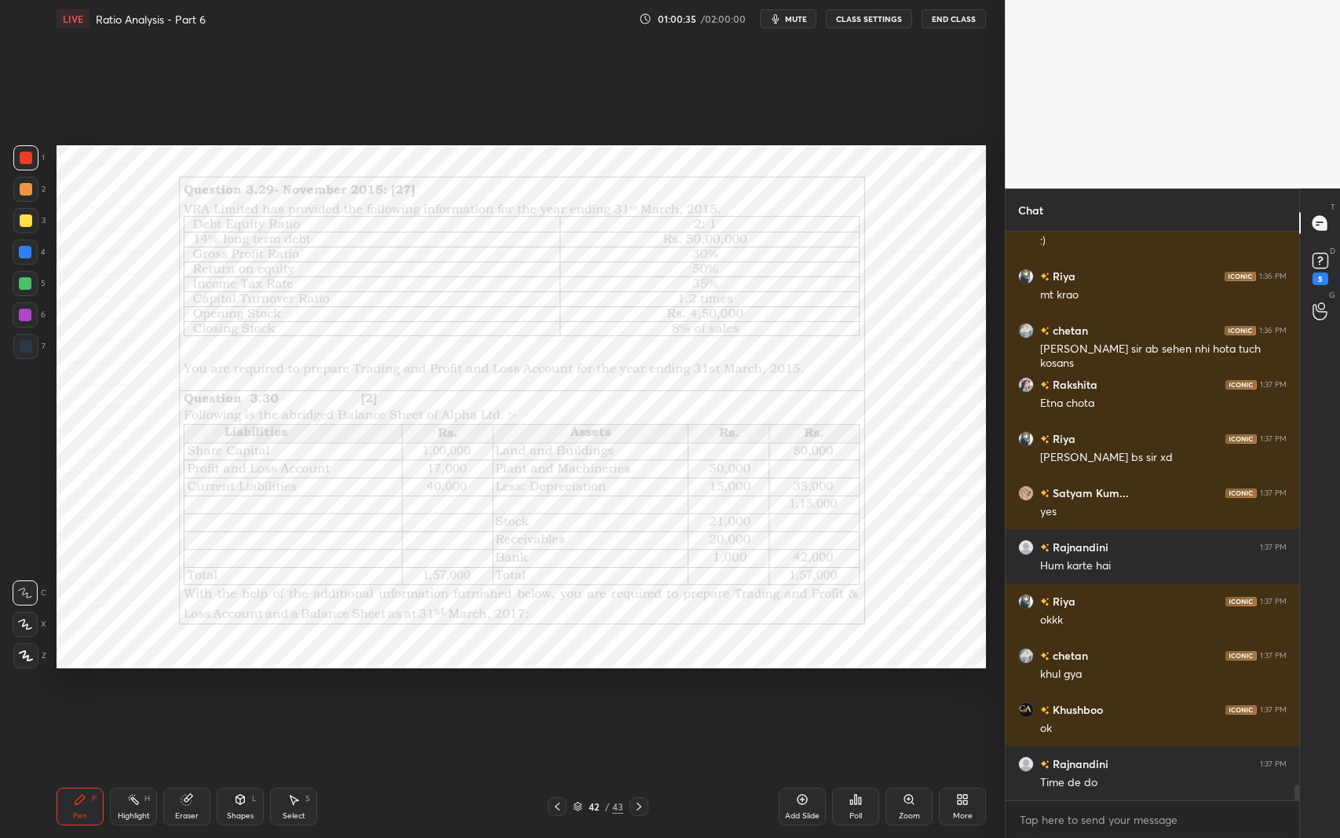
click at [856, 685] on div "Poll" at bounding box center [855, 816] width 13 height 8
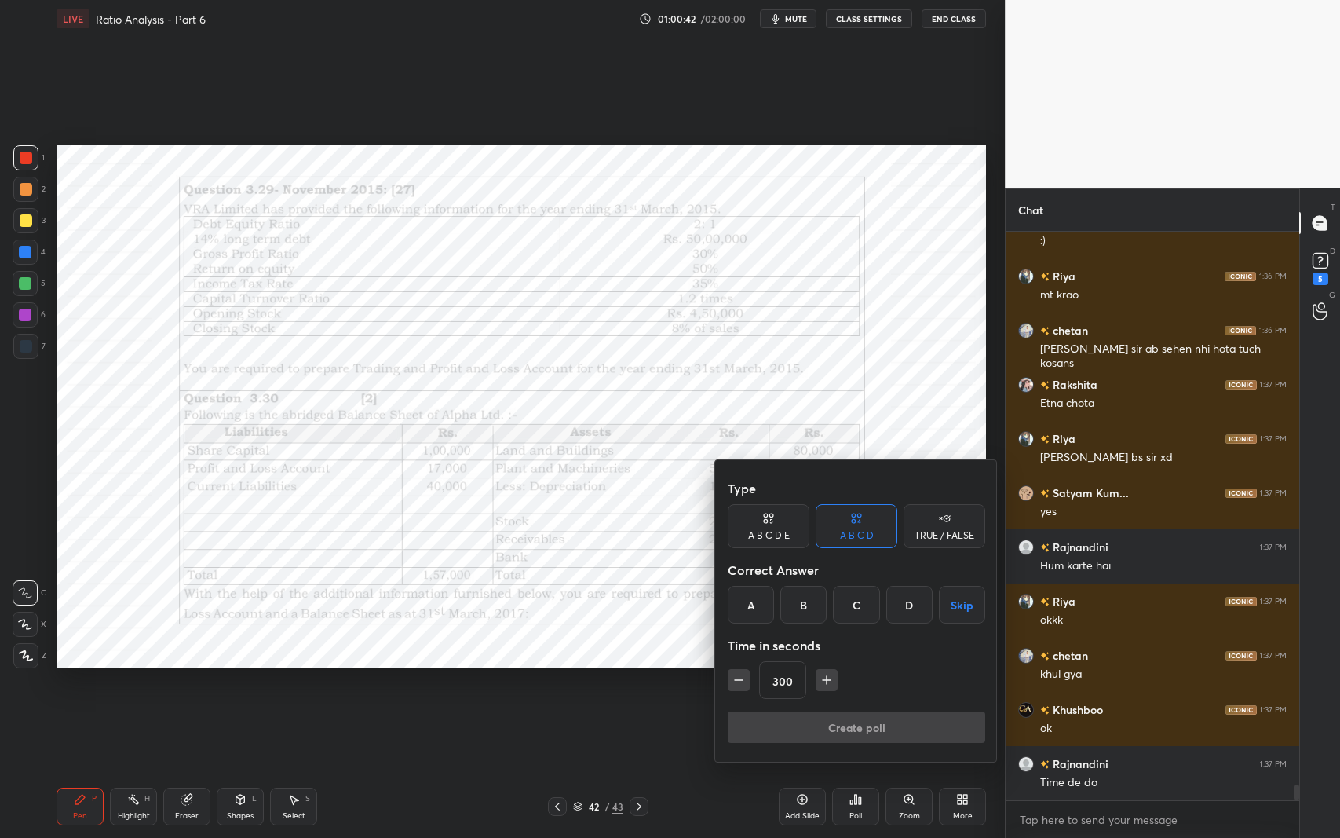
click at [952, 608] on button "Skip" at bounding box center [962, 605] width 46 height 38
click at [918, 685] on button "Create poll" at bounding box center [857, 726] width 258 height 31
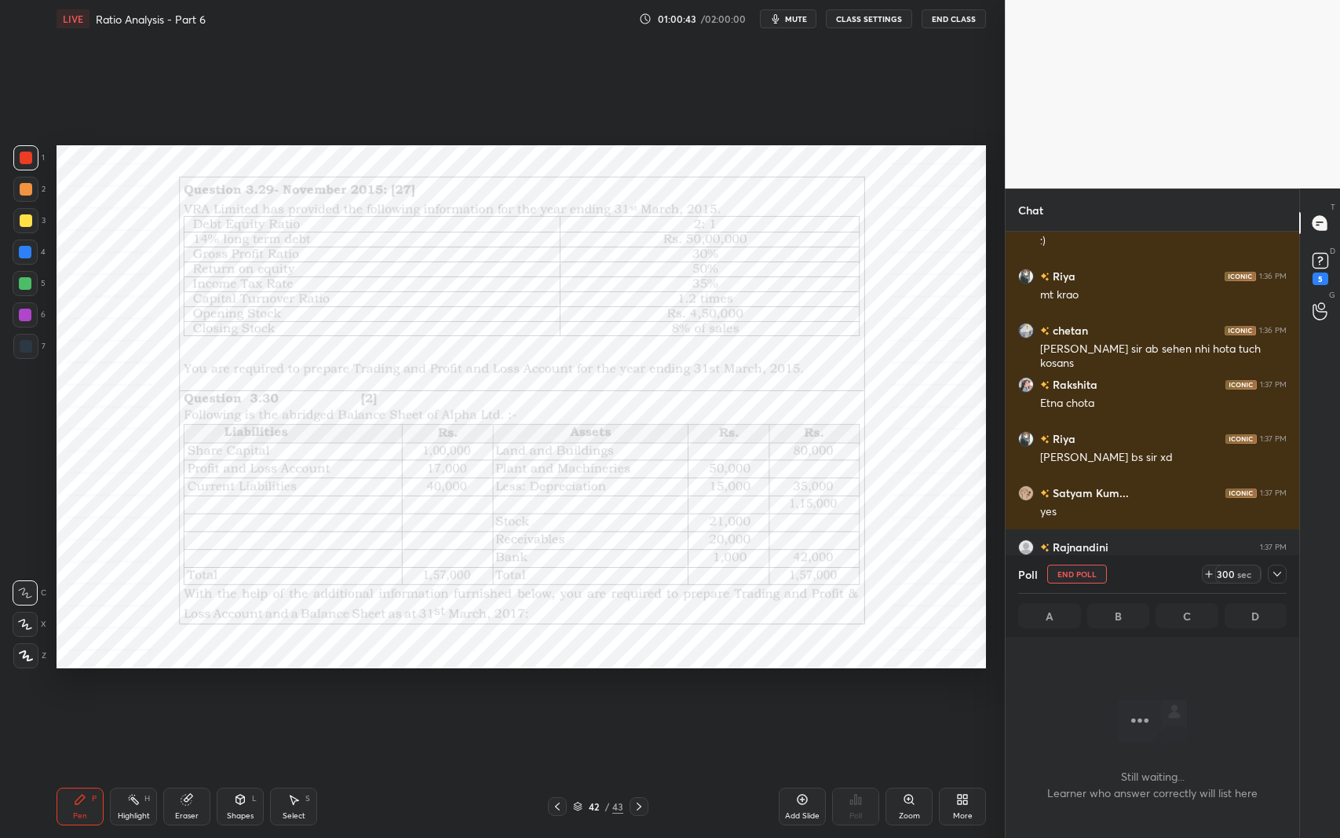
scroll to position [5, 5]
click at [1280, 580] on div at bounding box center [1277, 573] width 19 height 19
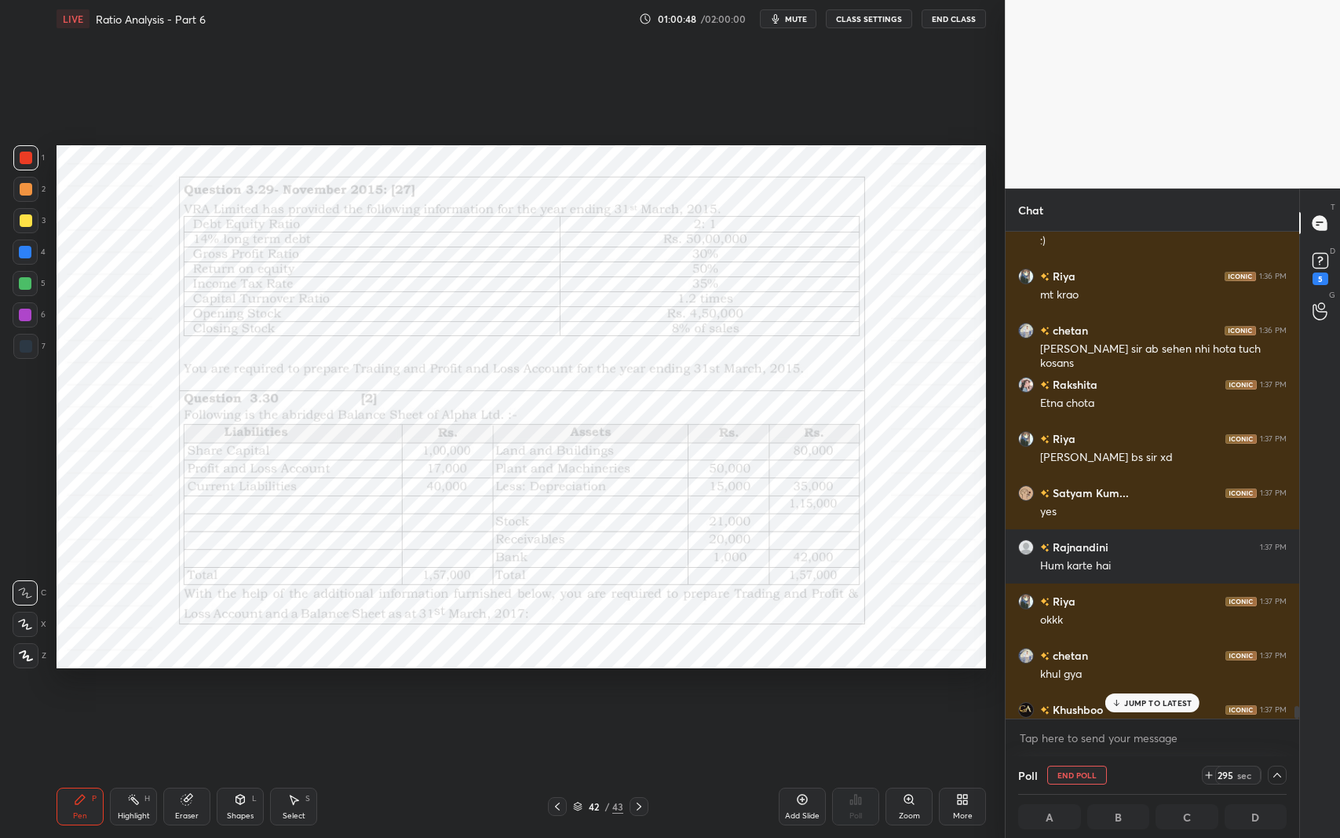
scroll to position [20054, 0]
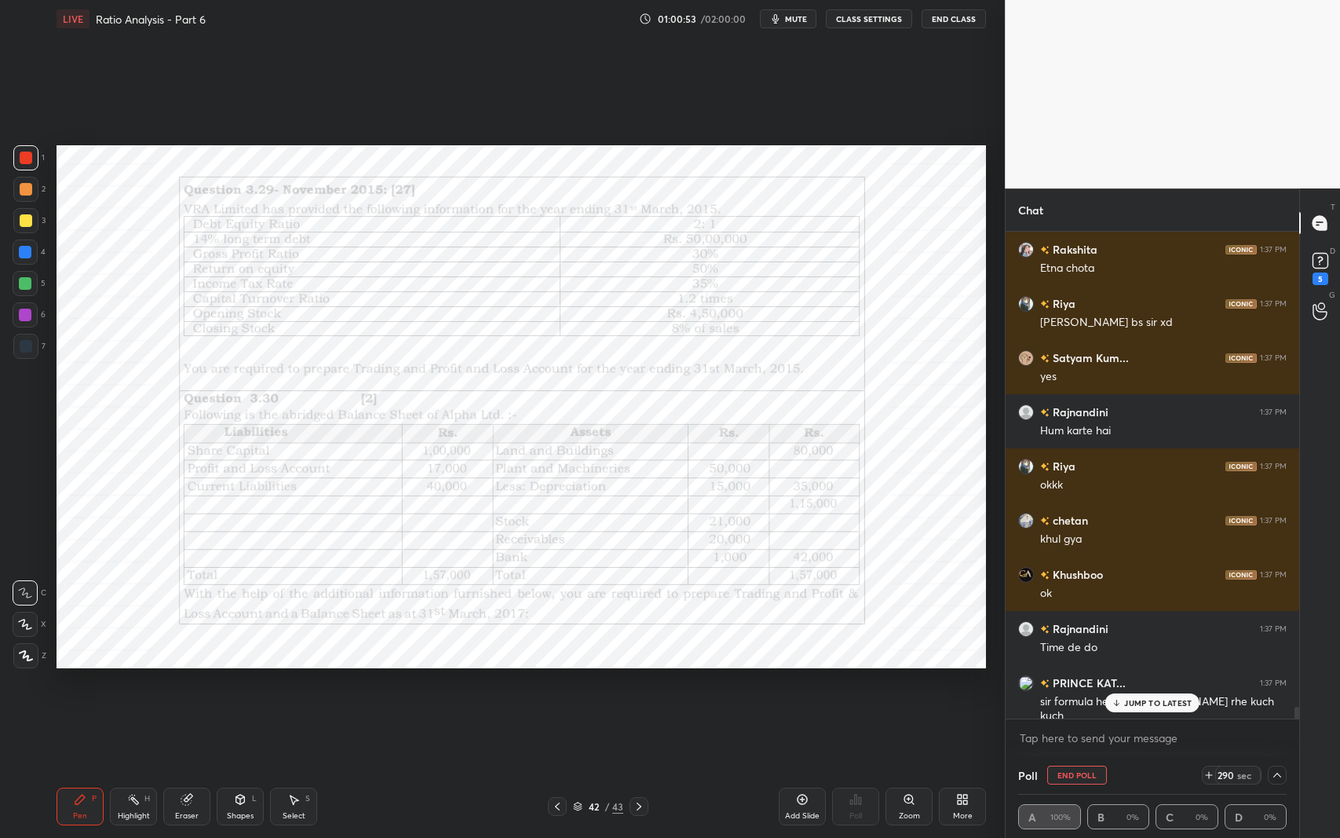
click at [1137, 685] on p "JUMP TO LATEST" at bounding box center [1158, 702] width 68 height 9
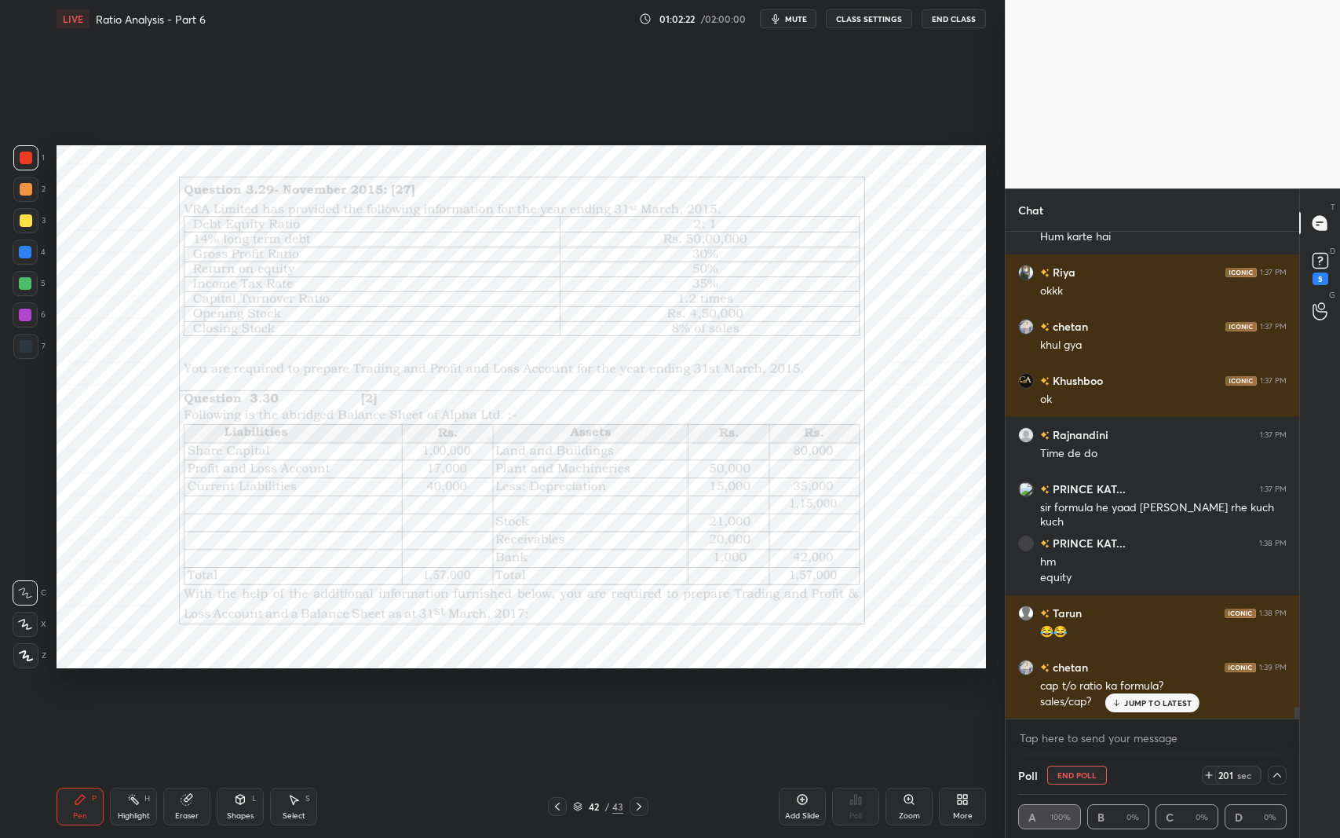
scroll to position [20355, 0]
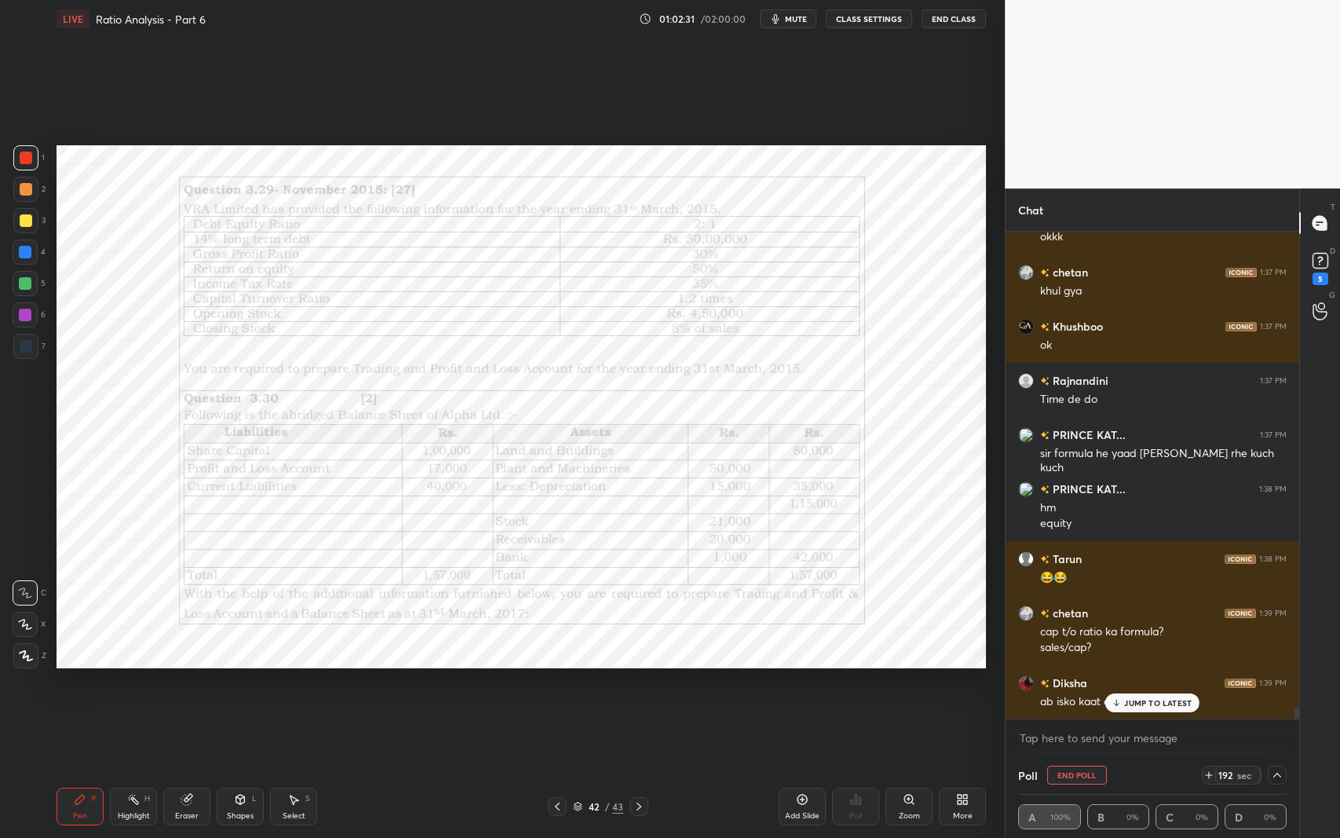
click at [1147, 685] on p "JUMP TO LATEST" at bounding box center [1158, 702] width 68 height 9
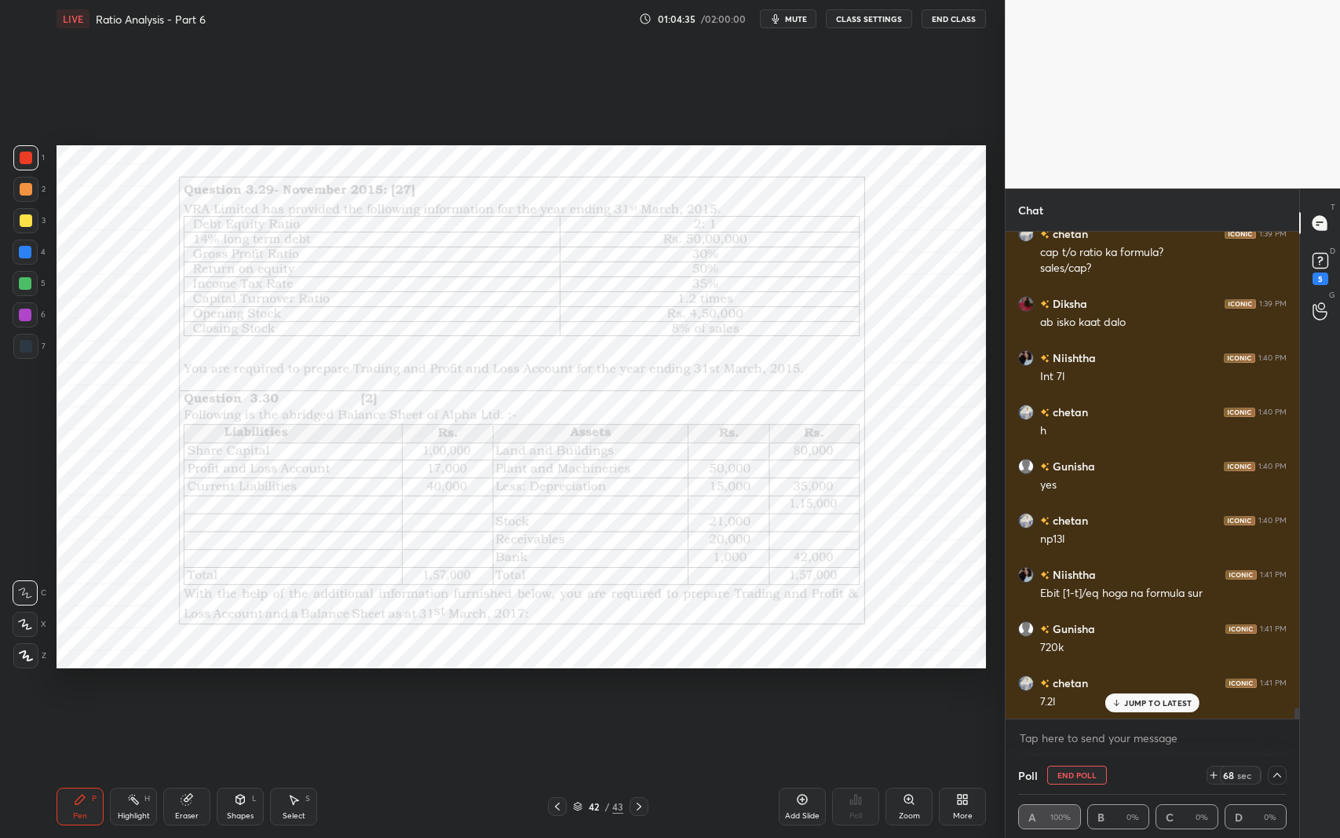
scroll to position [20789, 0]
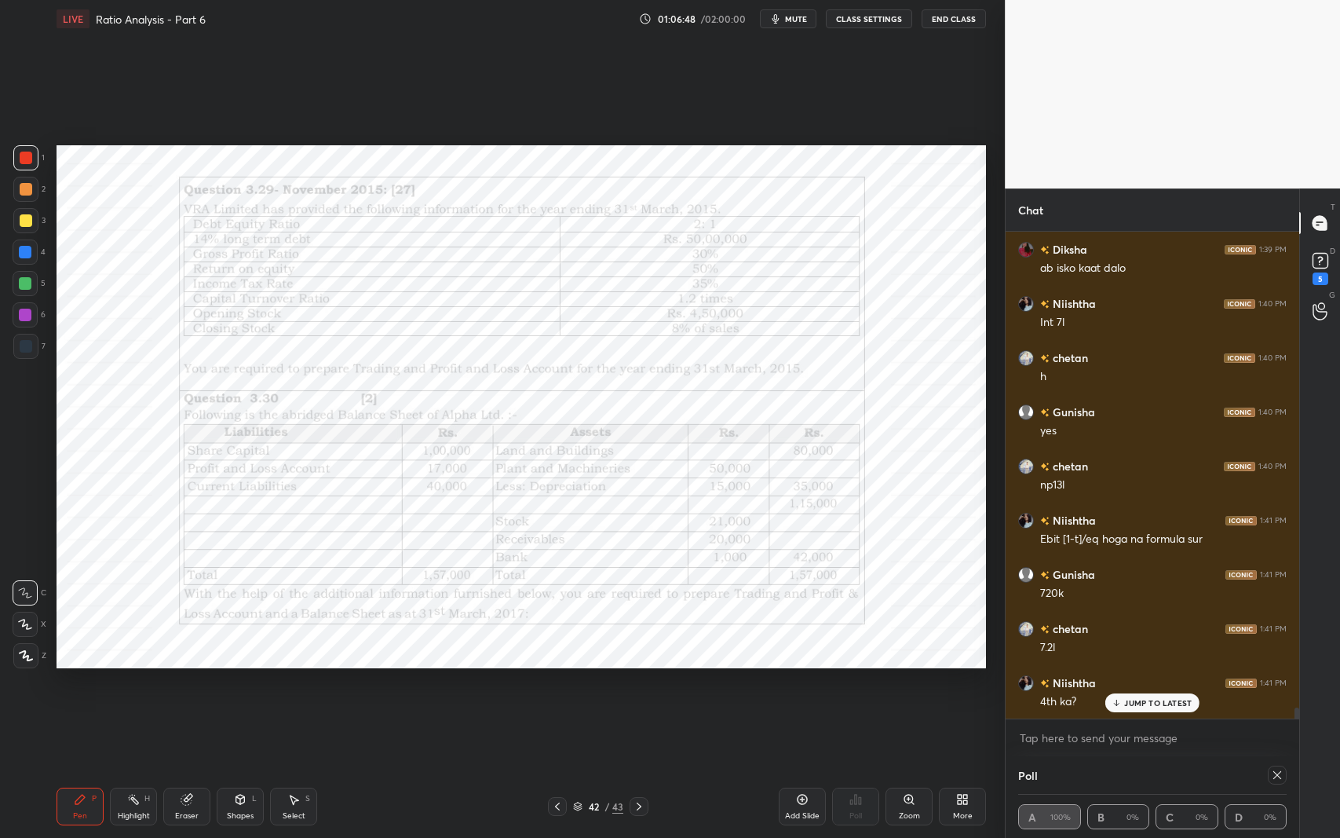
click at [1275, 685] on icon at bounding box center [1277, 775] width 8 height 8
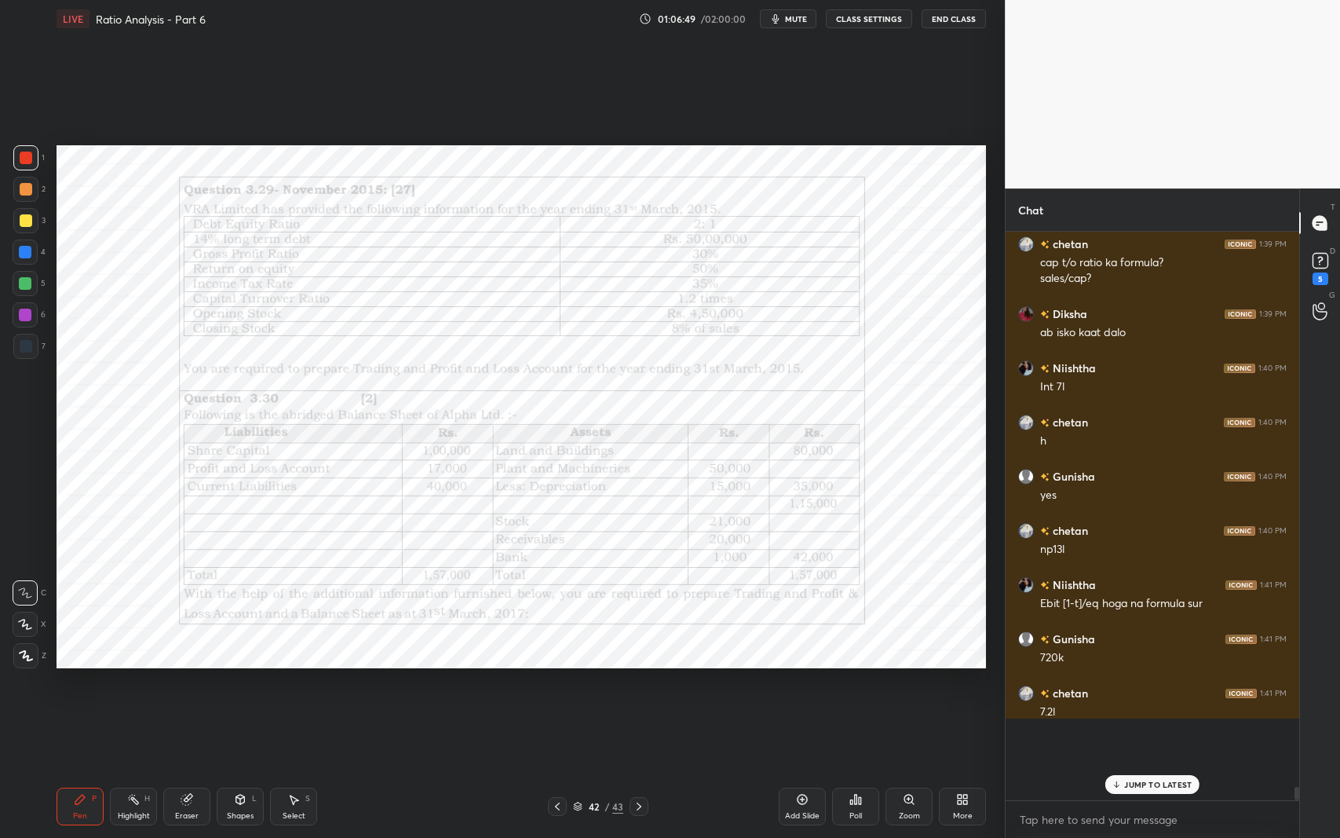
click at [854, 685] on div "Poll" at bounding box center [855, 816] width 13 height 8
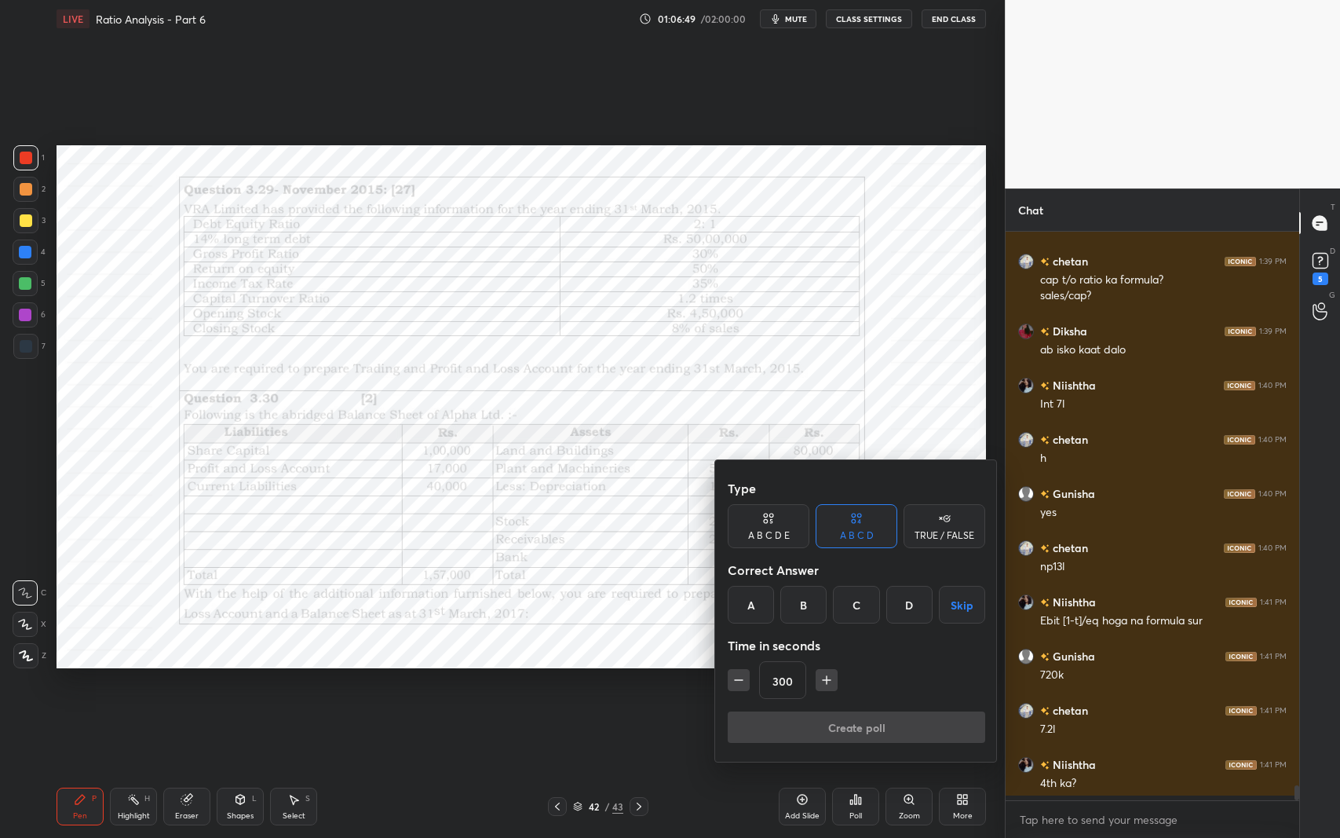
scroll to position [5, 5]
click at [968, 599] on button "Skip" at bounding box center [962, 605] width 46 height 38
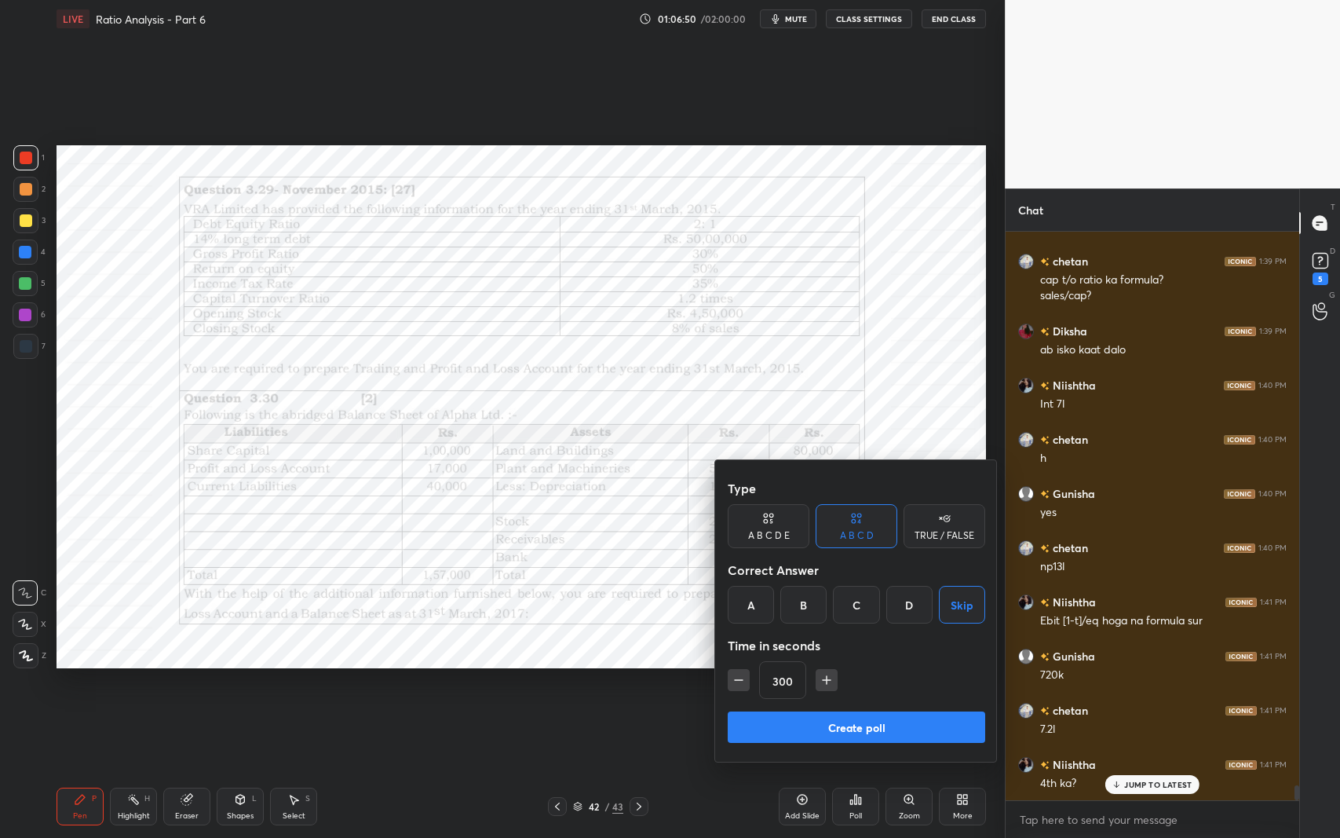
click at [936, 685] on button "Create poll" at bounding box center [857, 726] width 258 height 31
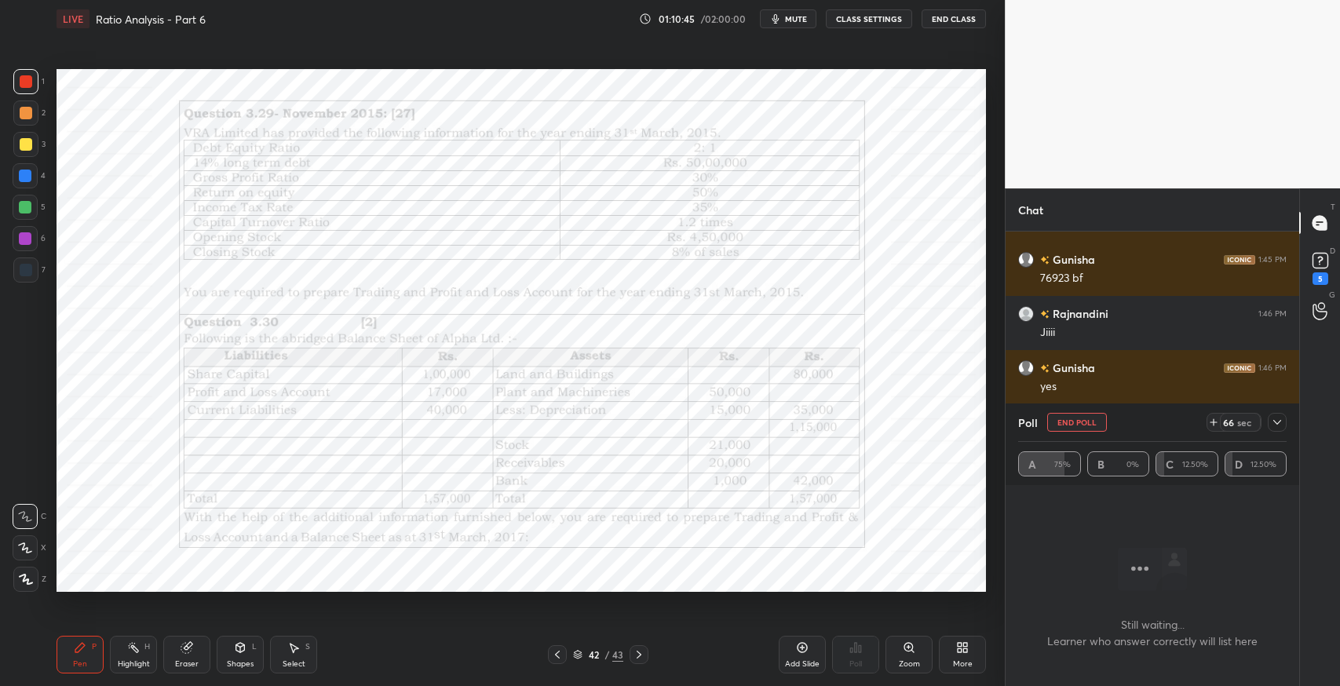
scroll to position [21715, 0]
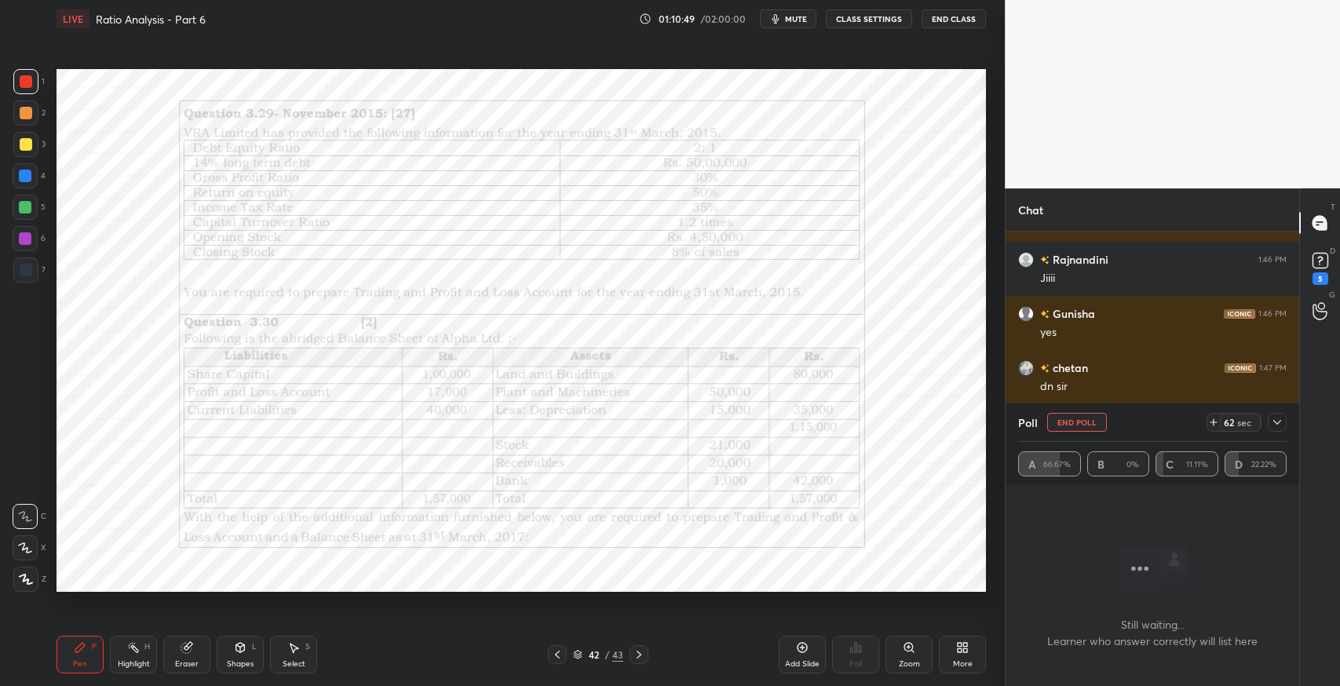
click at [1269, 426] on div at bounding box center [1277, 422] width 19 height 19
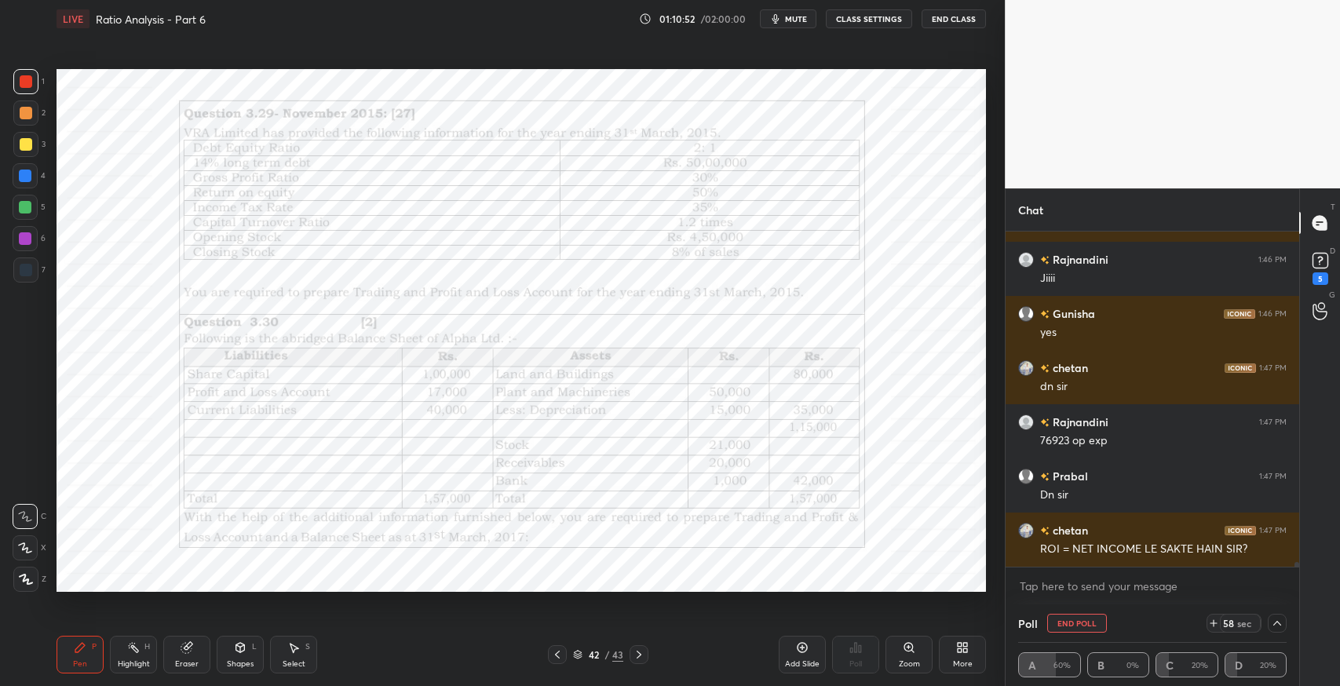
click at [962, 660] on div "More" at bounding box center [963, 664] width 20 height 8
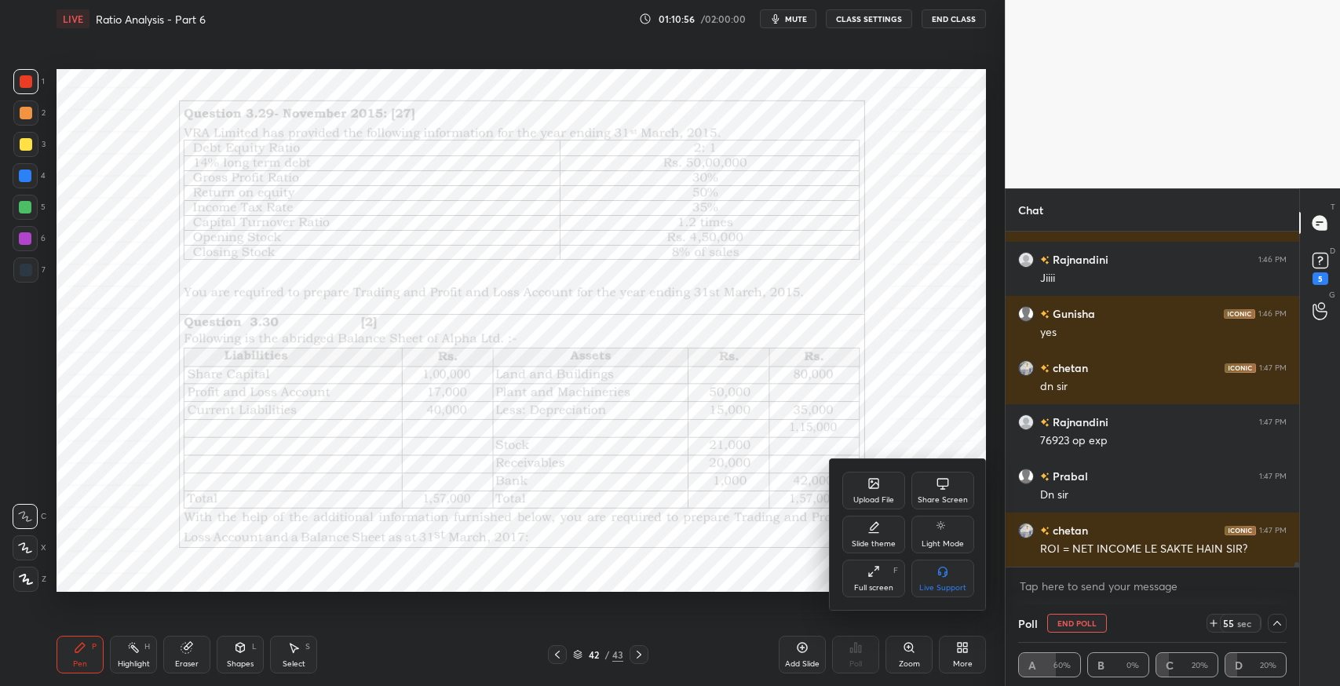
click at [879, 487] on icon at bounding box center [874, 483] width 13 height 13
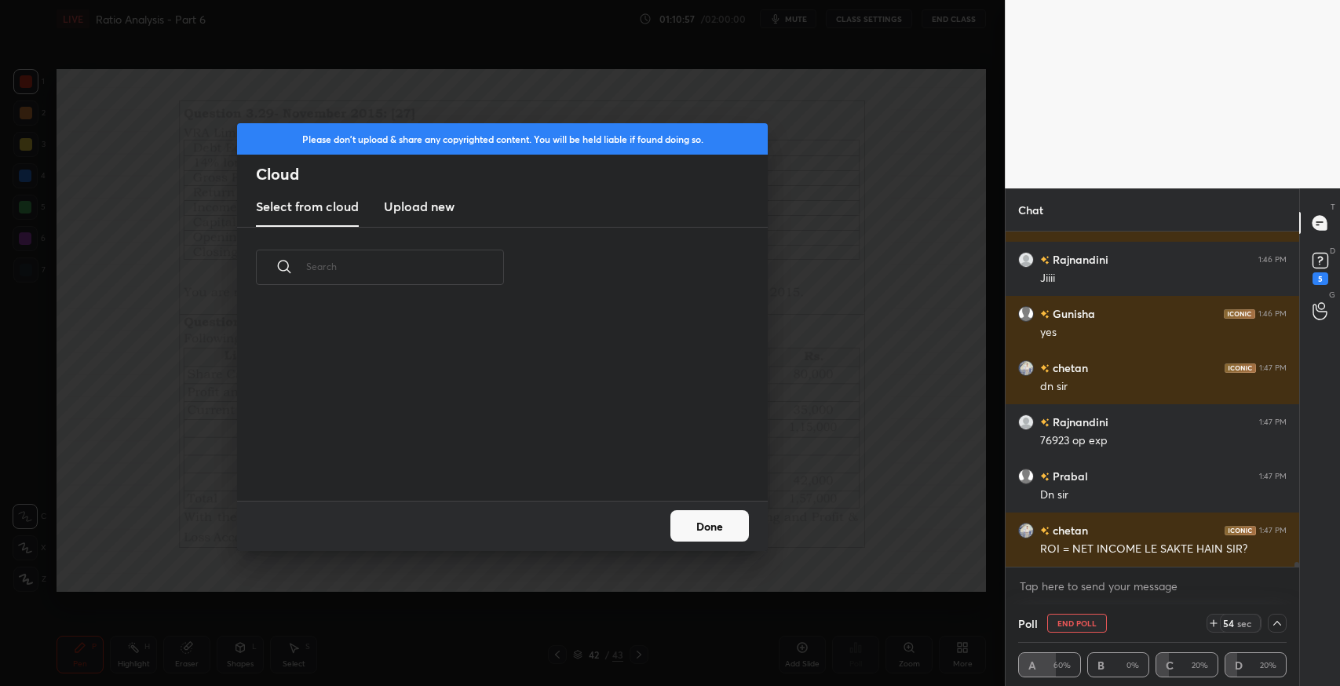
scroll to position [194, 503]
click at [401, 200] on h3 "Upload new" at bounding box center [419, 206] width 71 height 19
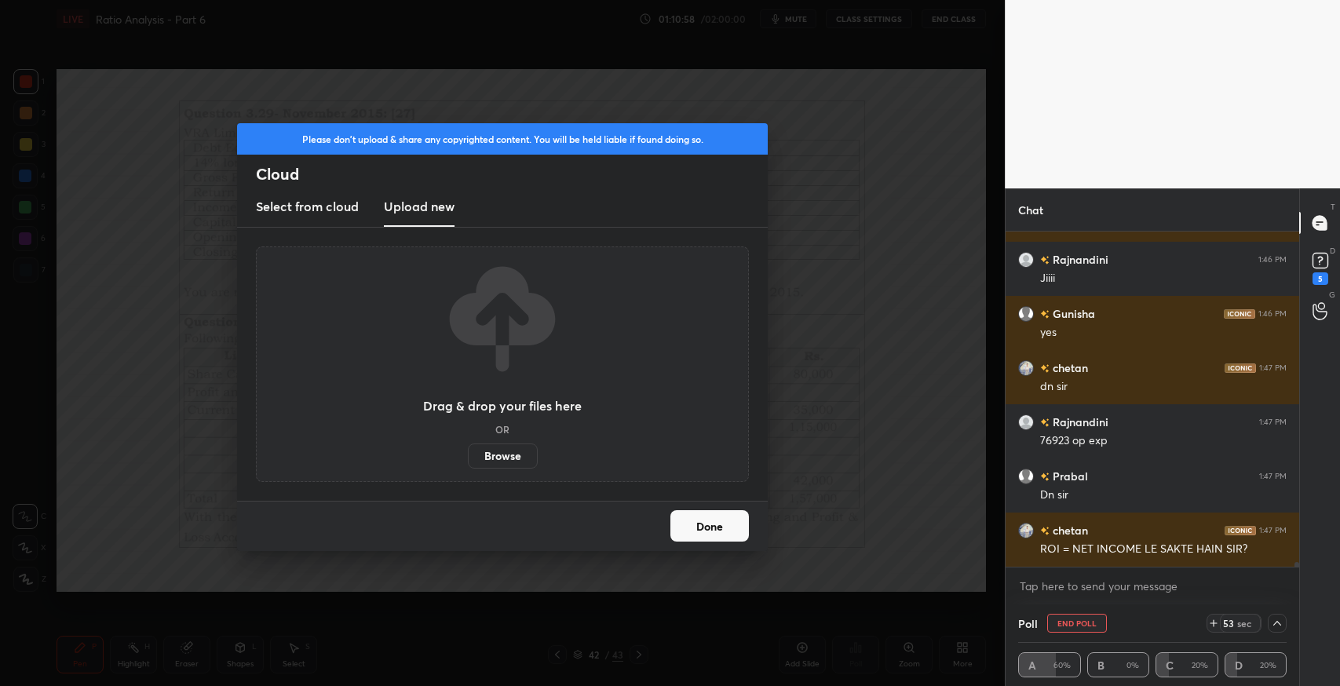
click at [511, 453] on label "Browse" at bounding box center [503, 456] width 70 height 25
click at [468, 453] on input "Browse" at bounding box center [468, 456] width 0 height 25
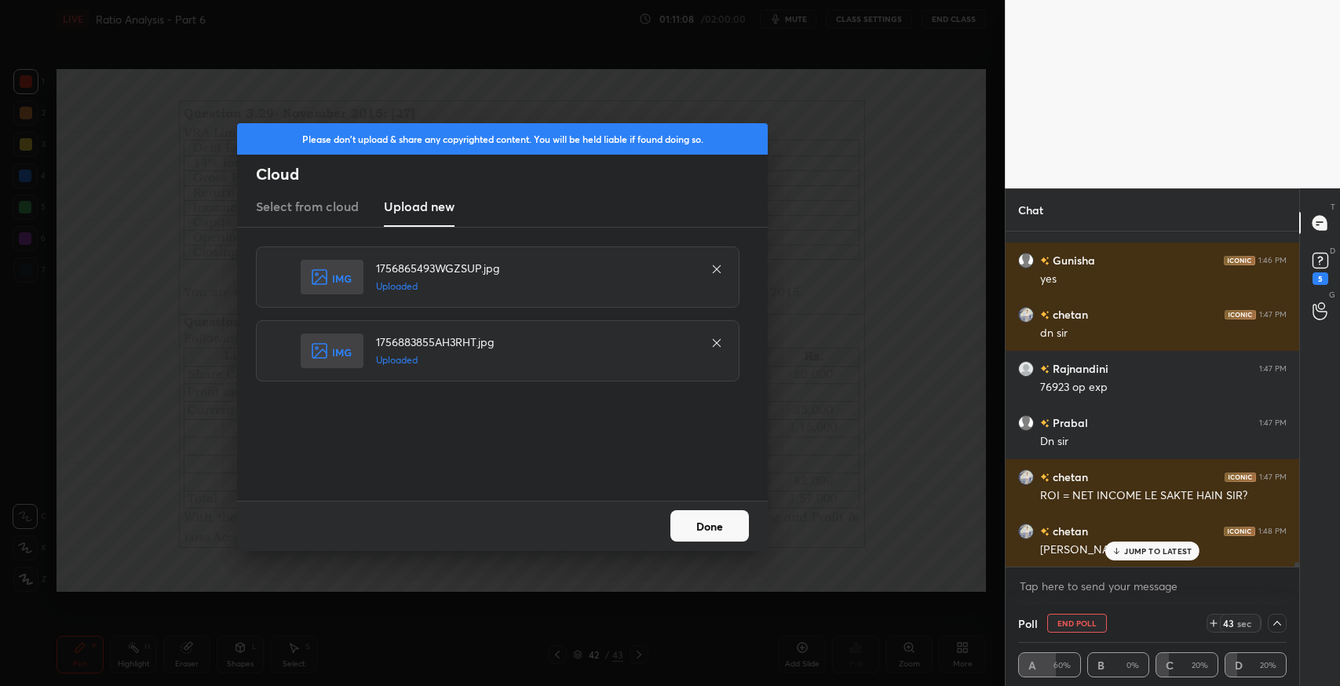
scroll to position [21824, 0]
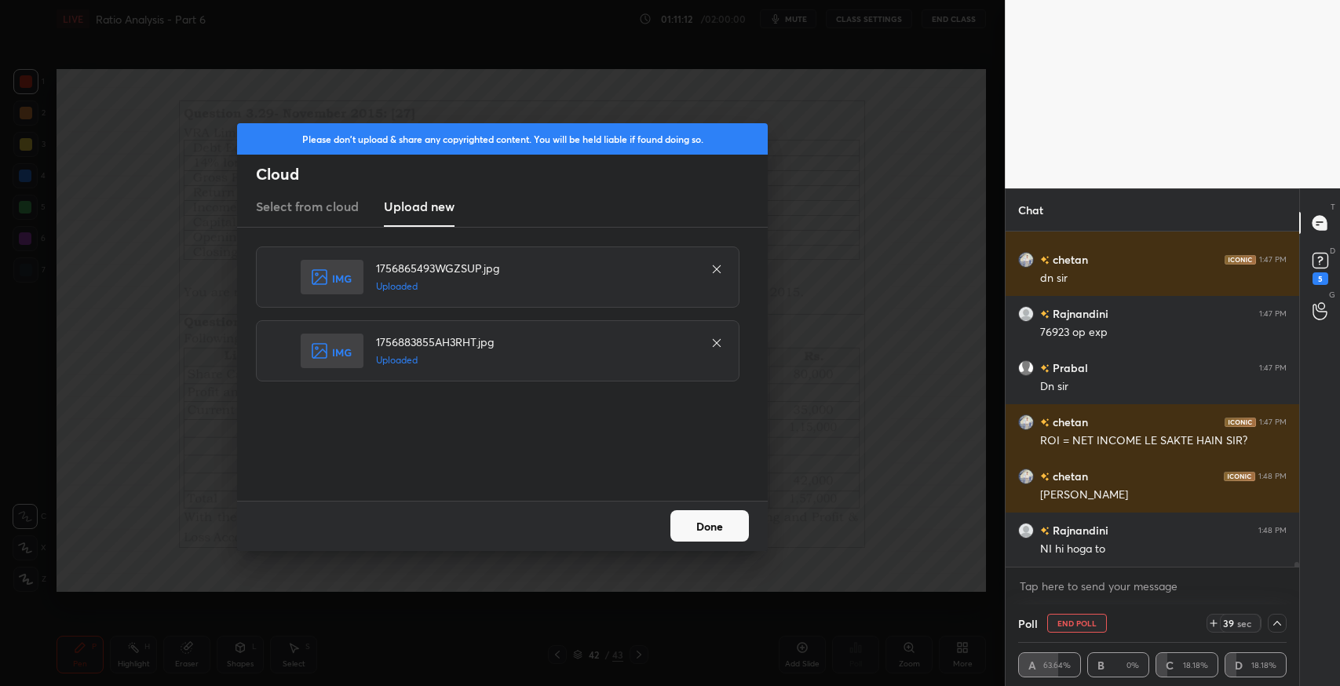
click at [739, 534] on button "Done" at bounding box center [709, 525] width 79 height 31
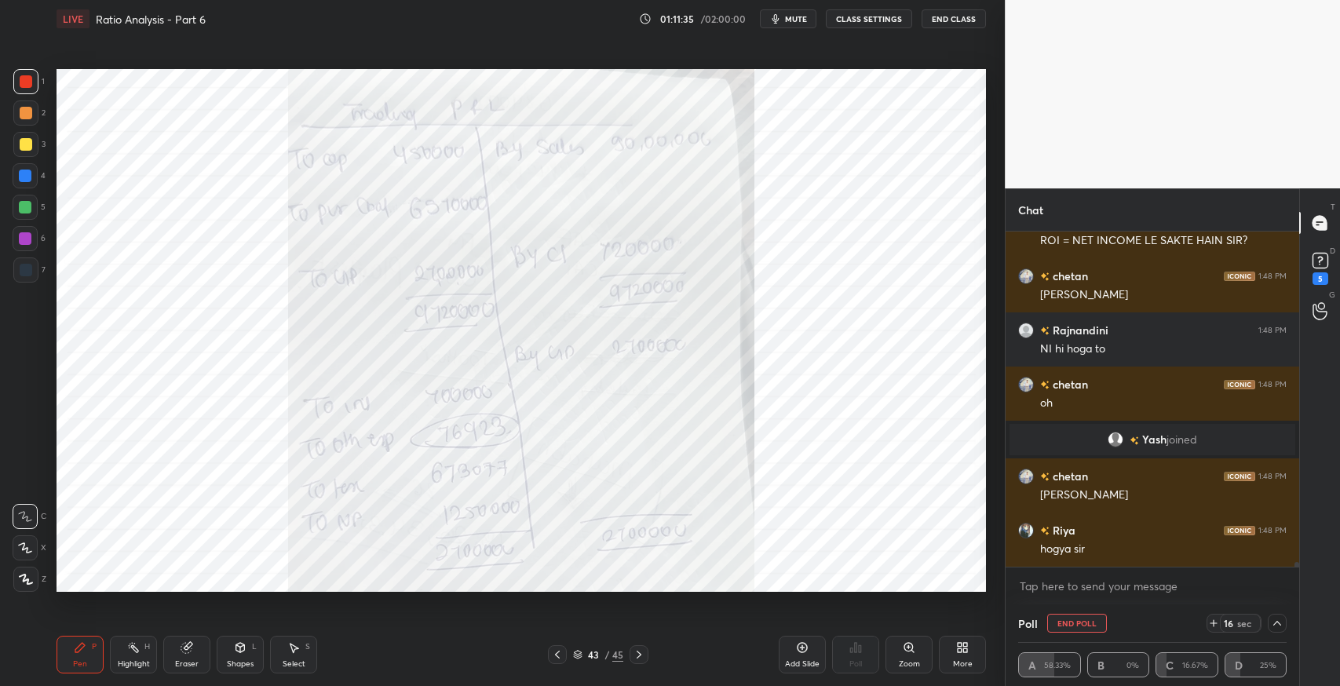
scroll to position [22077, 0]
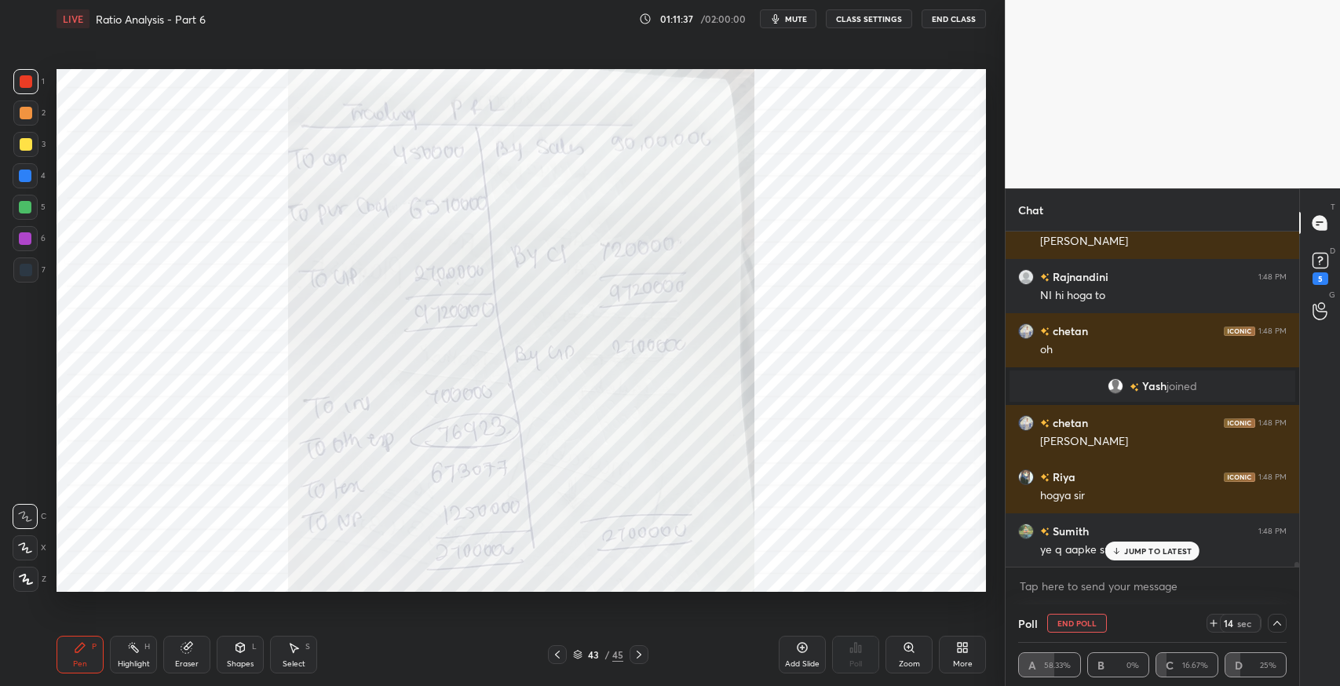
click at [1157, 557] on div "JUMP TO LATEST" at bounding box center [1152, 551] width 94 height 19
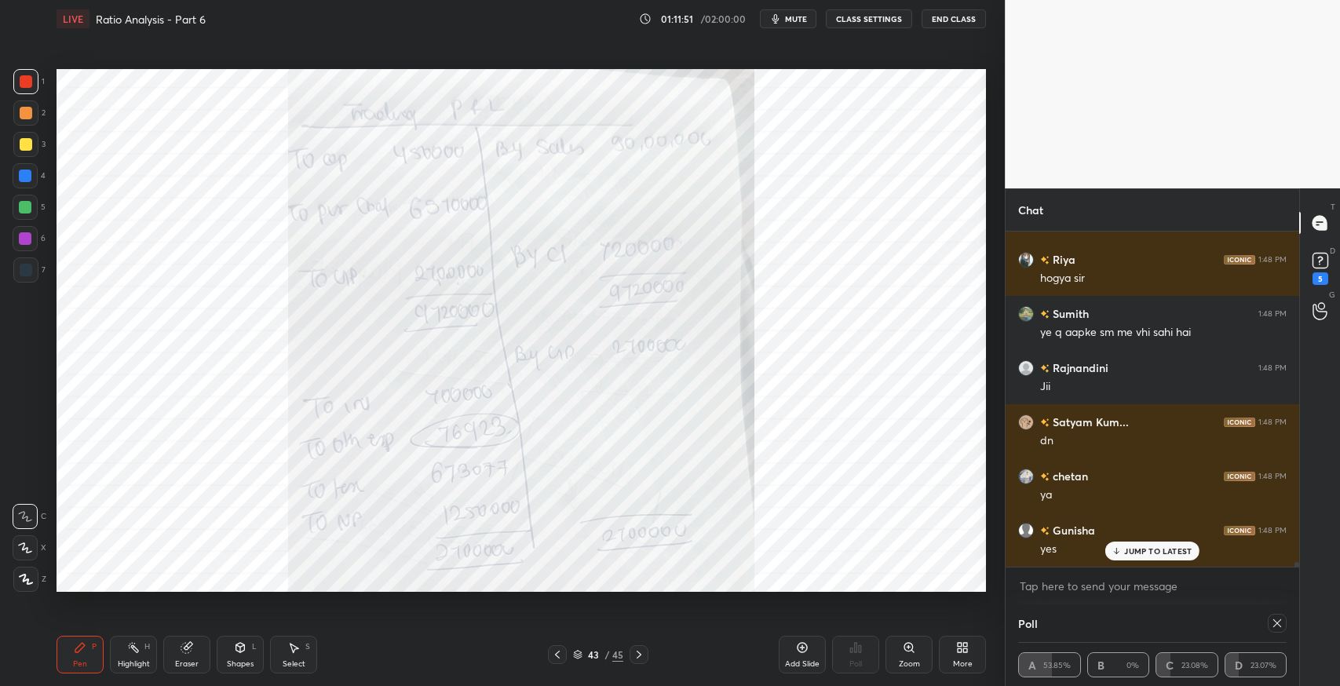
scroll to position [22348, 0]
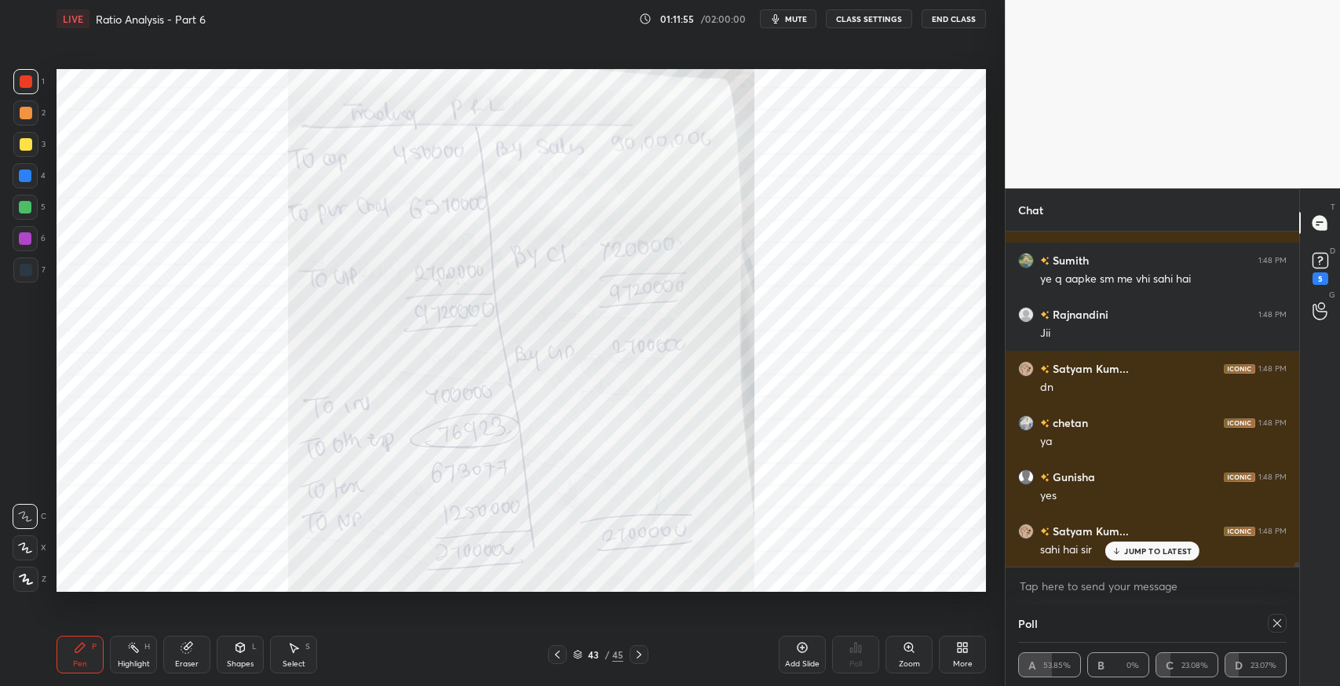
click at [638, 654] on icon at bounding box center [639, 654] width 13 height 13
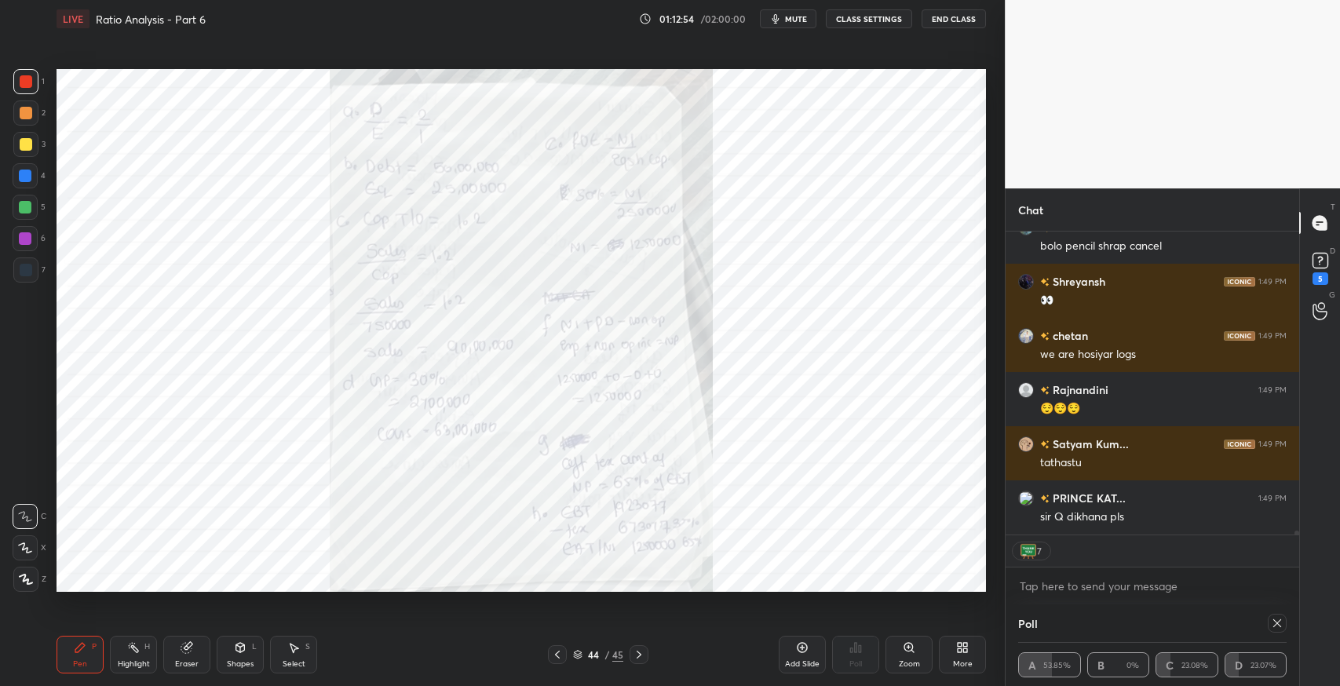
scroll to position [23519, 0]
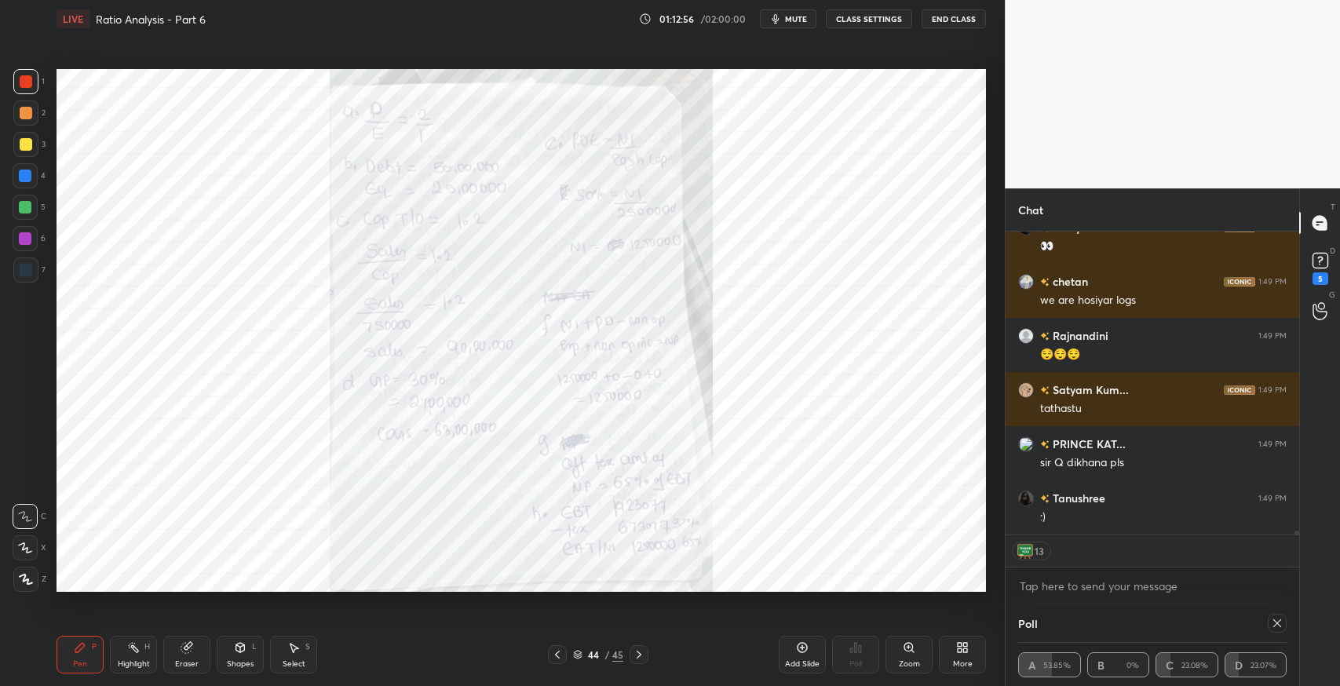
click at [550, 647] on div at bounding box center [557, 654] width 19 height 19
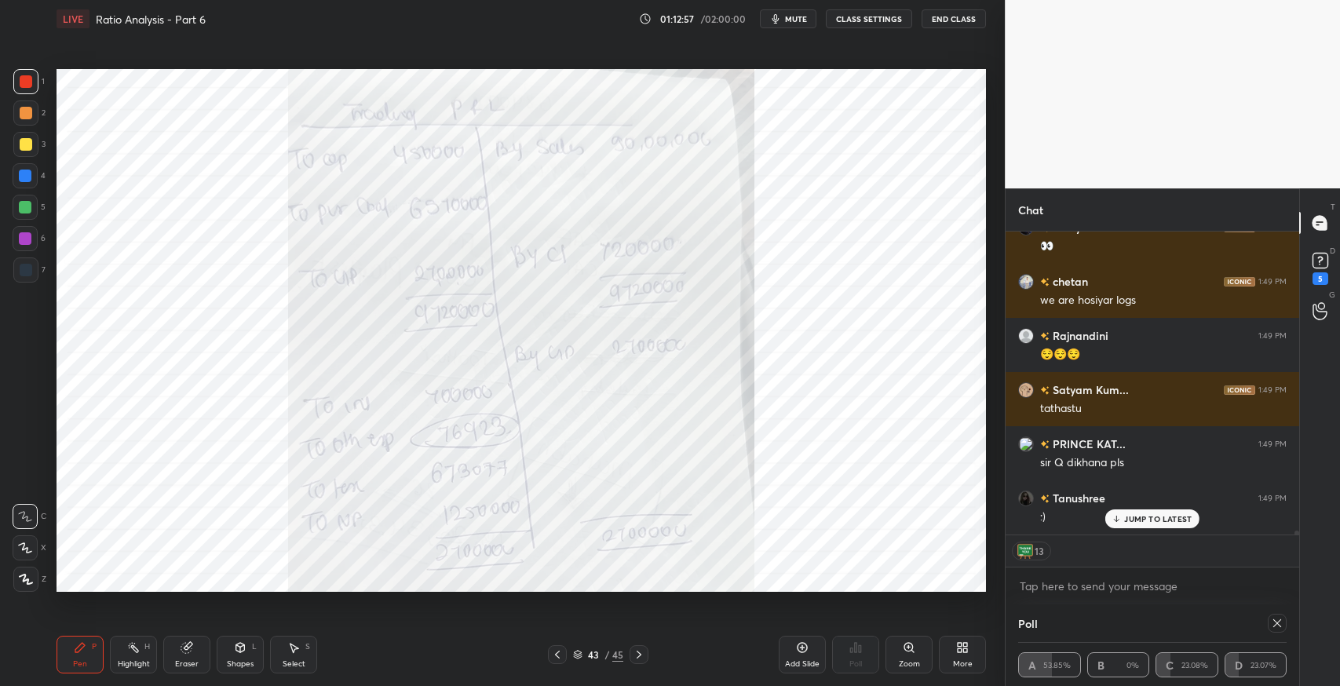
scroll to position [23572, 0]
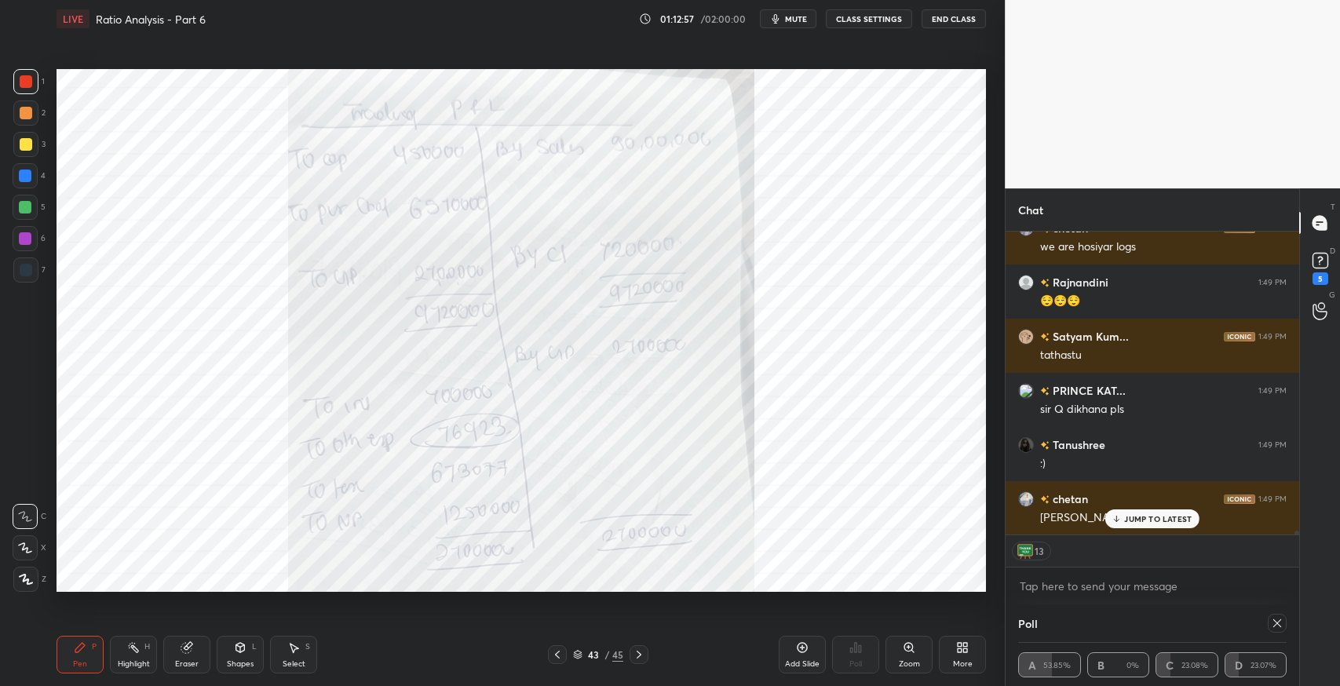
click at [557, 654] on icon at bounding box center [557, 654] width 13 height 13
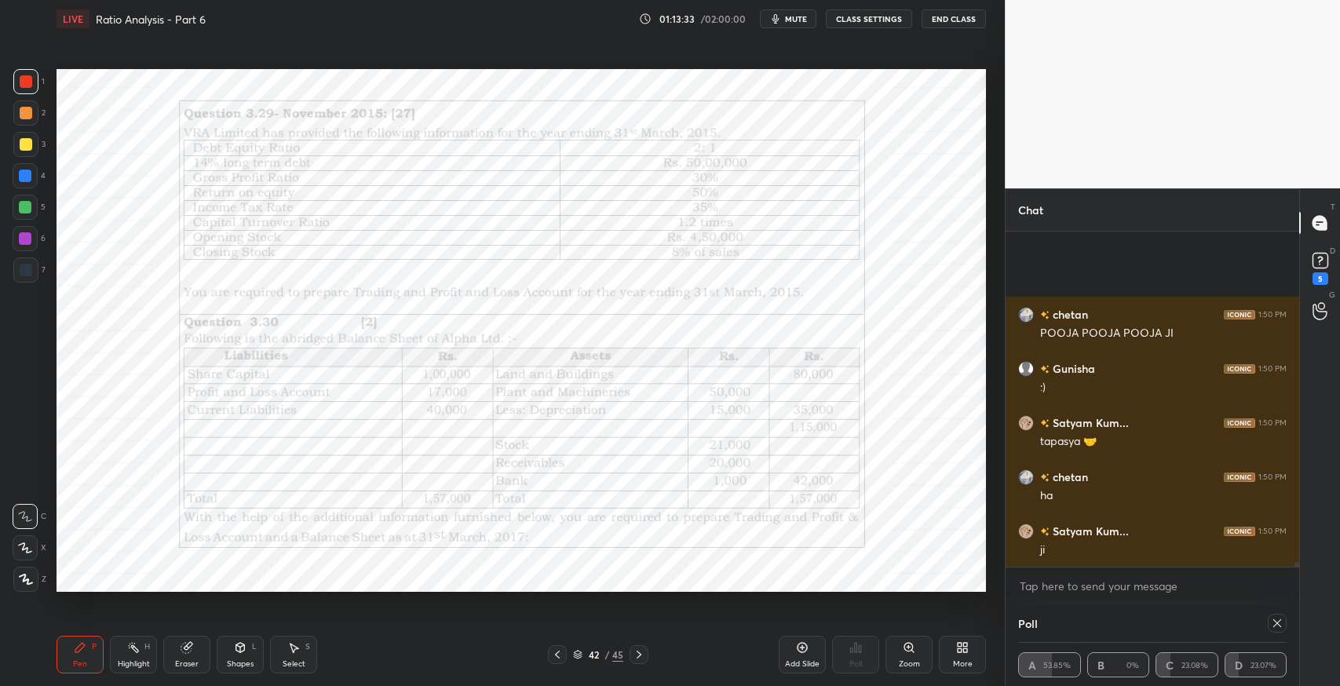
scroll to position [24406, 0]
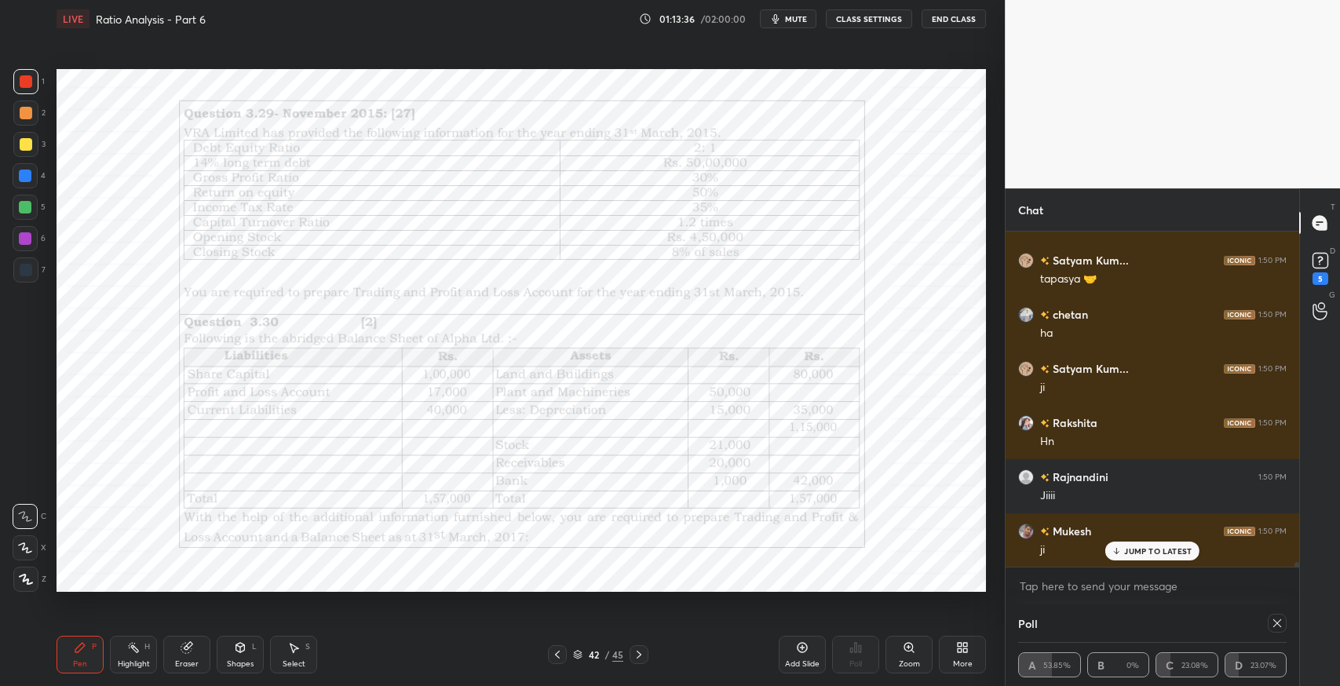
click at [82, 652] on icon at bounding box center [80, 647] width 13 height 13
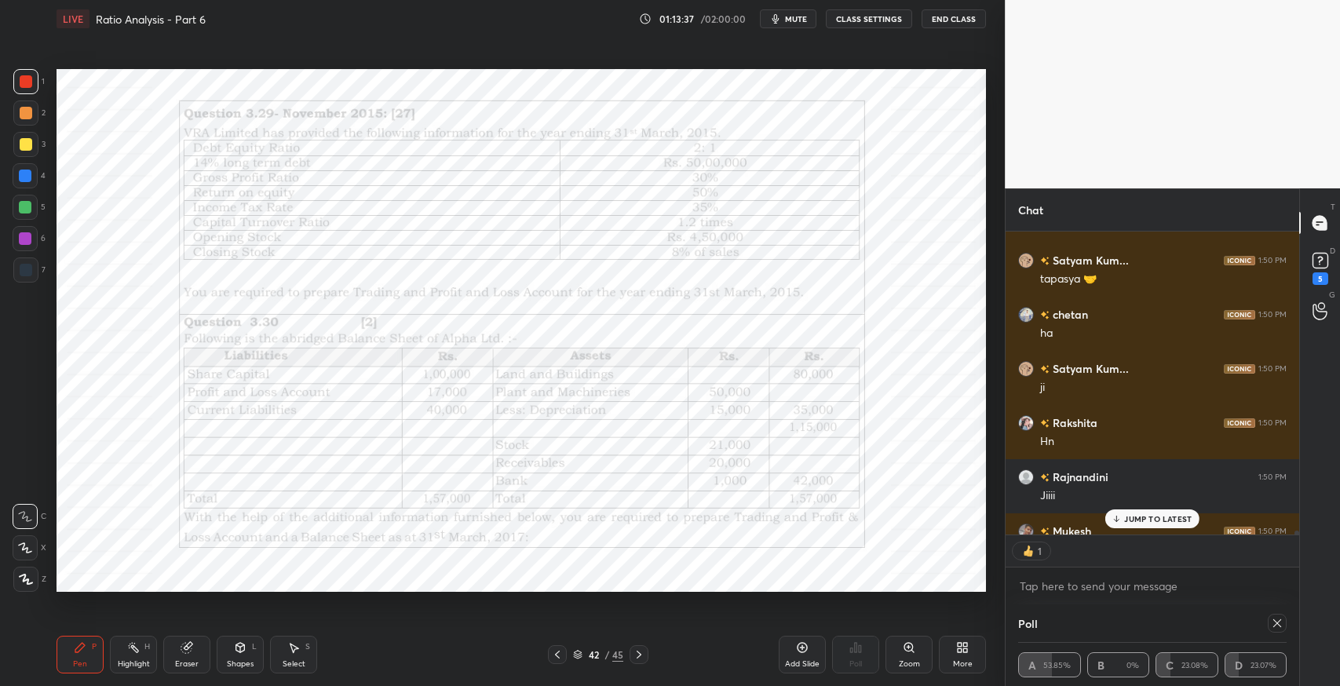
scroll to position [5, 5]
click at [27, 285] on div "7" at bounding box center [29, 273] width 32 height 31
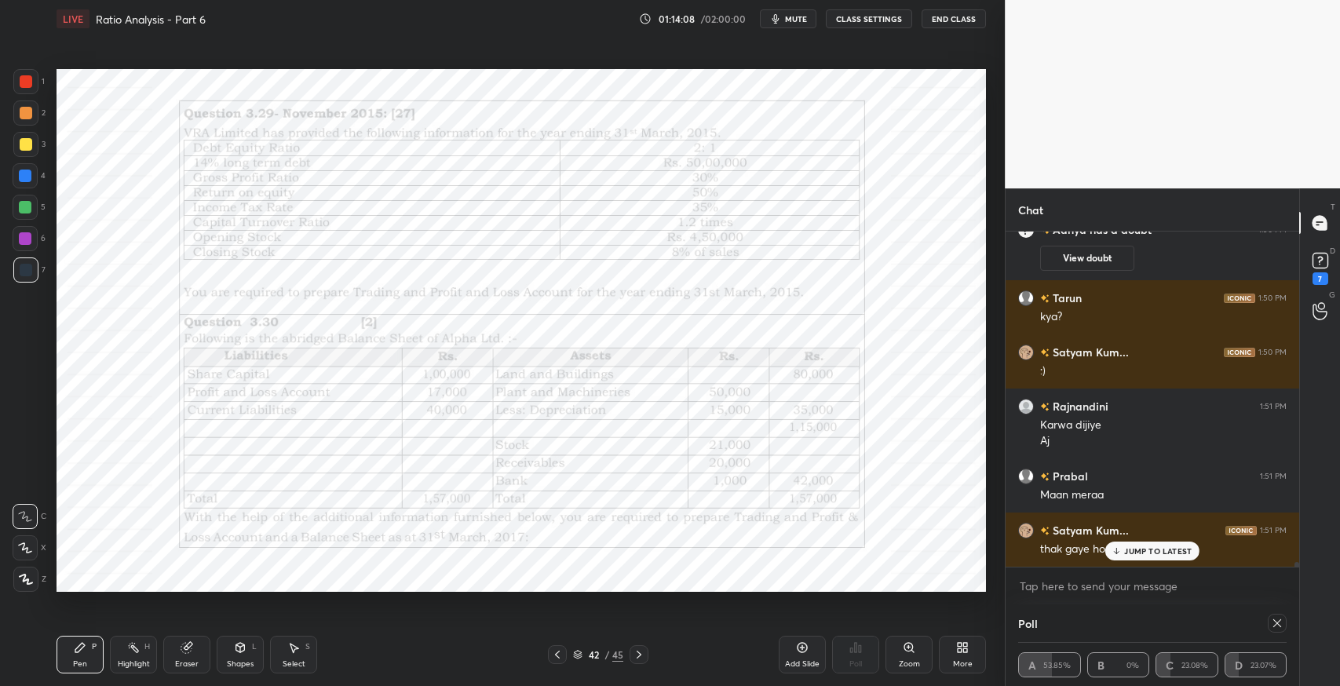
scroll to position [23037, 0]
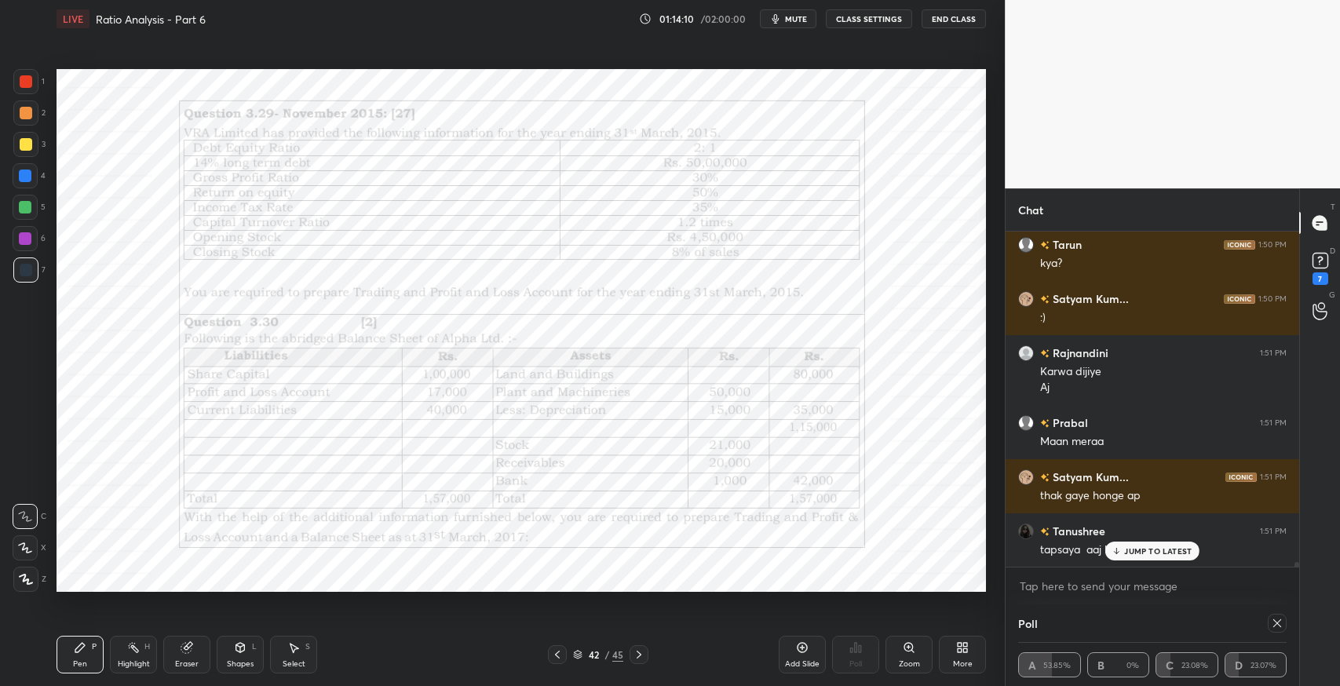
click at [1137, 553] on p "JUMP TO LATEST" at bounding box center [1158, 550] width 68 height 9
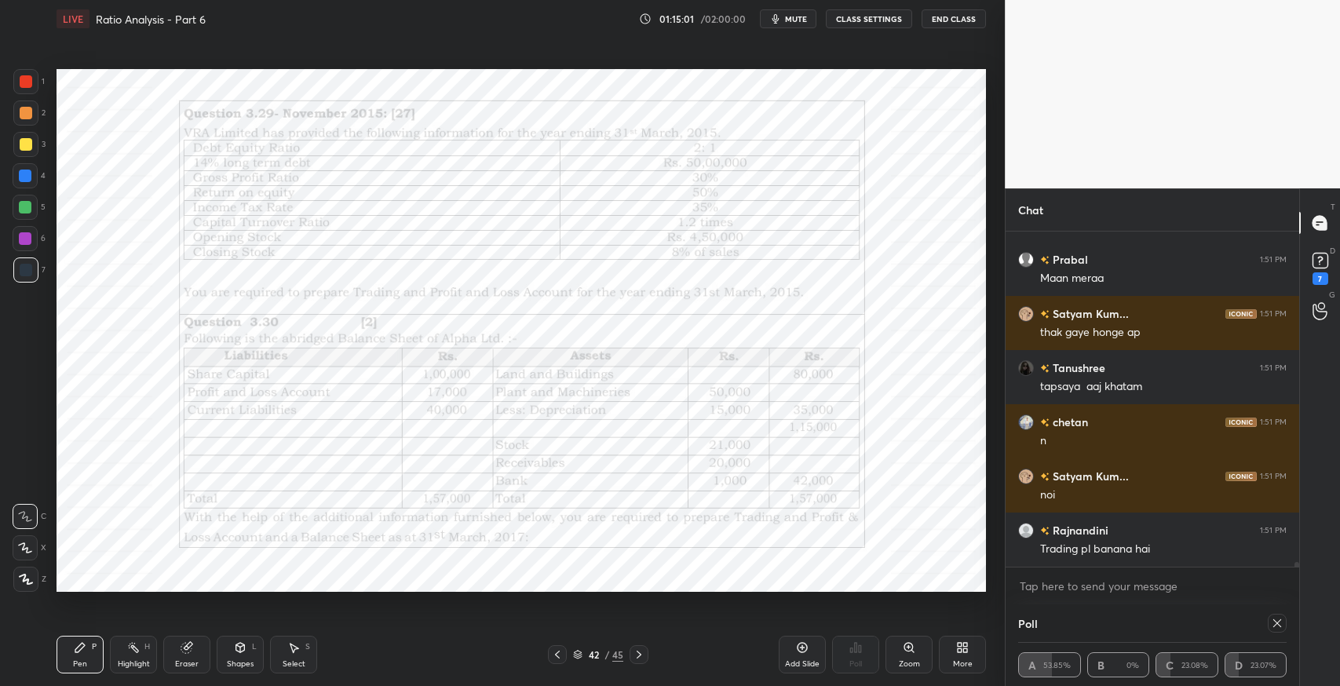
scroll to position [23255, 0]
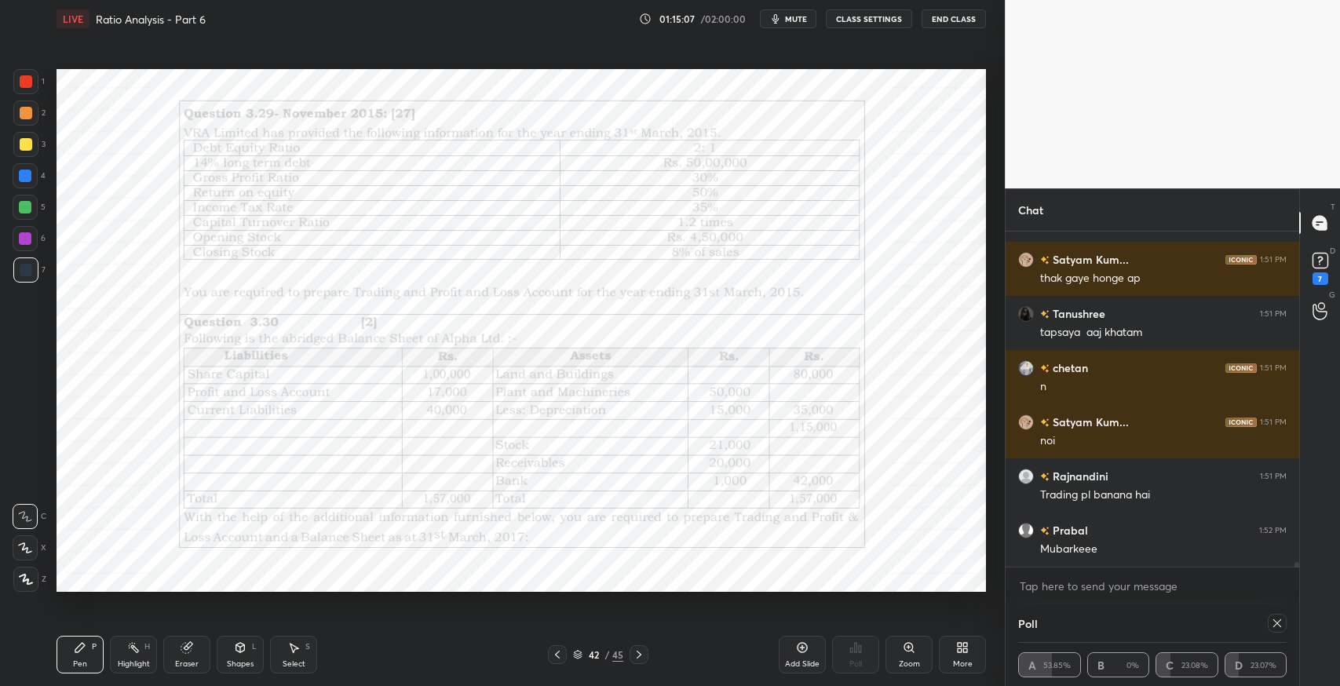
click at [641, 663] on div at bounding box center [639, 654] width 19 height 19
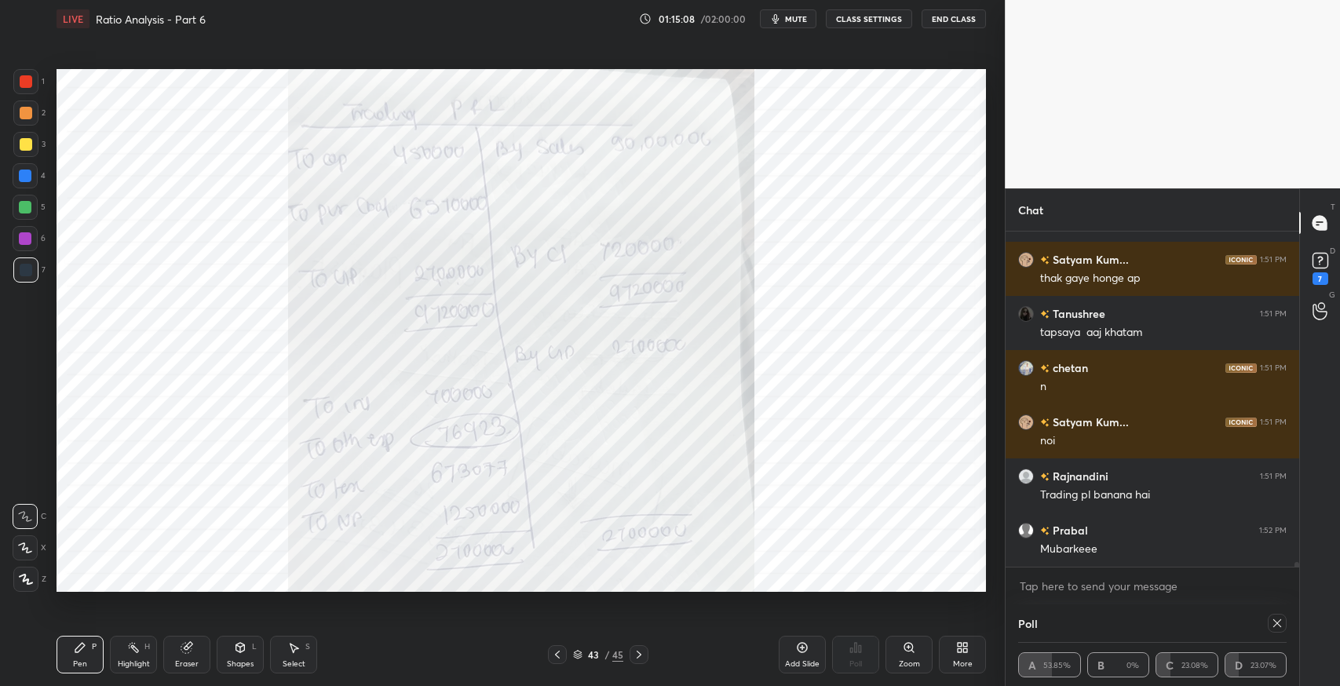
click at [642, 659] on icon at bounding box center [639, 654] width 13 height 13
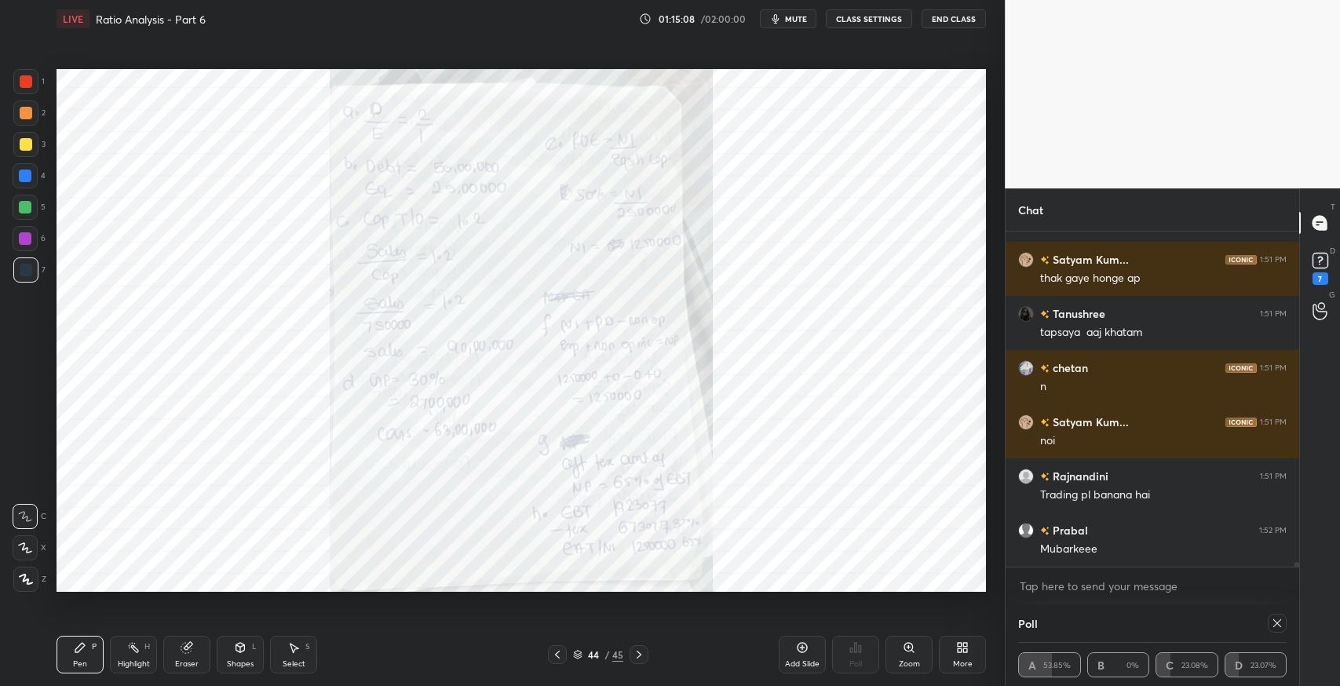
click at [641, 656] on icon at bounding box center [639, 654] width 13 height 13
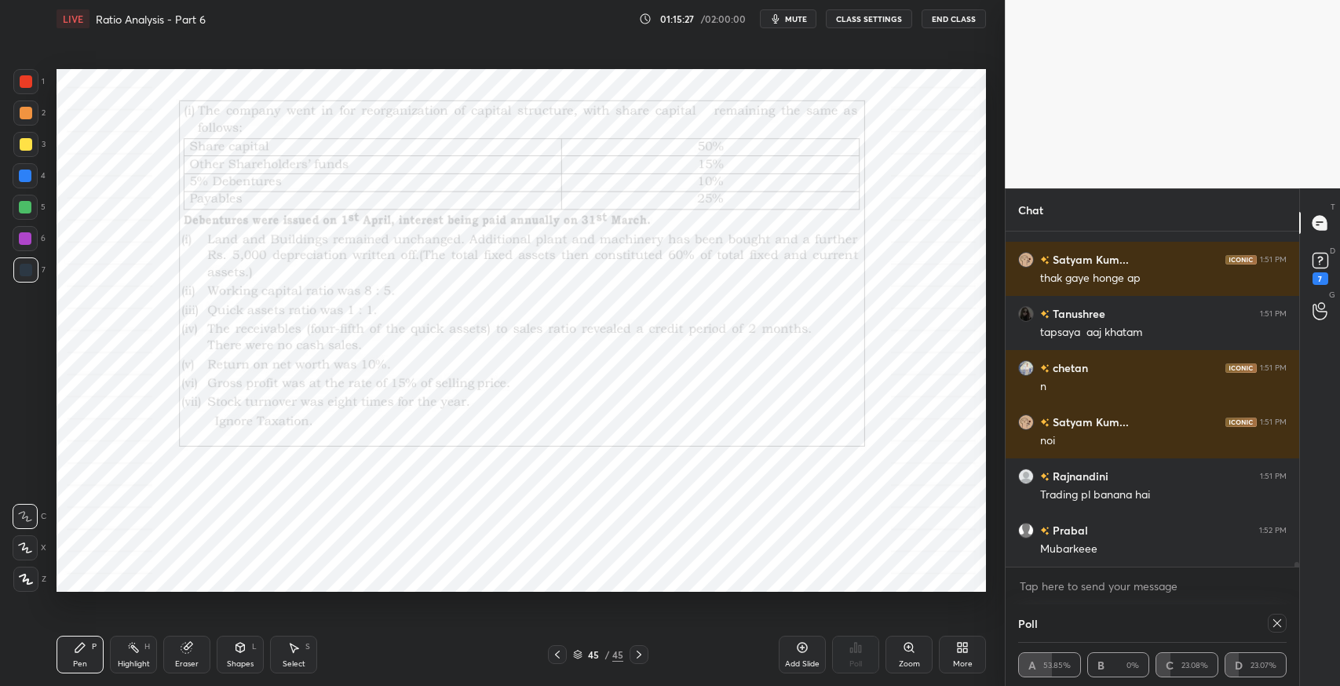
click at [557, 659] on icon at bounding box center [557, 654] width 13 height 13
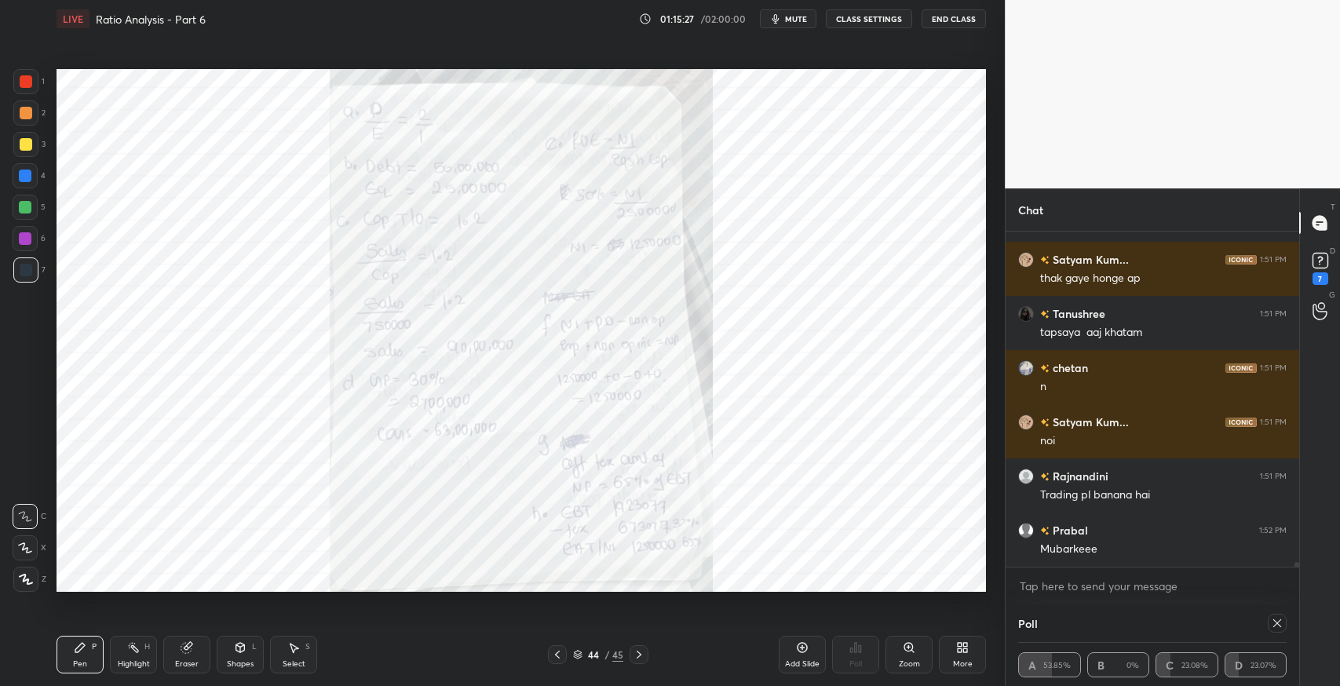
click at [556, 658] on icon at bounding box center [557, 654] width 13 height 13
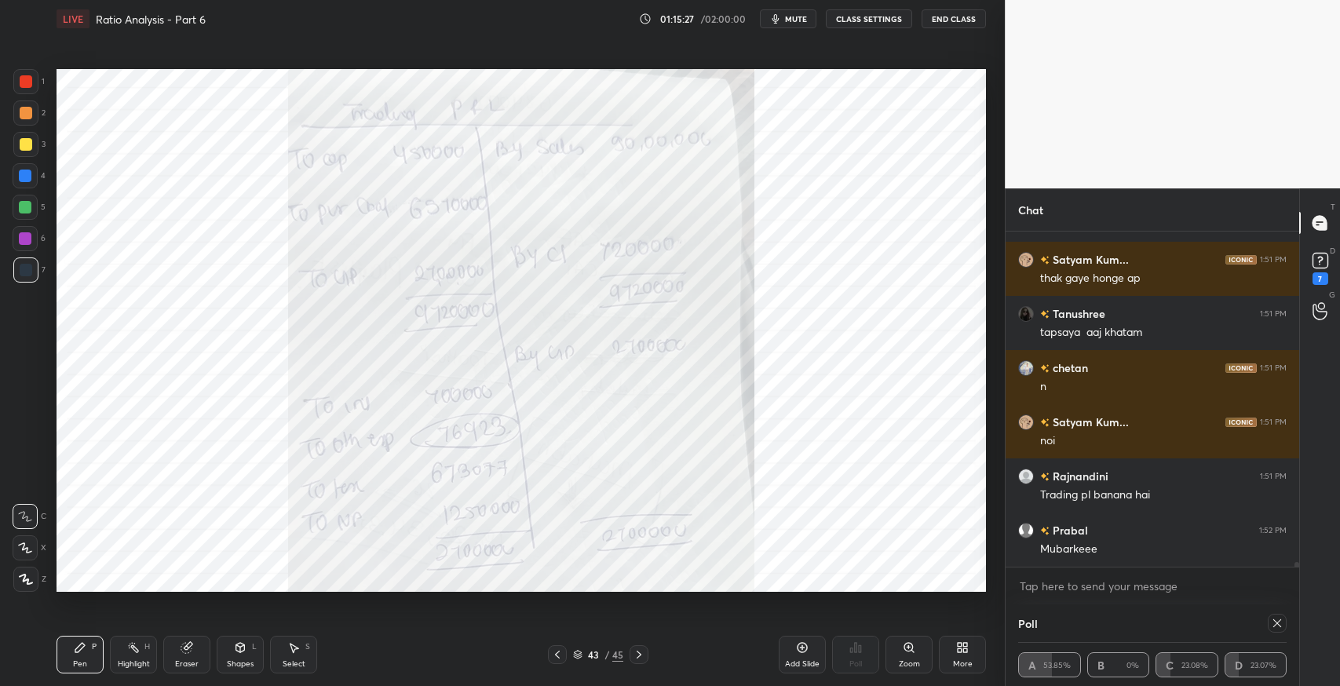
click at [554, 655] on icon at bounding box center [557, 654] width 13 height 13
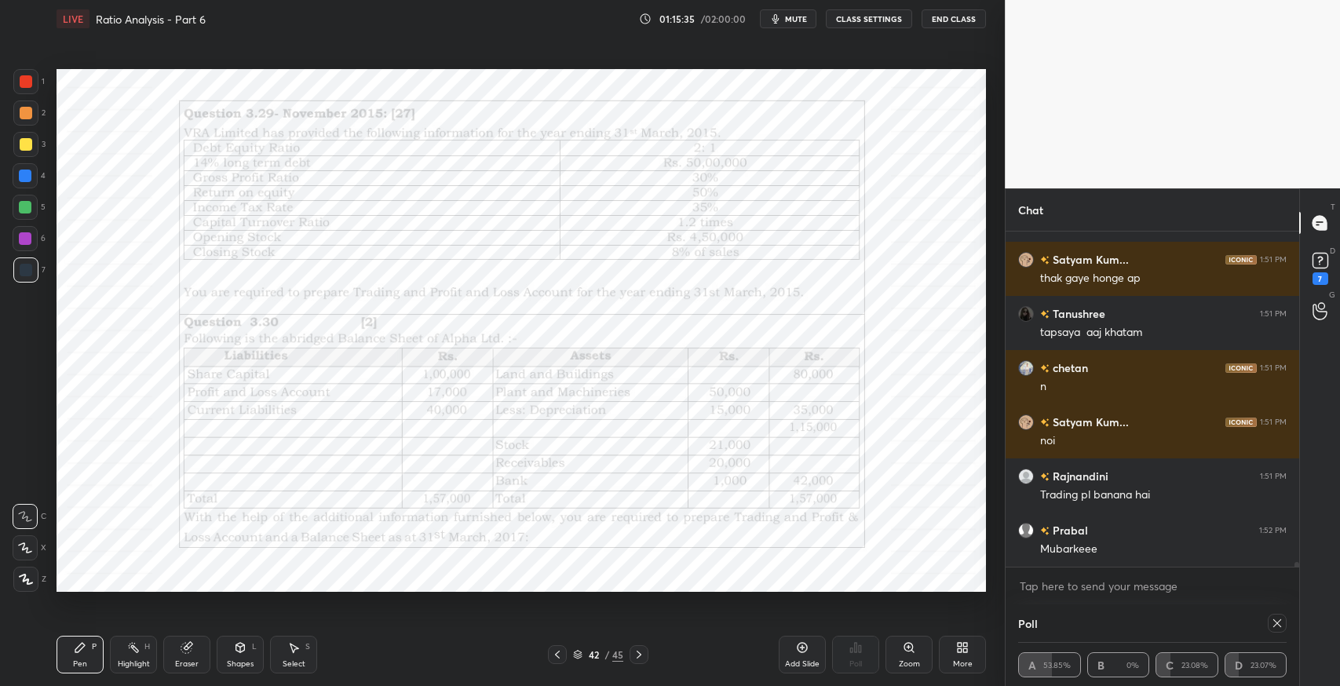
click at [638, 654] on icon at bounding box center [639, 654] width 13 height 13
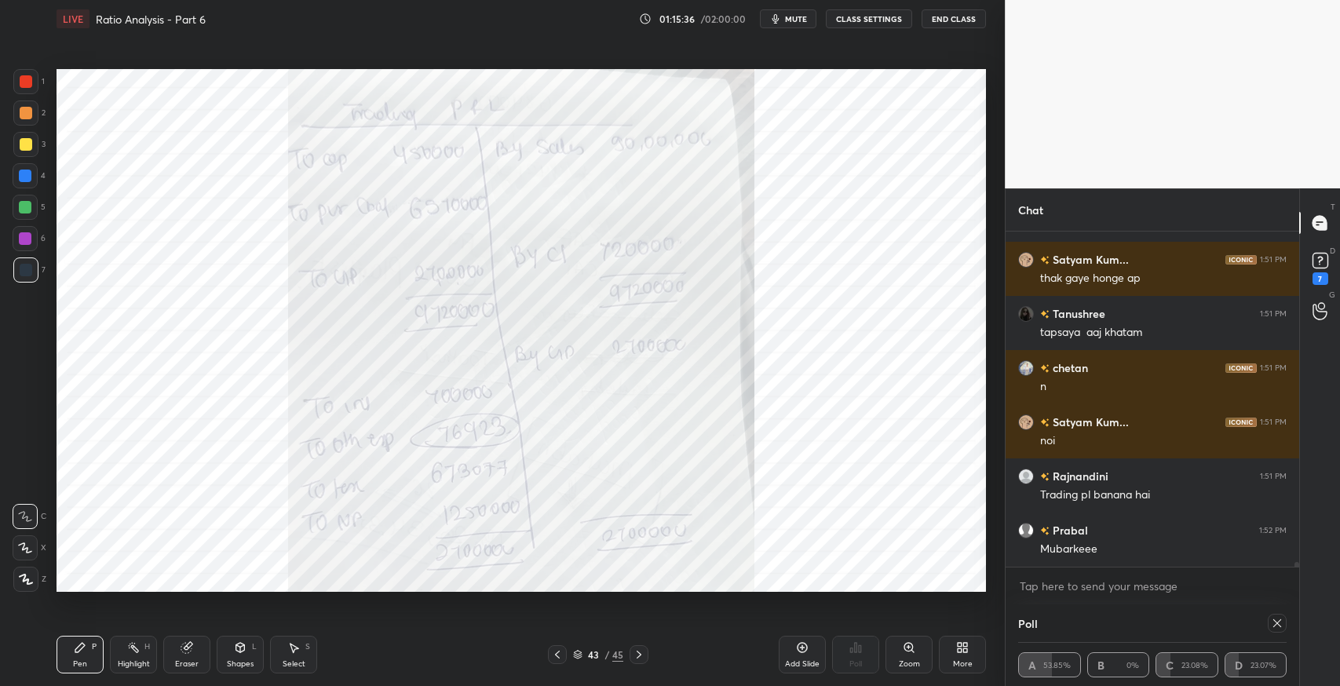
click at [641, 656] on icon at bounding box center [639, 654] width 13 height 13
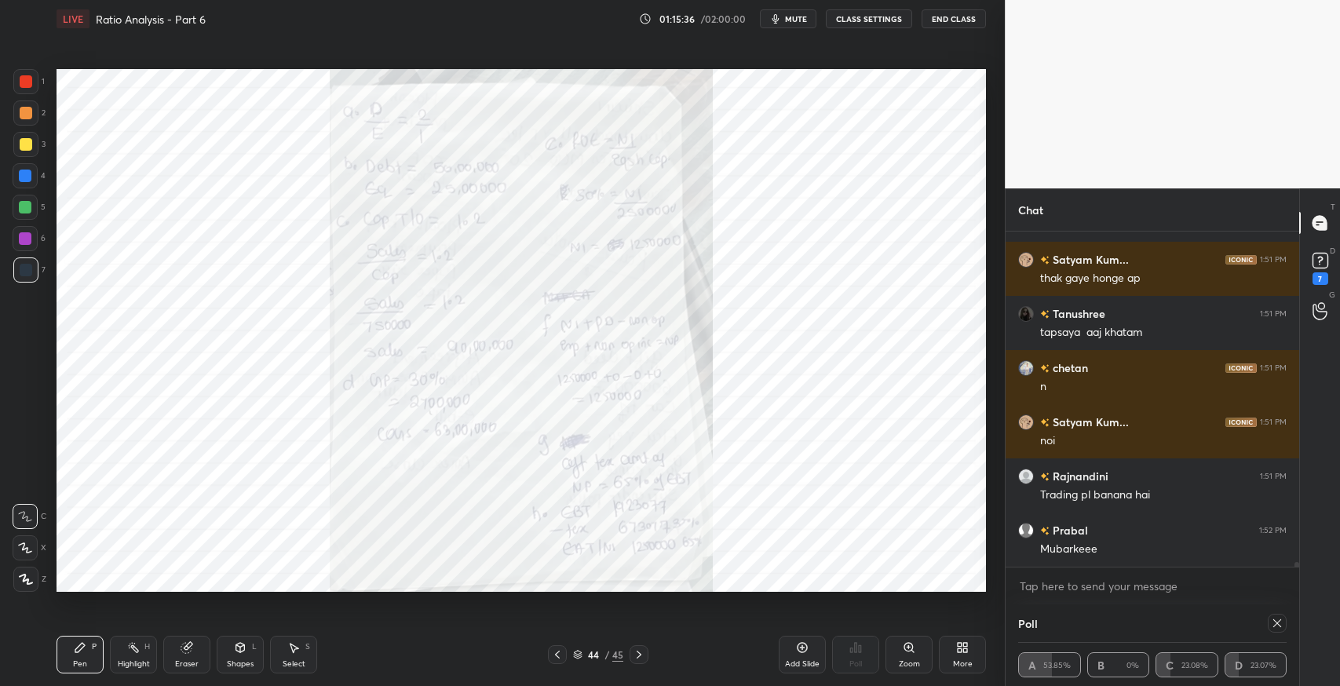
click at [644, 651] on icon at bounding box center [639, 654] width 13 height 13
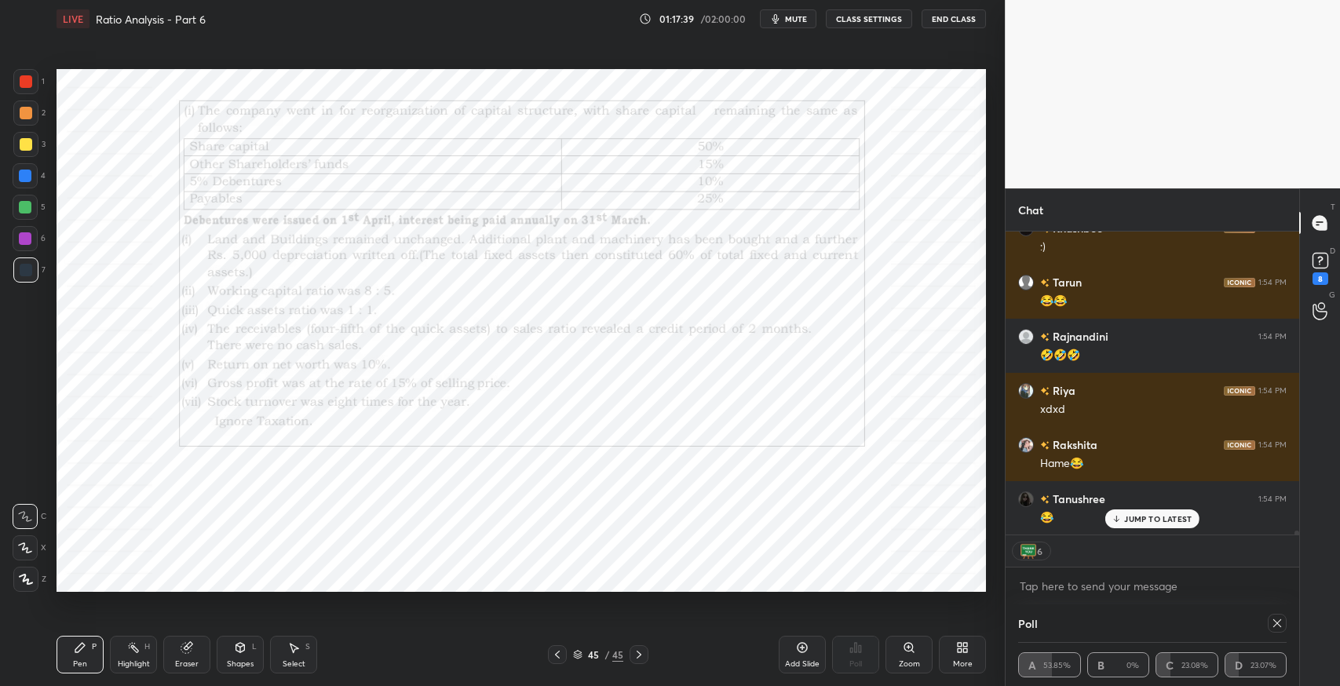
scroll to position [24107, 0]
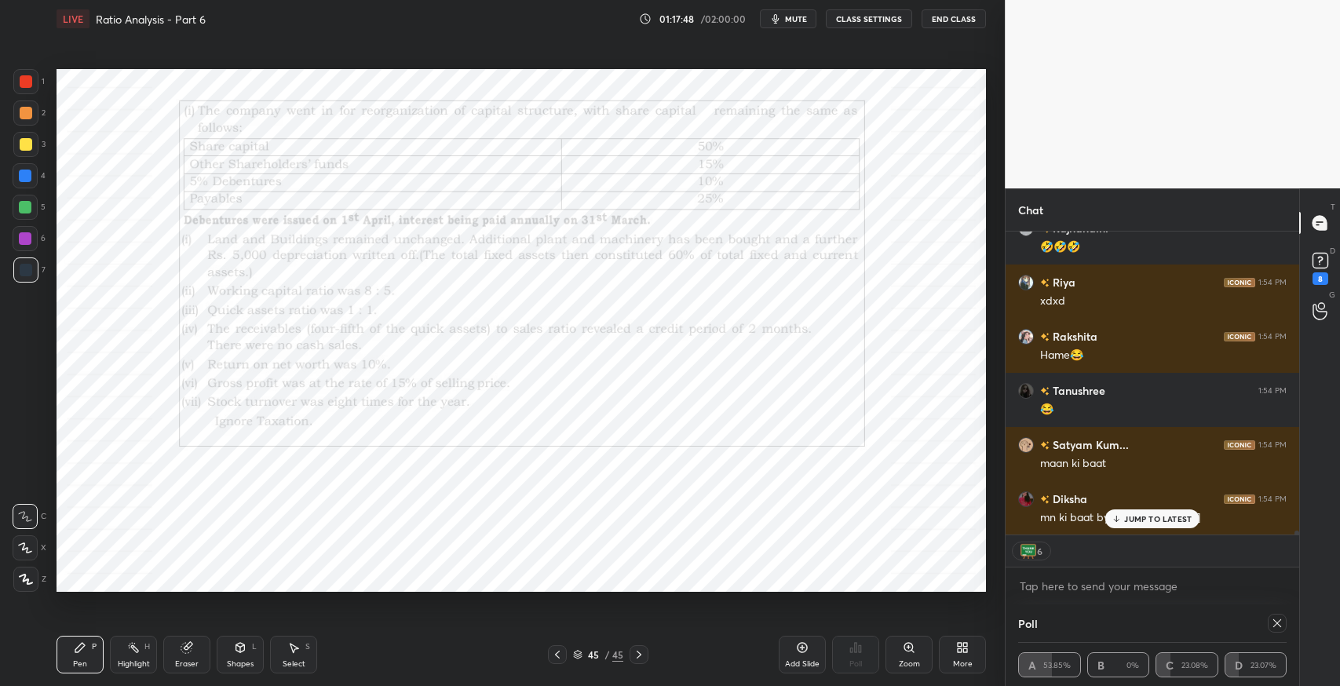
type textarea "x"
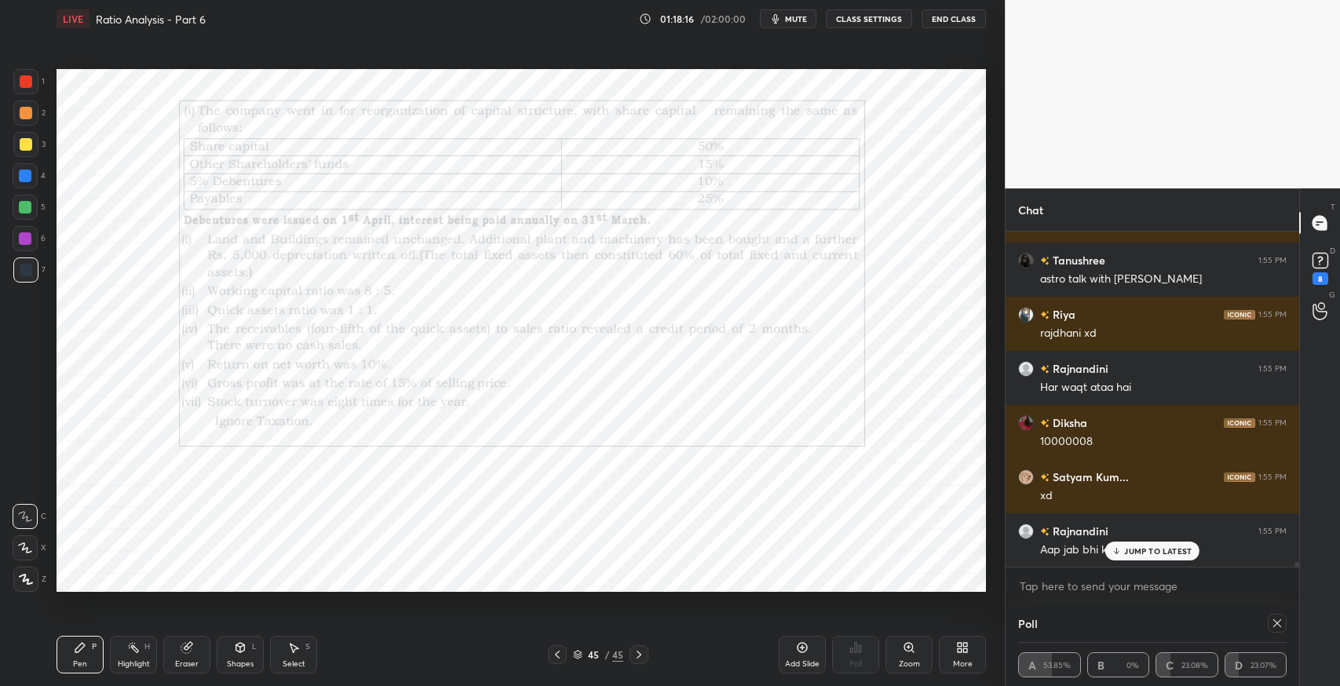
scroll to position [24834, 0]
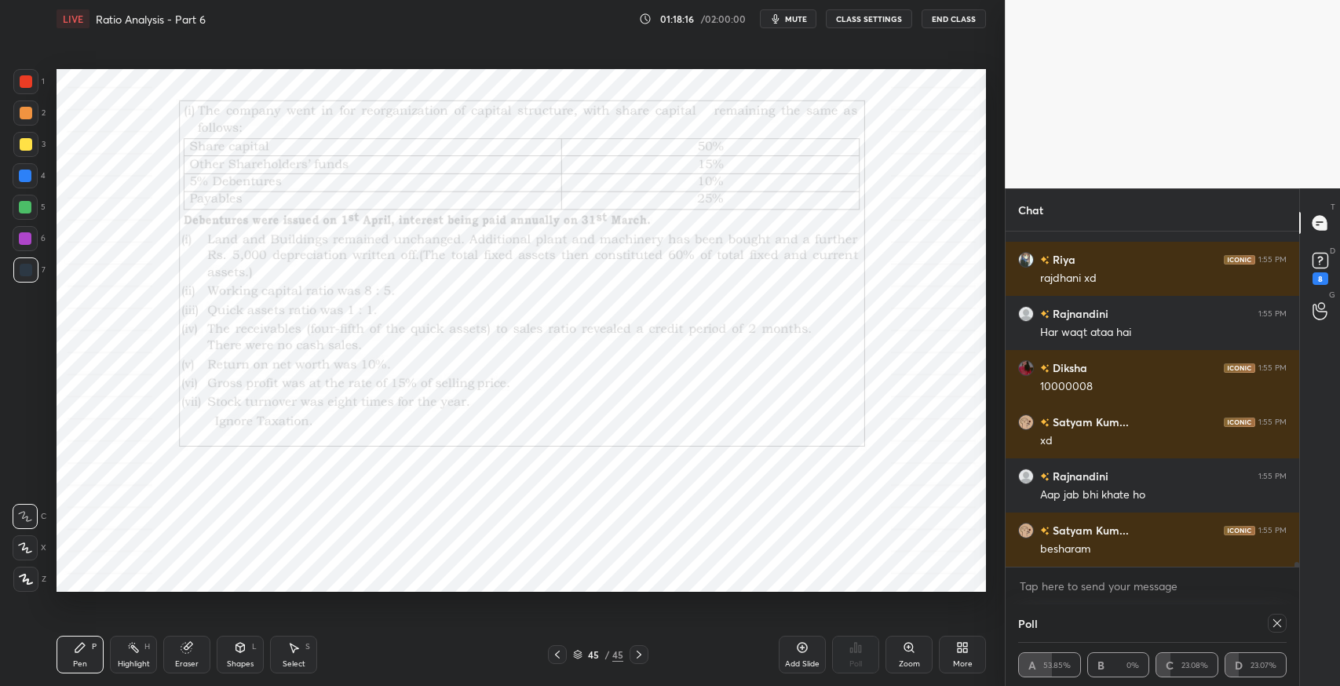
click at [1159, 550] on div "besharam" at bounding box center [1163, 550] width 247 height 16
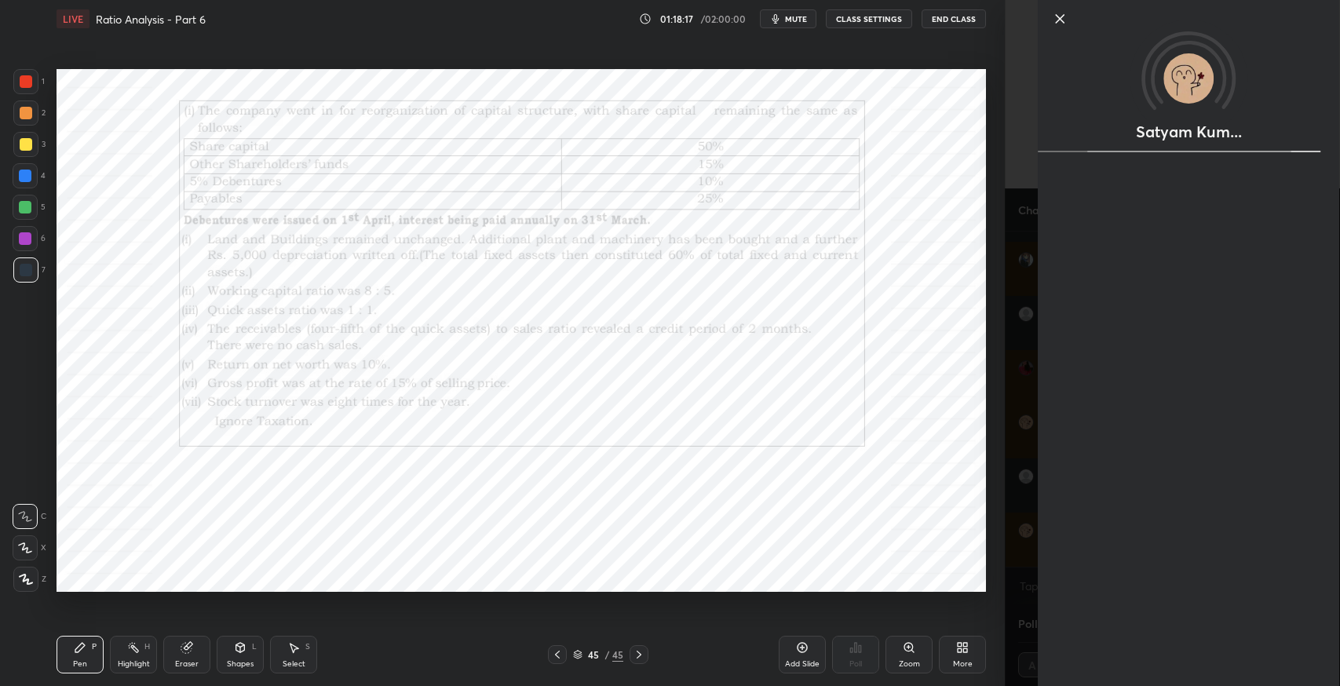
scroll to position [24888, 0]
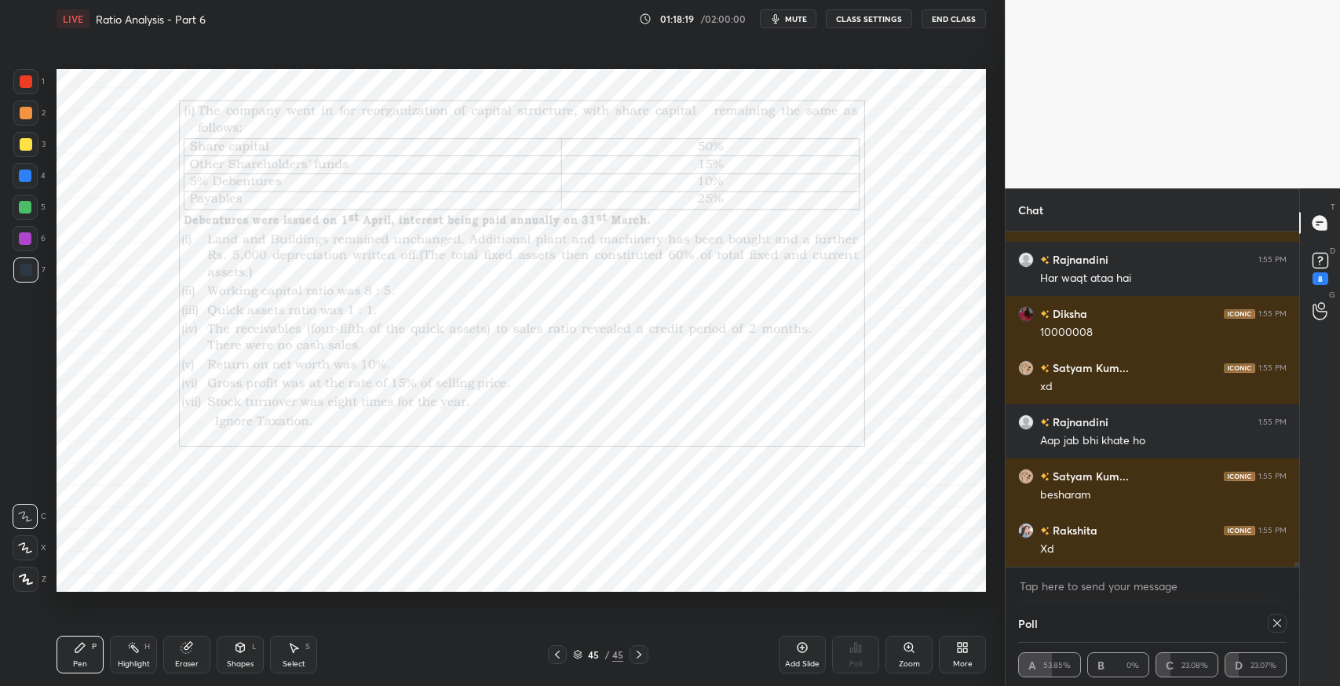
click at [82, 661] on div "Pen" at bounding box center [80, 664] width 14 height 8
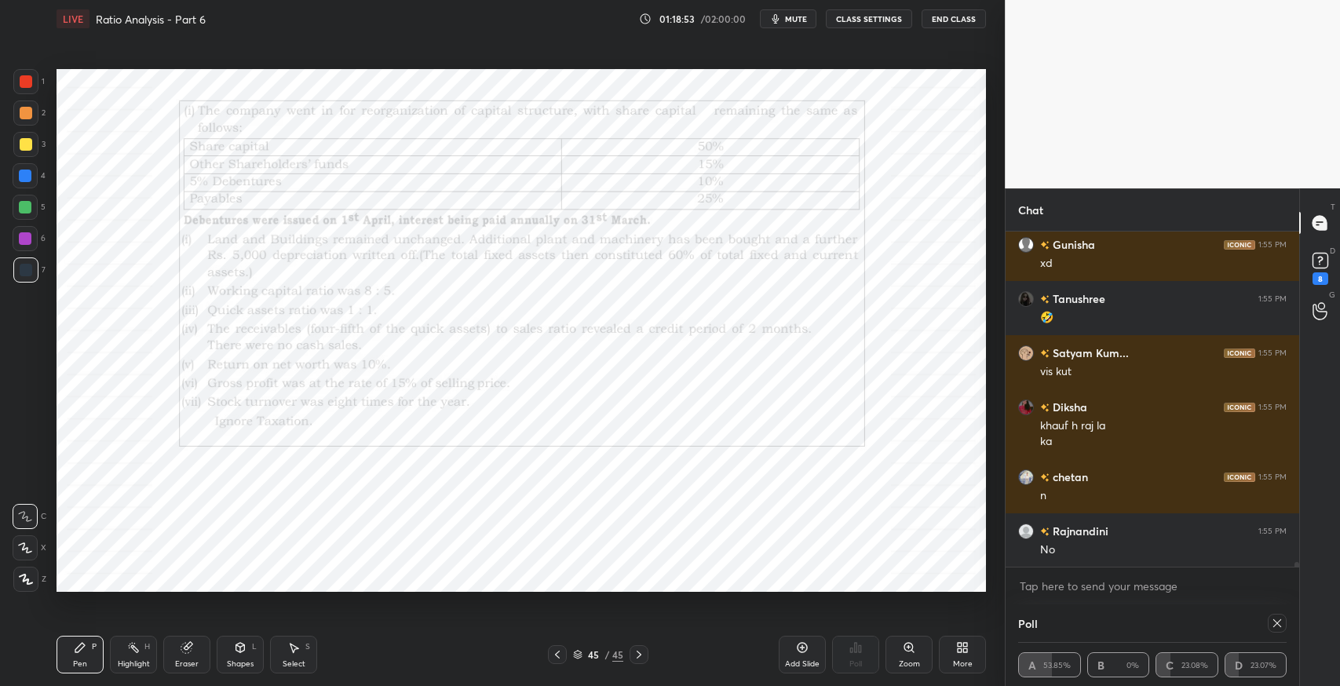
scroll to position [25662, 0]
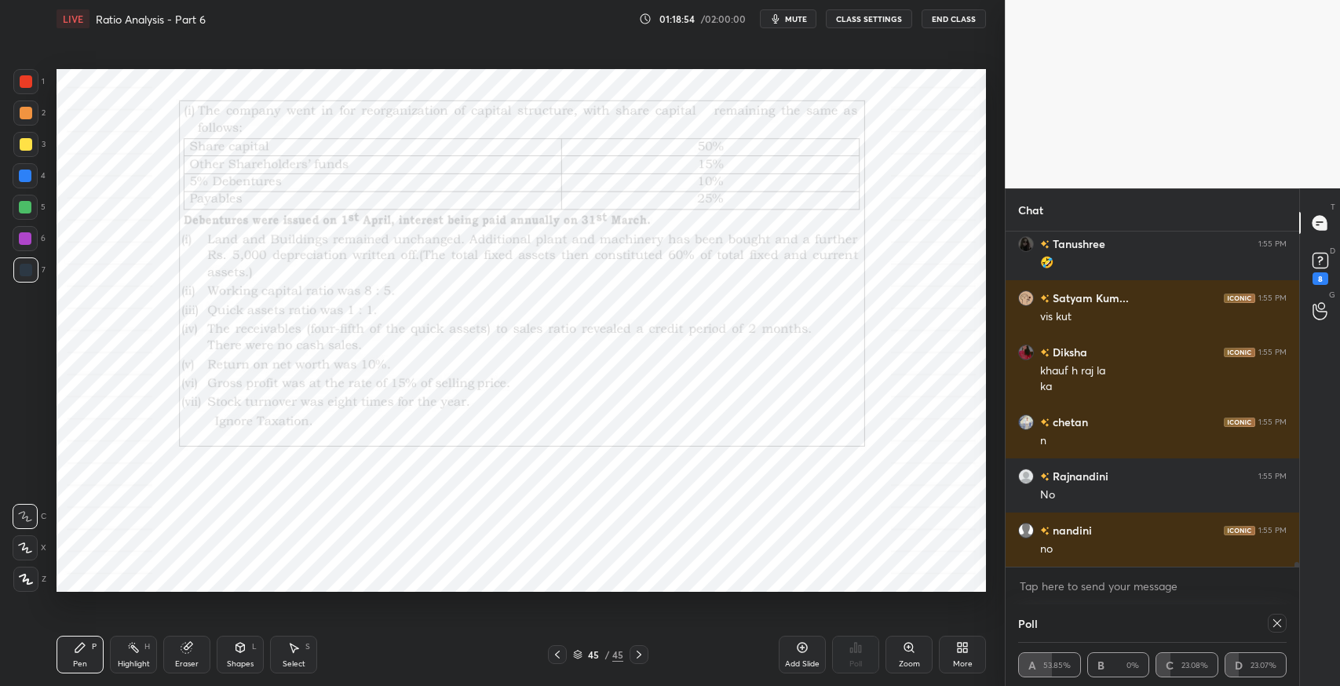
click at [33, 85] on div at bounding box center [25, 81] width 25 height 25
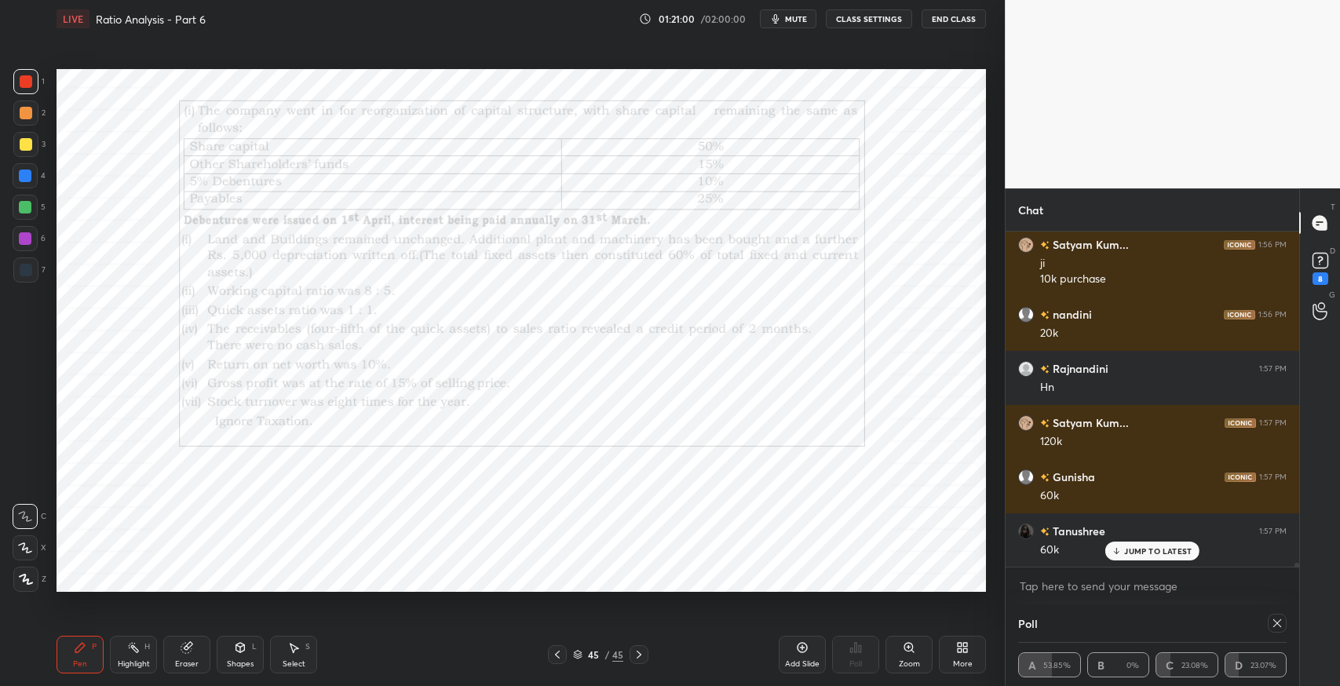
scroll to position [26057, 0]
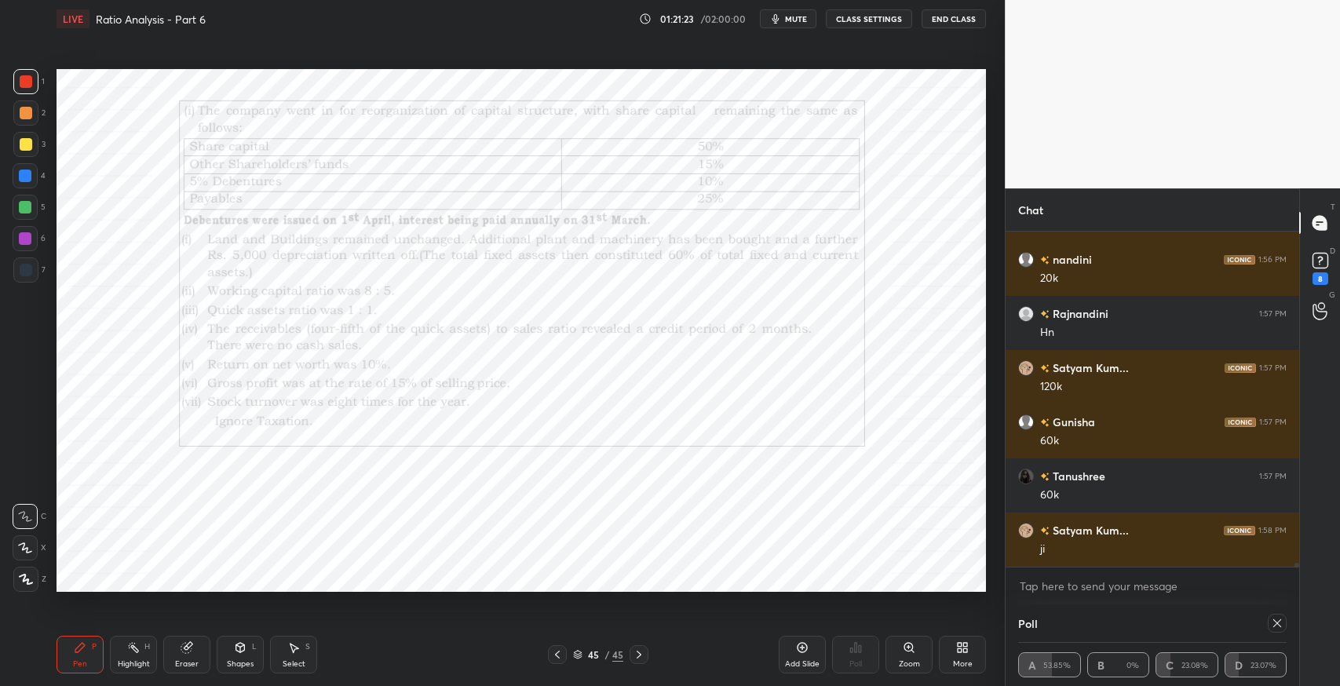
click at [196, 653] on div "Eraser" at bounding box center [186, 655] width 47 height 38
click at [82, 648] on icon at bounding box center [80, 647] width 13 height 13
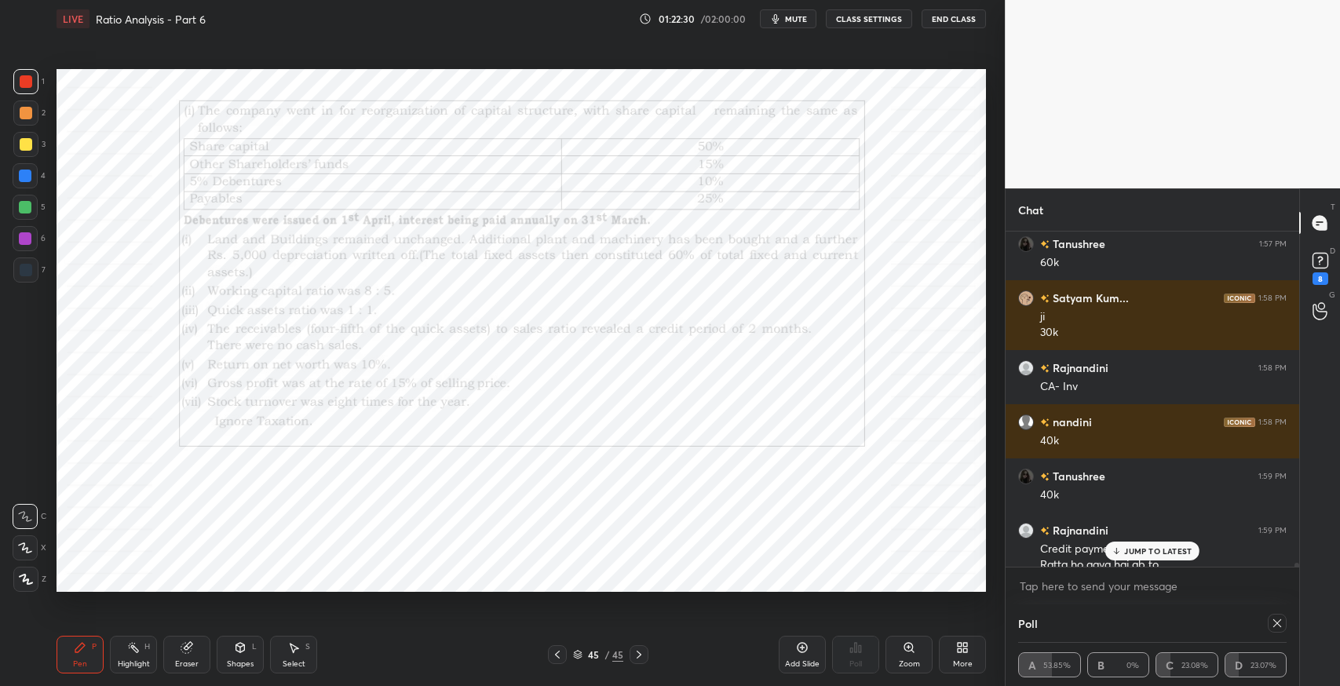
scroll to position [26304, 0]
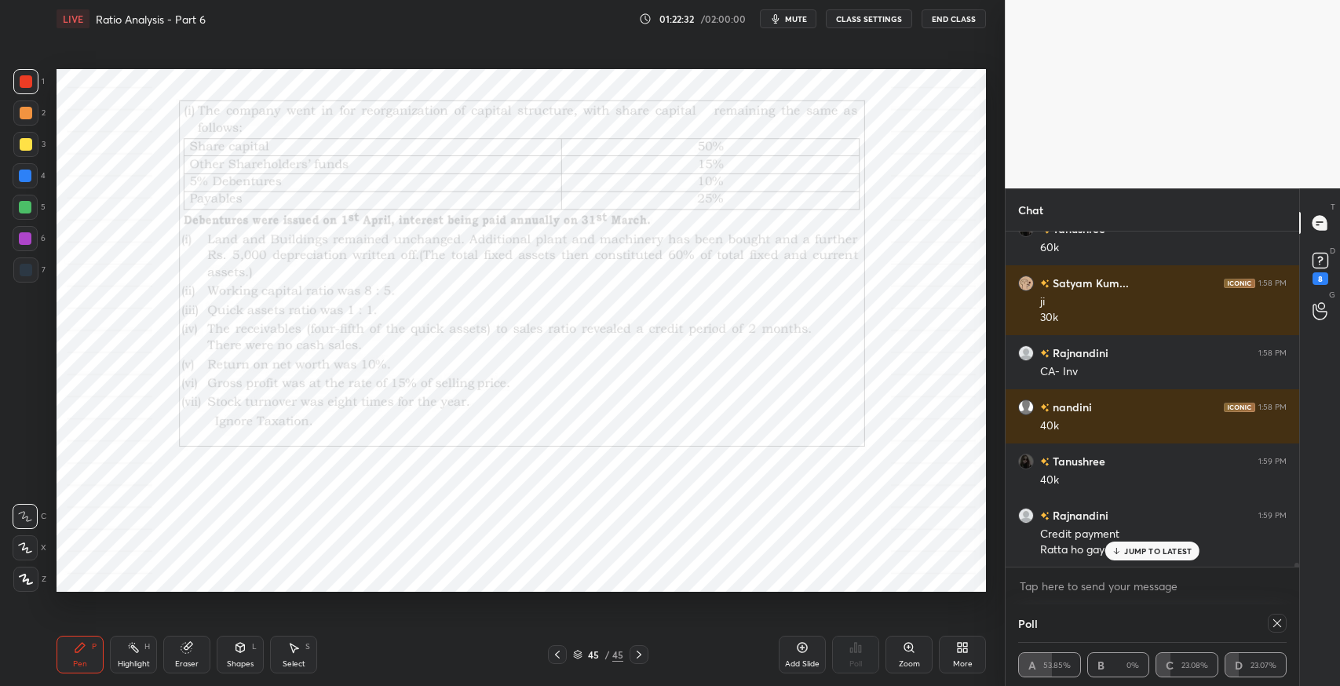
click at [1131, 558] on div "JUMP TO LATEST" at bounding box center [1152, 551] width 94 height 19
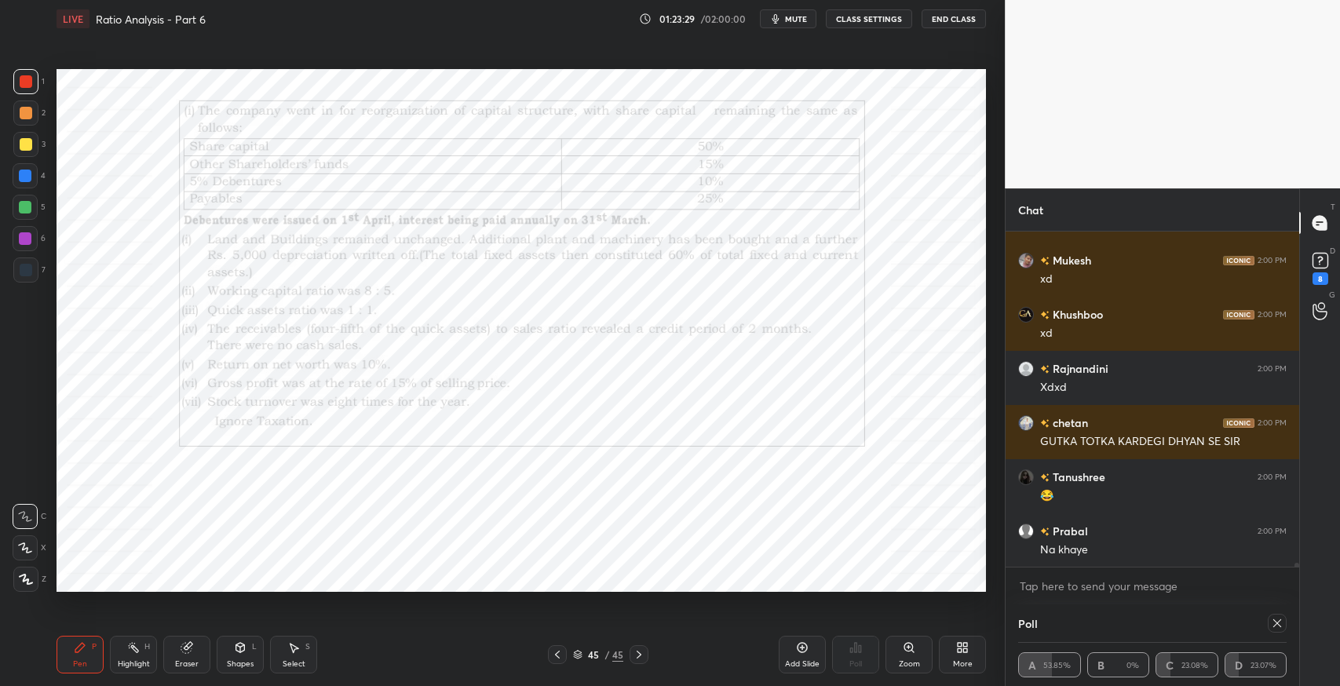
scroll to position [26955, 0]
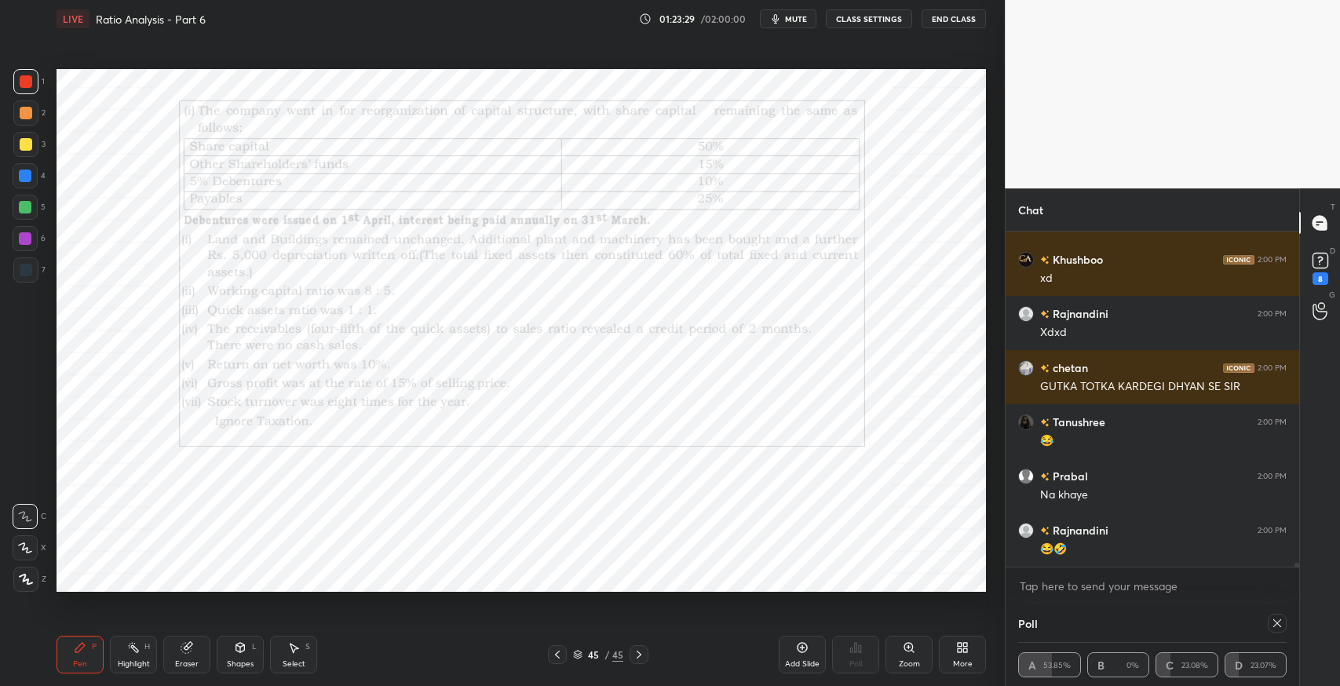
click at [186, 650] on icon at bounding box center [186, 648] width 10 height 10
click at [75, 649] on icon at bounding box center [80, 647] width 13 height 13
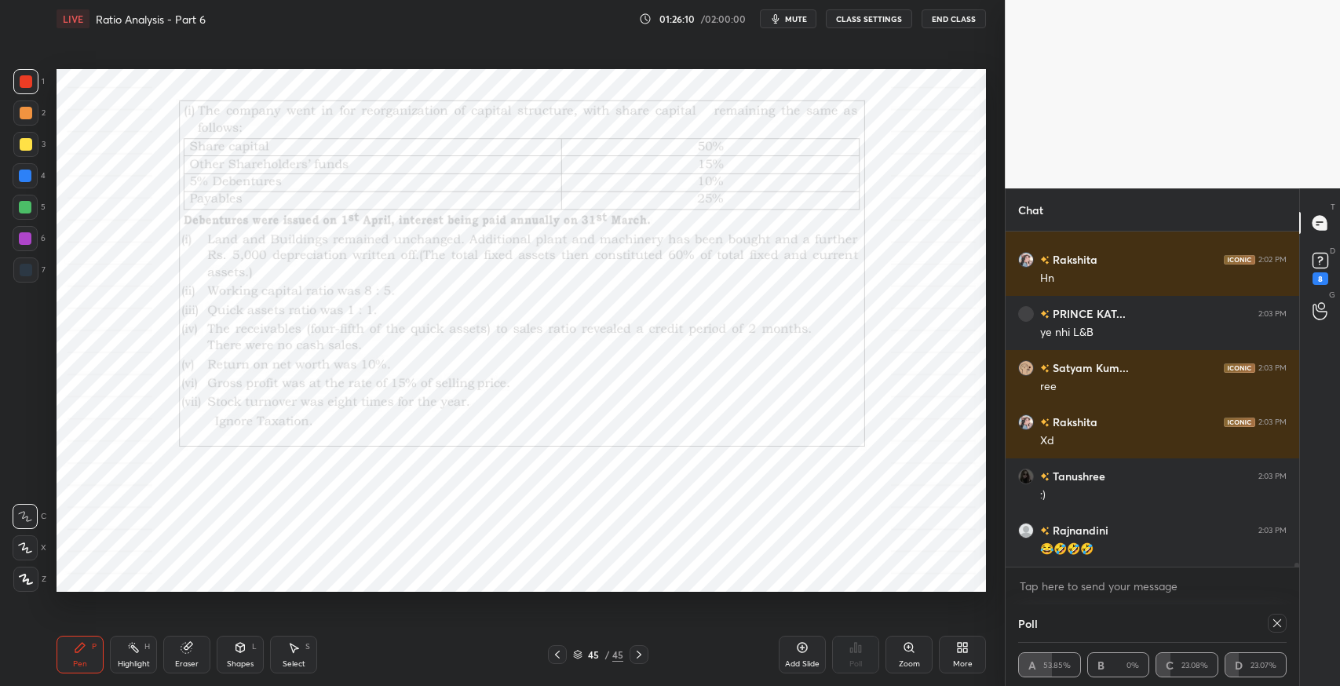
scroll to position [28037, 0]
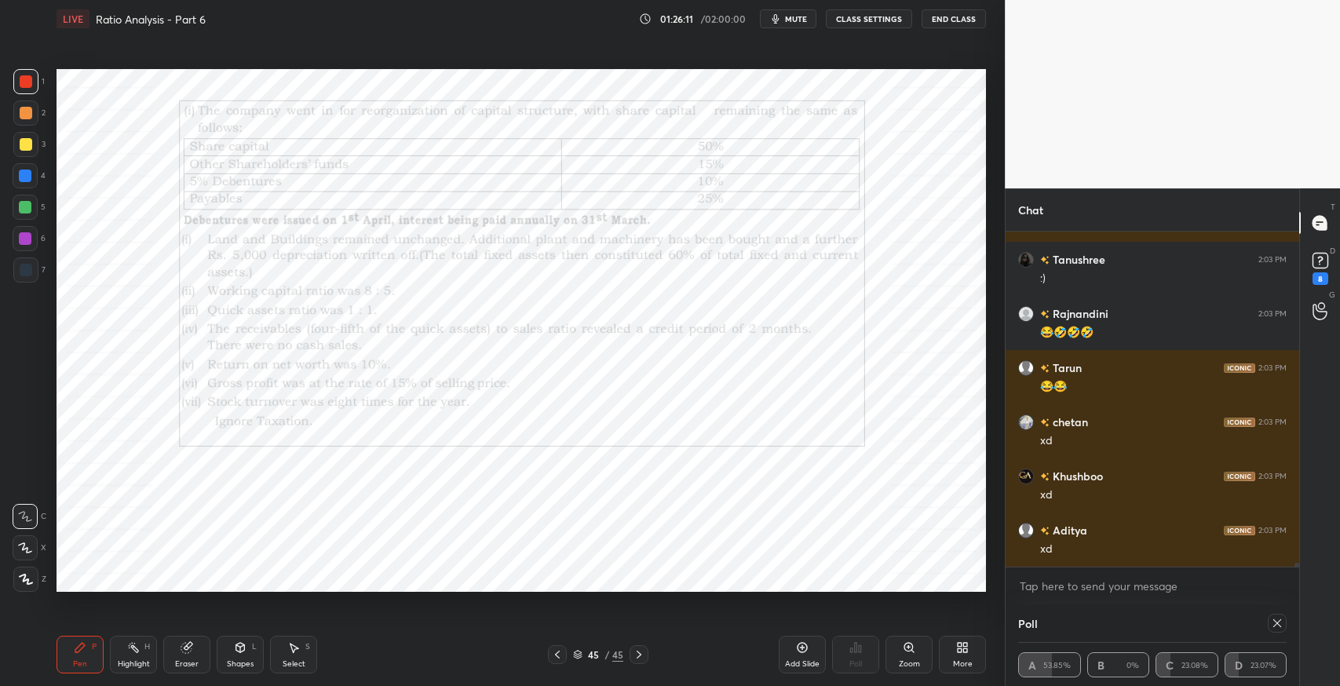
click at [31, 183] on div at bounding box center [25, 175] width 25 height 25
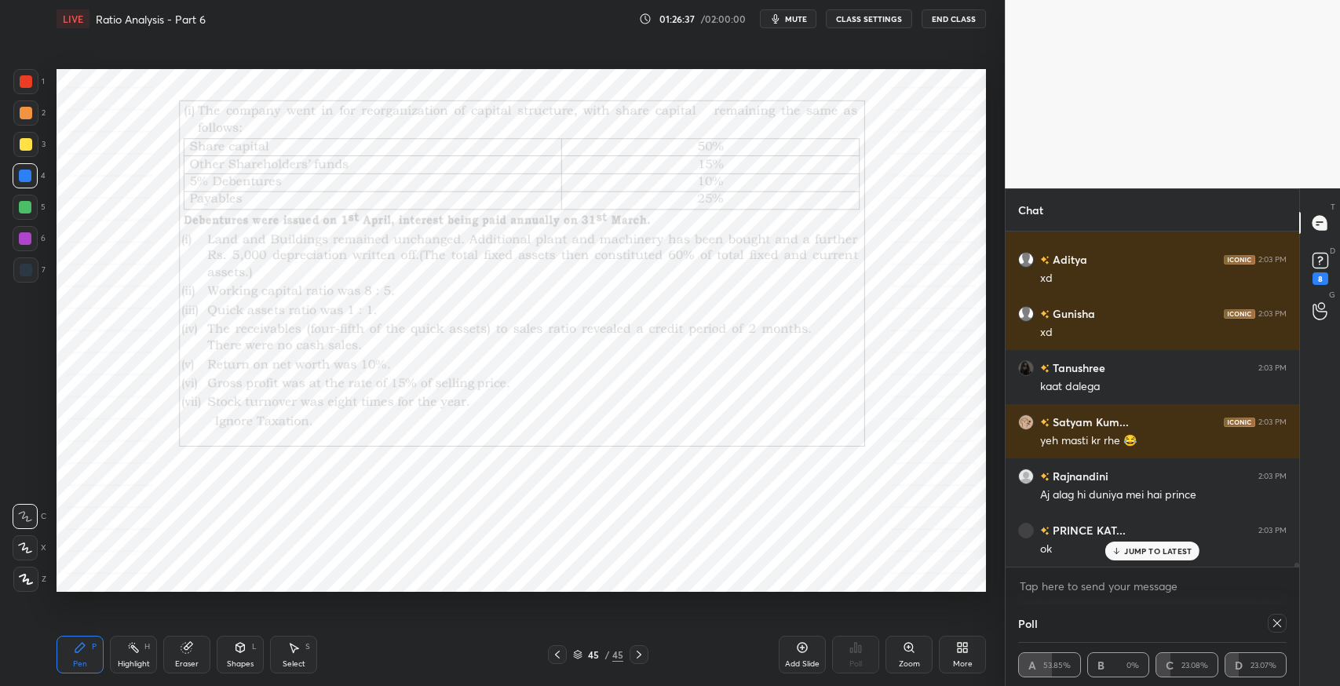
scroll to position [28471, 0]
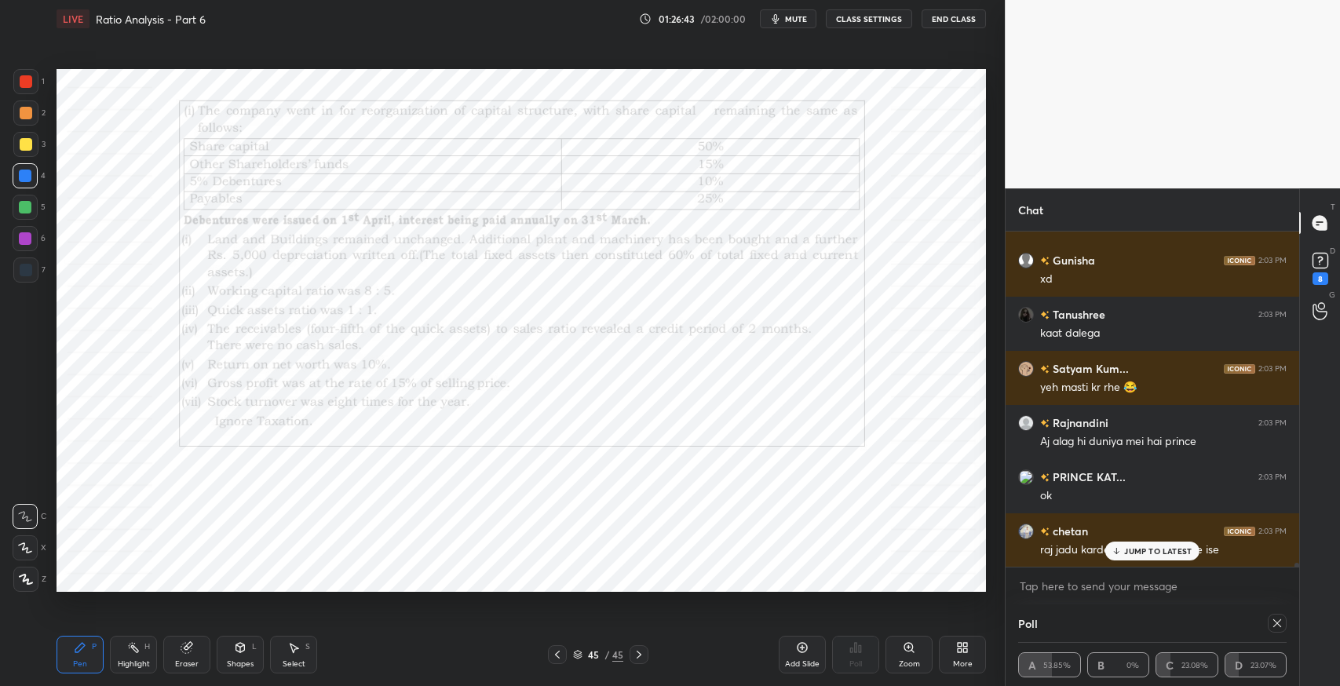
click at [1130, 559] on div "JUMP TO LATEST" at bounding box center [1152, 551] width 94 height 19
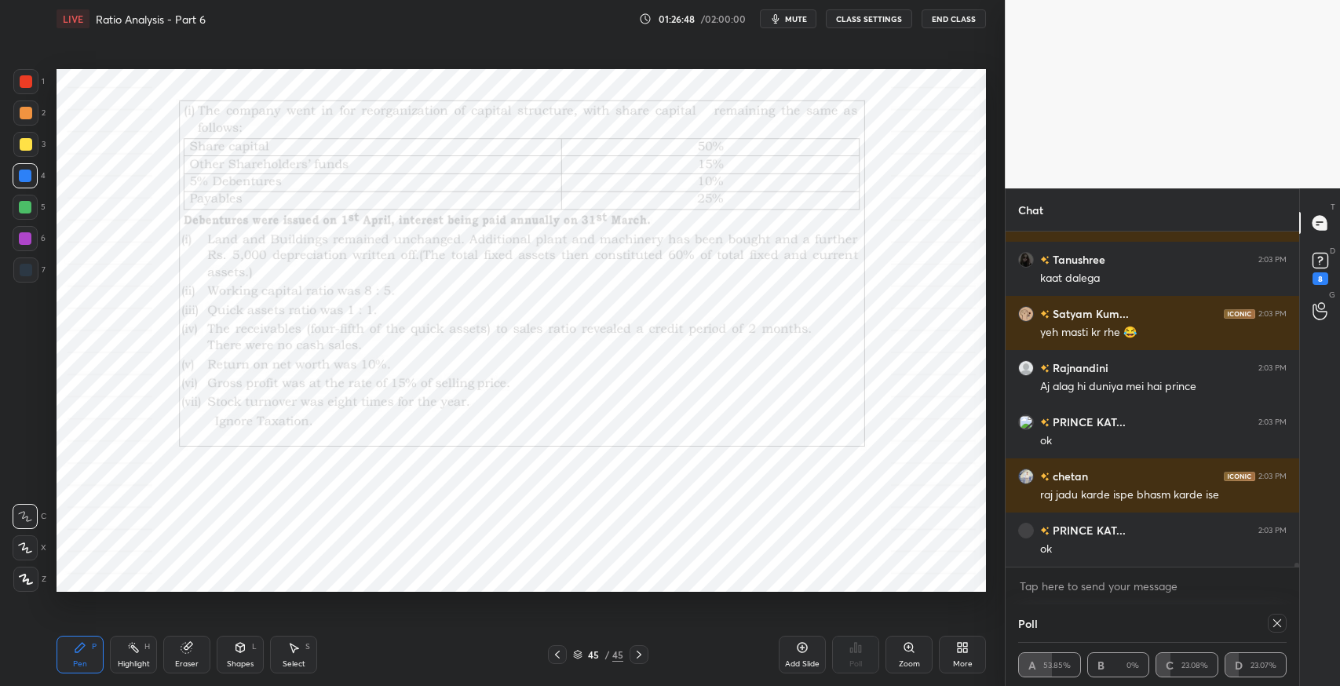
scroll to position [28580, 0]
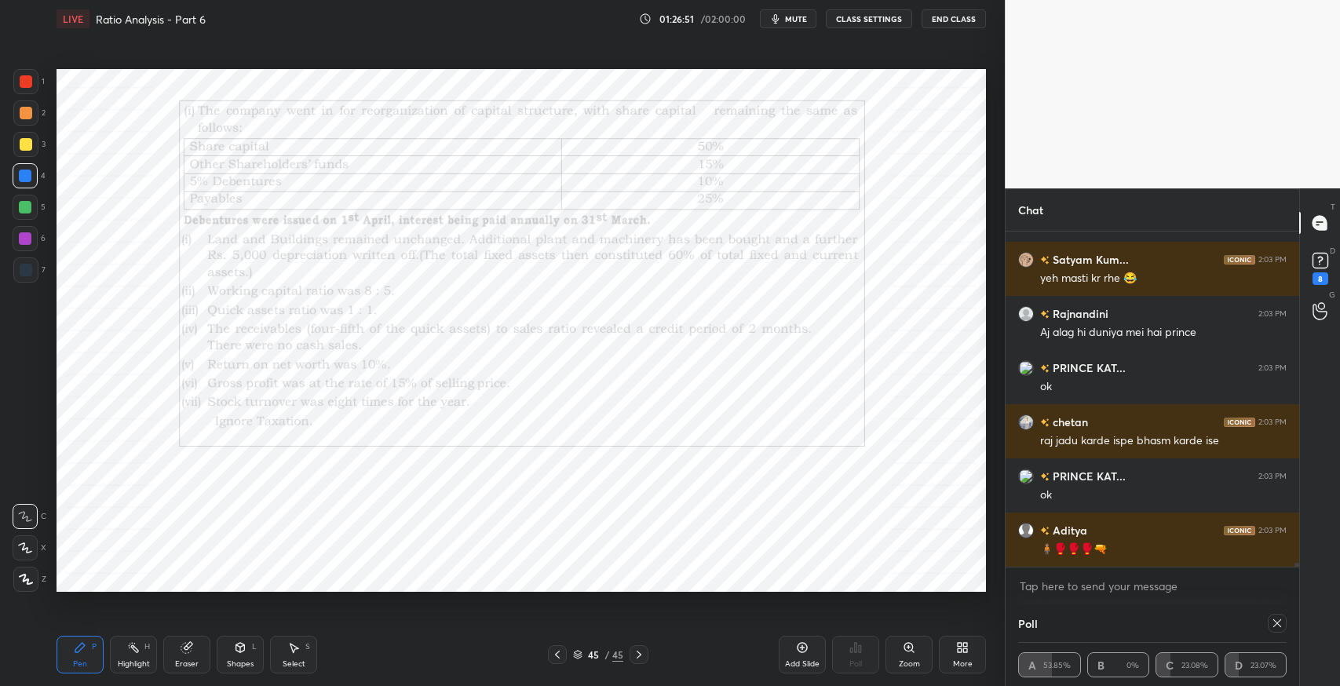
click at [805, 656] on div "Add Slide" at bounding box center [802, 655] width 47 height 38
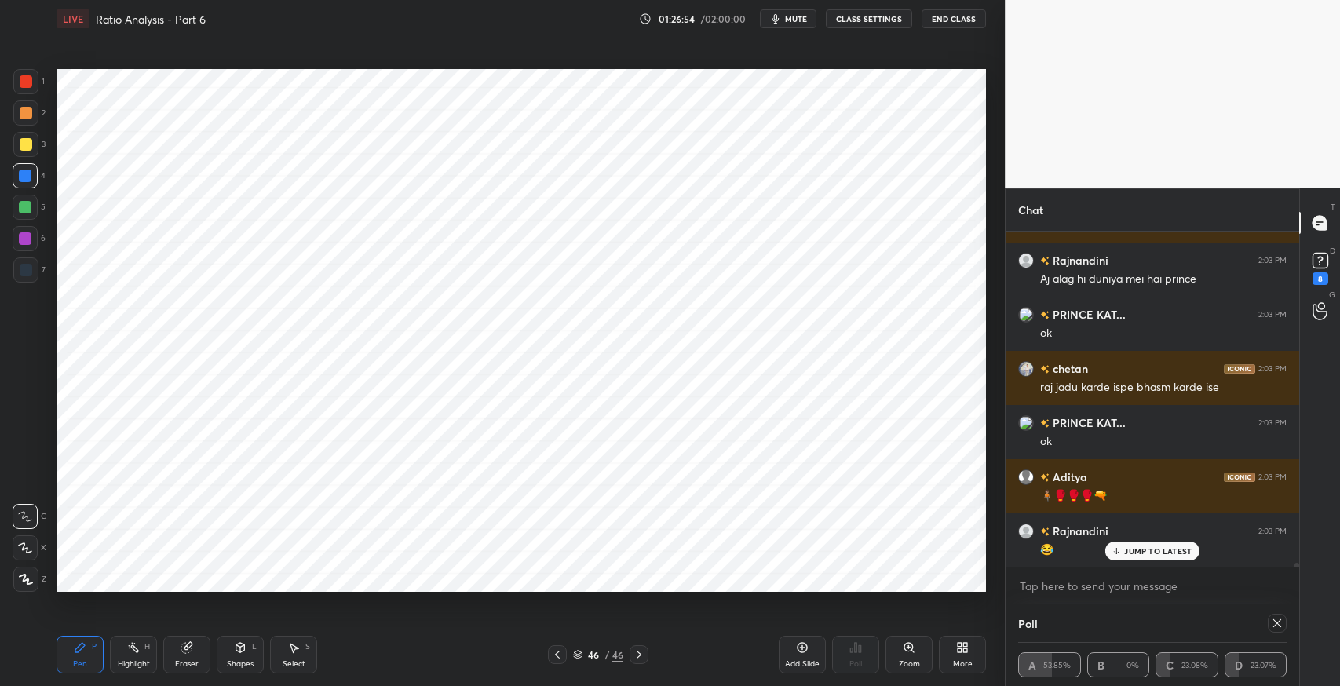
scroll to position [28688, 0]
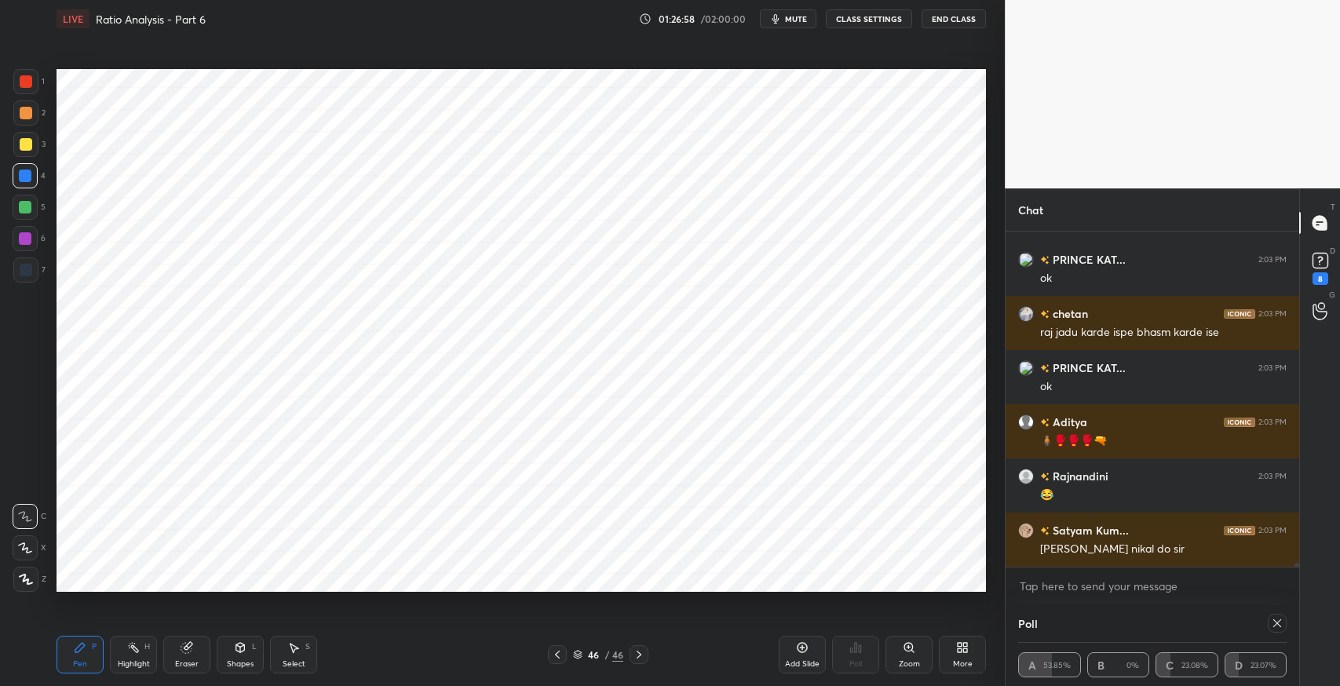
click at [201, 663] on div "Eraser" at bounding box center [186, 655] width 47 height 38
click at [235, 654] on div "Shapes L" at bounding box center [240, 655] width 47 height 38
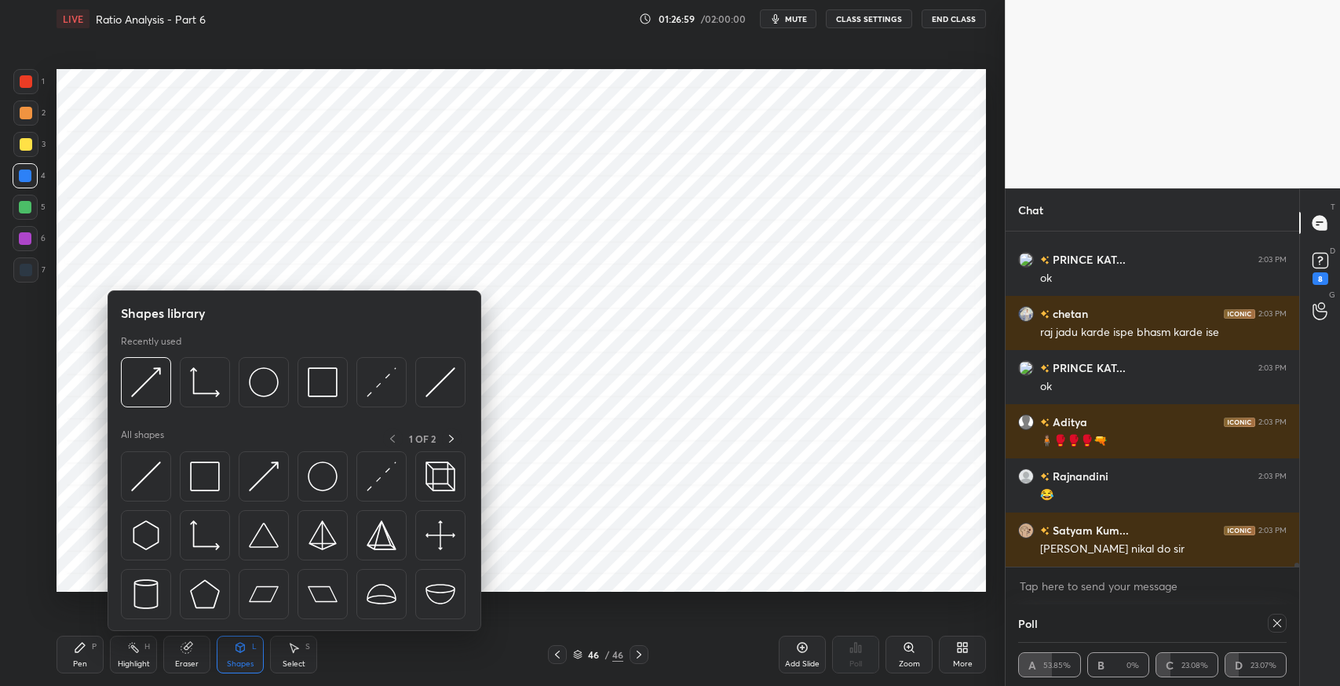
click at [204, 468] on img at bounding box center [205, 477] width 30 height 30
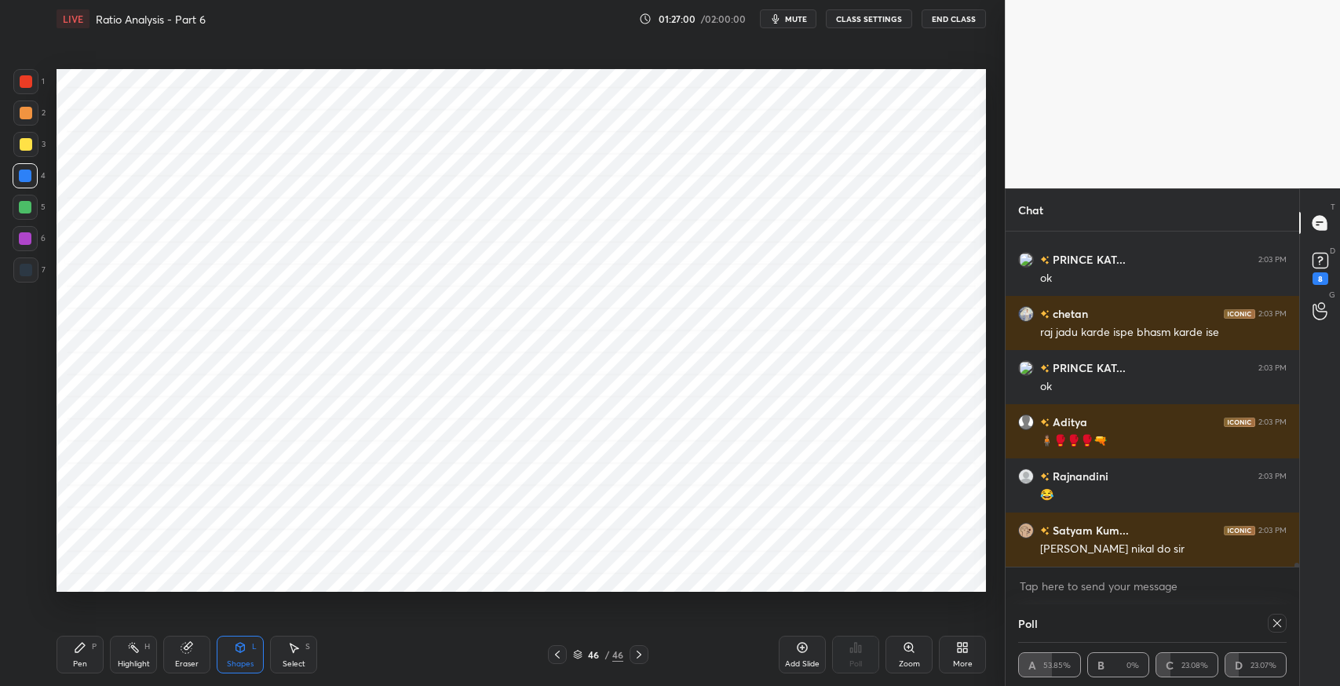
click at [82, 647] on icon at bounding box center [79, 647] width 9 height 9
click at [26, 279] on div at bounding box center [25, 270] width 25 height 25
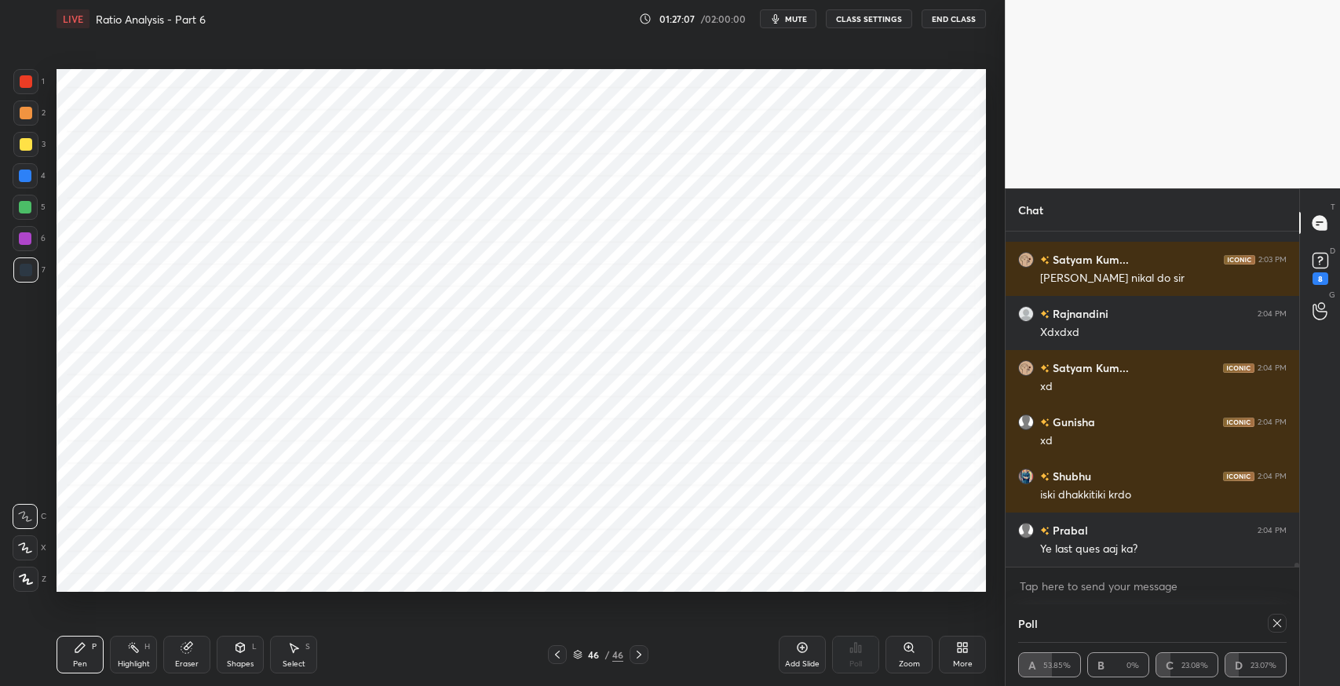
scroll to position [29013, 0]
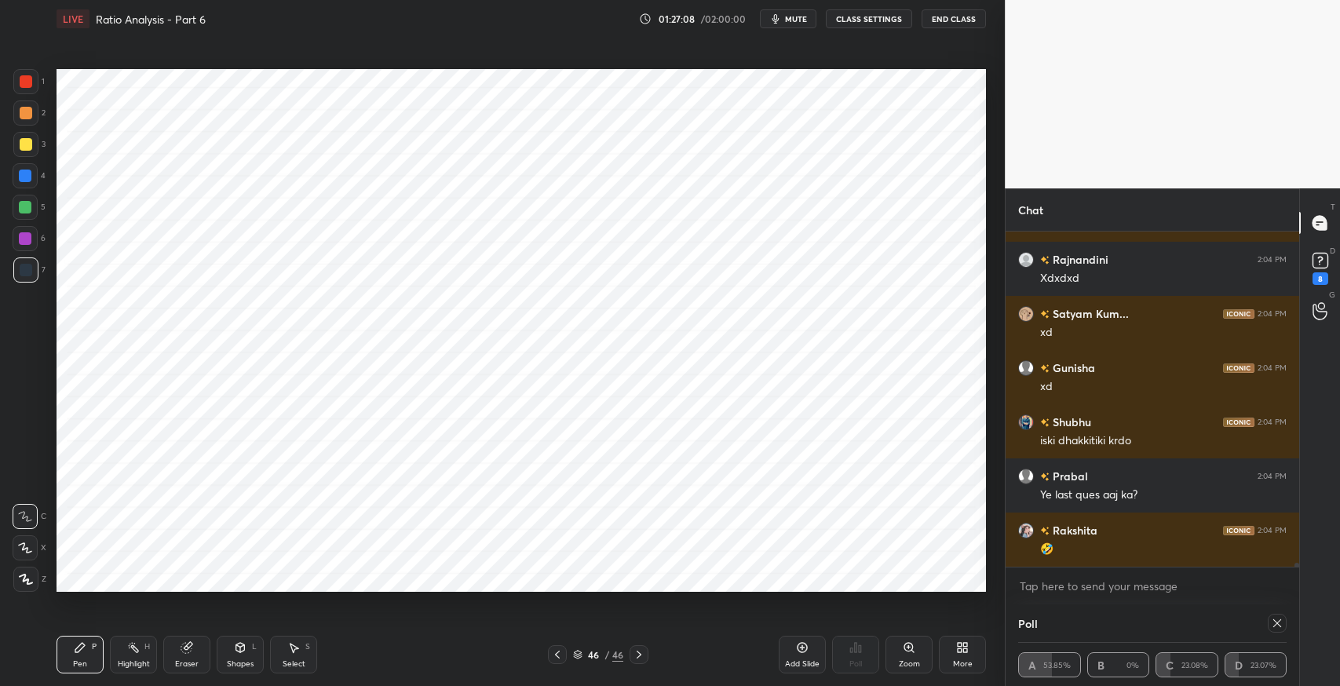
click at [240, 647] on icon at bounding box center [240, 649] width 0 height 5
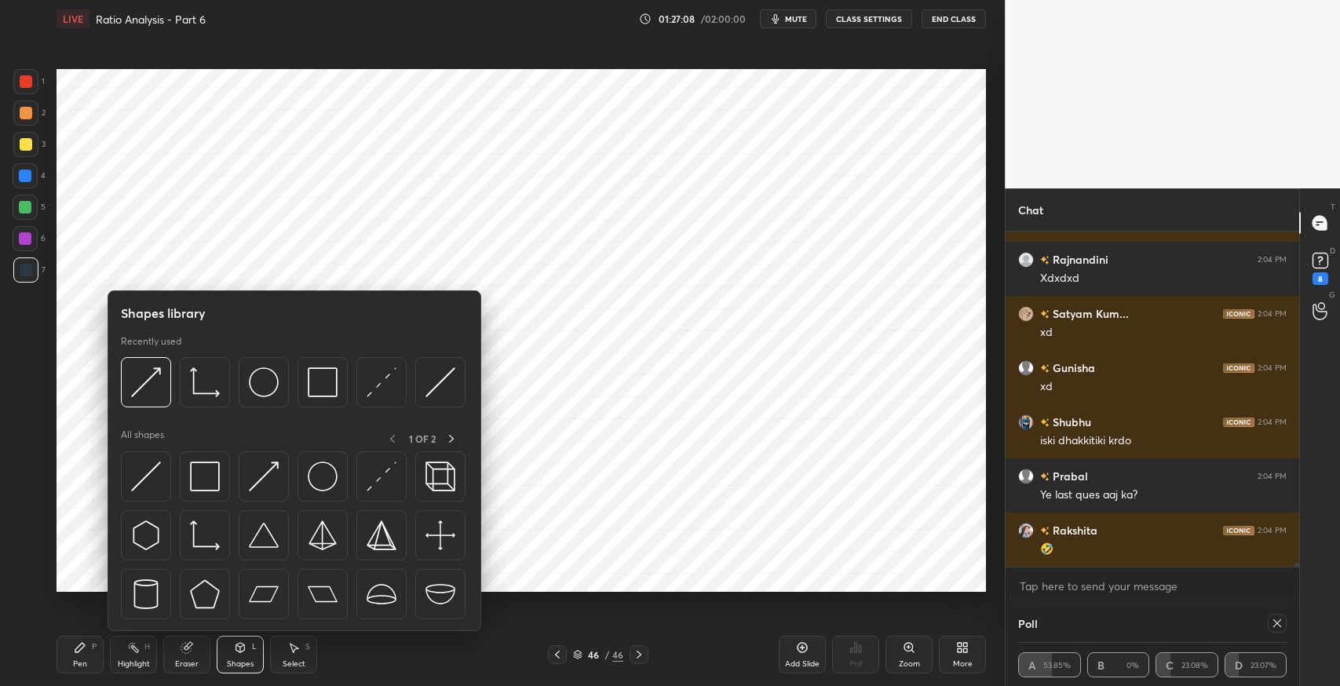
click at [206, 466] on img at bounding box center [205, 477] width 30 height 30
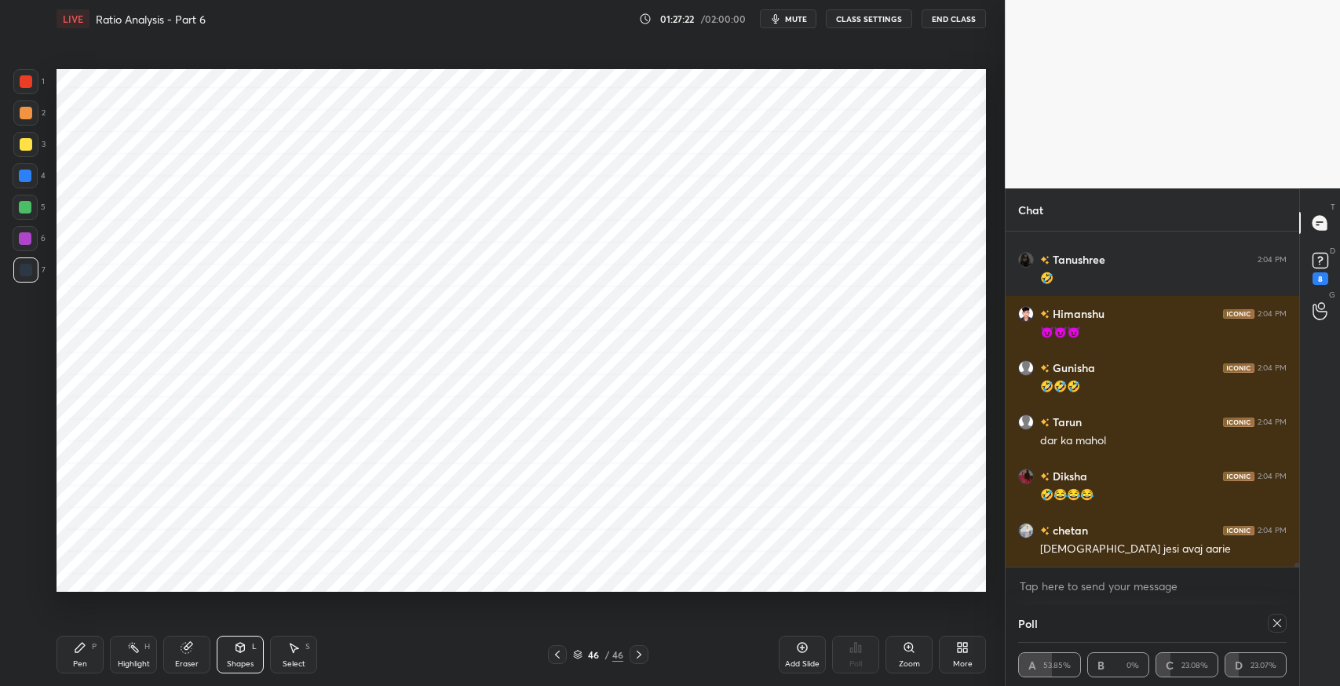
scroll to position [29447, 0]
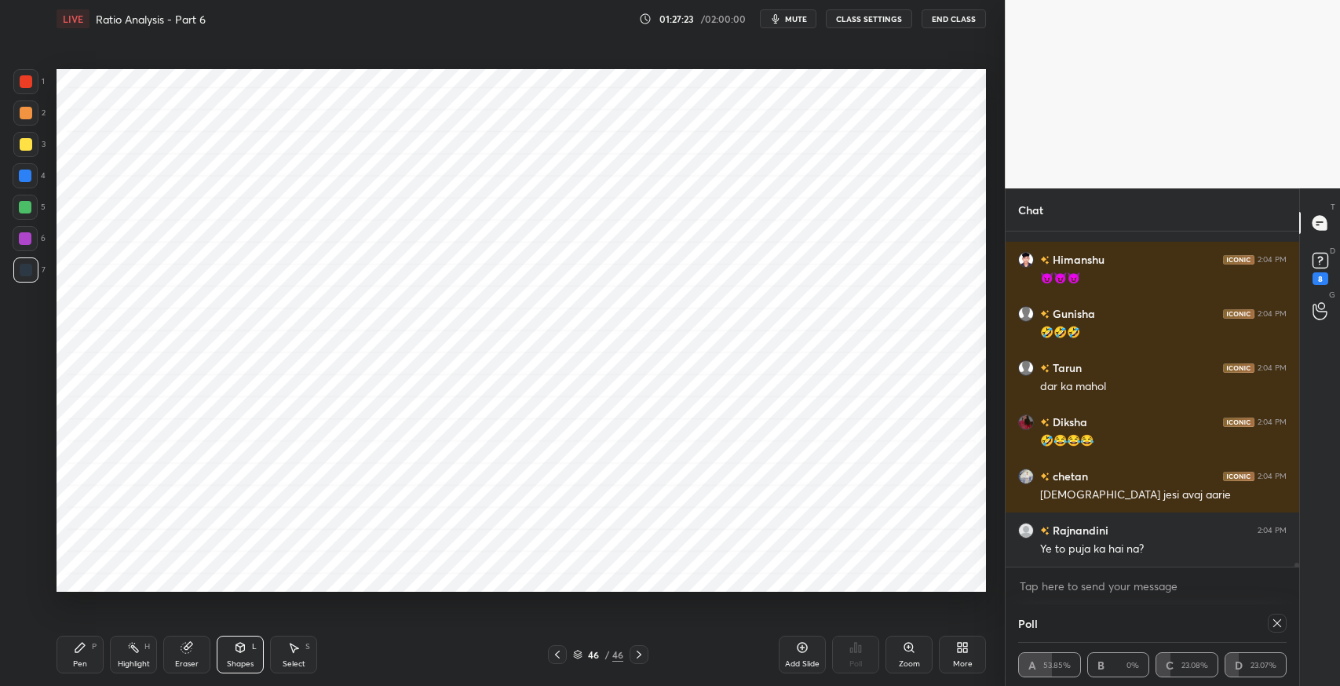
click at [87, 651] on div "Pen P" at bounding box center [80, 655] width 47 height 38
click at [295, 648] on icon at bounding box center [294, 648] width 9 height 9
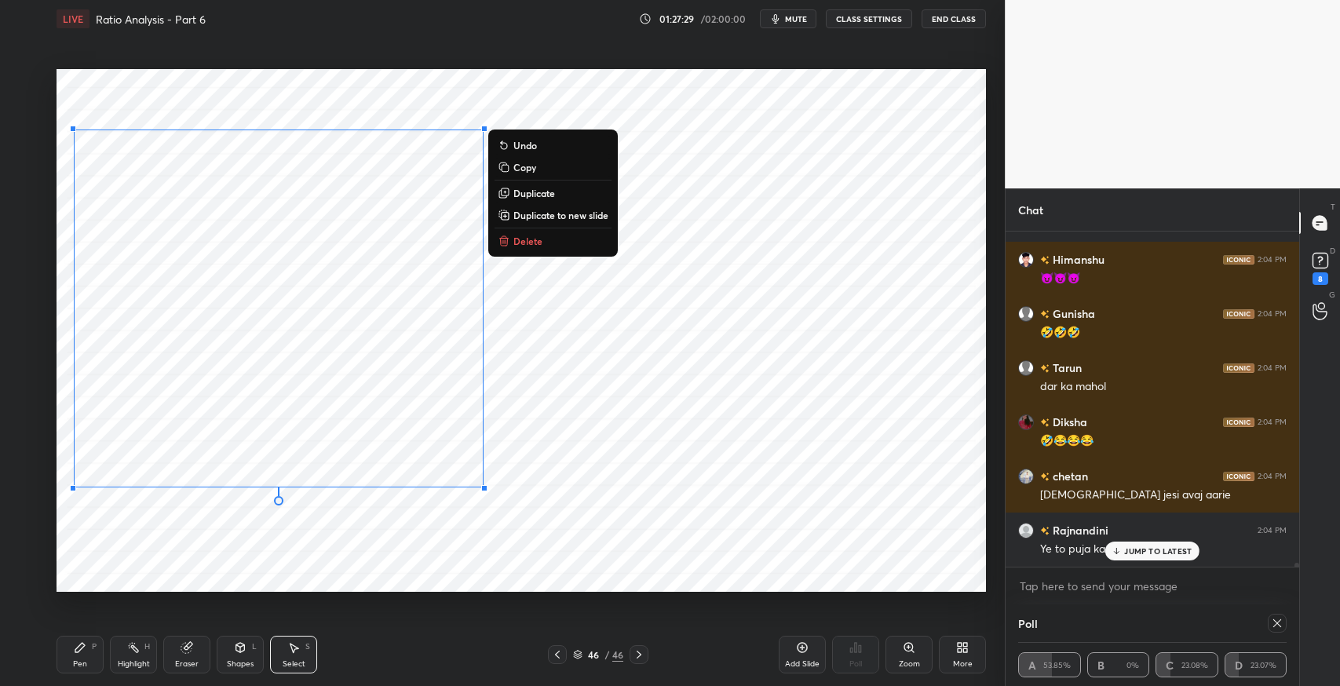
scroll to position [29500, 0]
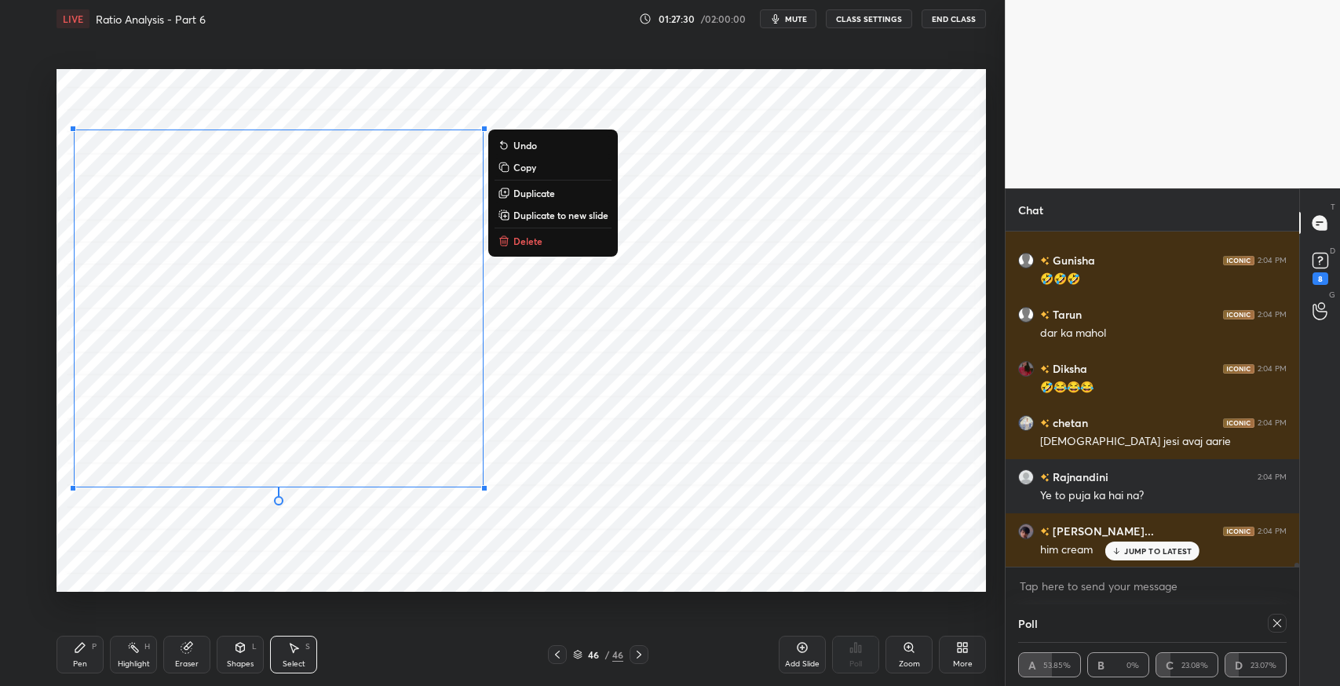
click at [615, 681] on div "Pen P Highlight H Eraser Shapes L Select S 46 / 46 Add Slide Poll Zoom More" at bounding box center [522, 654] width 930 height 63
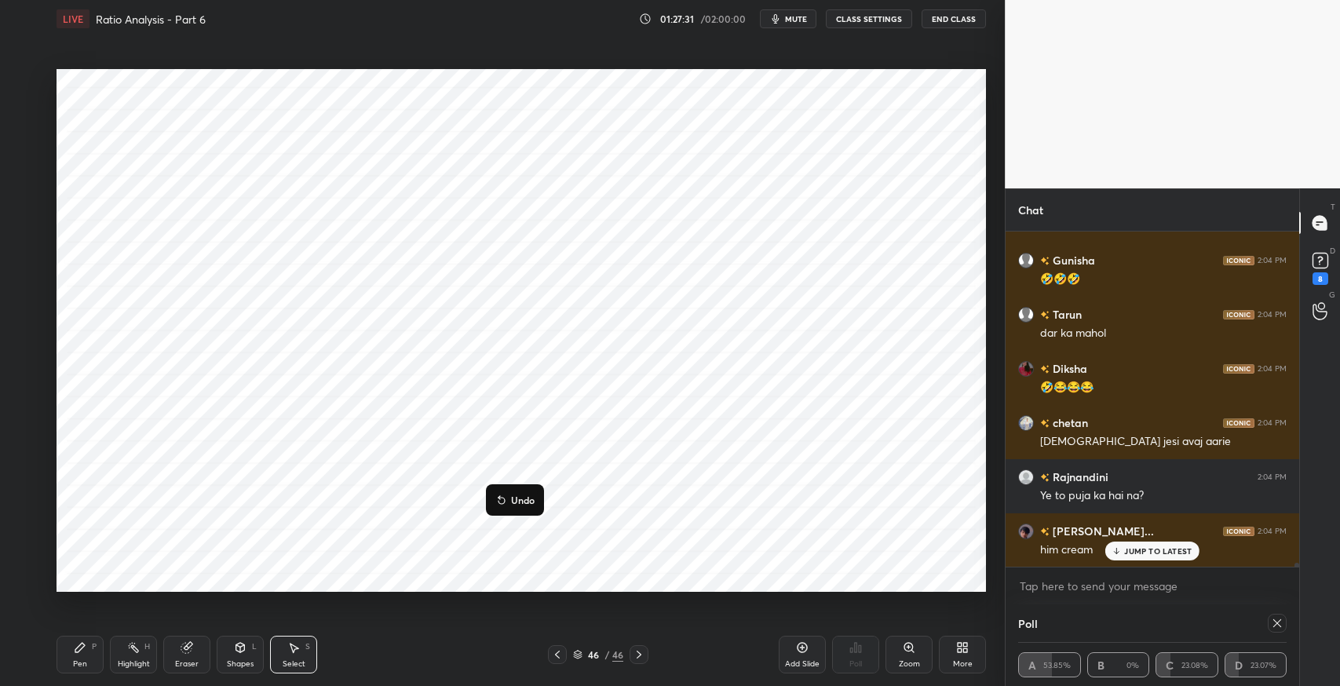
scroll to position [29555, 0]
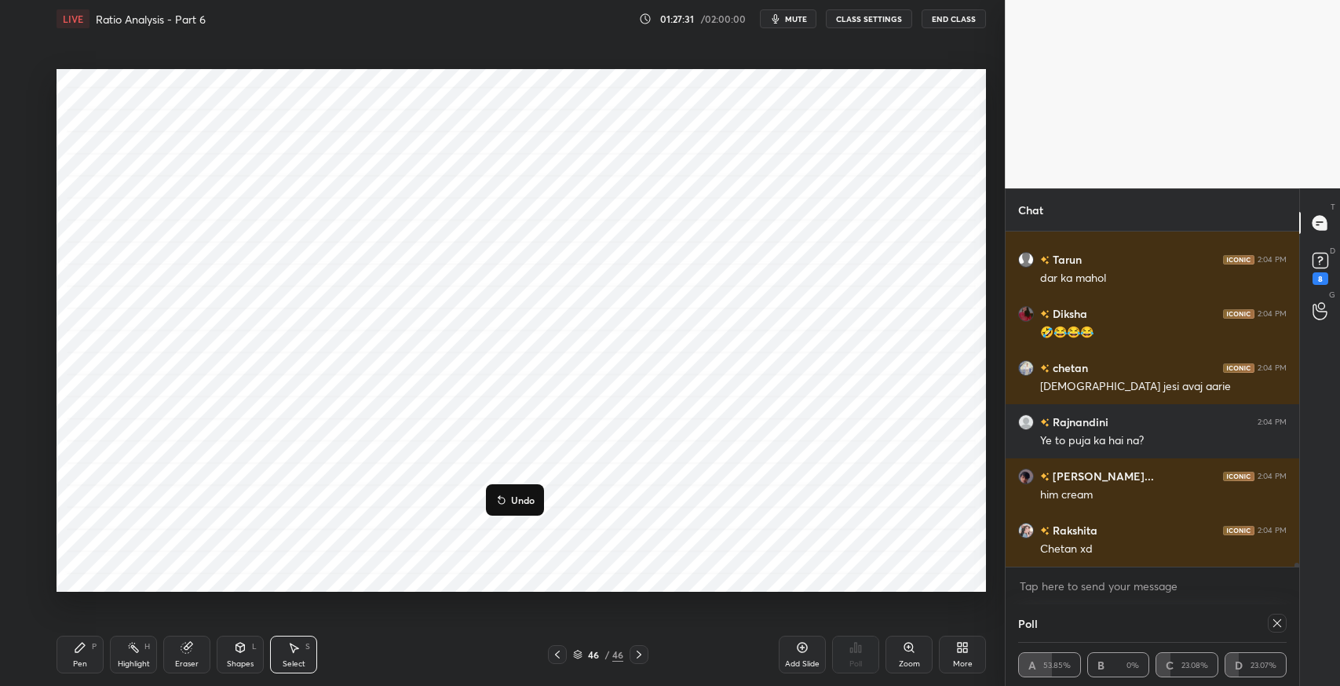
click at [363, 531] on div "0 ° Undo Copy Duplicate Duplicate to new slide Delete" at bounding box center [522, 330] width 930 height 523
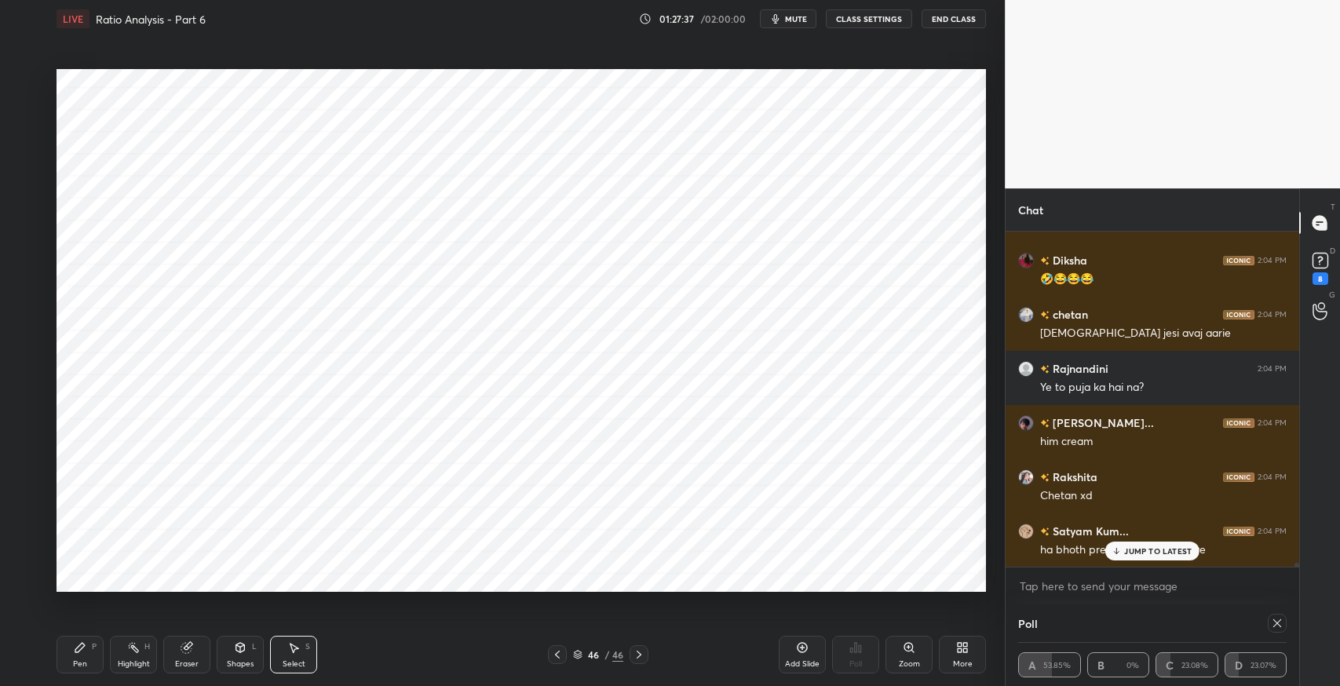
click at [74, 644] on icon at bounding box center [80, 647] width 13 height 13
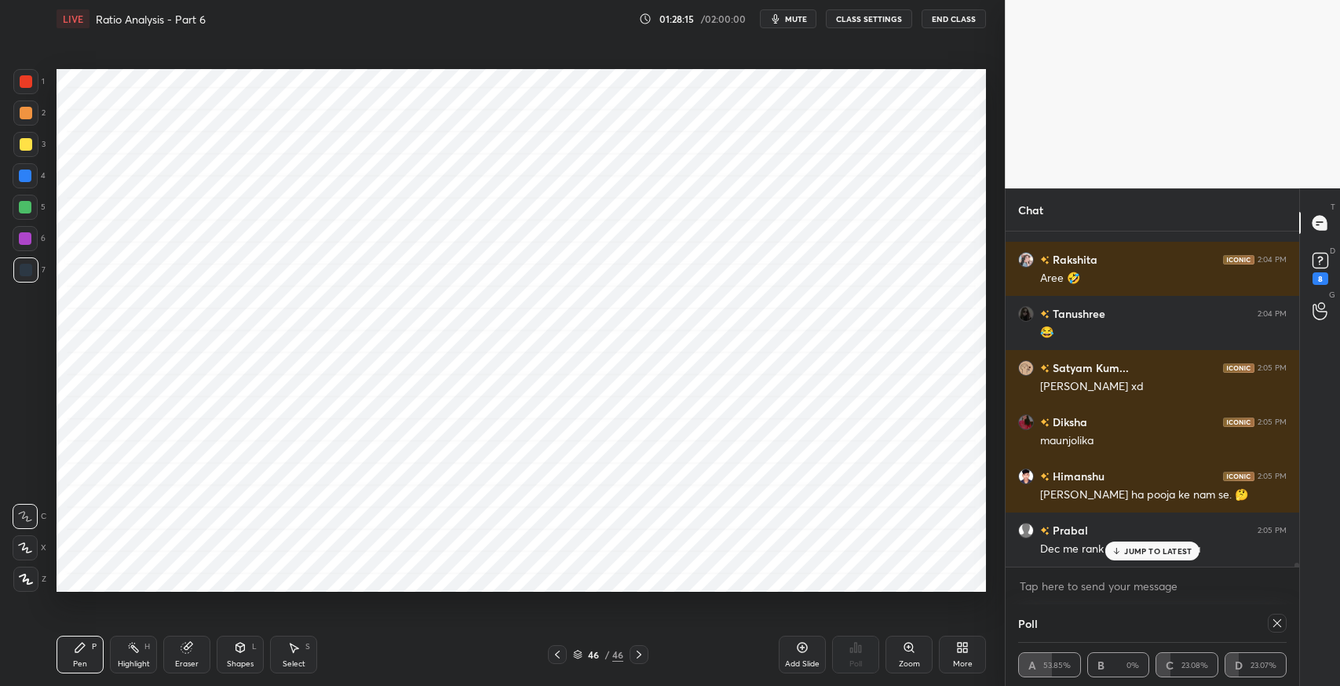
scroll to position [30367, 0]
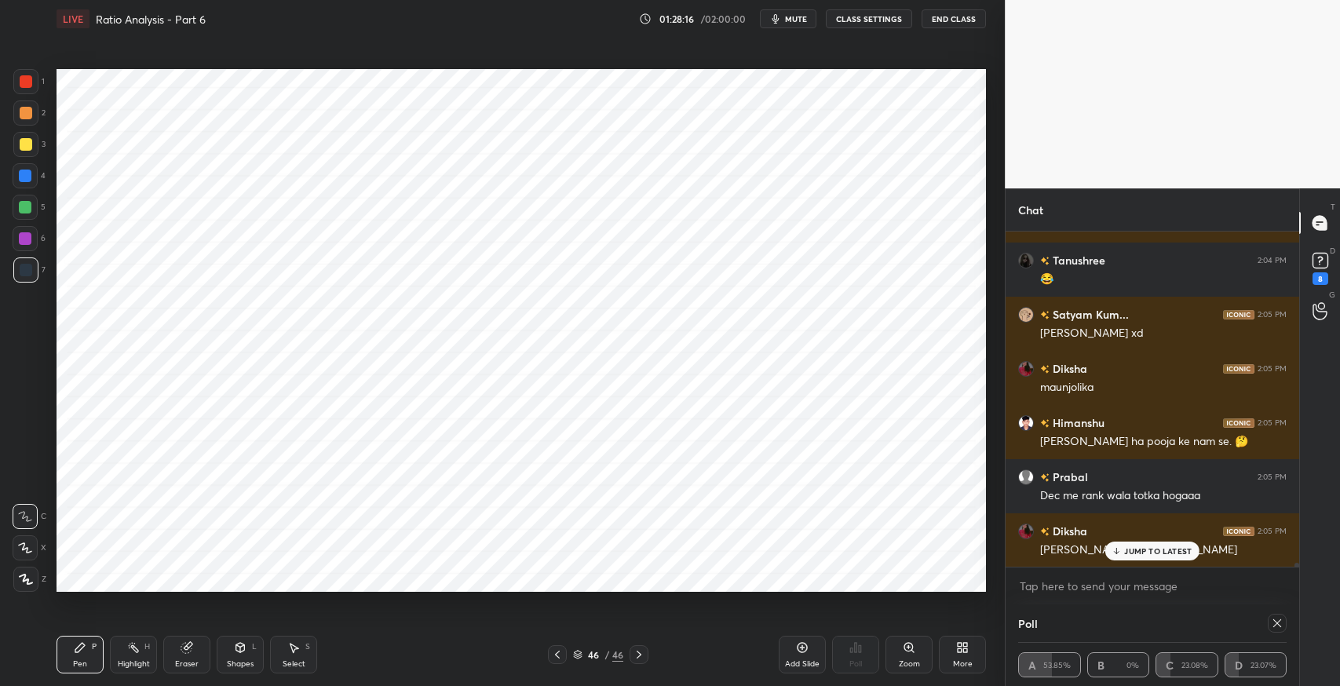
click at [300, 652] on div "Select S" at bounding box center [293, 655] width 47 height 38
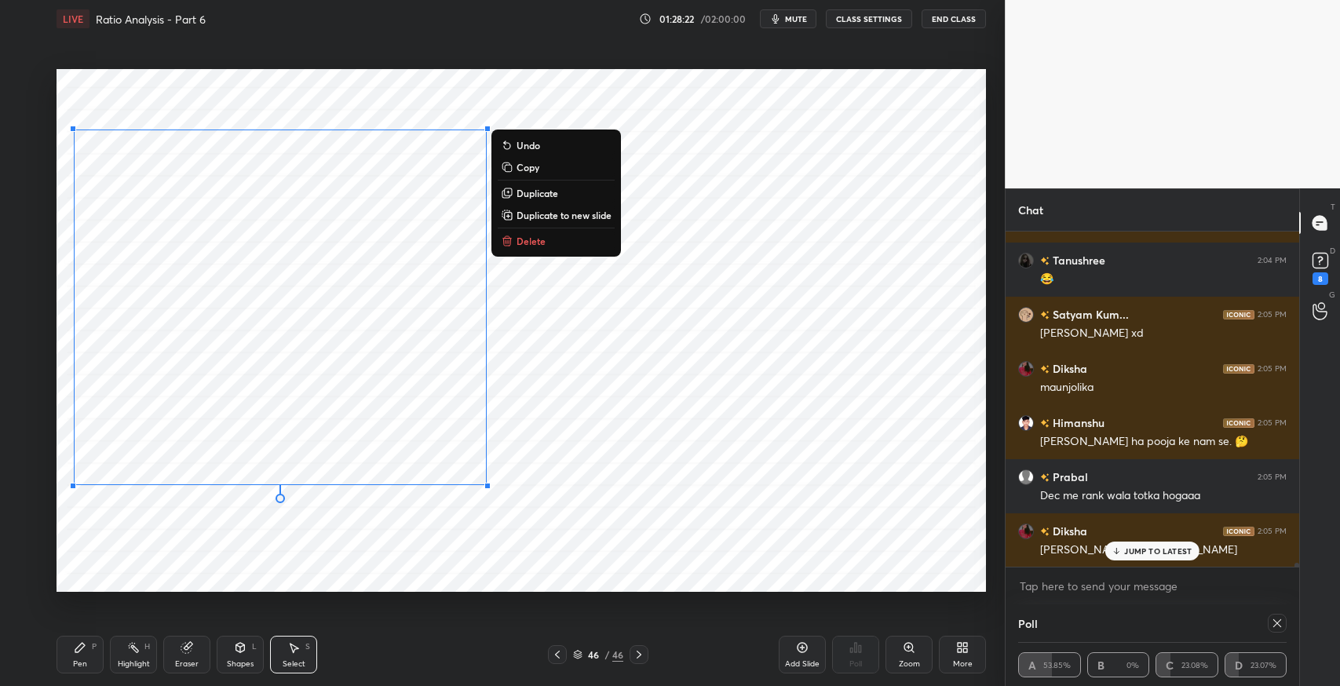
click at [535, 193] on p "Duplicate" at bounding box center [538, 193] width 42 height 13
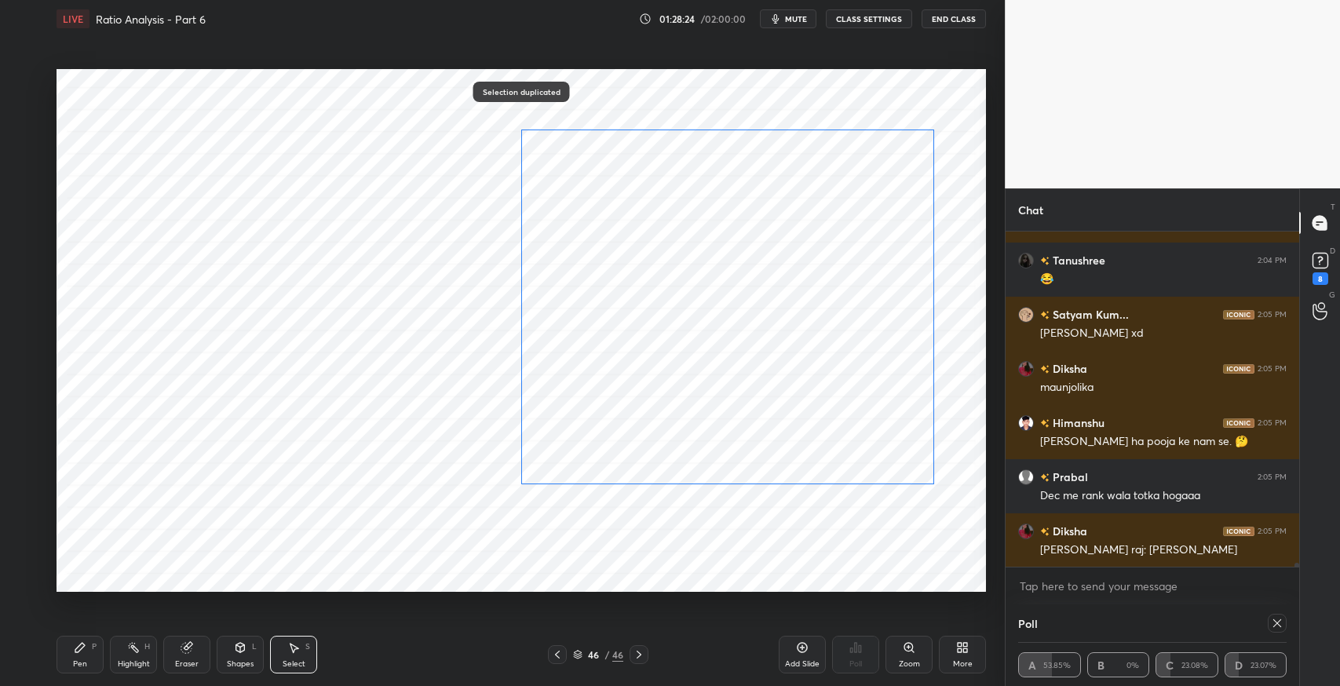
scroll to position [30422, 0]
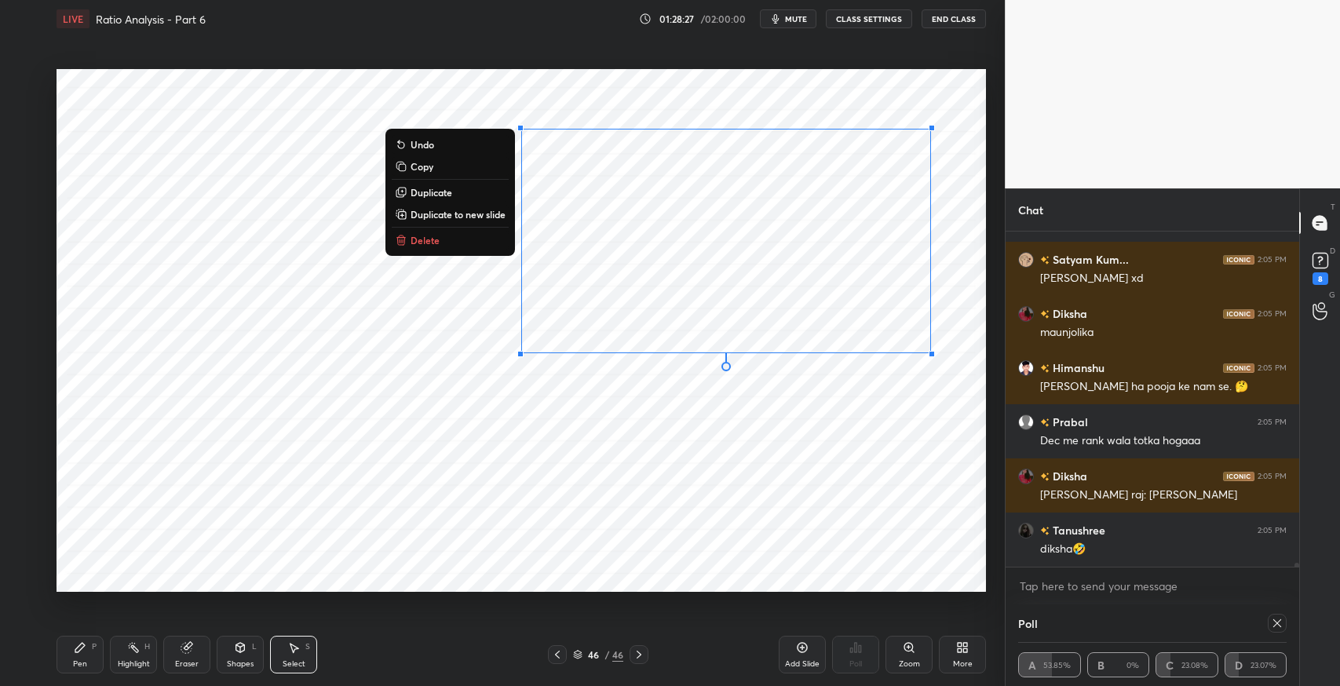
click at [845, 442] on div "0 ° Undo Copy Duplicate Duplicate to new slide Delete" at bounding box center [522, 330] width 930 height 523
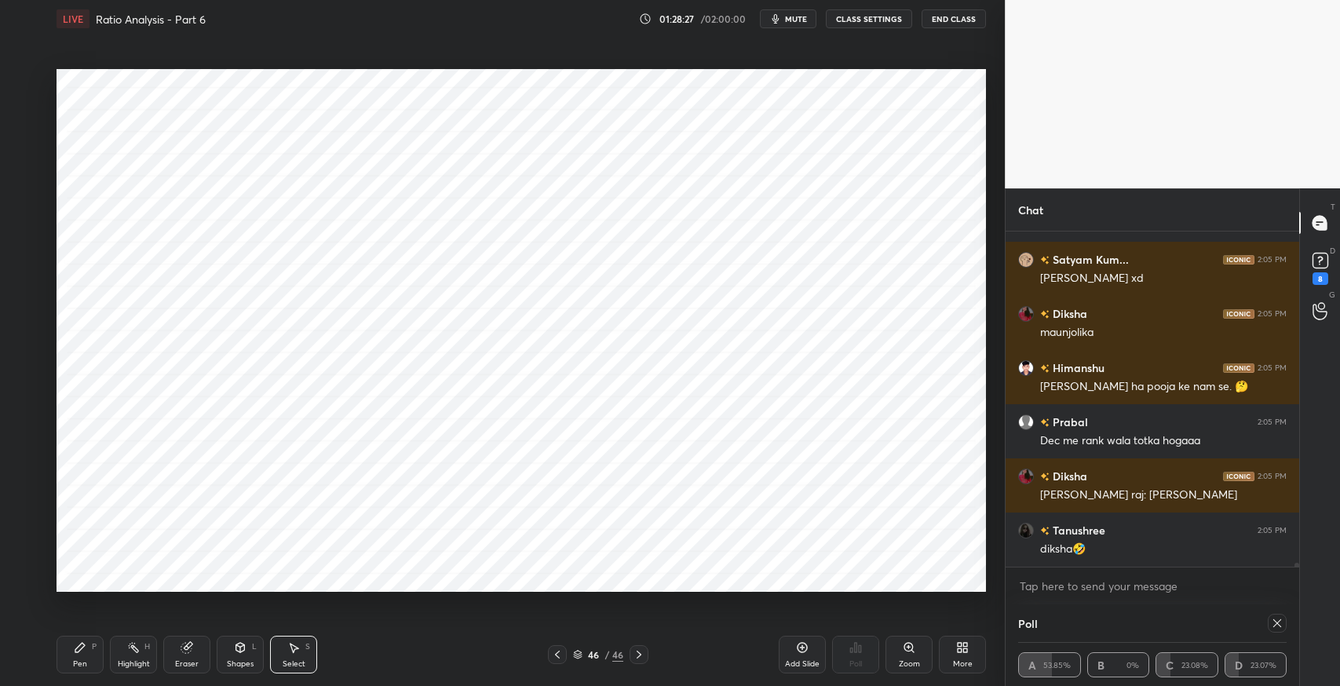
click at [793, 155] on div "0 ° Undo Copy Duplicate Duplicate to new slide Delete" at bounding box center [522, 330] width 930 height 523
click at [930, 152] on div at bounding box center [932, 154] width 6 height 6
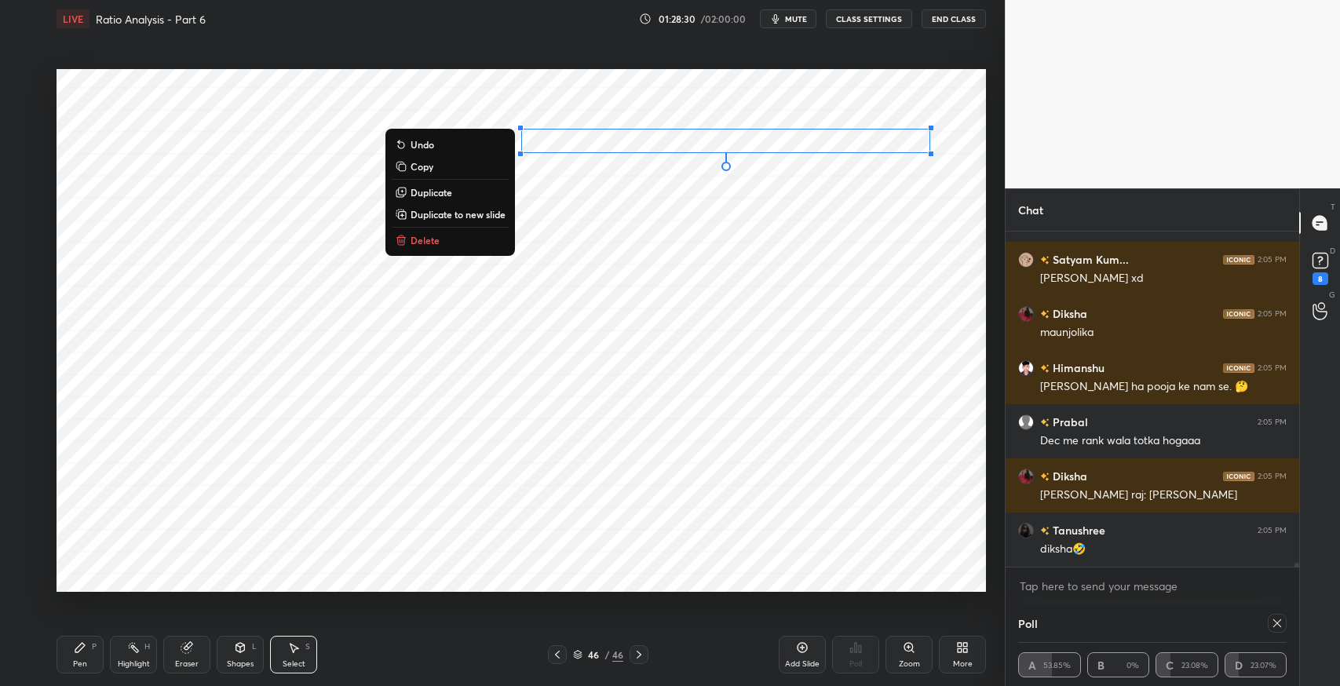
click at [667, 393] on div "0 ° Undo Copy Duplicate Duplicate to new slide Delete" at bounding box center [522, 330] width 930 height 523
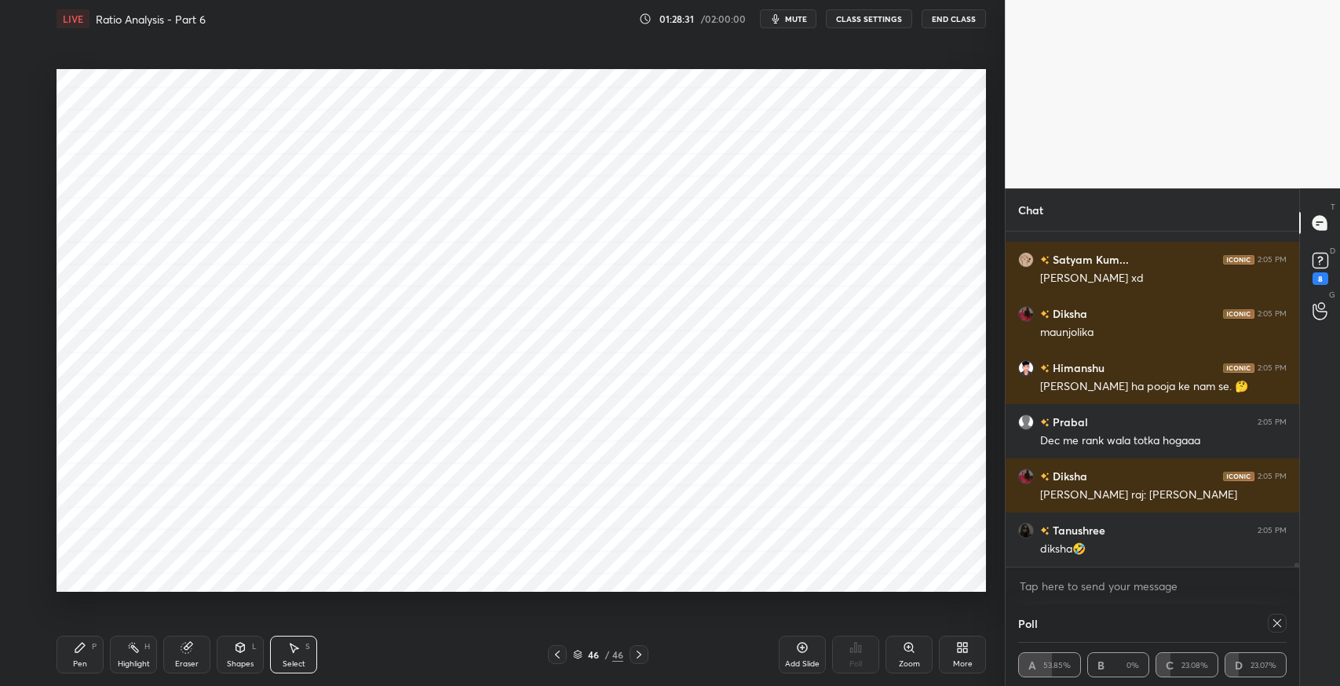
click at [77, 650] on icon at bounding box center [79, 647] width 9 height 9
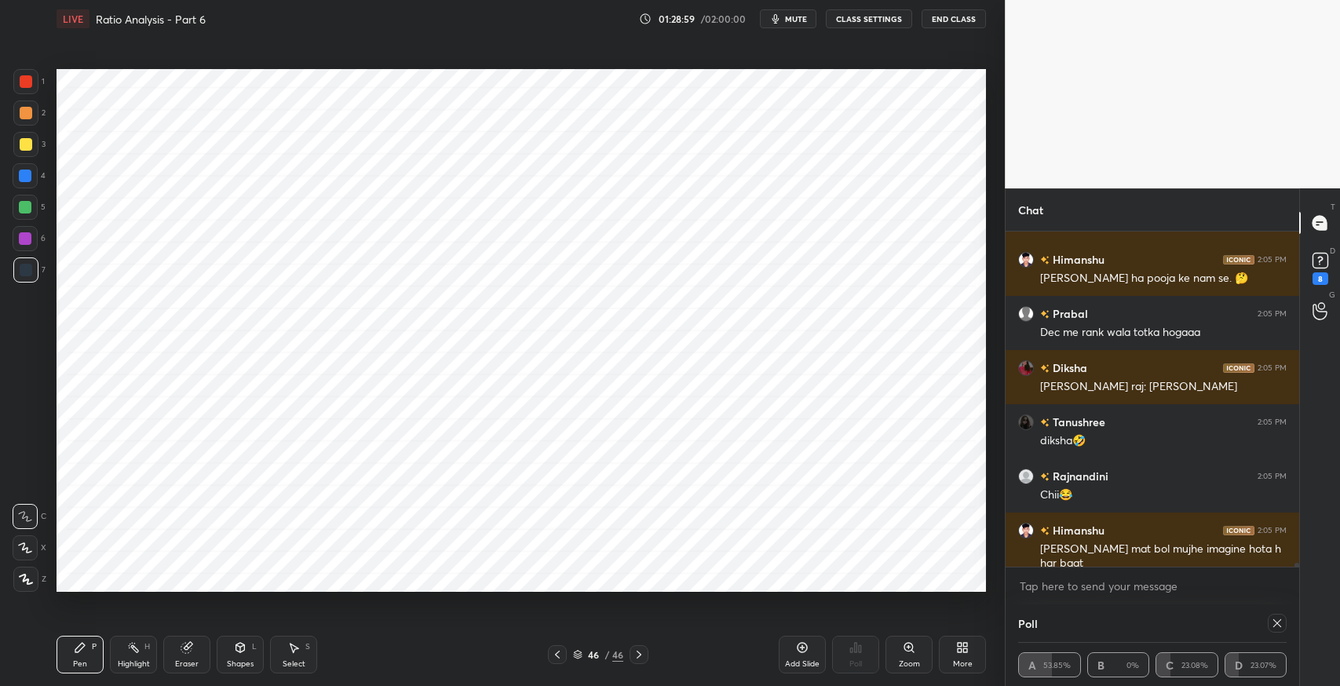
scroll to position [30584, 0]
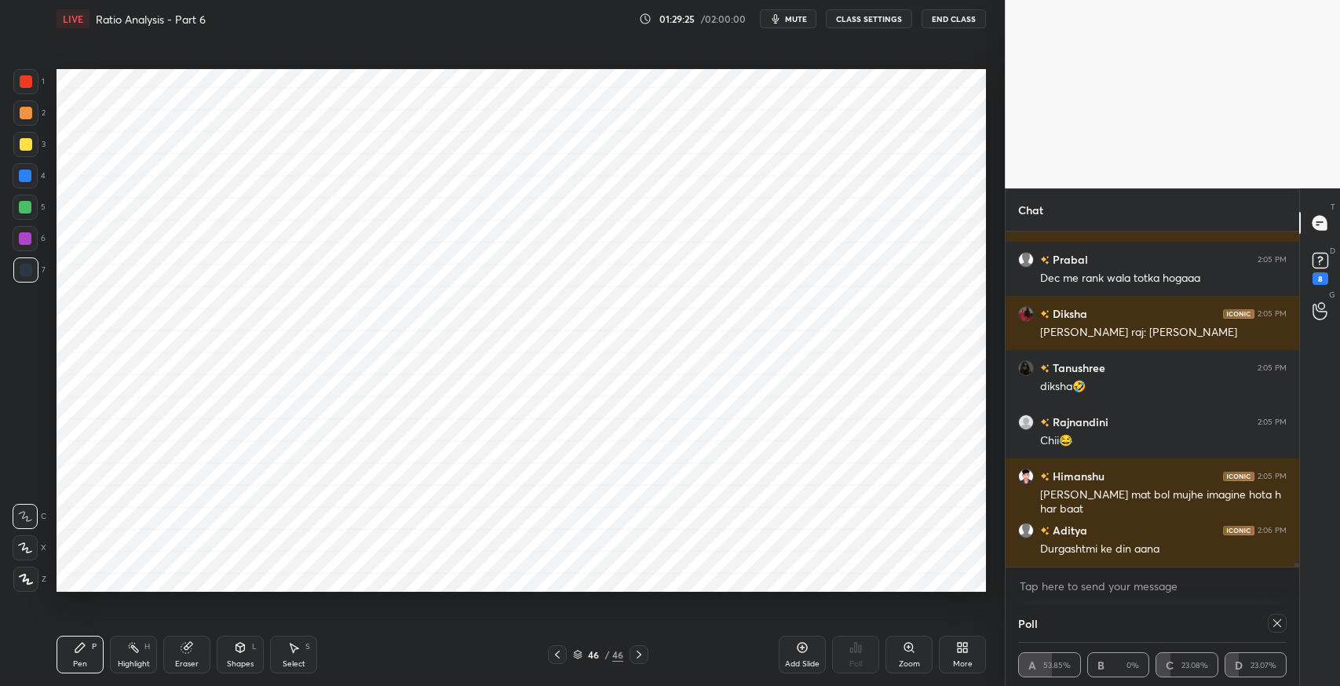
click at [254, 658] on div "Shapes L" at bounding box center [240, 655] width 47 height 38
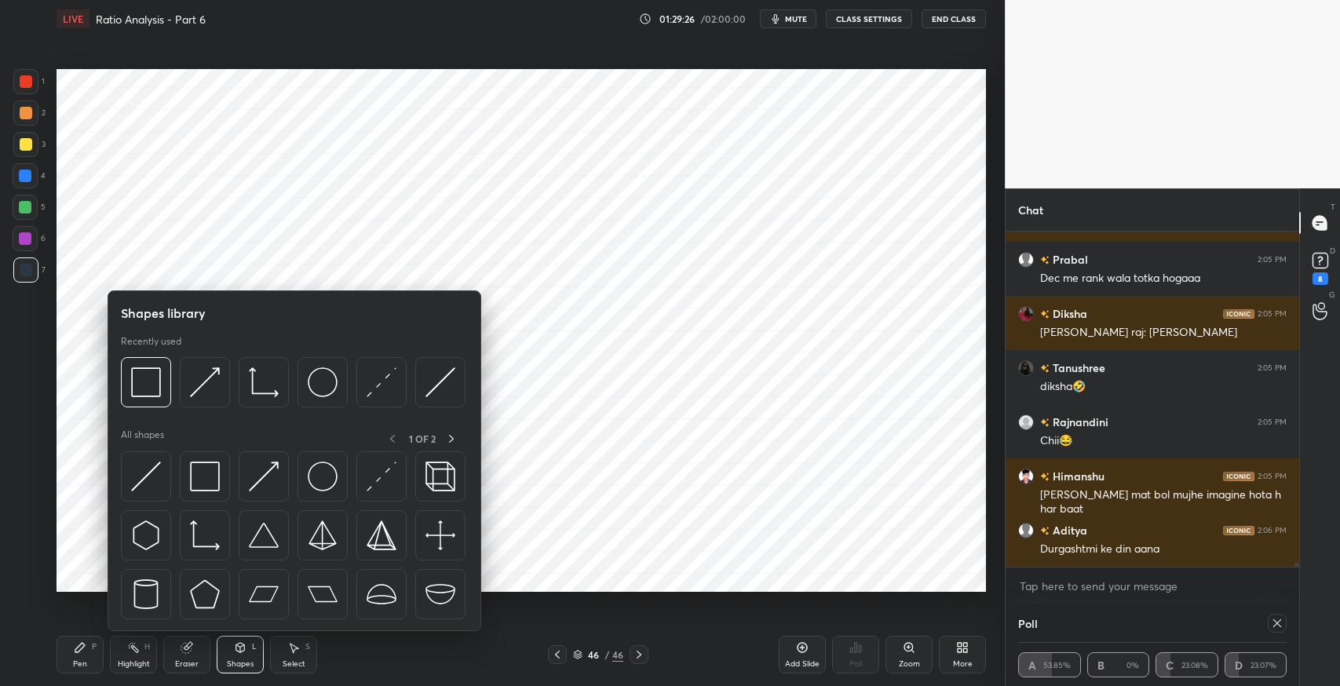
click at [214, 474] on img at bounding box center [205, 477] width 30 height 30
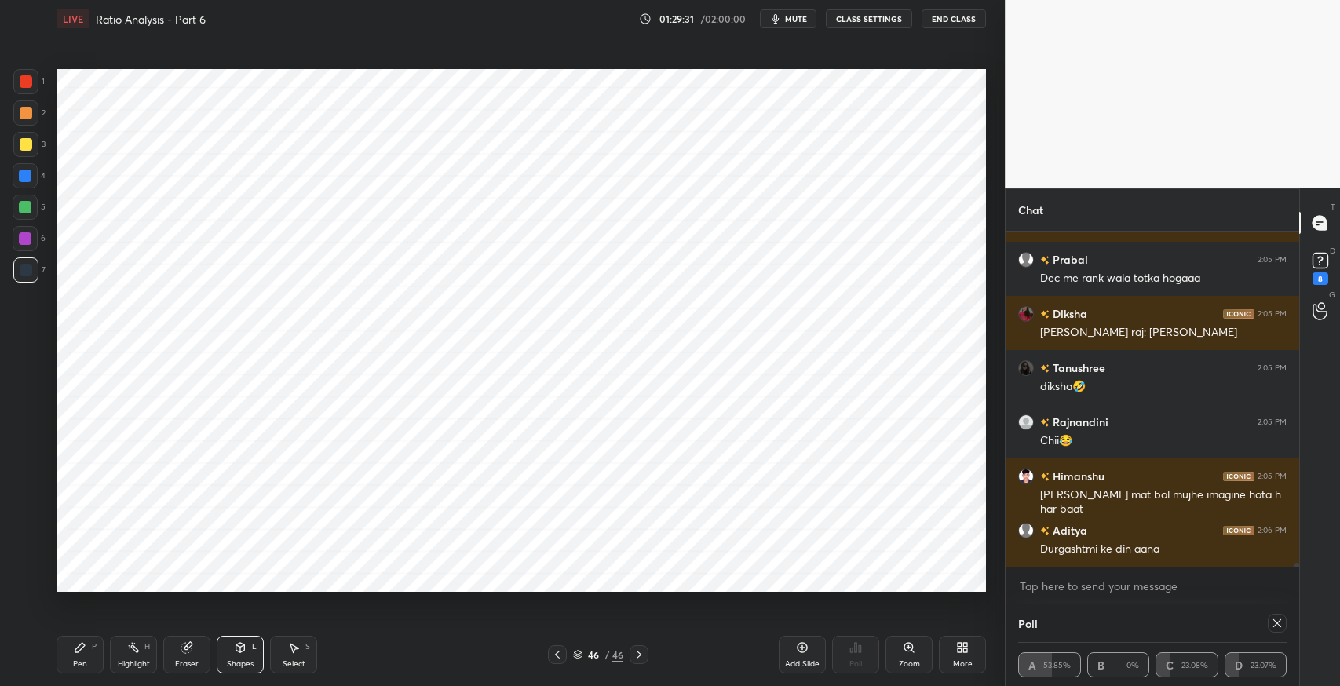
click at [83, 656] on div "Pen P" at bounding box center [80, 655] width 47 height 38
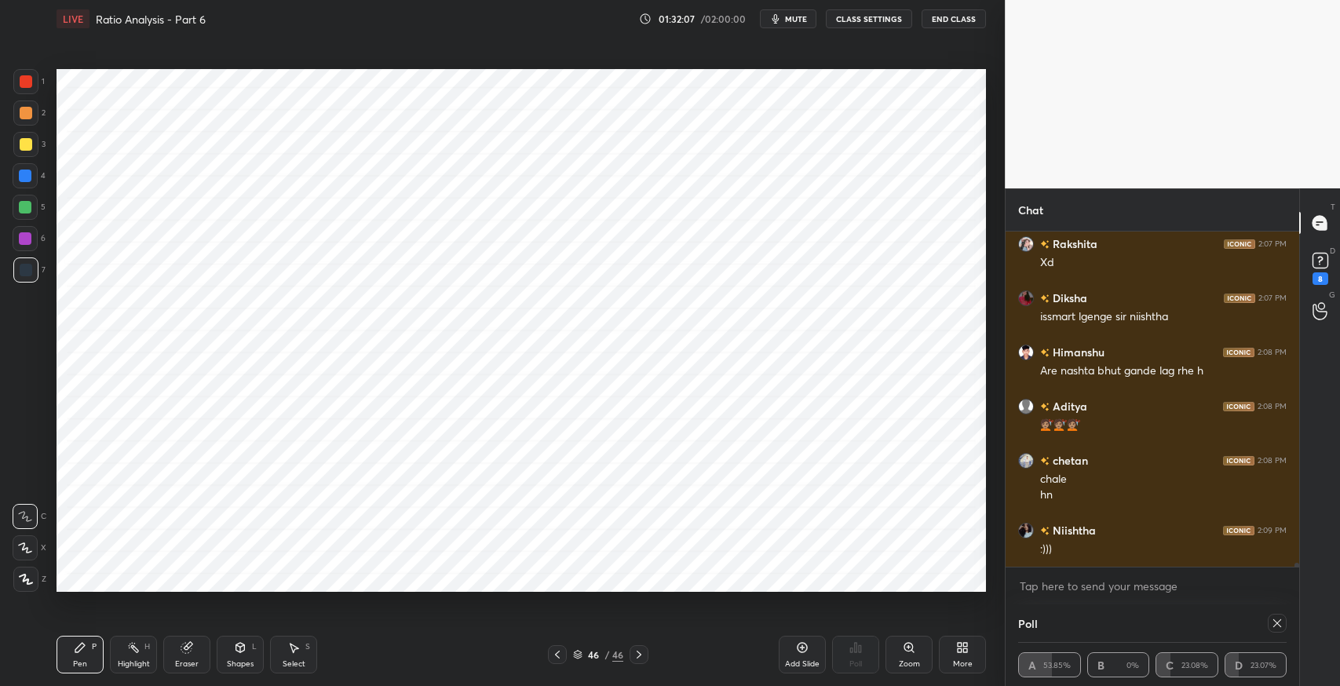
scroll to position [31372, 0]
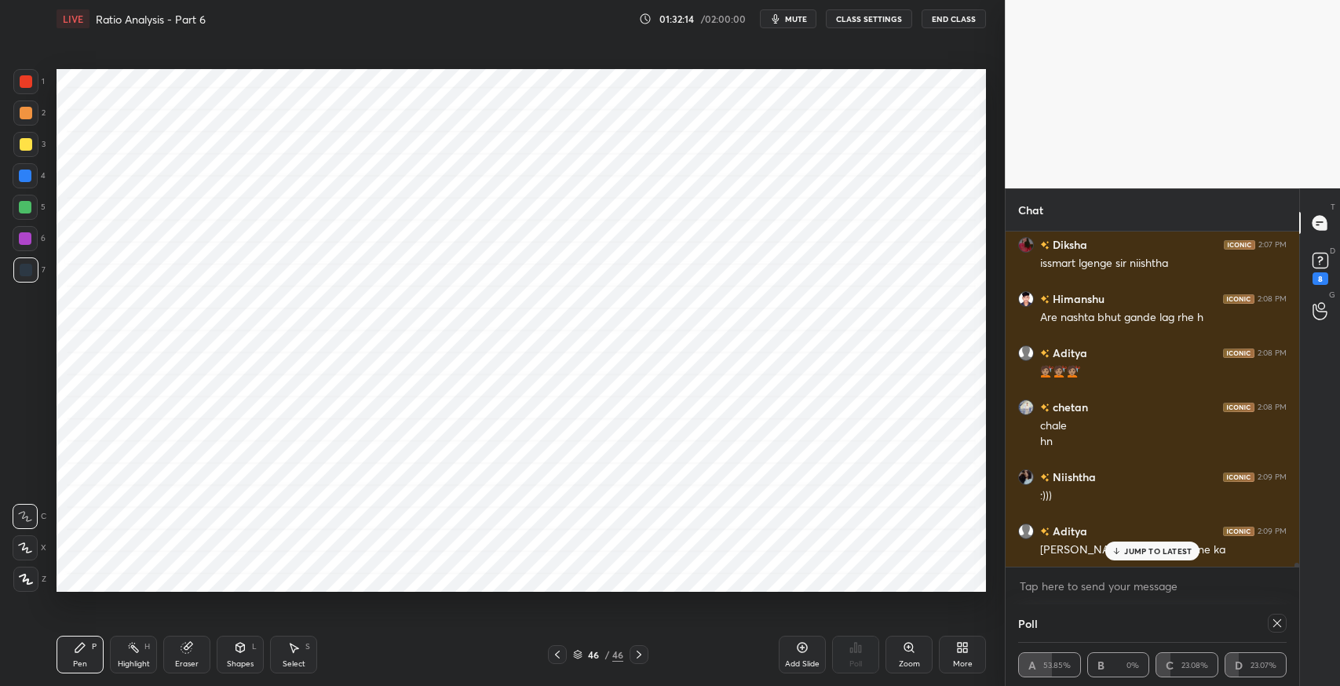
click at [1130, 557] on div "JUMP TO LATEST" at bounding box center [1152, 551] width 94 height 19
click at [804, 650] on icon at bounding box center [802, 647] width 13 height 13
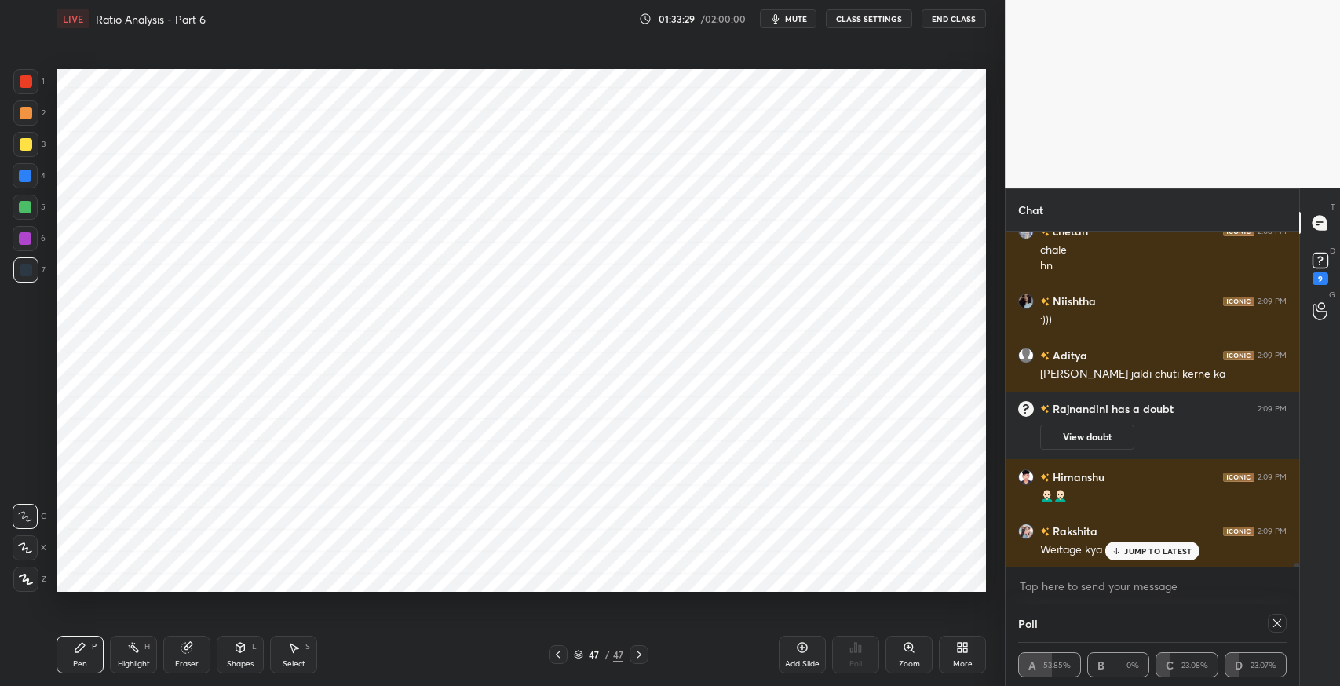
scroll to position [29305, 0]
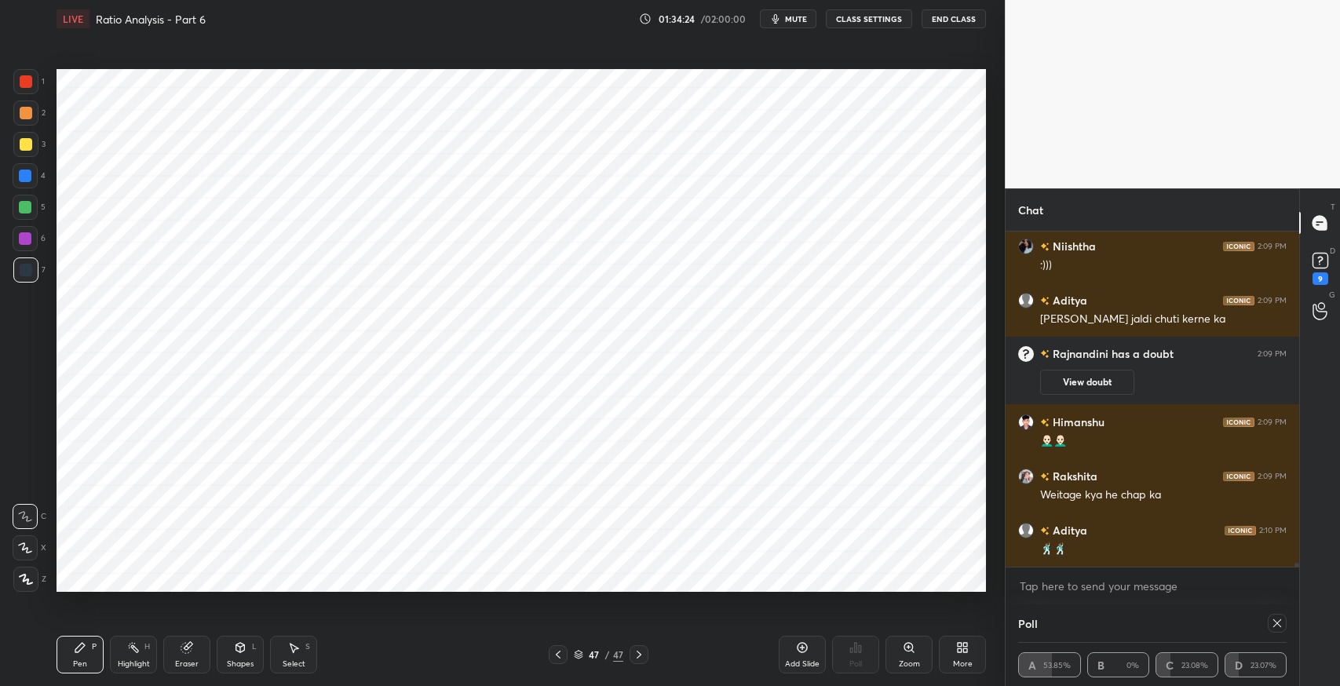
click at [242, 644] on icon at bounding box center [240, 647] width 9 height 9
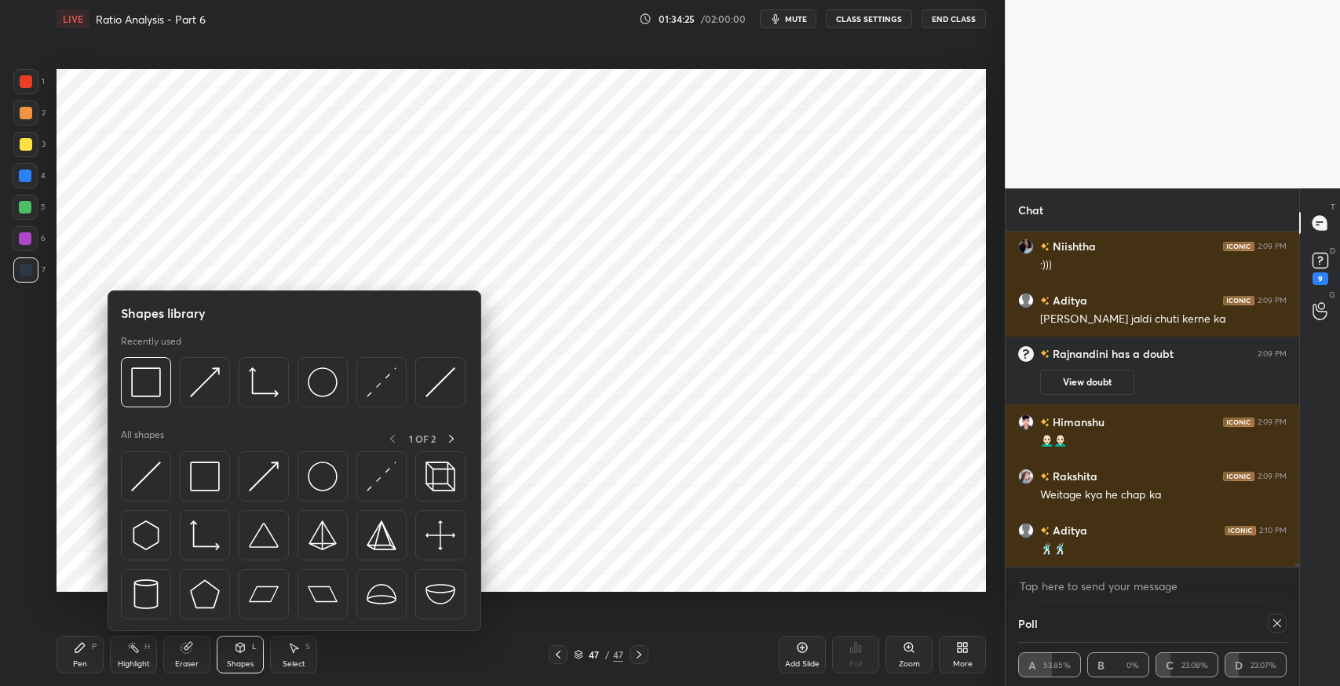
click at [192, 480] on img at bounding box center [205, 477] width 30 height 30
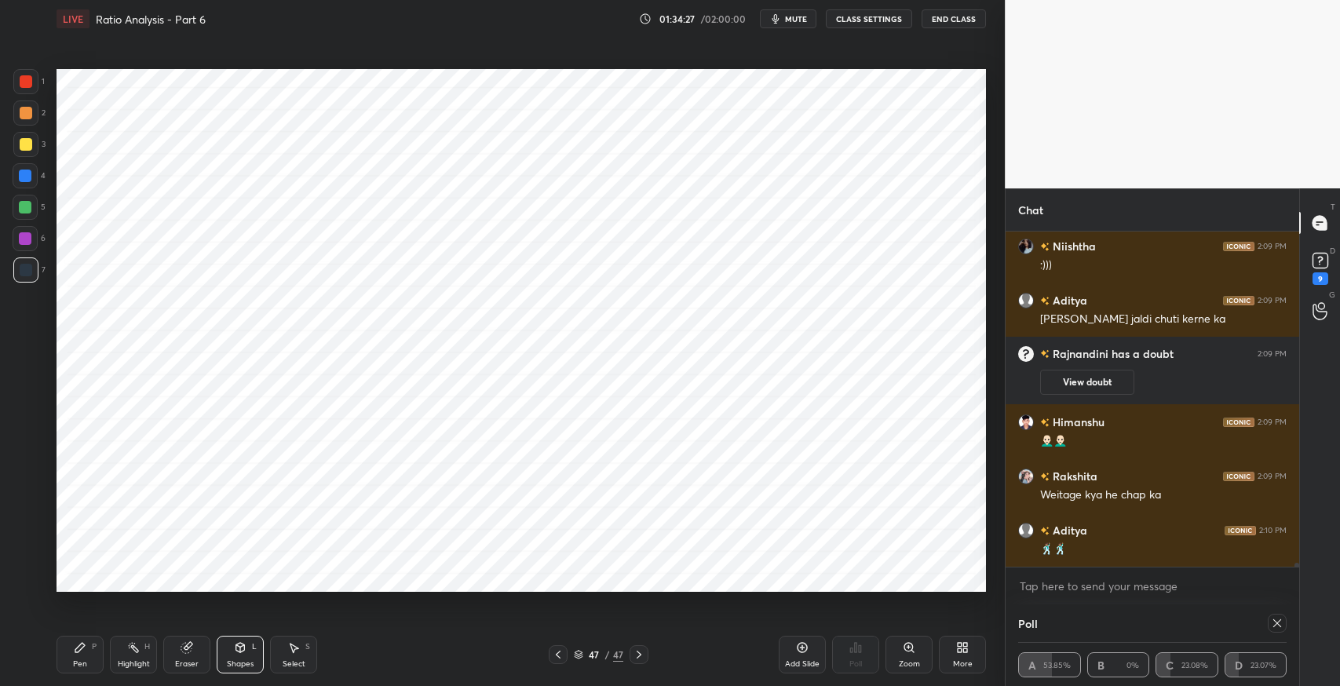
click at [75, 660] on div "Pen" at bounding box center [80, 664] width 14 height 8
click at [183, 641] on icon at bounding box center [187, 647] width 13 height 13
click at [79, 652] on icon at bounding box center [80, 647] width 13 height 13
click at [196, 645] on div "Eraser" at bounding box center [186, 655] width 47 height 38
click at [89, 657] on div "Pen P" at bounding box center [80, 655] width 47 height 38
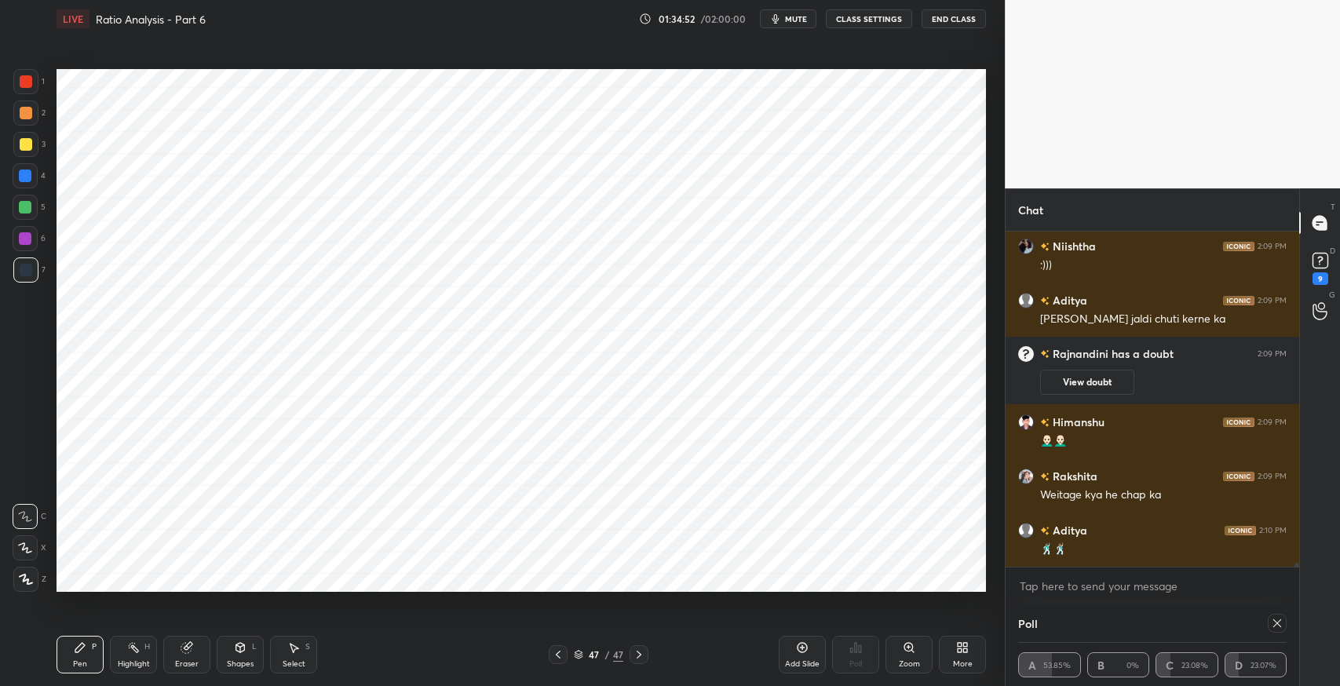
click at [194, 658] on div "Eraser" at bounding box center [186, 655] width 47 height 38
click at [96, 648] on div "P" at bounding box center [94, 647] width 5 height 8
click at [300, 650] on div "Select S" at bounding box center [293, 655] width 47 height 38
click at [680, 400] on div "0 ° Undo Copy Duplicate Duplicate to new slide Delete" at bounding box center [522, 330] width 930 height 523
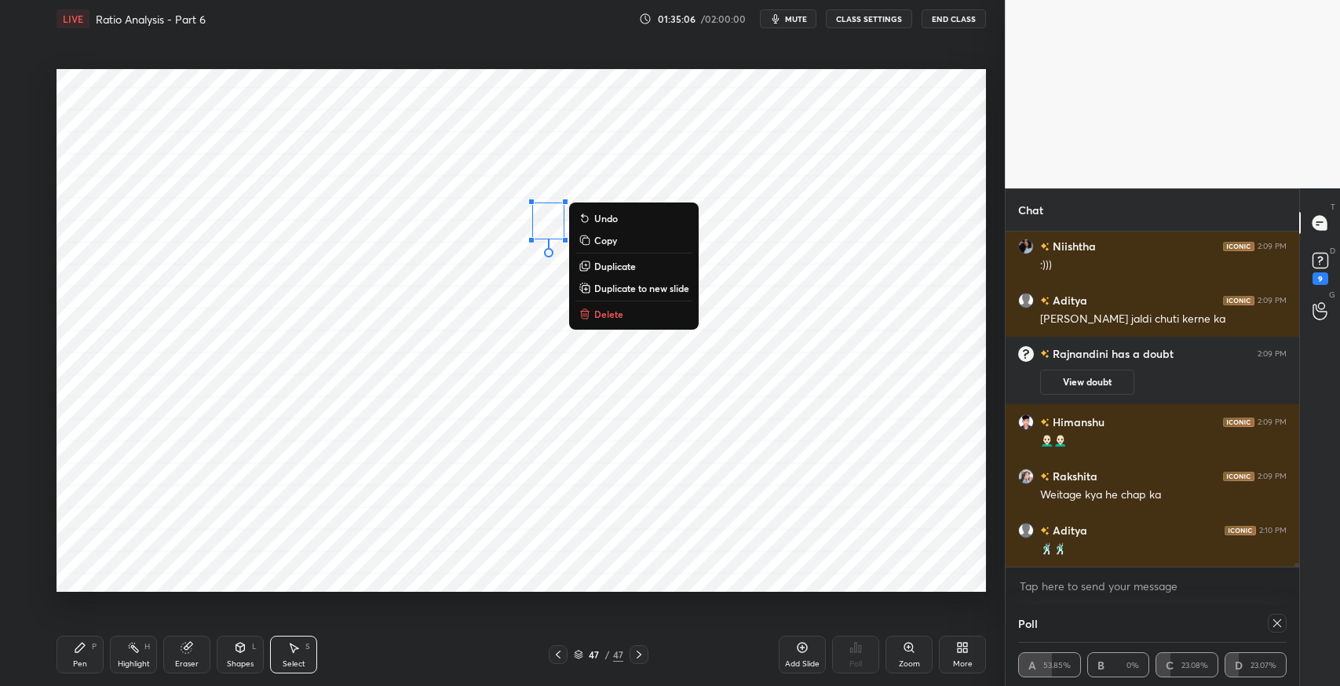
click at [610, 311] on p "Delete" at bounding box center [608, 314] width 29 height 13
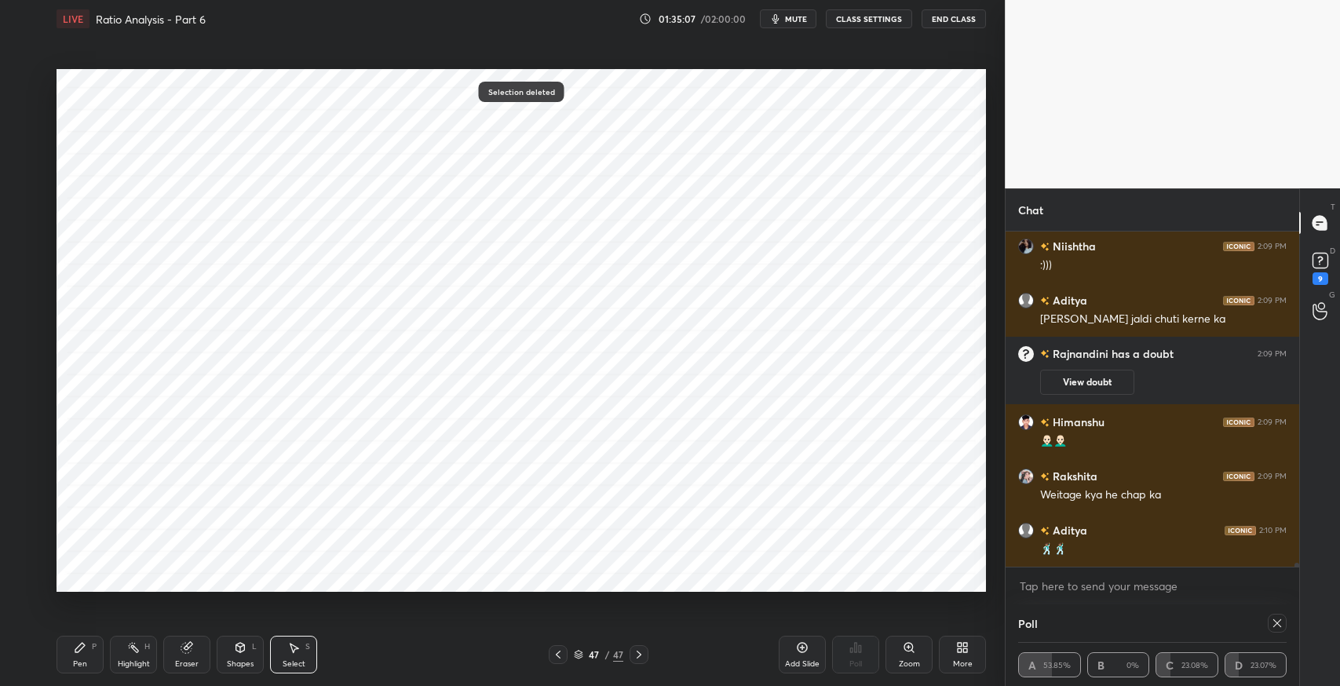
click at [92, 644] on div "P" at bounding box center [94, 647] width 5 height 8
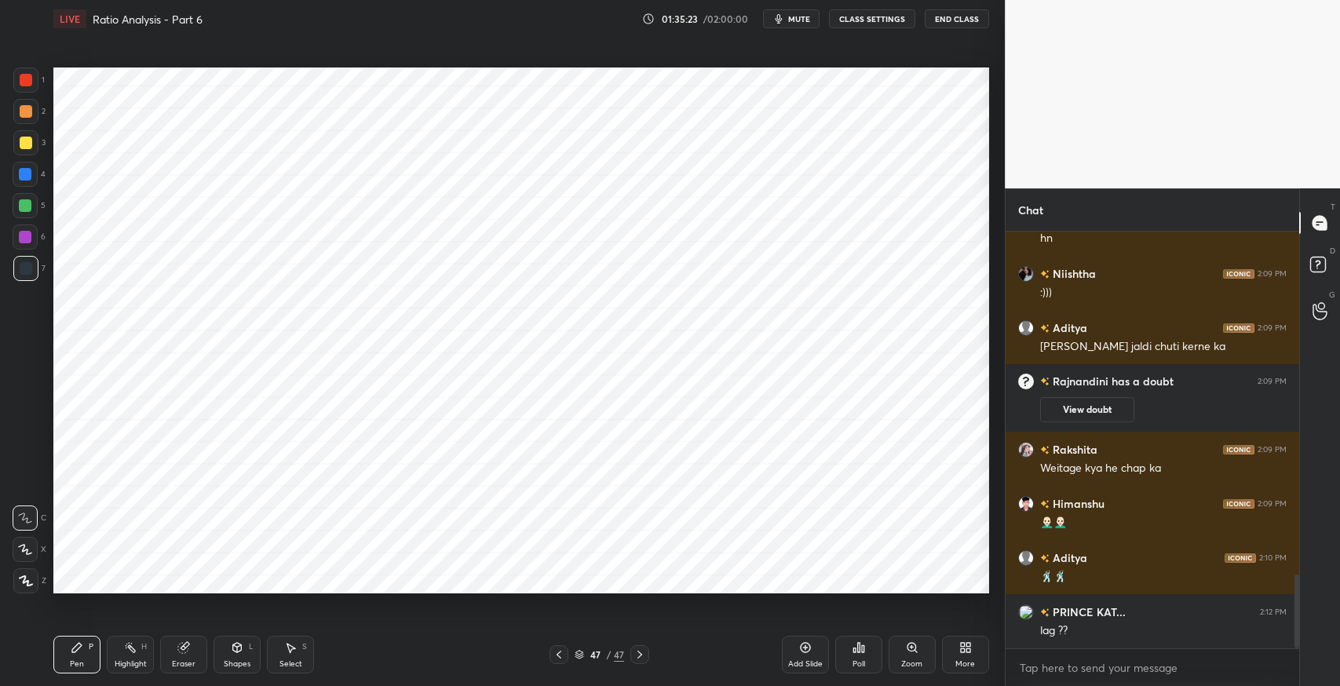
scroll to position [77922, 77566]
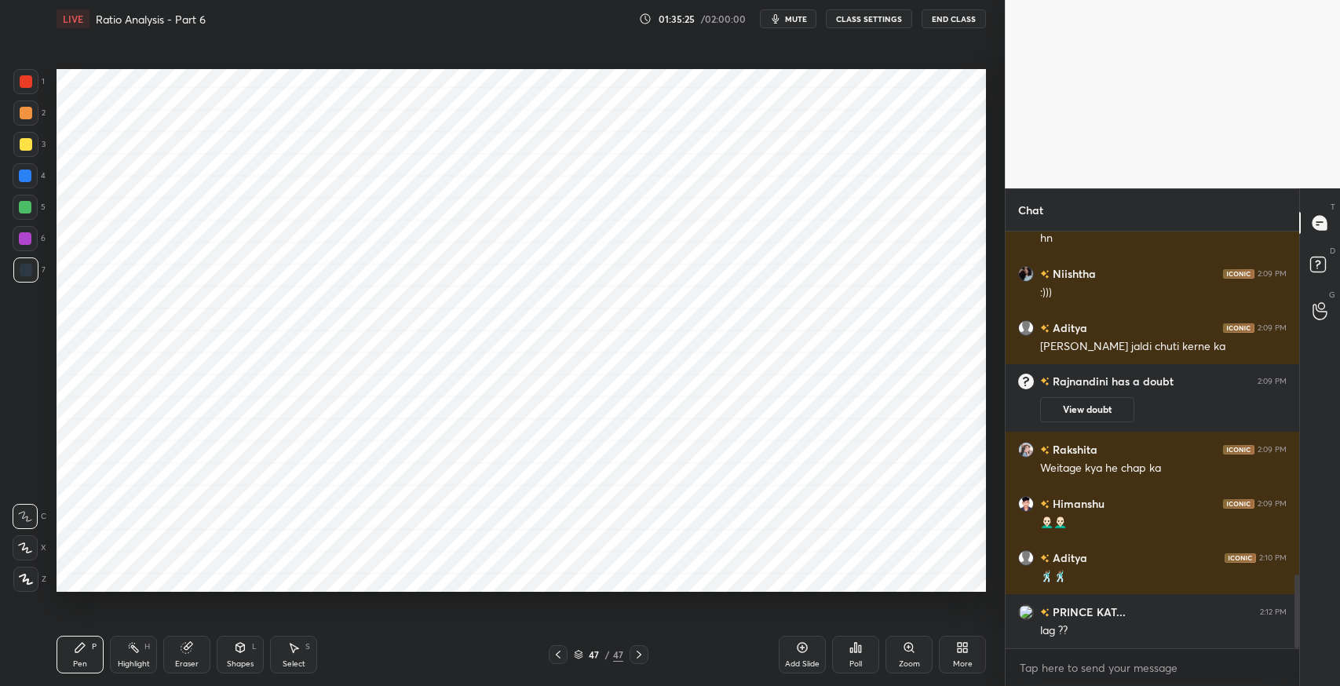
click at [86, 650] on div "Pen P" at bounding box center [80, 655] width 47 height 38
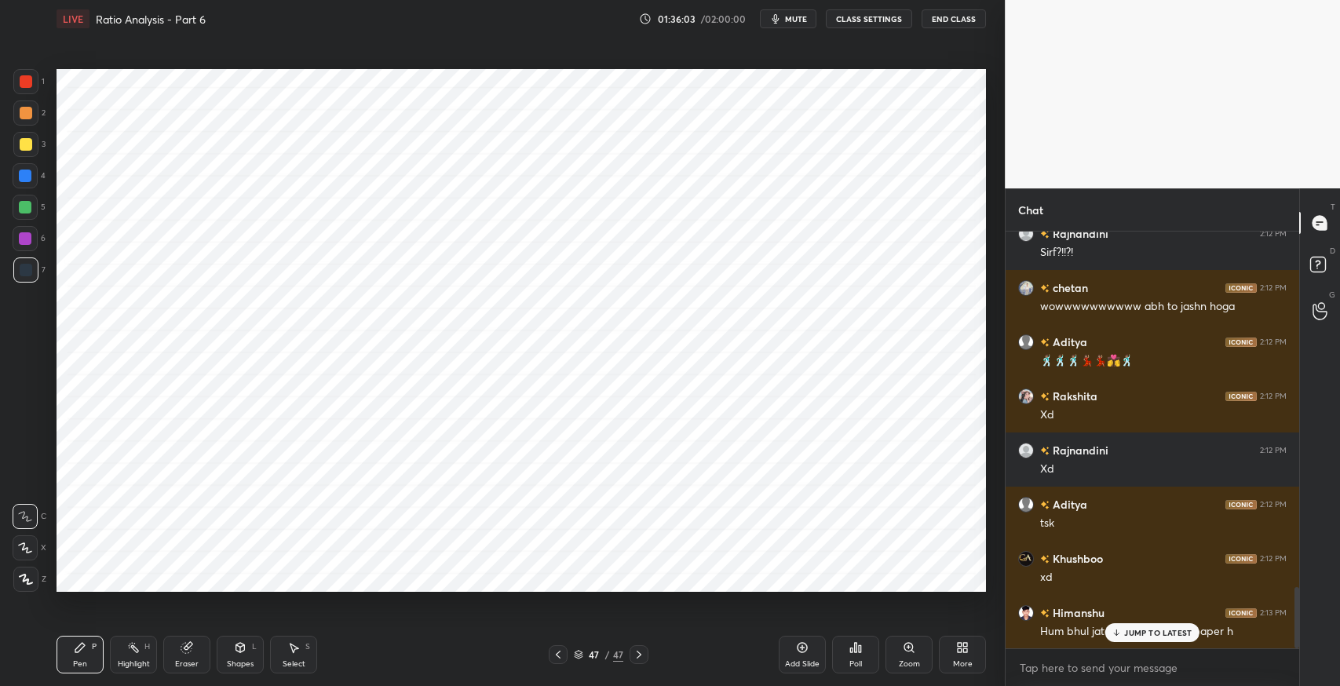
scroll to position [2474, 0]
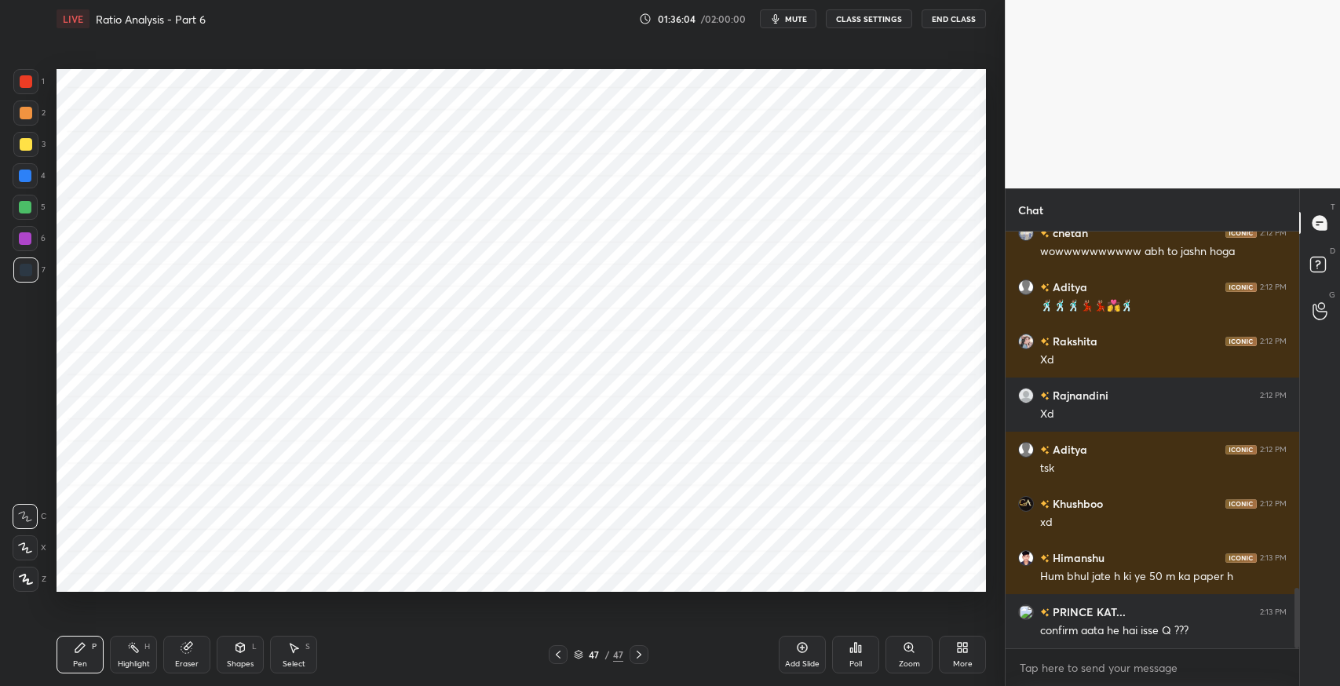
click at [555, 653] on icon at bounding box center [558, 654] width 13 height 13
click at [645, 656] on div at bounding box center [639, 654] width 19 height 19
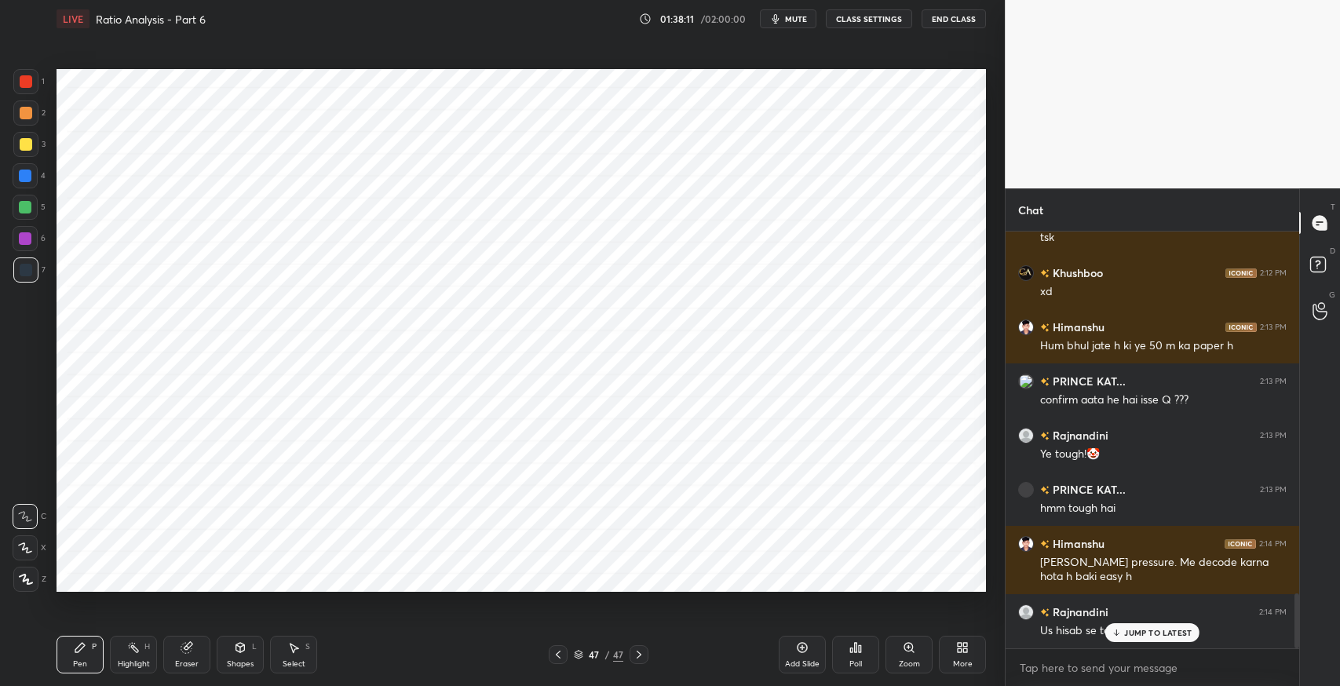
scroll to position [2758, 0]
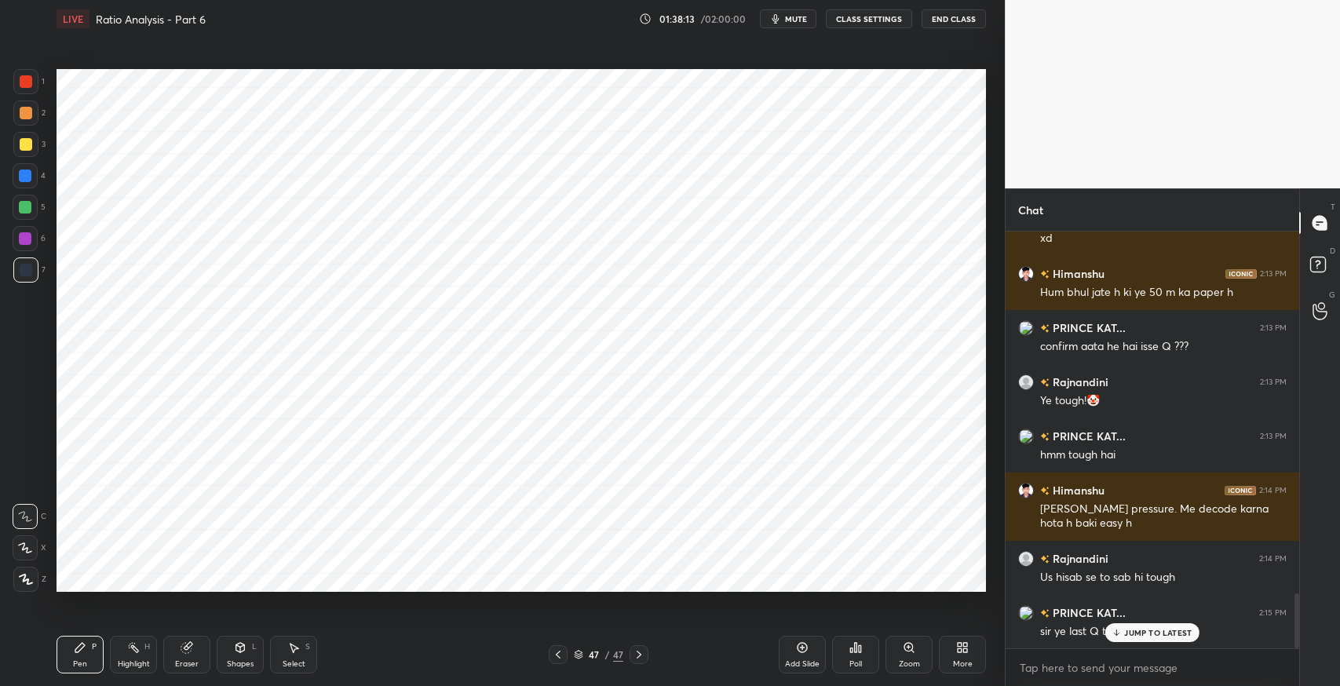
click at [1147, 634] on p "JUMP TO LATEST" at bounding box center [1158, 632] width 68 height 9
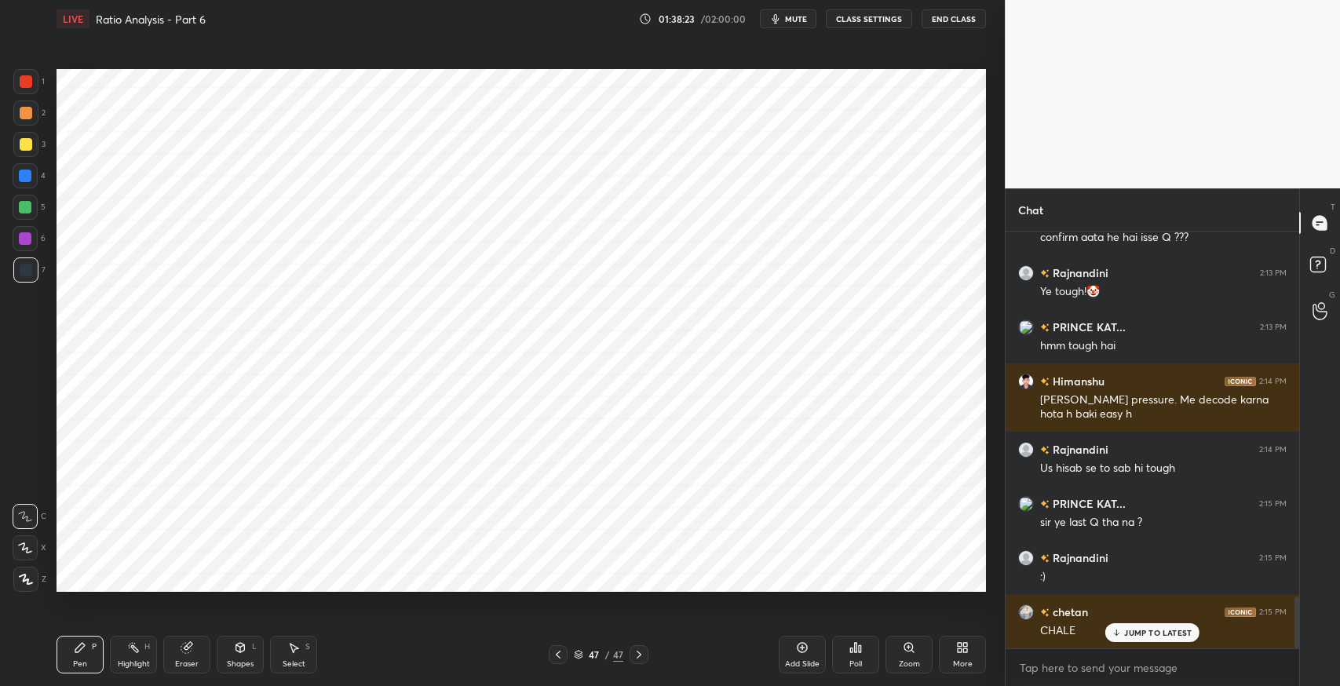
scroll to position [2920, 0]
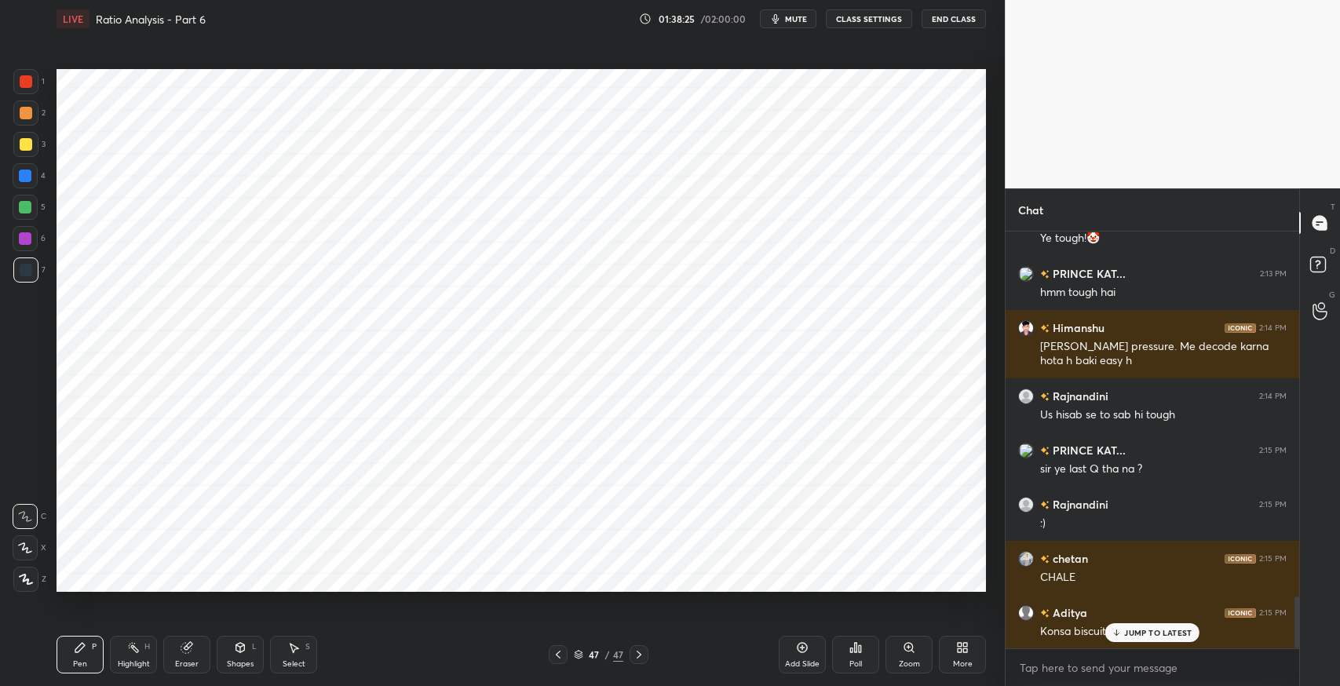
click at [1123, 630] on div "JUMP TO LATEST" at bounding box center [1152, 632] width 94 height 19
click at [552, 652] on icon at bounding box center [558, 654] width 13 height 13
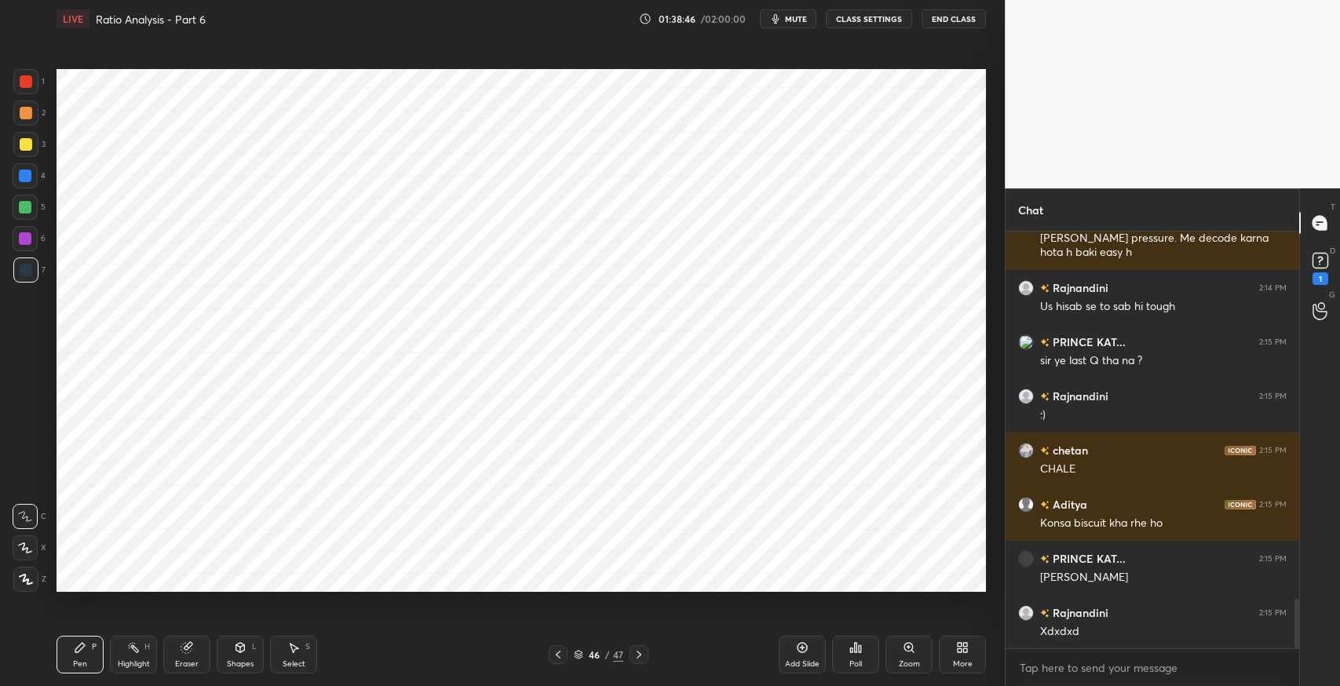
scroll to position [3084, 0]
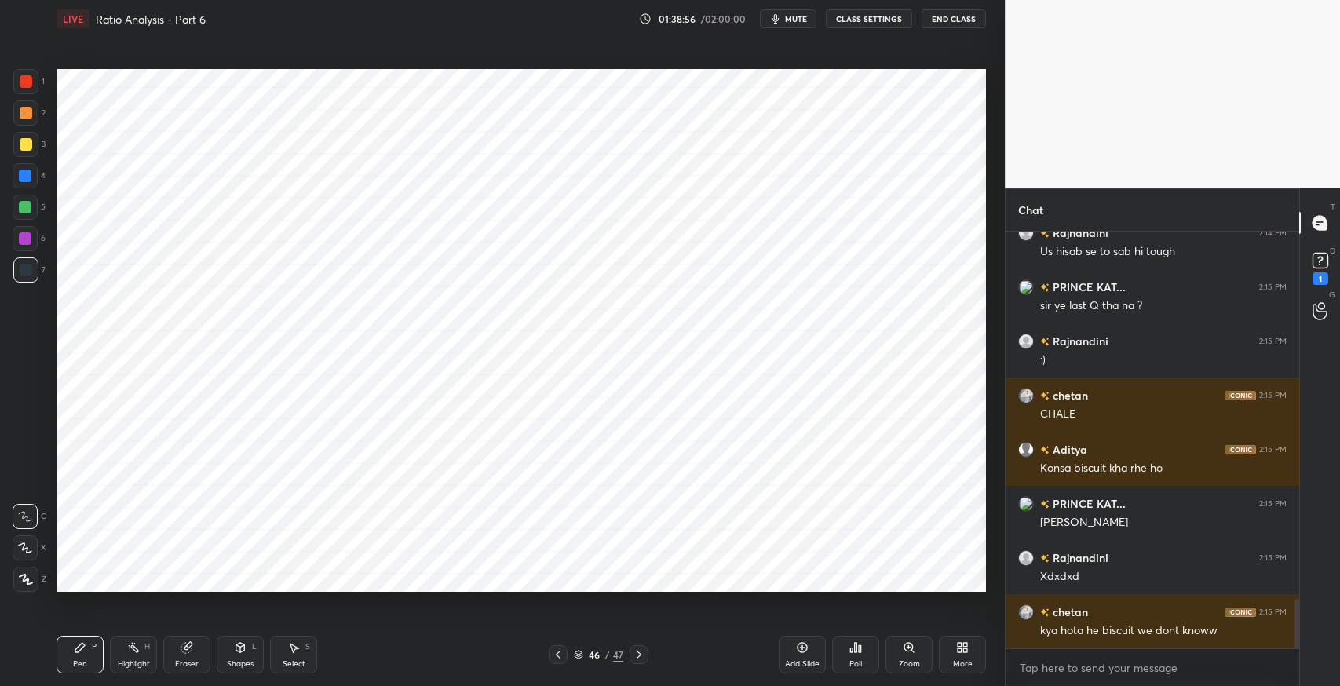
click at [245, 652] on icon at bounding box center [240, 647] width 13 height 13
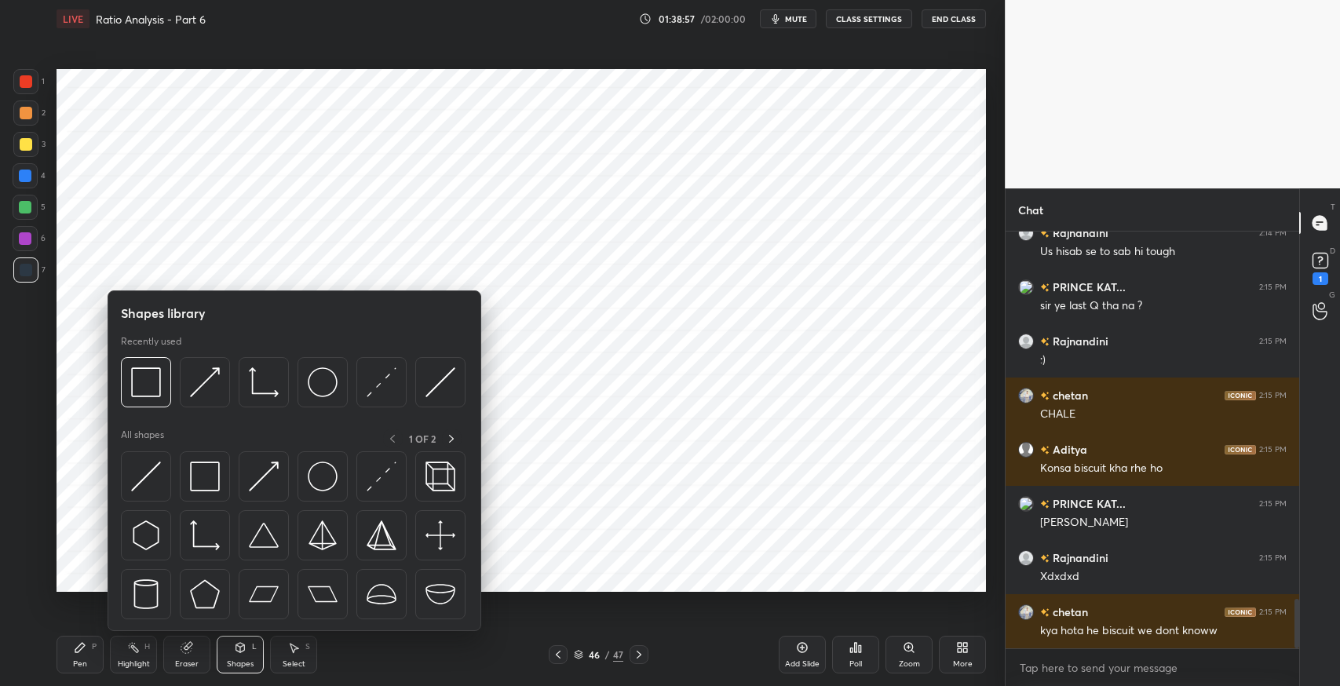
click at [214, 479] on img at bounding box center [205, 477] width 30 height 30
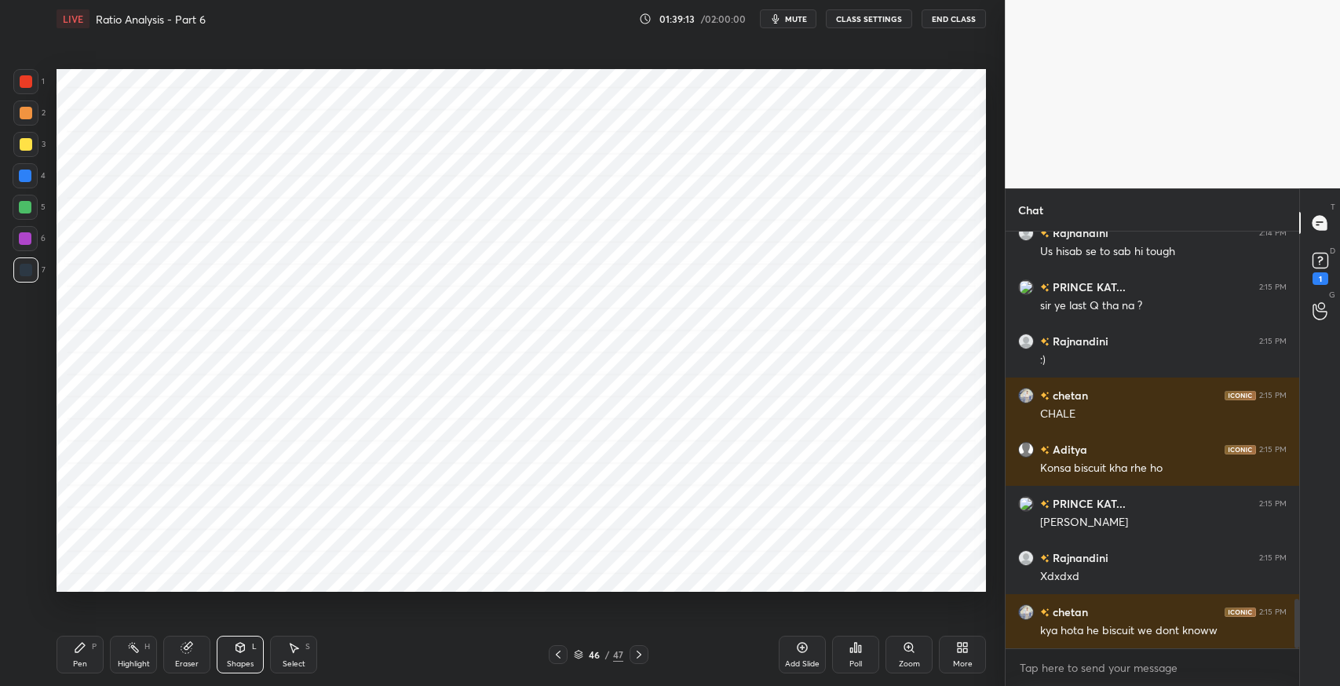
click at [803, 651] on icon at bounding box center [802, 647] width 13 height 13
click at [637, 650] on icon at bounding box center [639, 654] width 13 height 13
click at [558, 652] on icon at bounding box center [557, 655] width 5 height 8
click at [82, 650] on icon at bounding box center [80, 647] width 13 height 13
click at [214, 674] on div "Pen P Highlight H Eraser Shapes L Select S 47 / 48 Add Slide Poll Zoom More" at bounding box center [522, 654] width 930 height 63
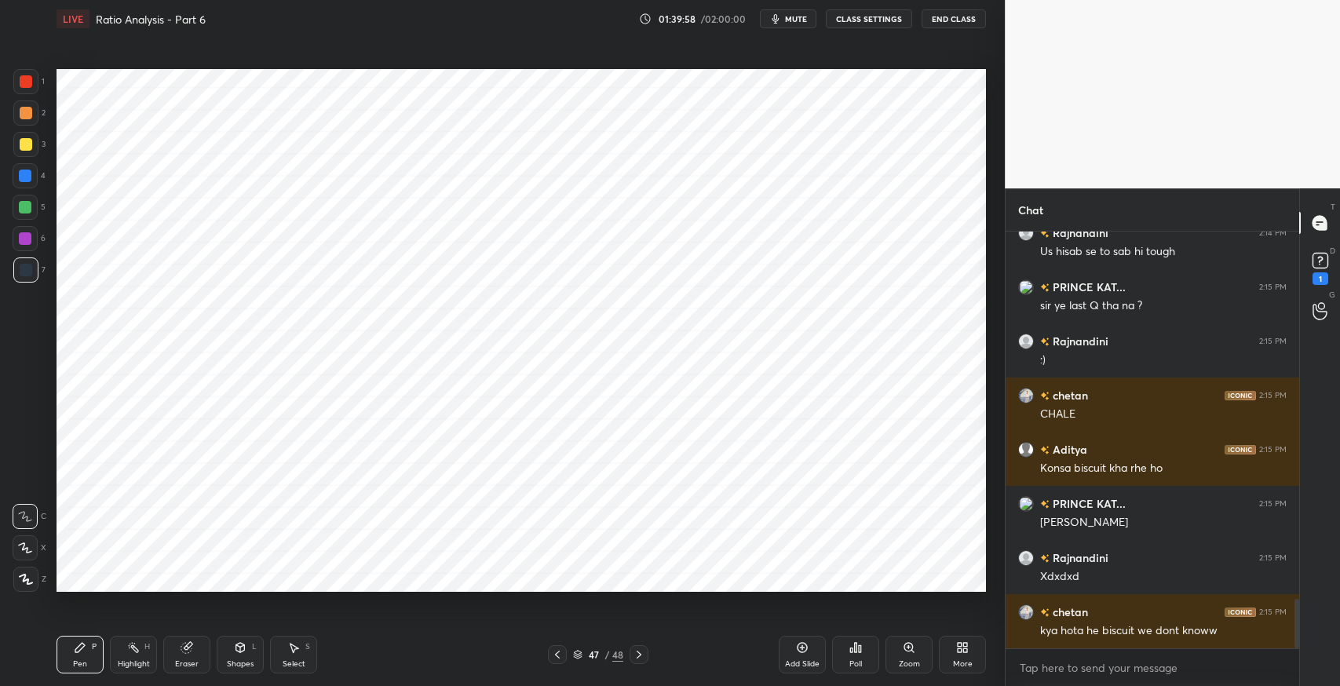
click at [190, 650] on icon at bounding box center [186, 648] width 10 height 10
click at [30, 547] on icon at bounding box center [26, 548] width 9 height 8
click at [89, 660] on div "Pen P" at bounding box center [80, 655] width 47 height 38
click at [200, 640] on div "Eraser" at bounding box center [186, 655] width 47 height 38
click at [95, 626] on div "Pen P Highlight H Eraser Shapes L Select S 47 / 48 Add Slide Poll Zoom More" at bounding box center [522, 654] width 930 height 63
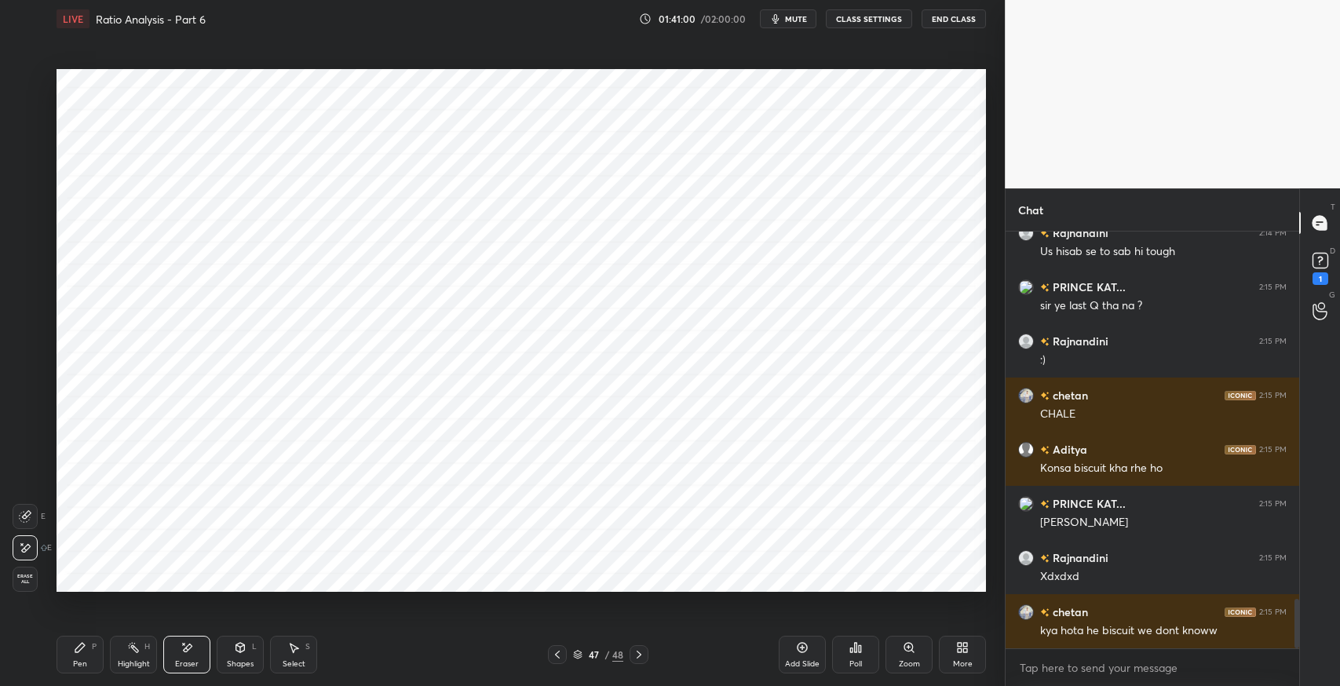
click at [88, 654] on div "Pen P" at bounding box center [80, 655] width 47 height 38
click at [211, 655] on div "Pen P Highlight H Eraser Shapes L Select S" at bounding box center [237, 655] width 361 height 38
click at [191, 650] on icon at bounding box center [187, 647] width 13 height 13
click at [97, 667] on div "Pen P" at bounding box center [80, 655] width 47 height 38
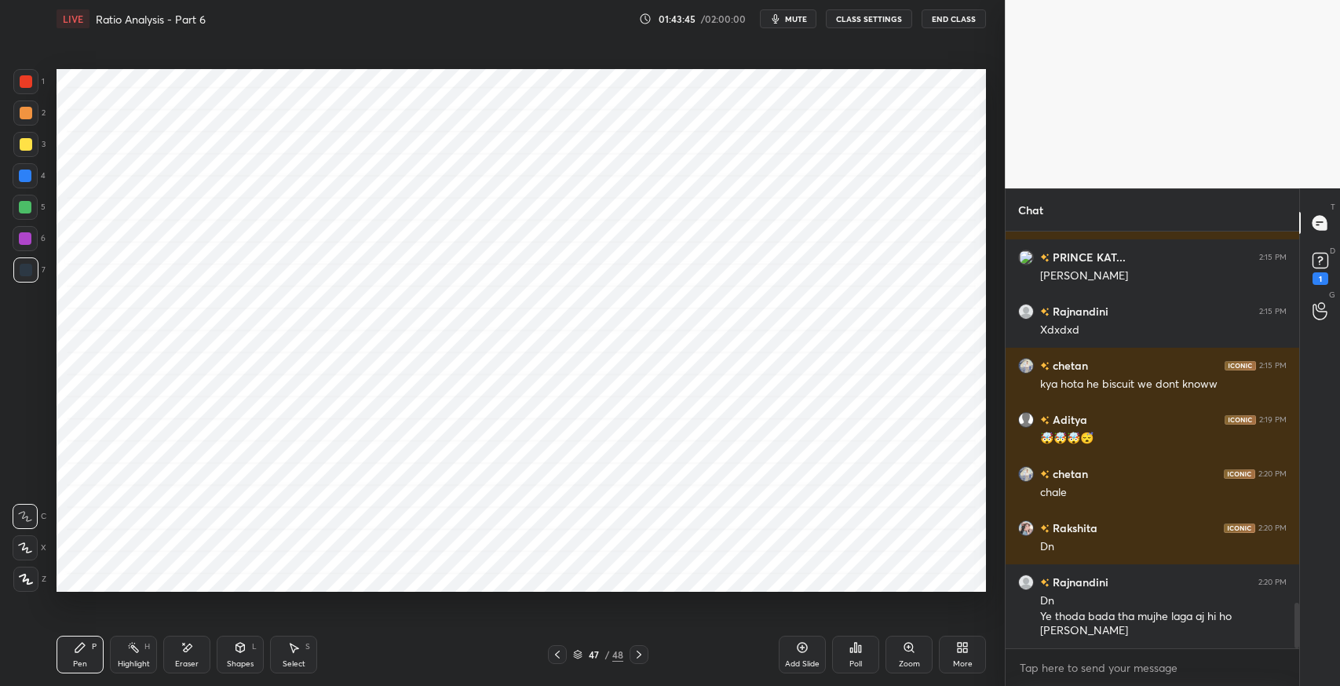
scroll to position [3384, 0]
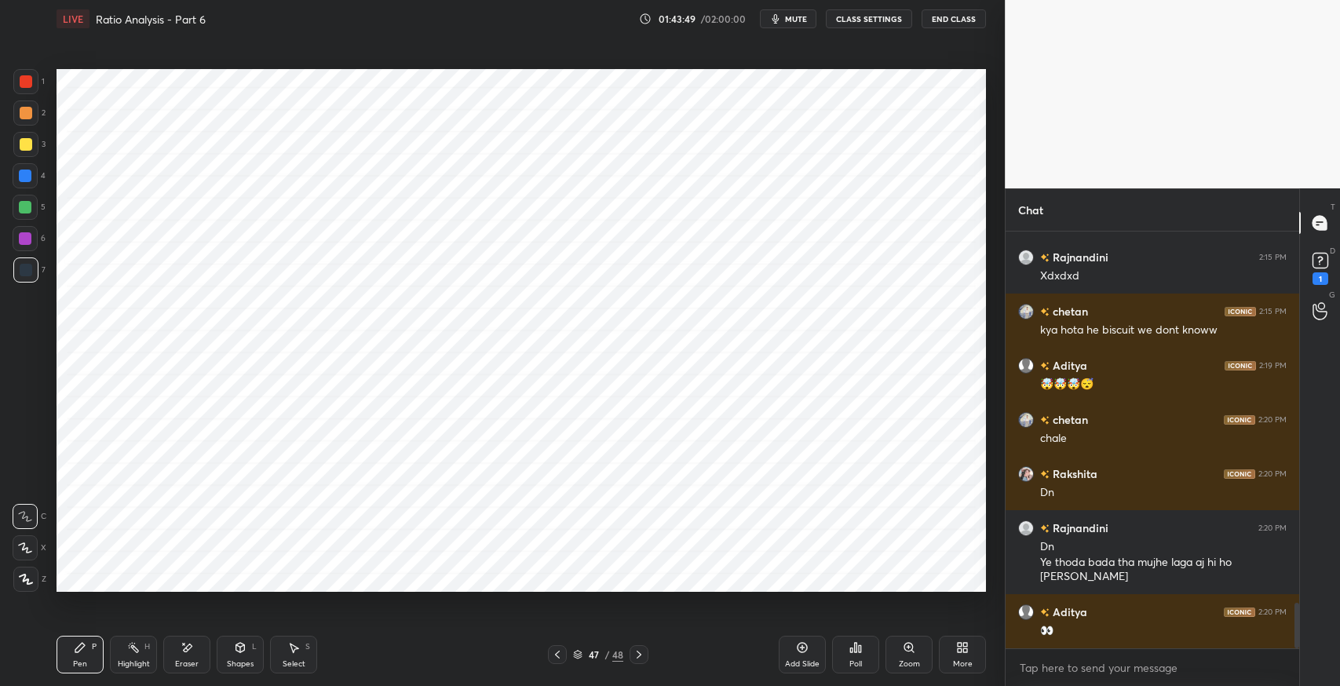
click at [554, 654] on icon at bounding box center [557, 654] width 13 height 13
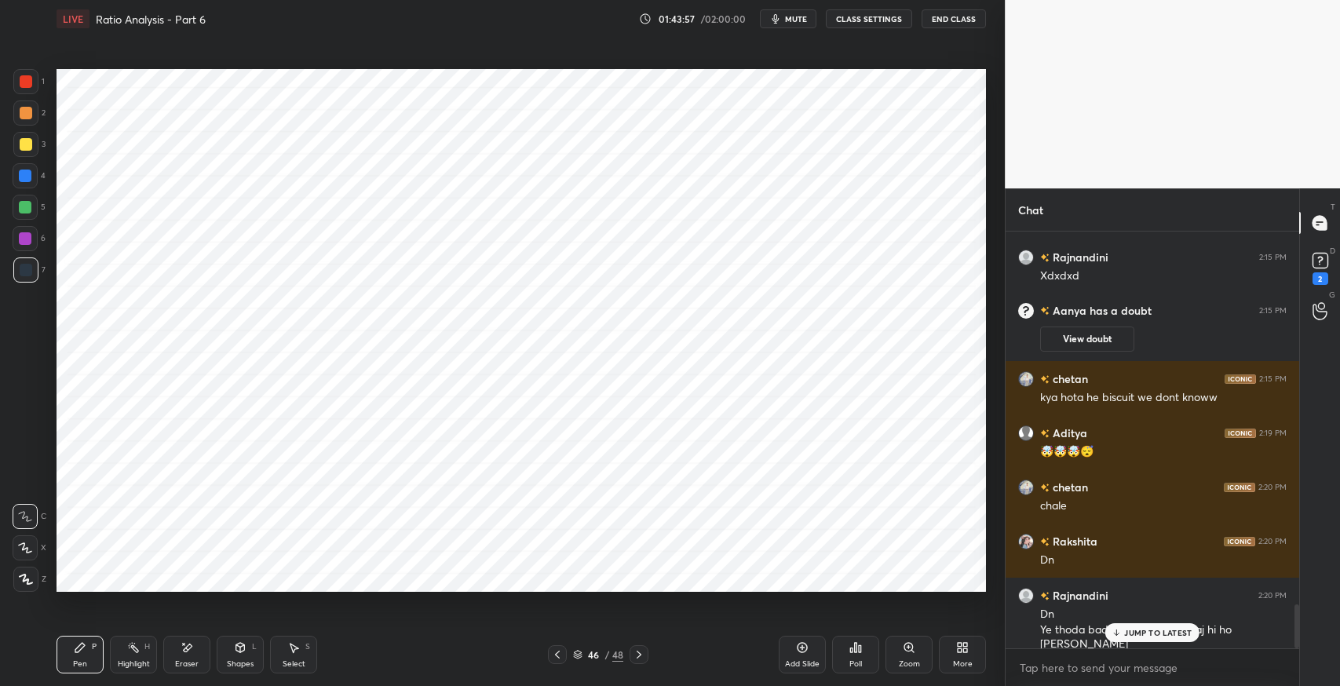
scroll to position [3519, 0]
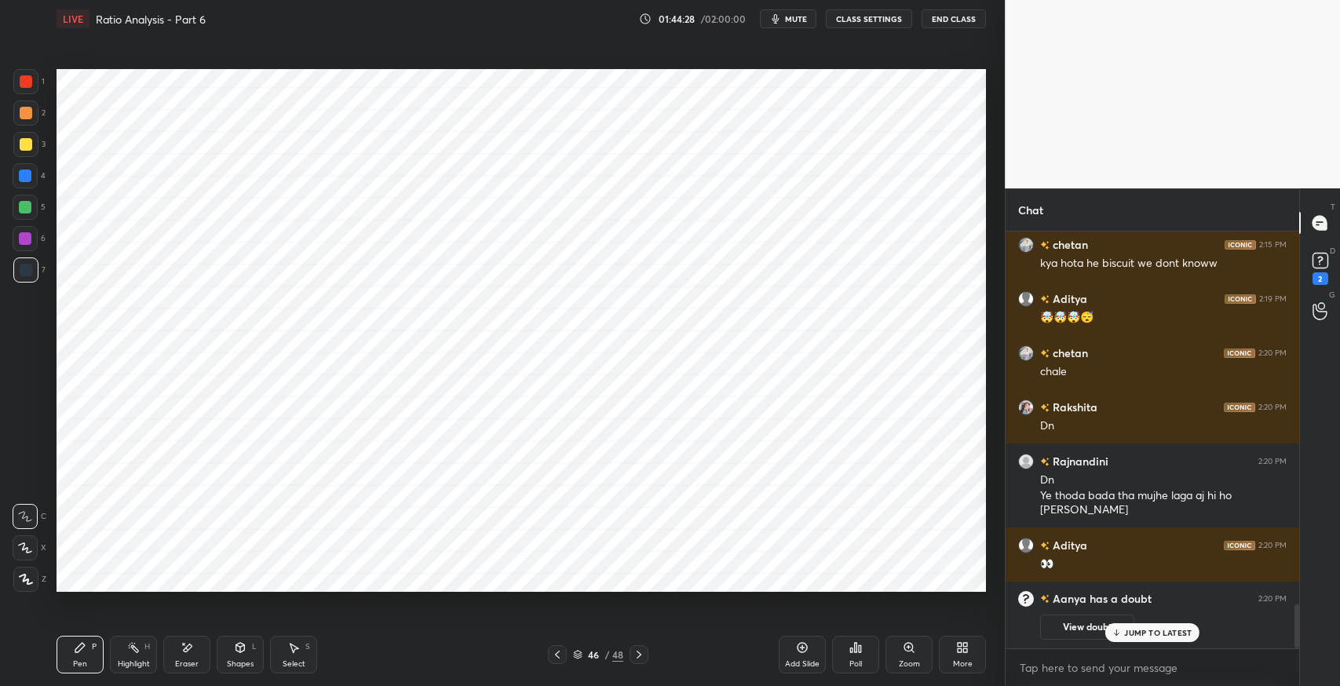
click at [189, 660] on div "Eraser" at bounding box center [187, 664] width 24 height 8
click at [88, 660] on div "Pen P" at bounding box center [80, 655] width 47 height 38
click at [243, 637] on div "Shapes L" at bounding box center [240, 655] width 47 height 38
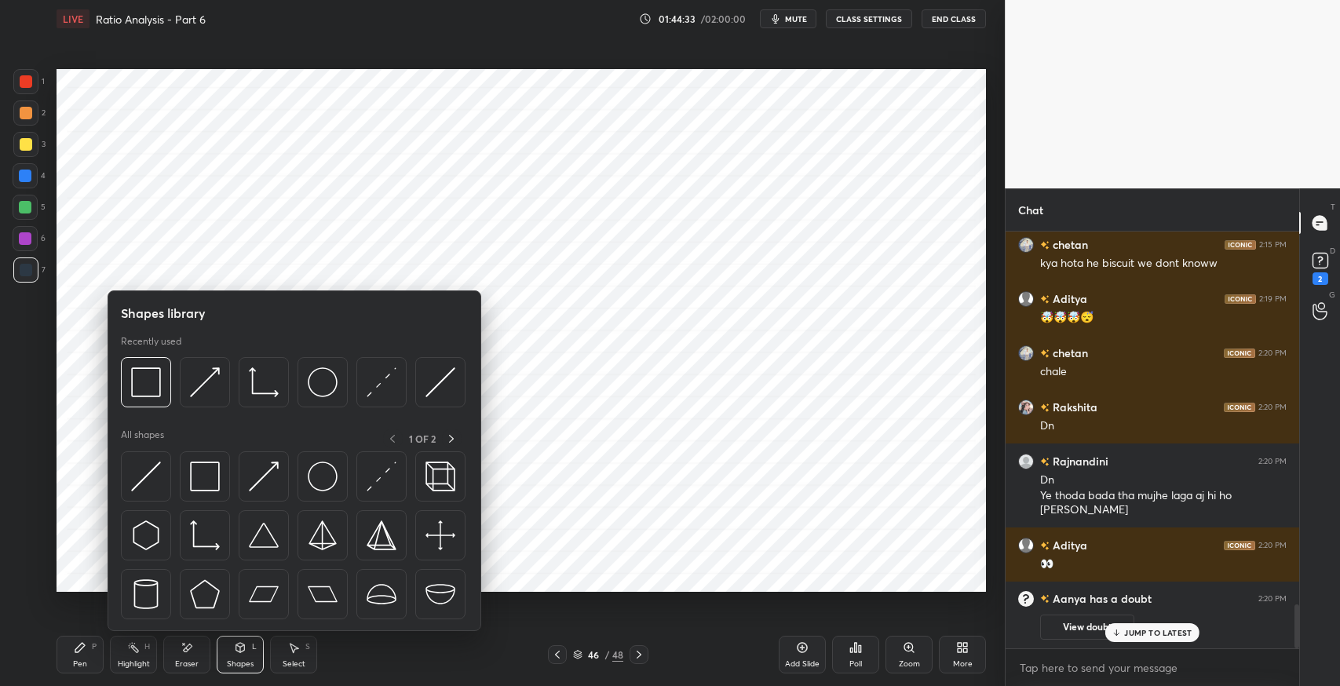
click at [210, 473] on img at bounding box center [205, 477] width 30 height 30
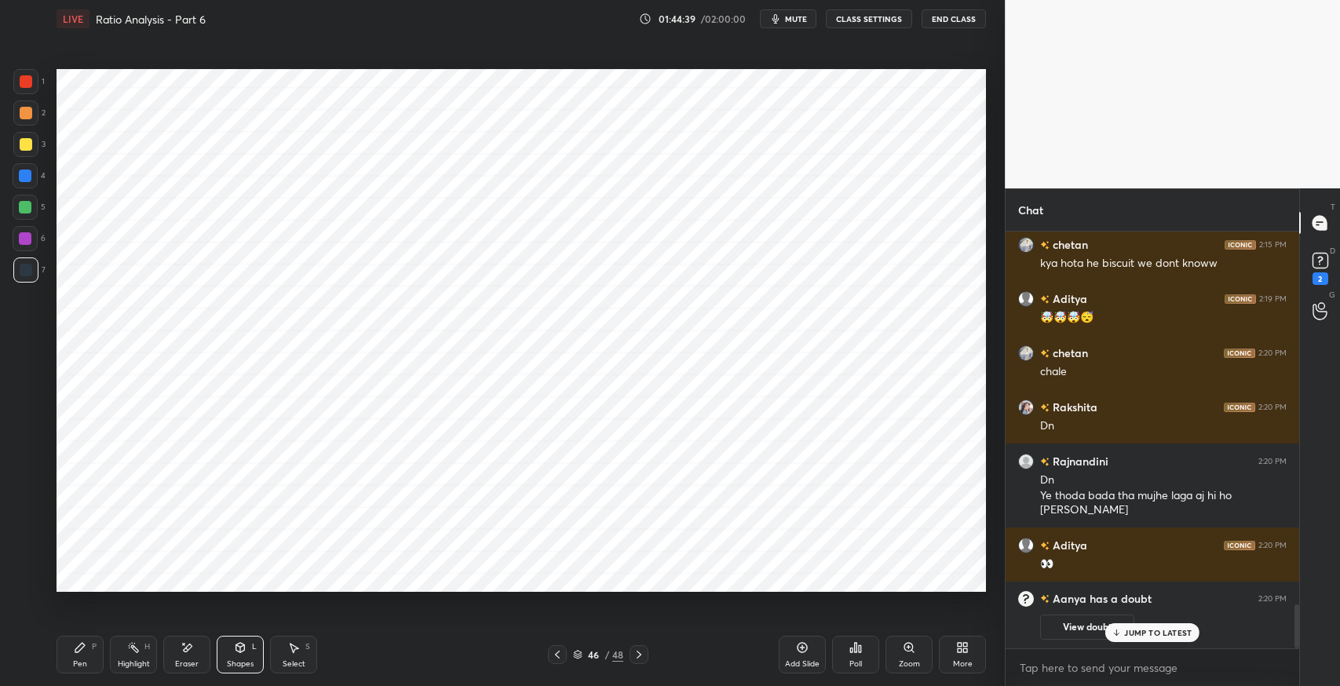
click at [84, 661] on div "Pen" at bounding box center [80, 664] width 14 height 8
click at [1133, 641] on div "JUMP TO LATEST" at bounding box center [1152, 632] width 94 height 19
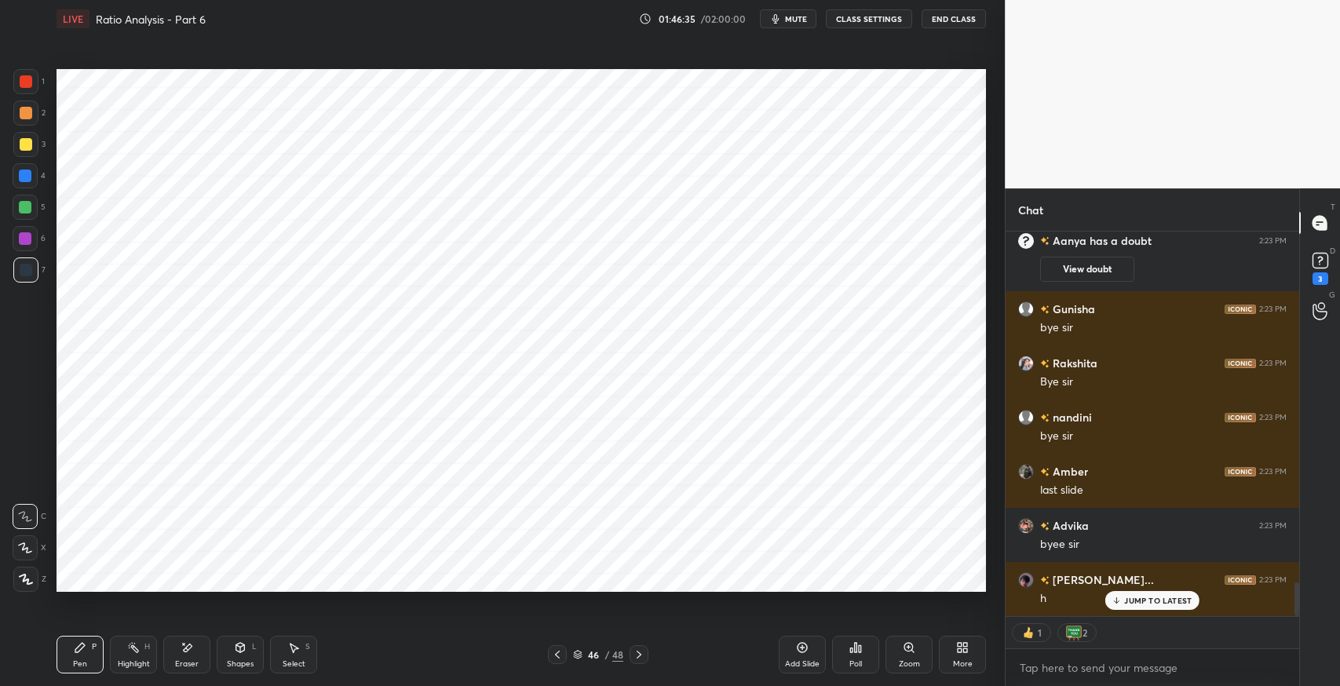
scroll to position [3994, 0]
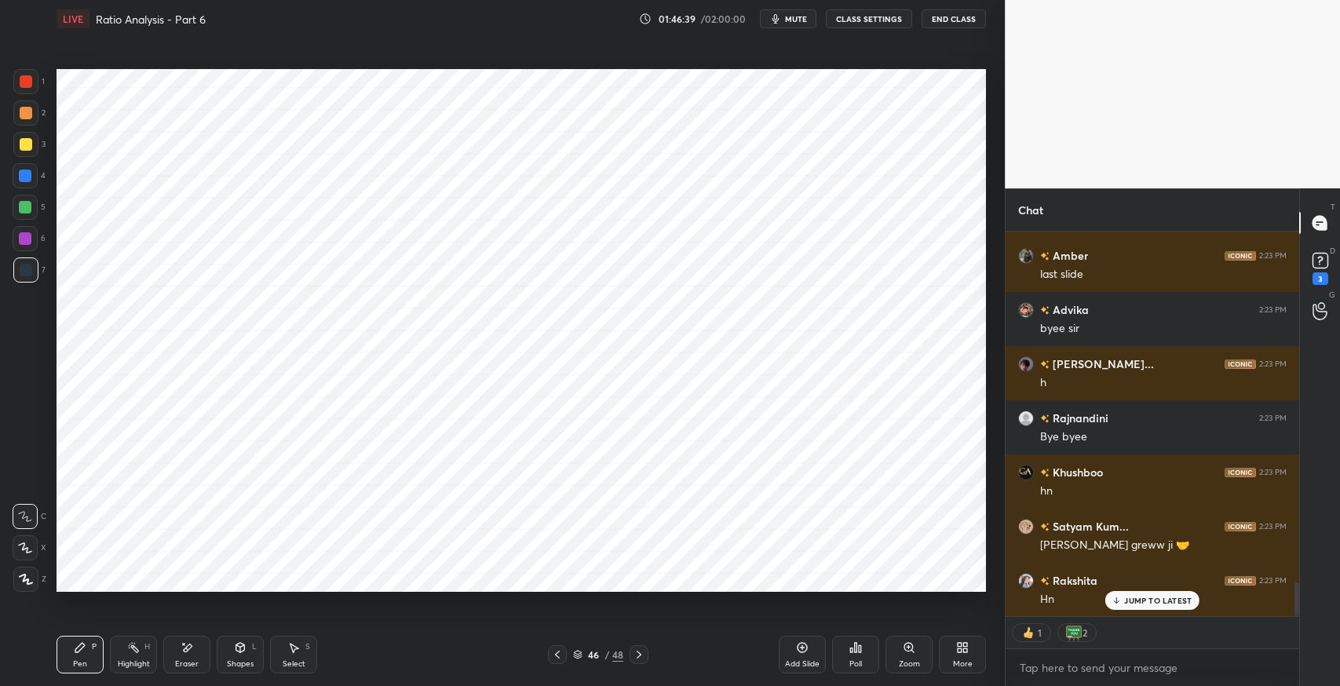
click at [948, 16] on button "End Class" at bounding box center [954, 18] width 64 height 19
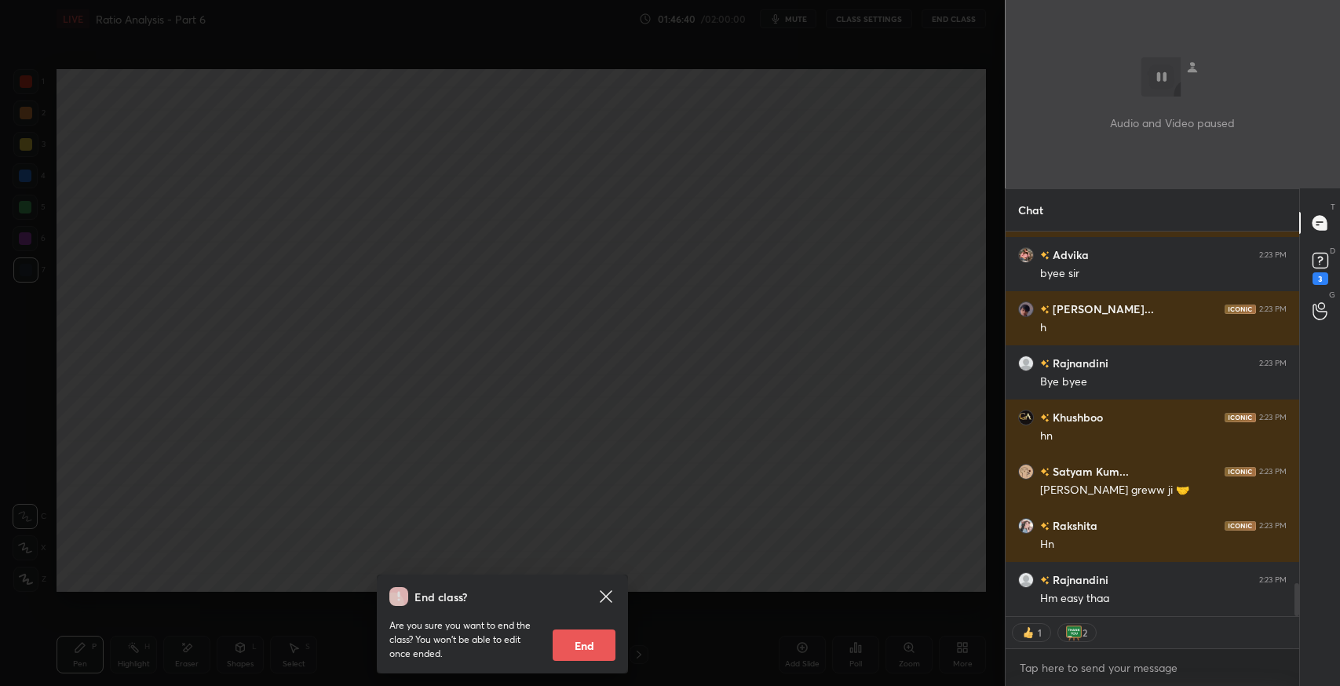
click at [559, 649] on button "End" at bounding box center [584, 645] width 63 height 31
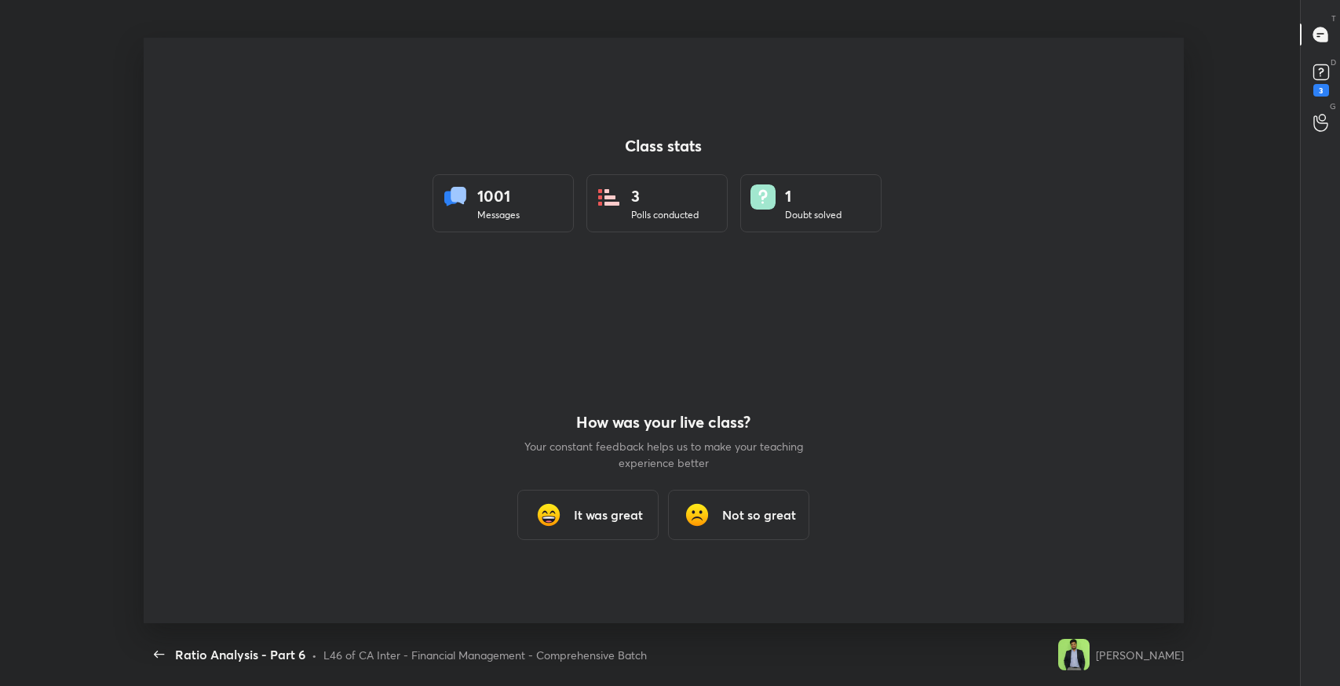
scroll to position [0, 0]
click at [587, 526] on div "It was great" at bounding box center [587, 515] width 141 height 50
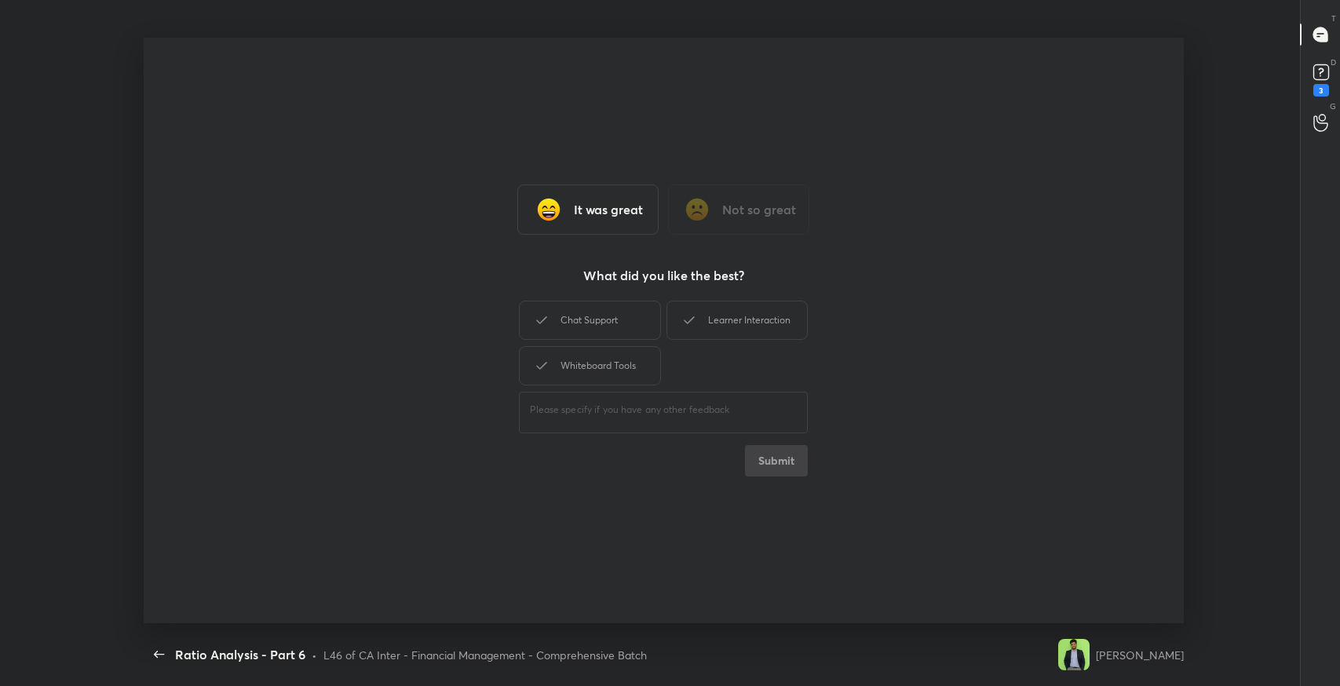
type textarea "x"
drag, startPoint x: 645, startPoint y: 303, endPoint x: 703, endPoint y: 317, distance: 59.0
click at [646, 303] on div "Chat Support" at bounding box center [589, 320] width 141 height 39
drag, startPoint x: 703, startPoint y: 317, endPoint x: 626, endPoint y: 362, distance: 89.0
click at [698, 320] on div "Learner Interaction" at bounding box center [737, 320] width 141 height 39
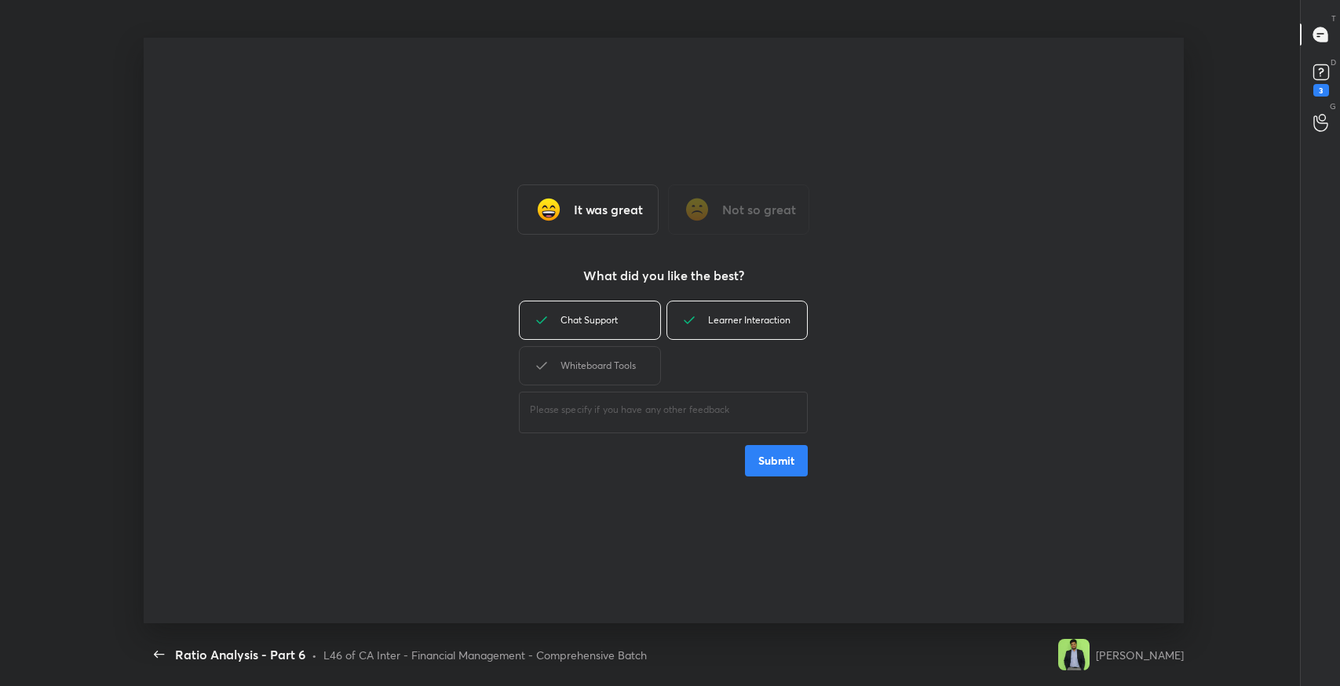
click at [626, 362] on div "Whiteboard Tools" at bounding box center [589, 365] width 141 height 39
click at [783, 465] on button "Submit" at bounding box center [776, 460] width 63 height 31
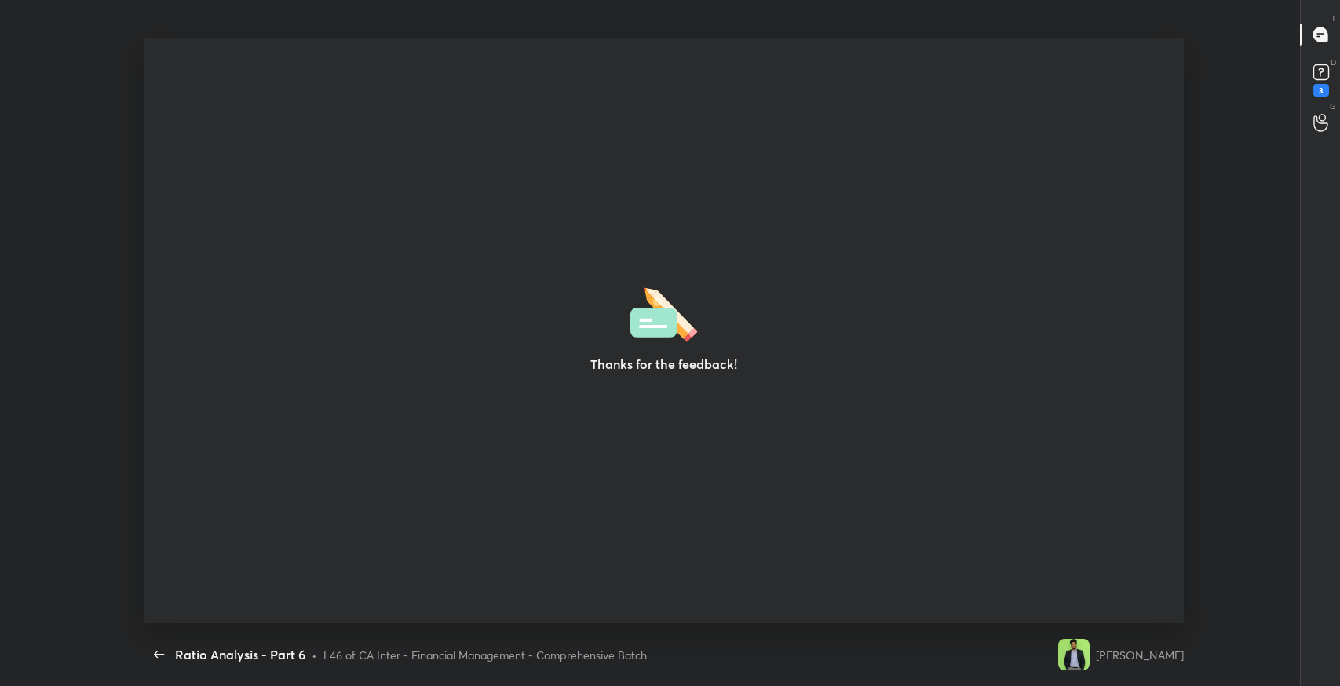
click at [158, 653] on icon "button" at bounding box center [159, 654] width 10 height 7
